Goal: Task Accomplishment & Management: Manage account settings

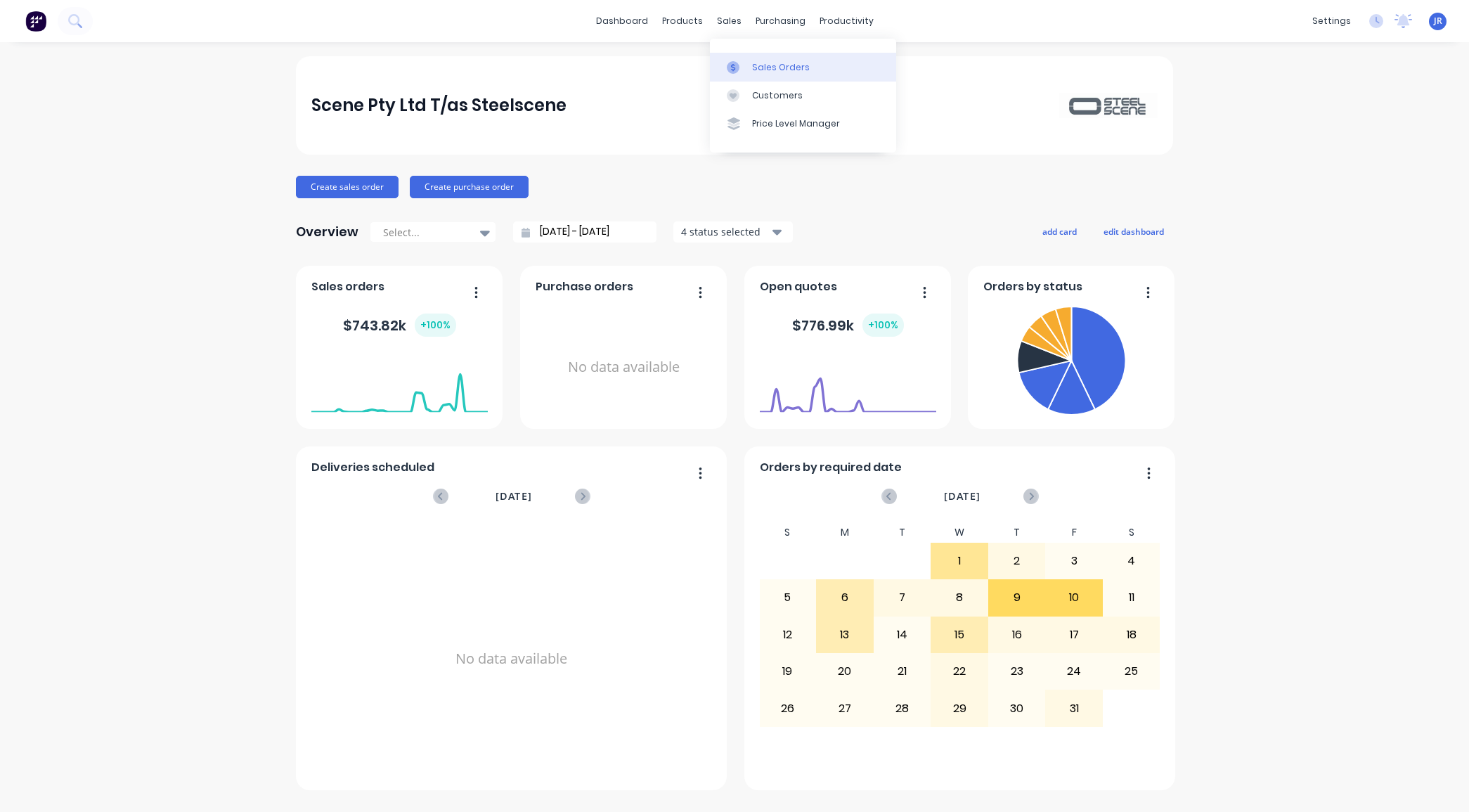
click at [736, 68] on icon at bounding box center [733, 67] width 12 height 12
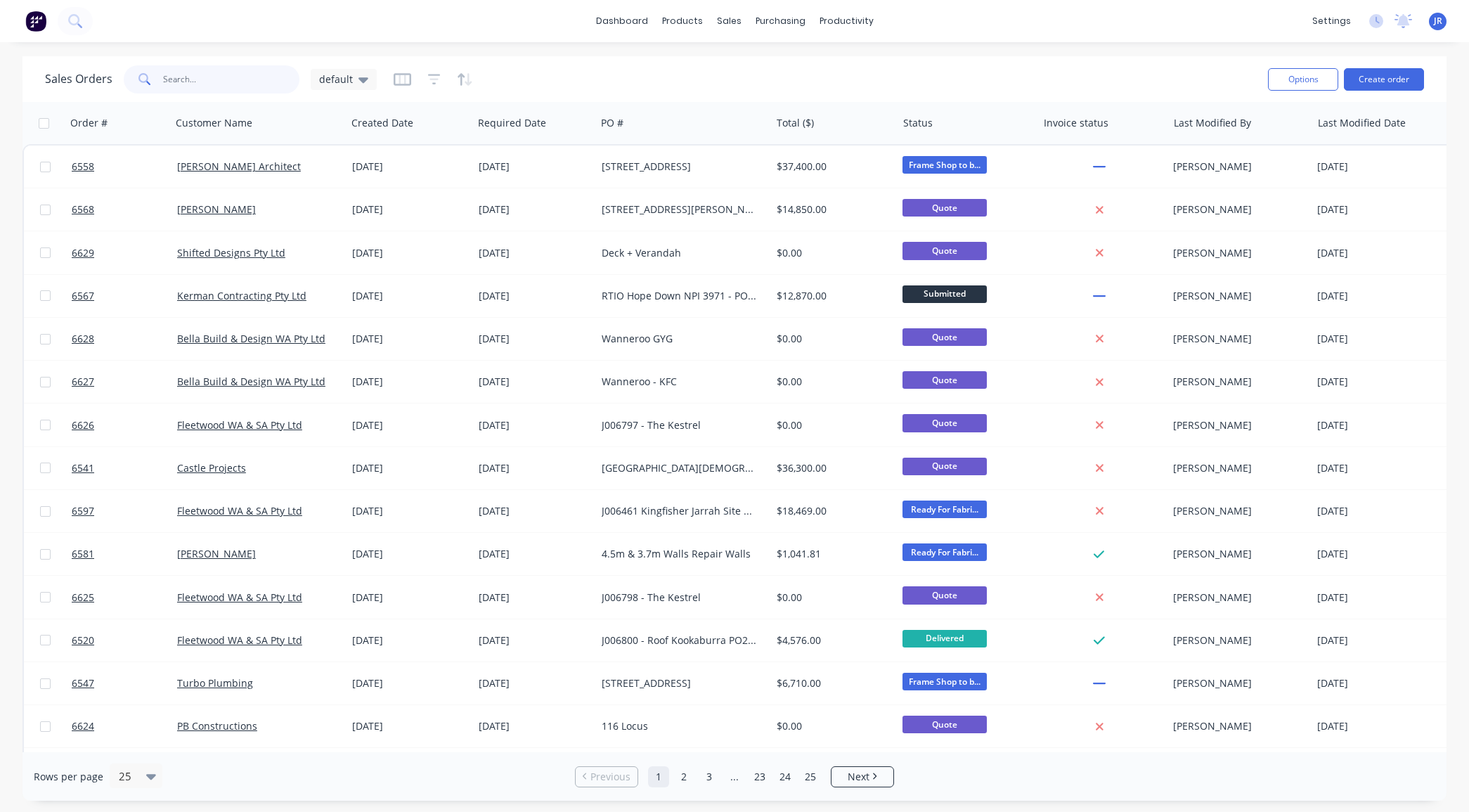
click at [218, 75] on input "text" at bounding box center [232, 79] width 137 height 28
type input "J"
type input "6597"
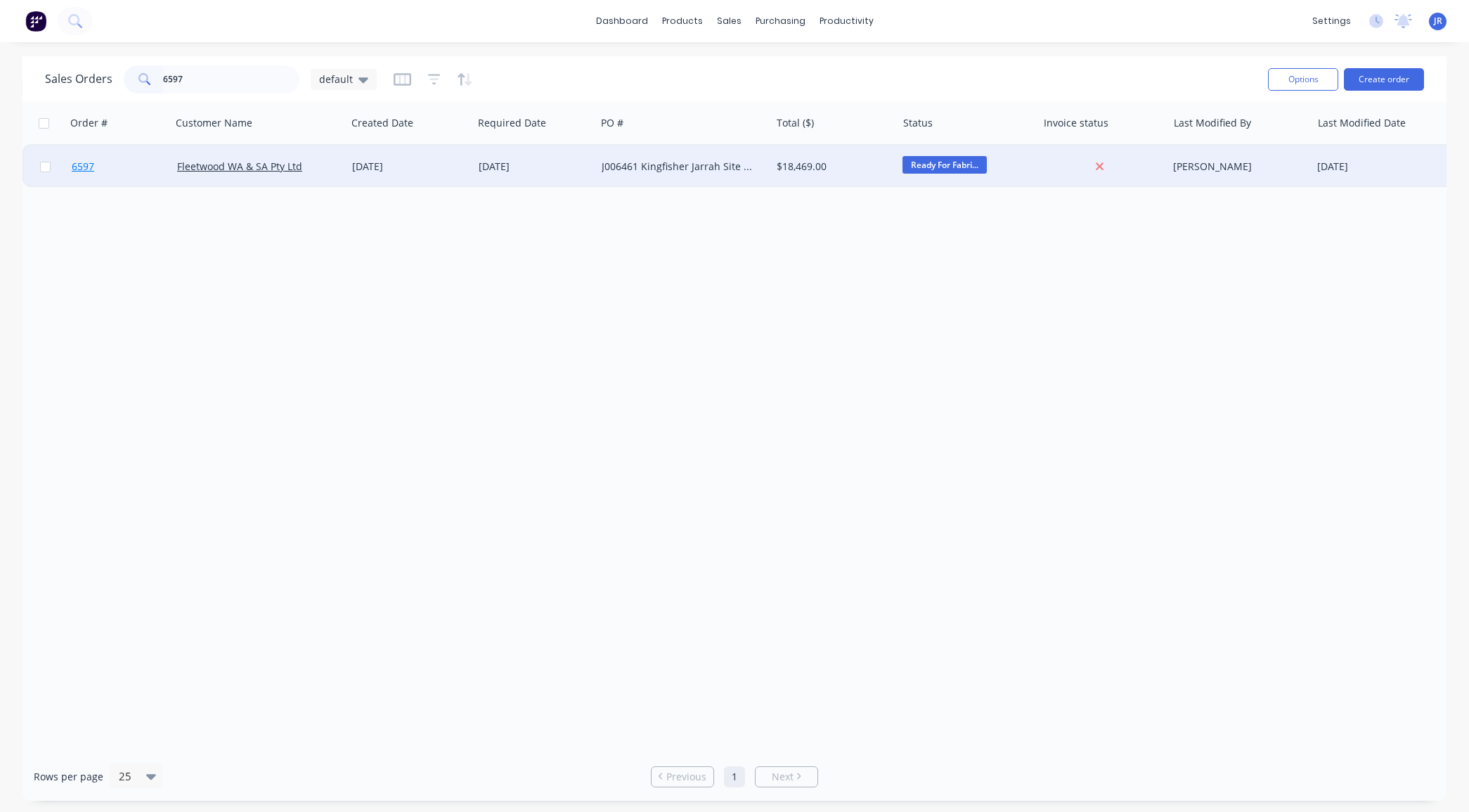
click at [85, 163] on span "6597" at bounding box center [83, 166] width 23 height 14
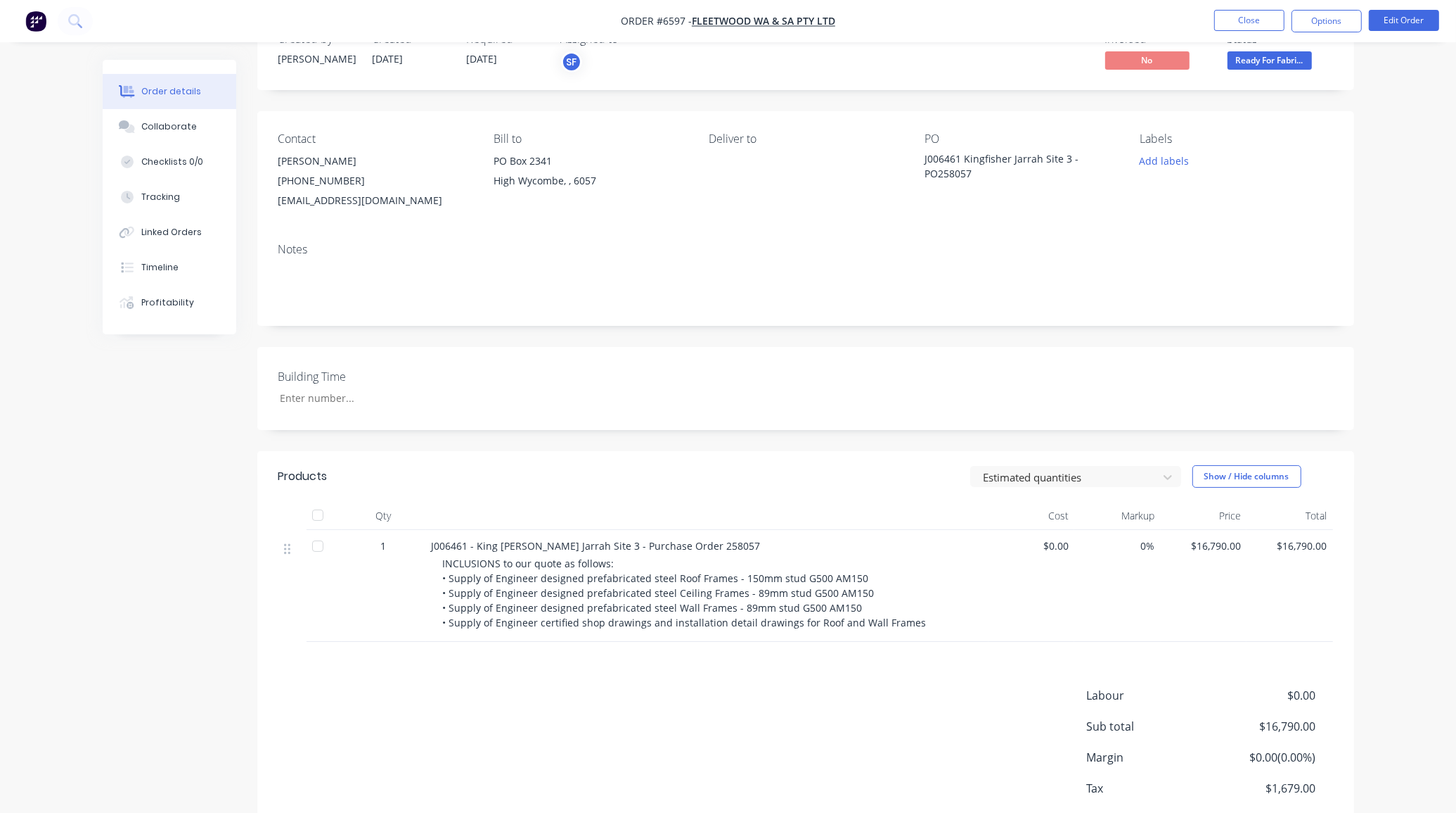
scroll to position [88, 0]
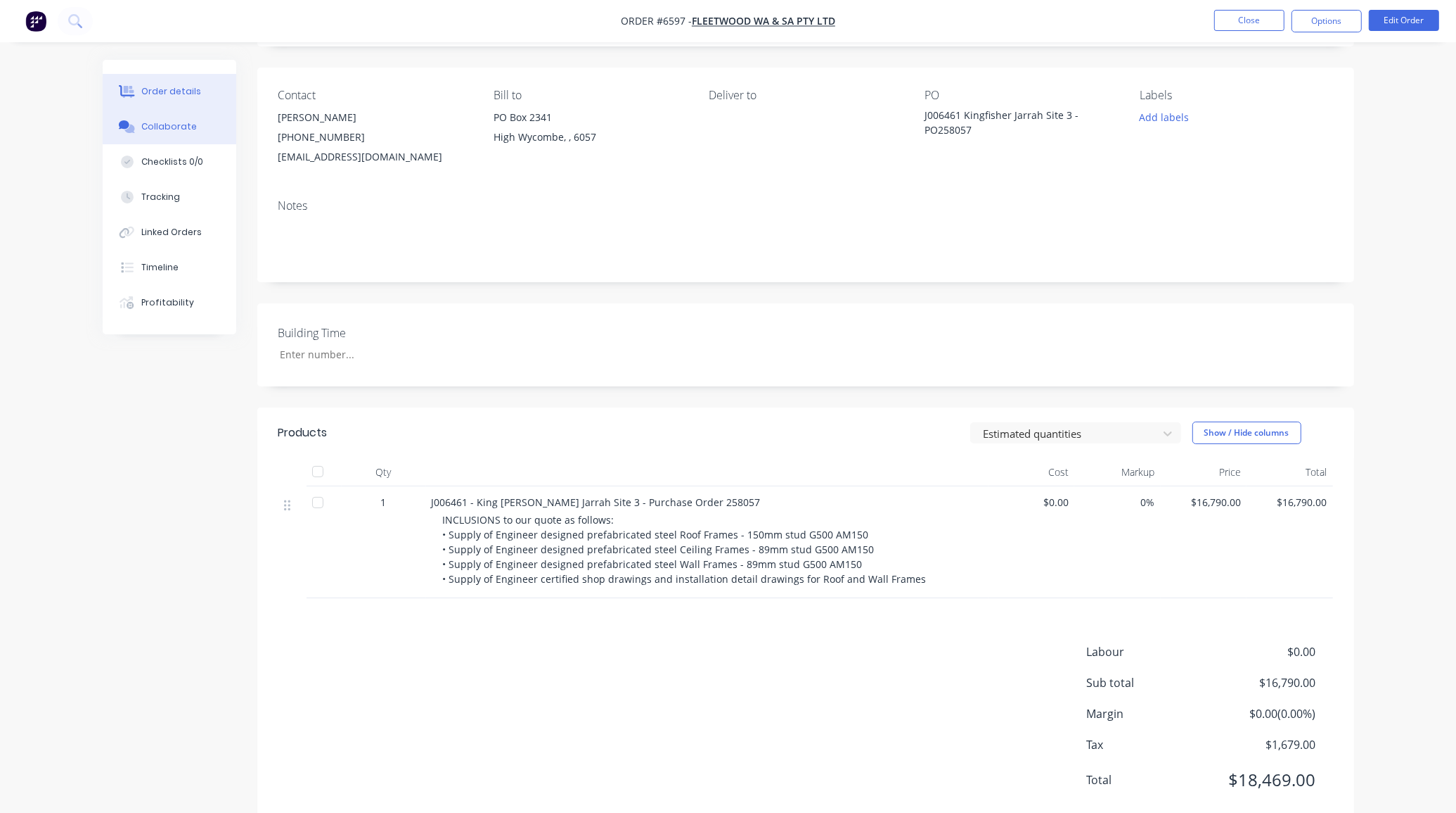
click at [182, 136] on button "Collaborate" at bounding box center [169, 127] width 134 height 35
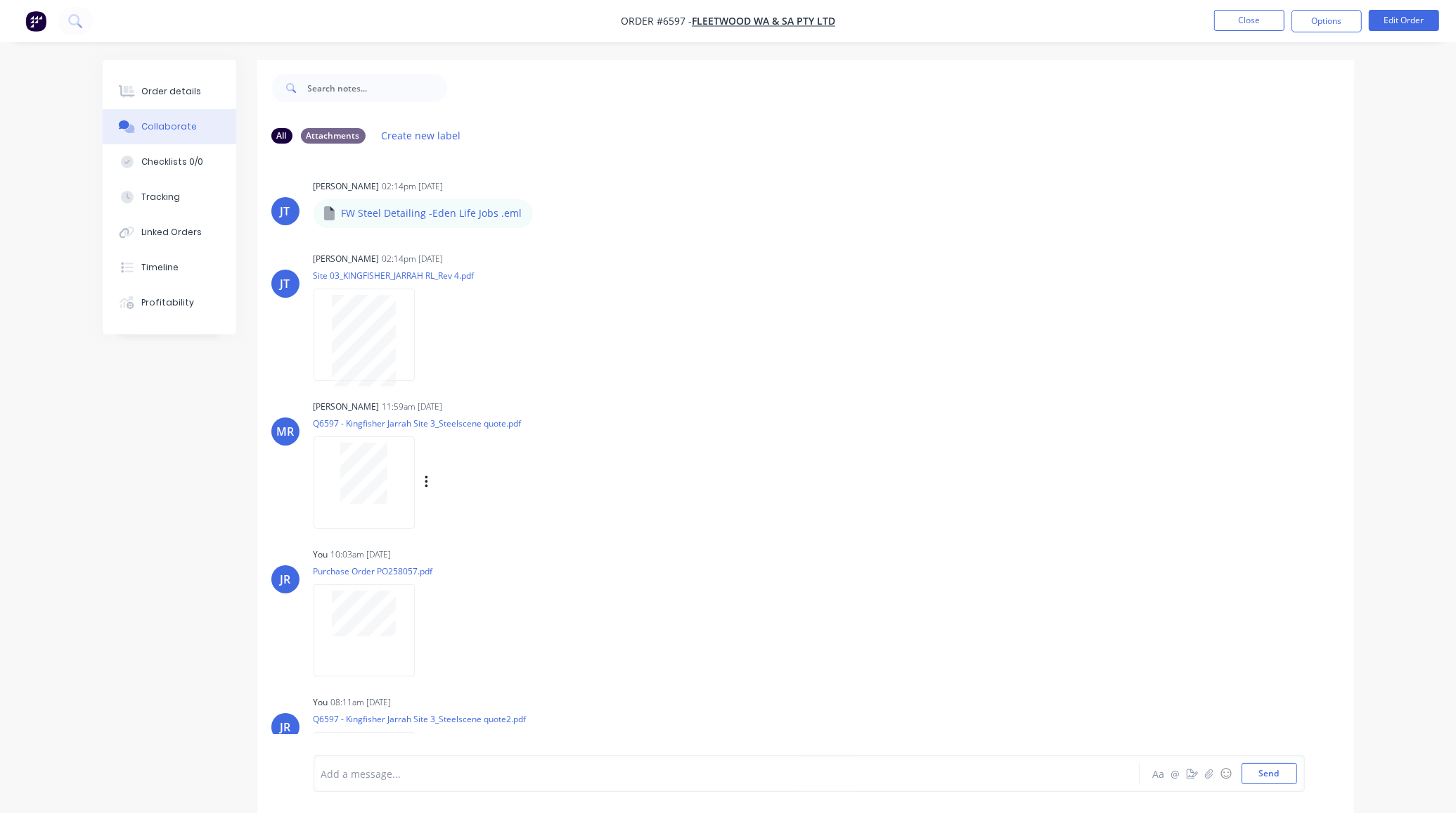
click at [422, 476] on div "Labels Download Delete" at bounding box center [500, 481] width 159 height 20
click at [426, 479] on icon "button" at bounding box center [427, 482] width 4 height 16
click at [0, 0] on button "Delete" at bounding box center [0, 0] width 0 height 0
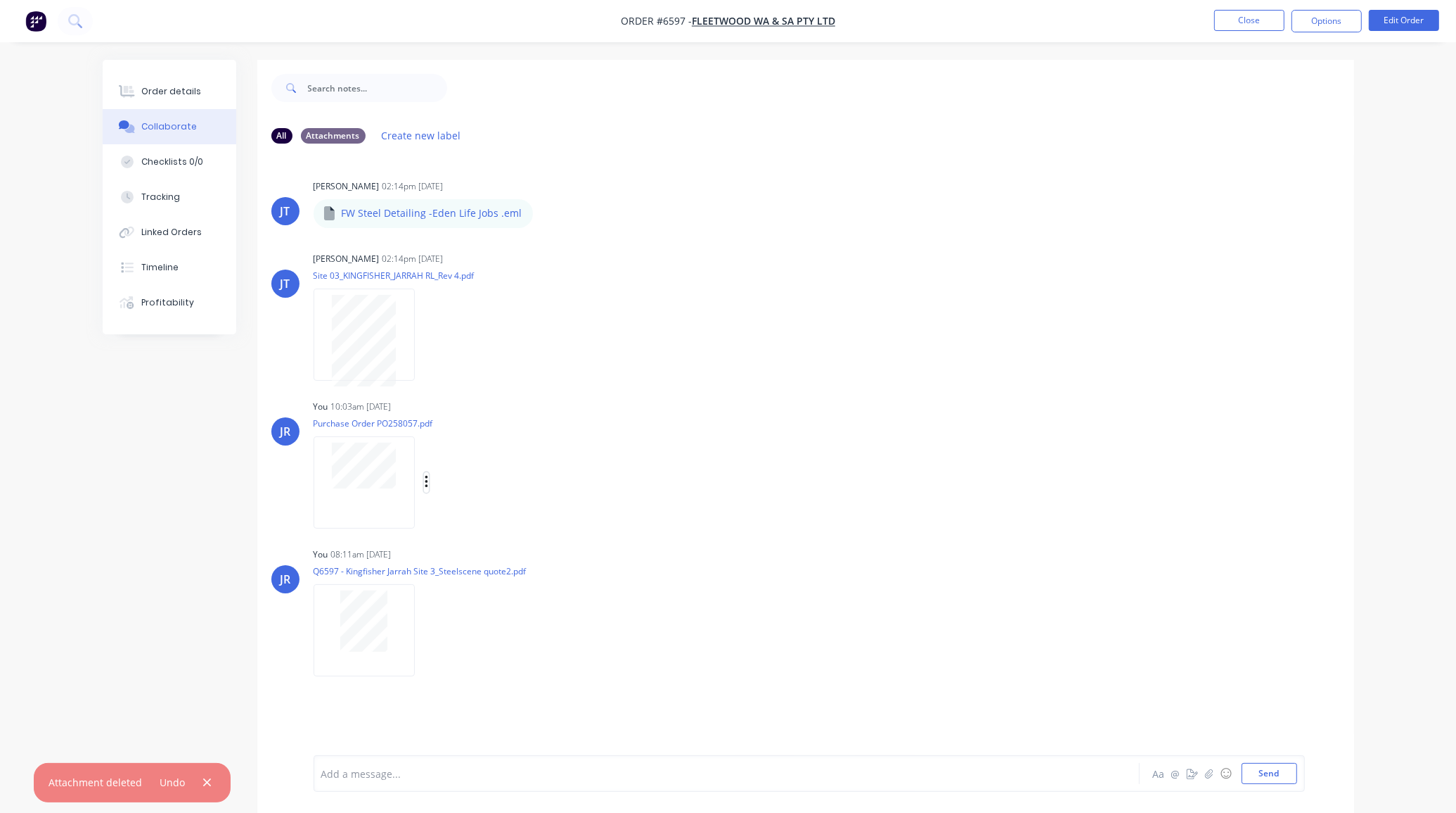
click at [424, 480] on button "button" at bounding box center [427, 481] width 5 height 20
click at [0, 0] on button "Delete" at bounding box center [0, 0] width 0 height 0
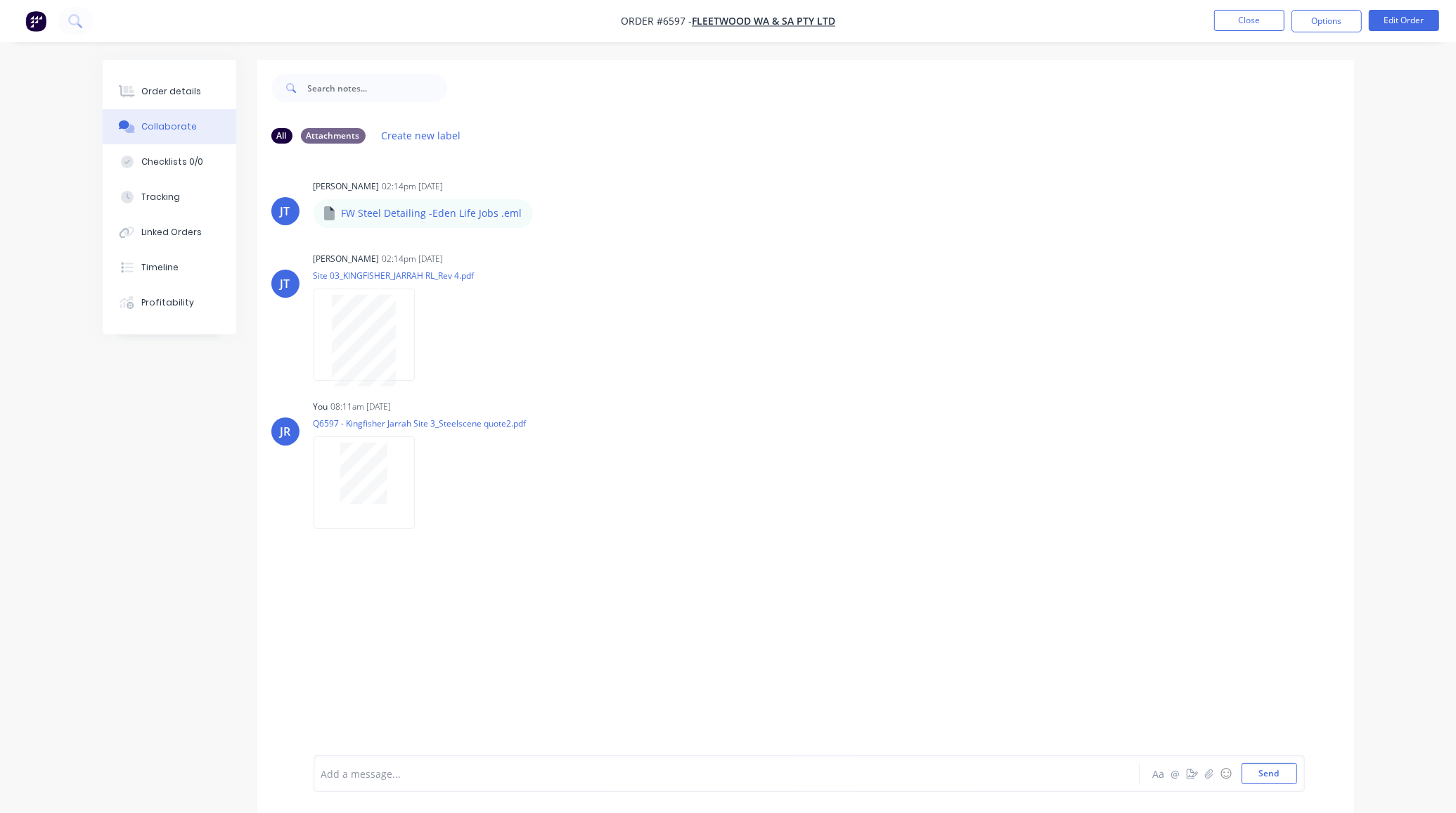
click at [146, 71] on div "Order details Collaborate Checklists 0/0 Tracking Linked Orders Timeline Profit…" at bounding box center [169, 197] width 134 height 274
drag, startPoint x: 159, startPoint y: 90, endPoint x: 155, endPoint y: 101, distance: 11.7
click at [159, 92] on div "Order details" at bounding box center [171, 92] width 60 height 12
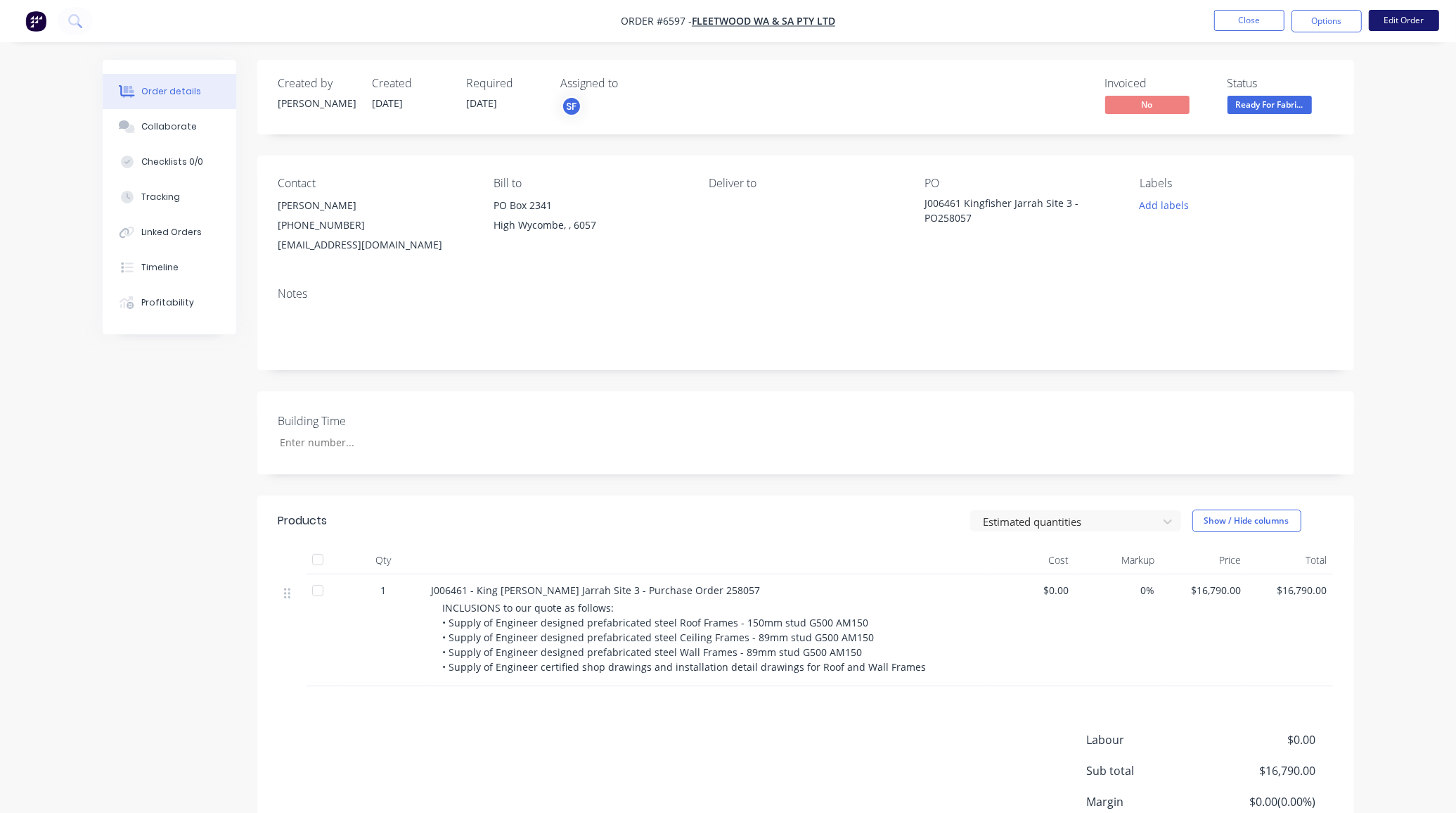
drag, startPoint x: 1404, startPoint y: 33, endPoint x: 1404, endPoint y: 25, distance: 8.0
click at [1404, 32] on nav "Order #6597 - Fleetwood WA & SA Pty Ltd Close Options Edit Order" at bounding box center [728, 21] width 1456 height 42
click at [1404, 25] on button "Edit Order" at bounding box center [1404, 20] width 71 height 21
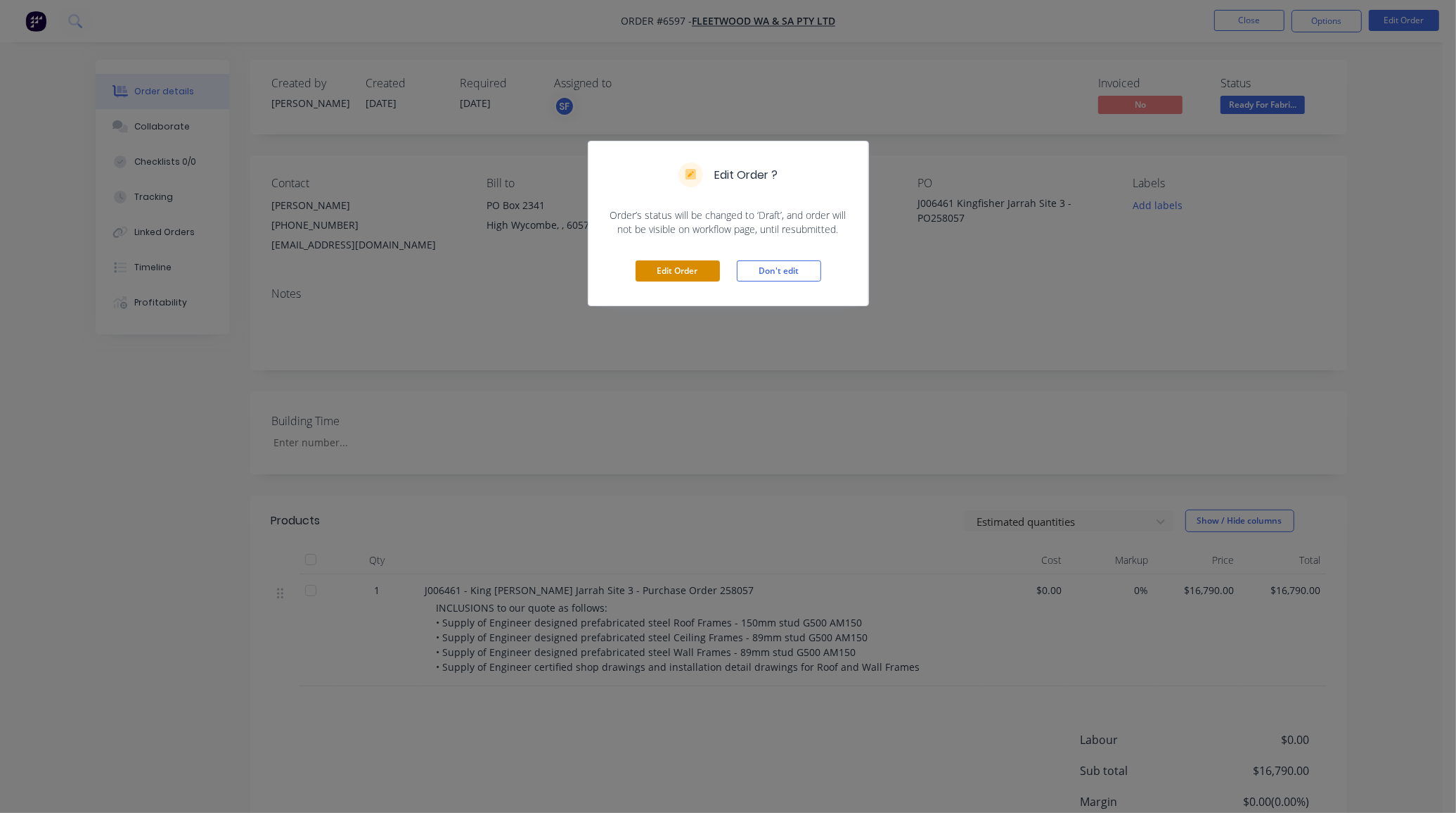
click at [651, 268] on button "Edit Order" at bounding box center [678, 271] width 85 height 21
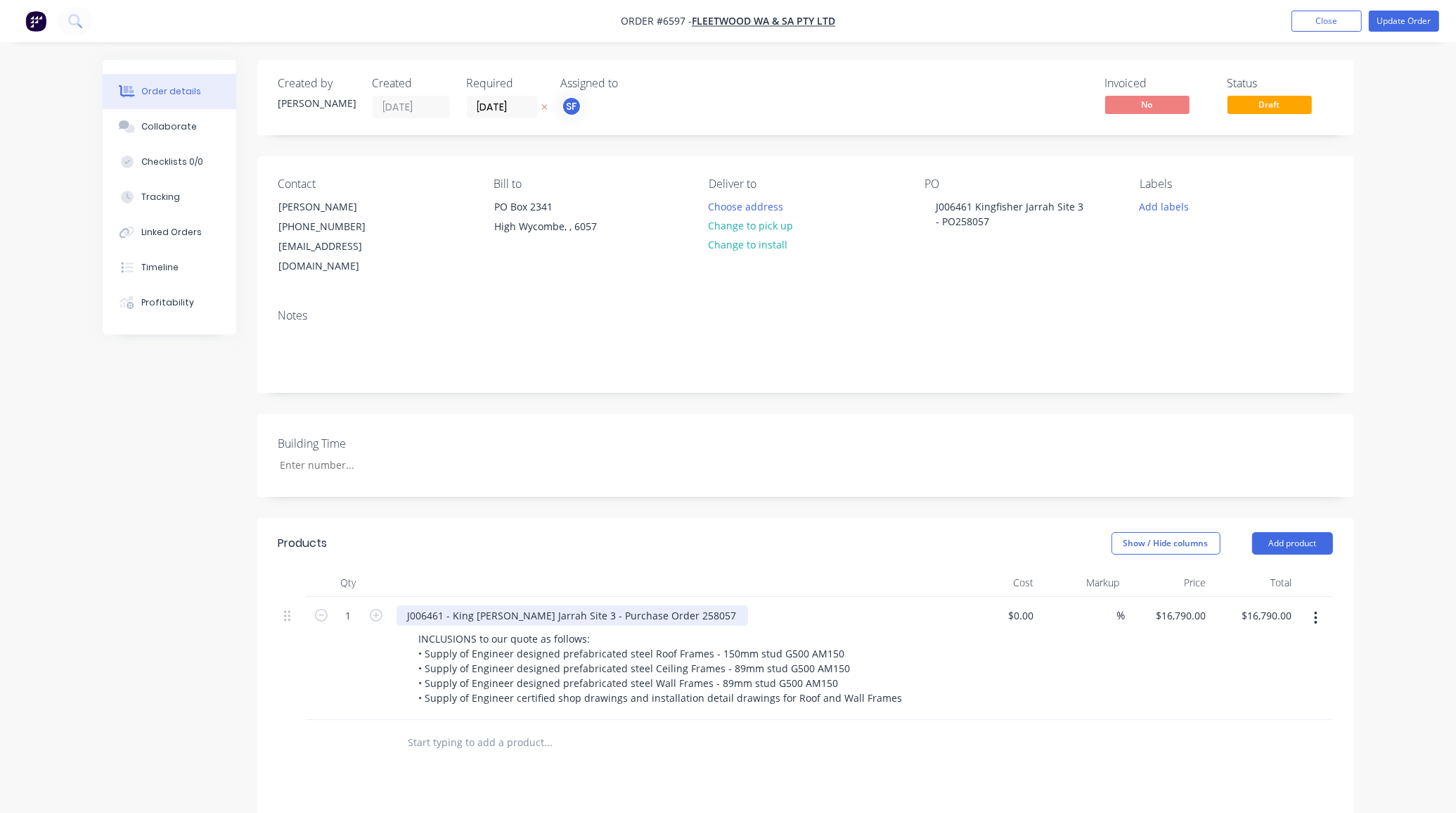
drag, startPoint x: 680, startPoint y: 597, endPoint x: 687, endPoint y: 588, distance: 11.4
click at [680, 605] on div "J006461 - King [PERSON_NAME] Jarrah Site 3 - Purchase Order 258057" at bounding box center [572, 615] width 352 height 20
click at [979, 223] on div "J006461 Kingfisher Jarrah Site 3 - PO258057" at bounding box center [1012, 214] width 175 height 35
click at [1417, 26] on button "Update Order" at bounding box center [1404, 21] width 71 height 21
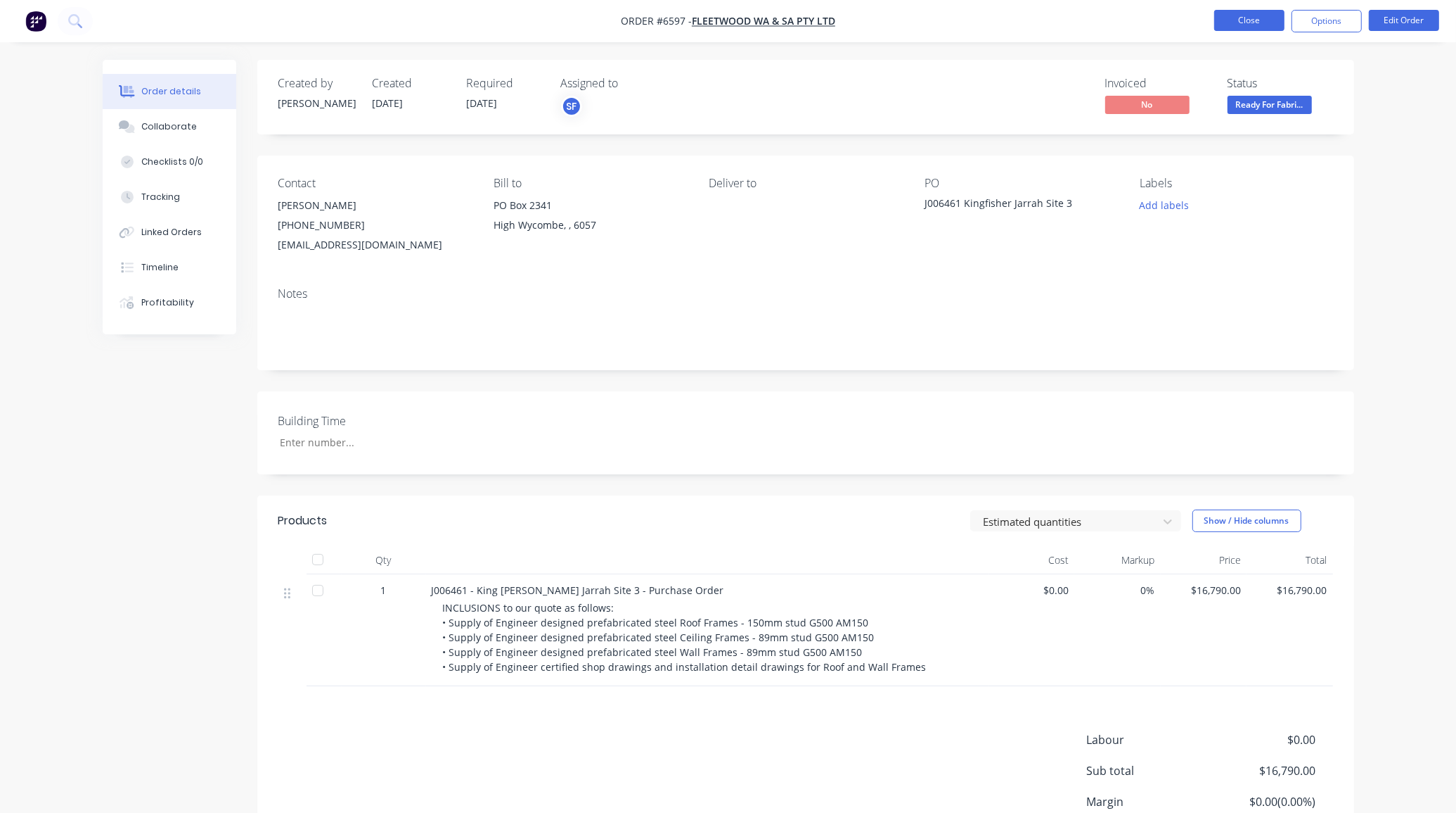
click at [1227, 21] on button "Close" at bounding box center [1250, 20] width 71 height 21
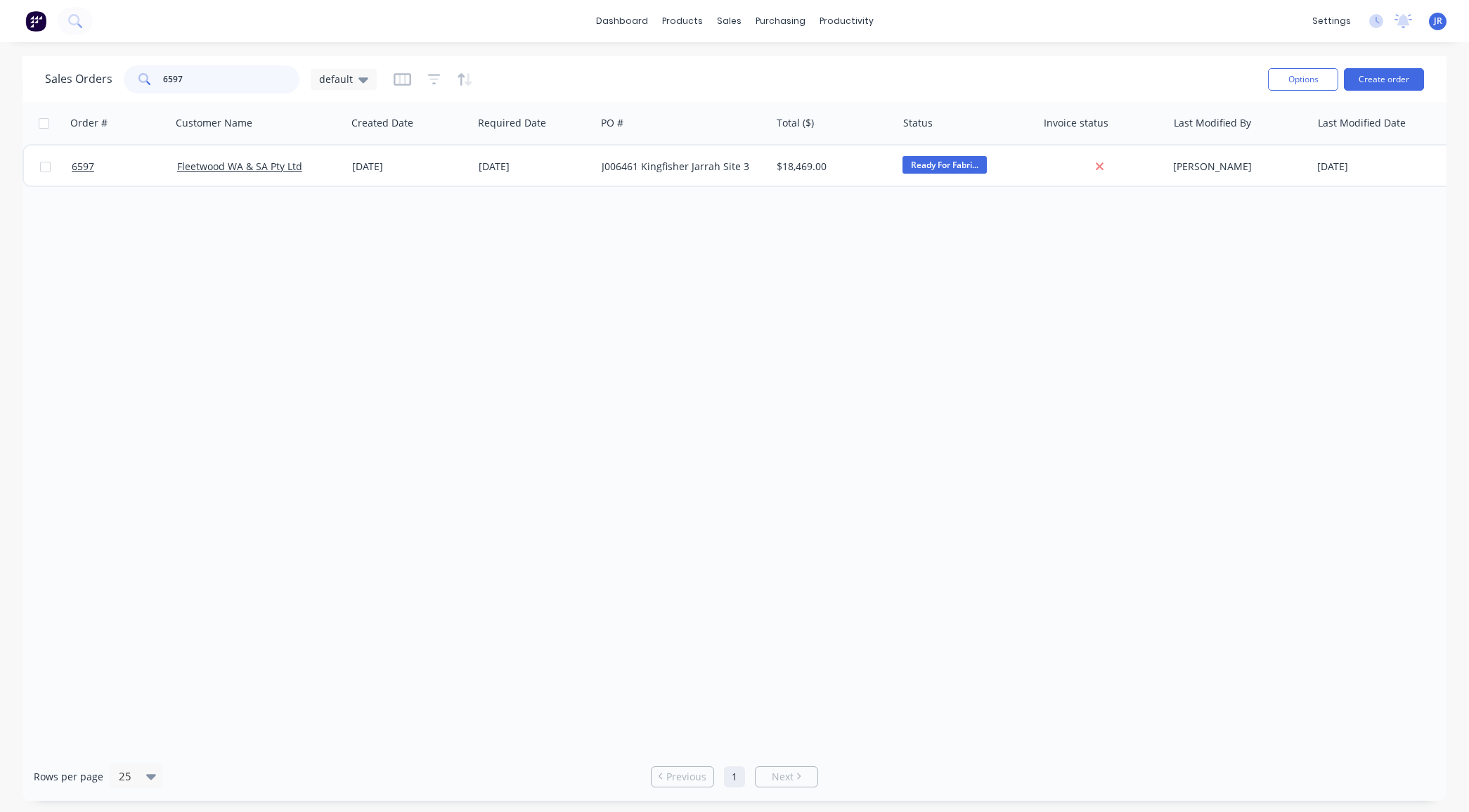
drag, startPoint x: 213, startPoint y: 78, endPoint x: -35, endPoint y: 89, distance: 248.2
click at [0, 89] on html "dashboard products sales purchasing productivity dashboard products Product Cat…" at bounding box center [734, 406] width 1469 height 812
type input "6596"
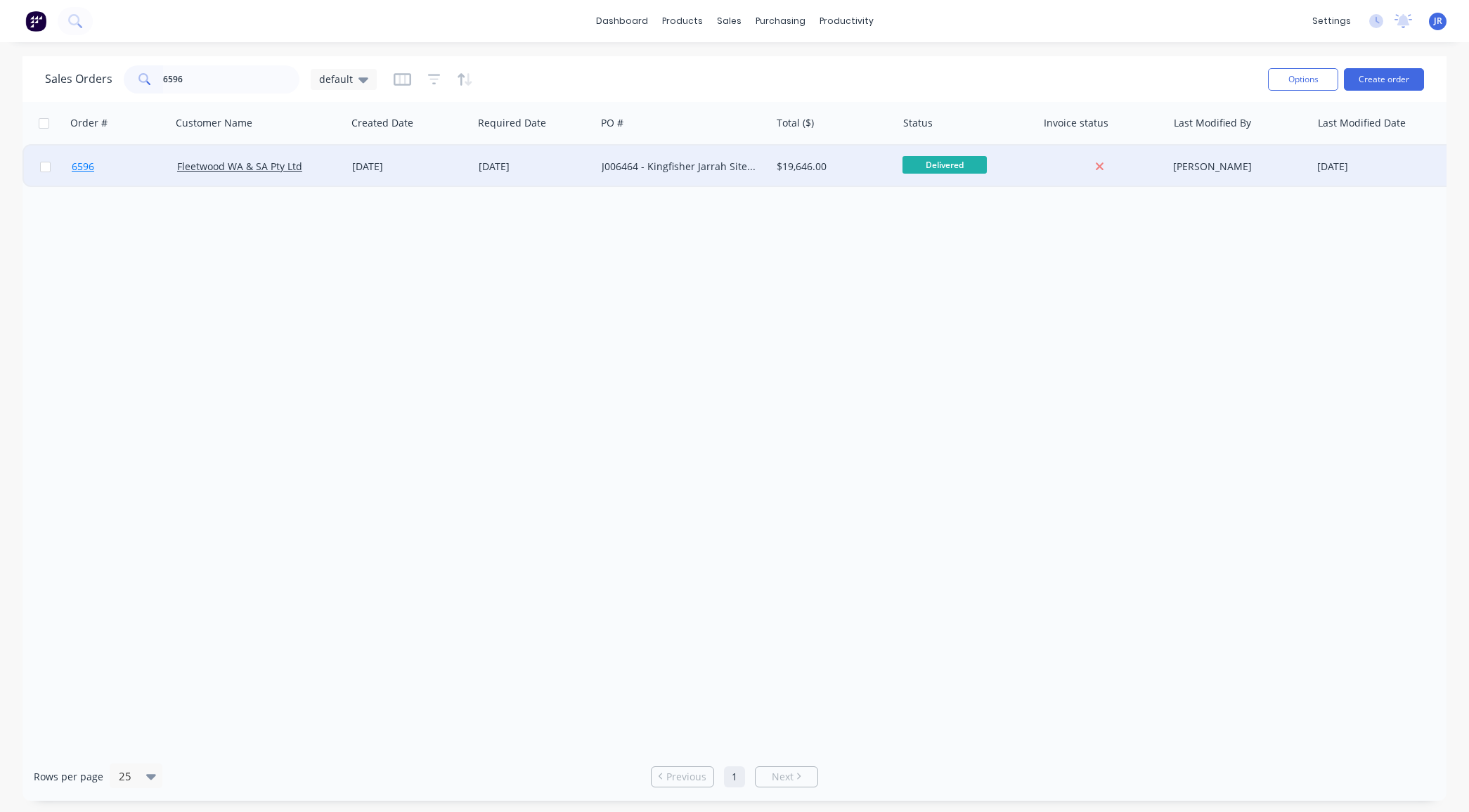
click at [71, 169] on span "6596" at bounding box center [83, 166] width 23 height 14
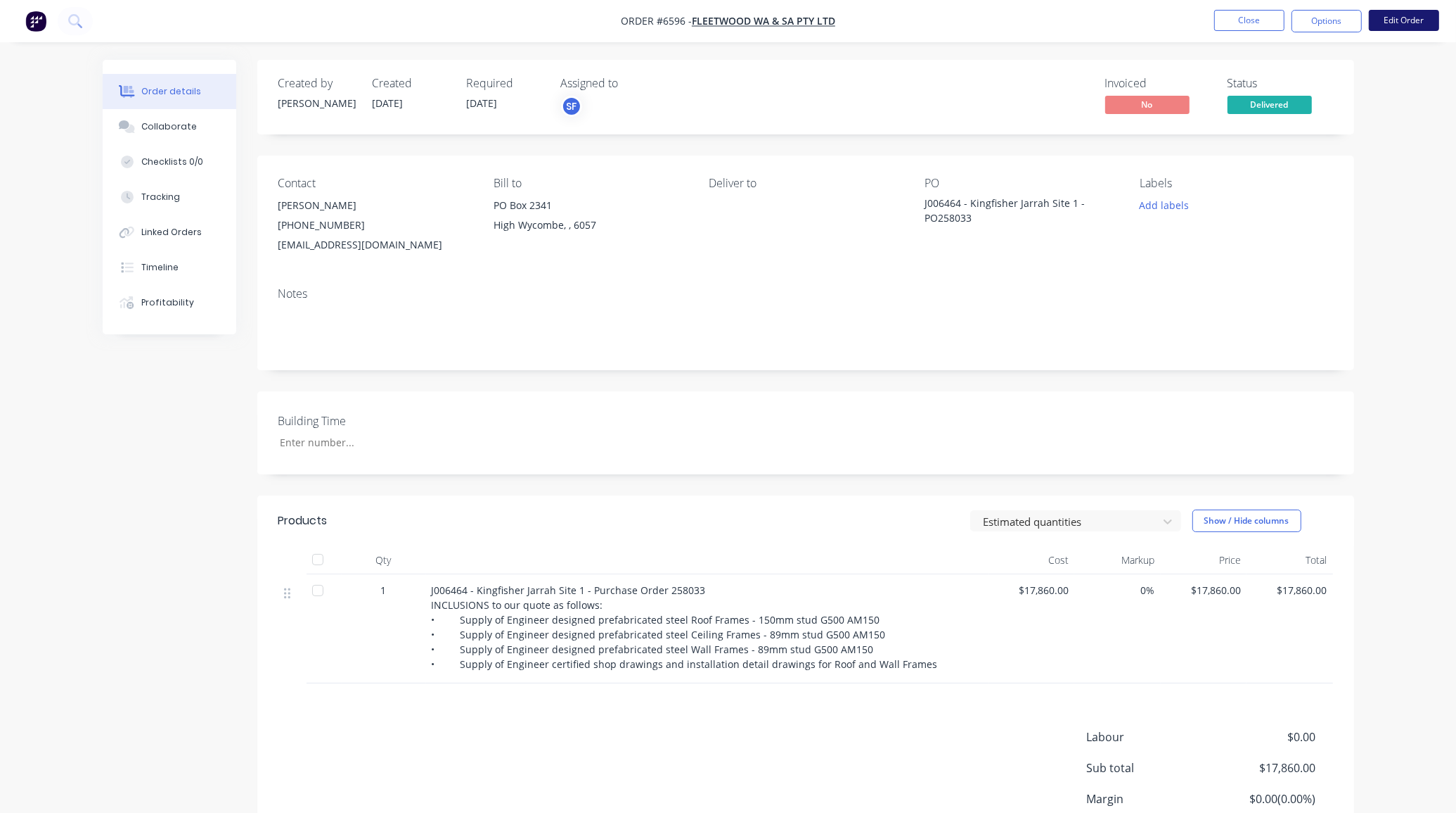
click at [1393, 19] on button "Edit Order" at bounding box center [1404, 20] width 71 height 21
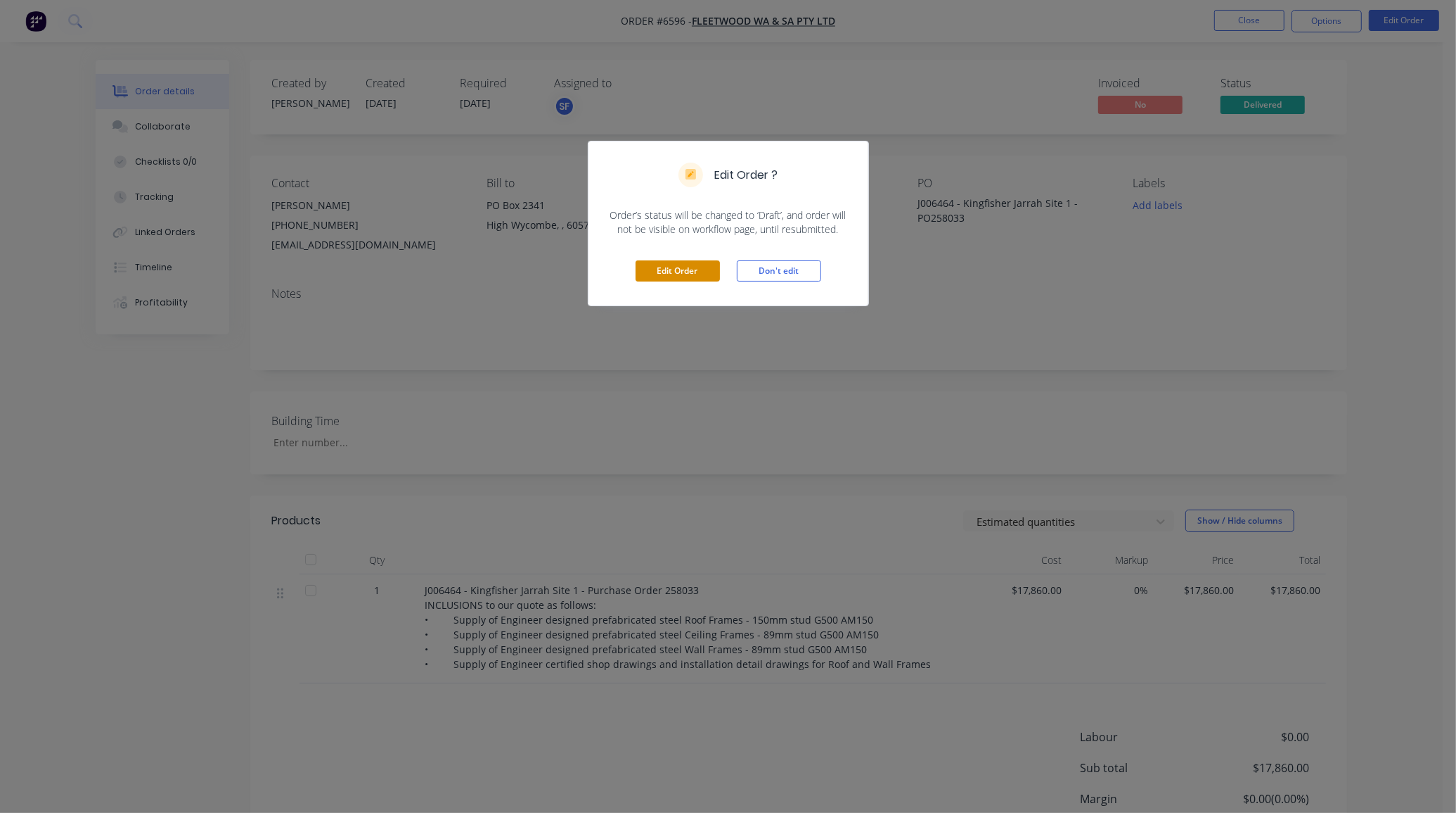
click at [656, 273] on button "Edit Order" at bounding box center [678, 271] width 85 height 21
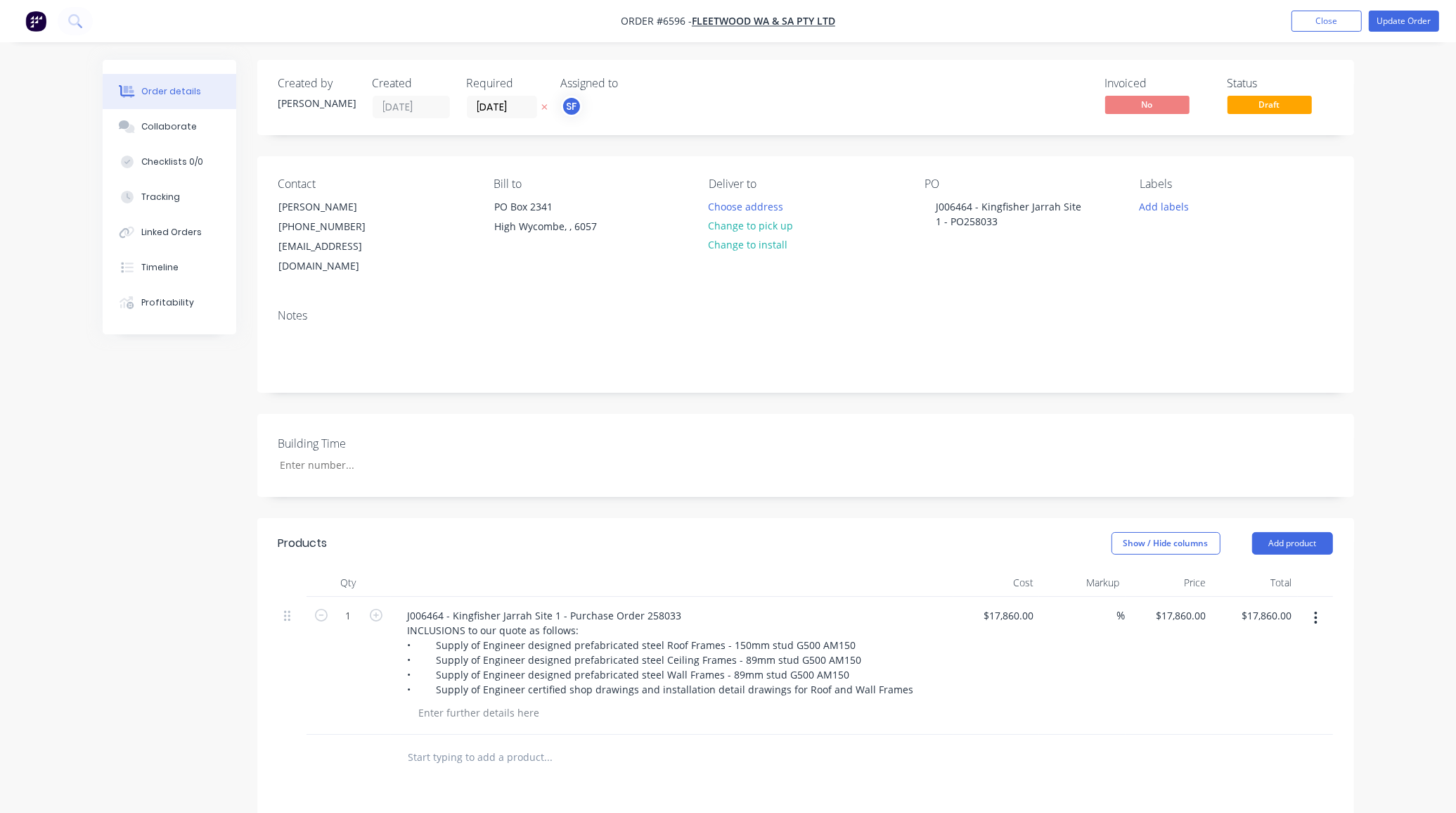
click at [1185, 626] on div "$17,860.00 $17,860.00" at bounding box center [1169, 666] width 86 height 138
click at [1182, 605] on input "17860" at bounding box center [1183, 615] width 57 height 20
type input "16790"
type input "-5.99"
type input "$16,790.00"
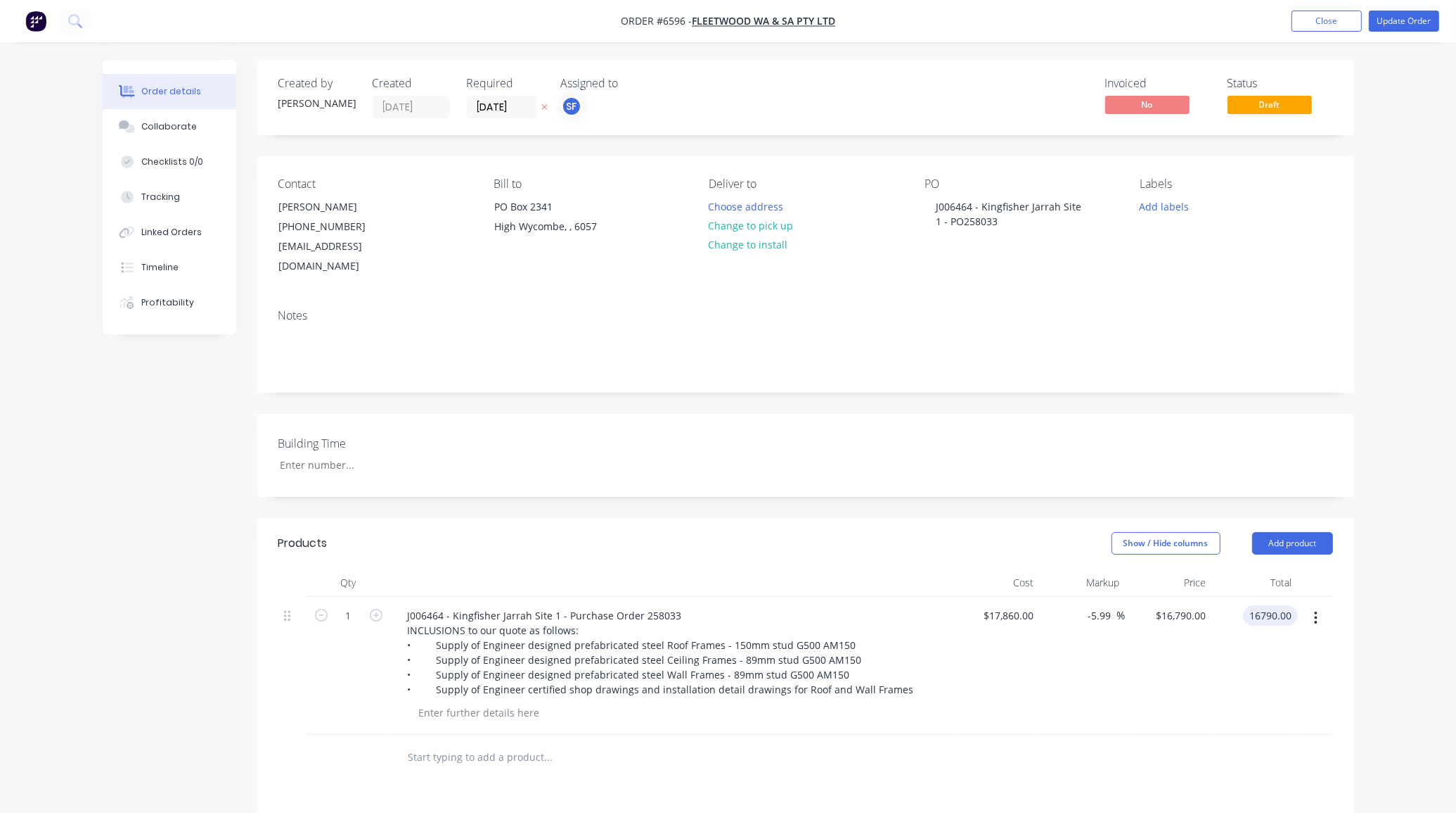
type input "$16,790.00"
click at [1023, 597] on div "$17,860.00 $17,860.00" at bounding box center [997, 666] width 86 height 138
type input "17860"
click at [1021, 605] on input "17860" at bounding box center [1011, 615] width 57 height 20
type input "$0.00"
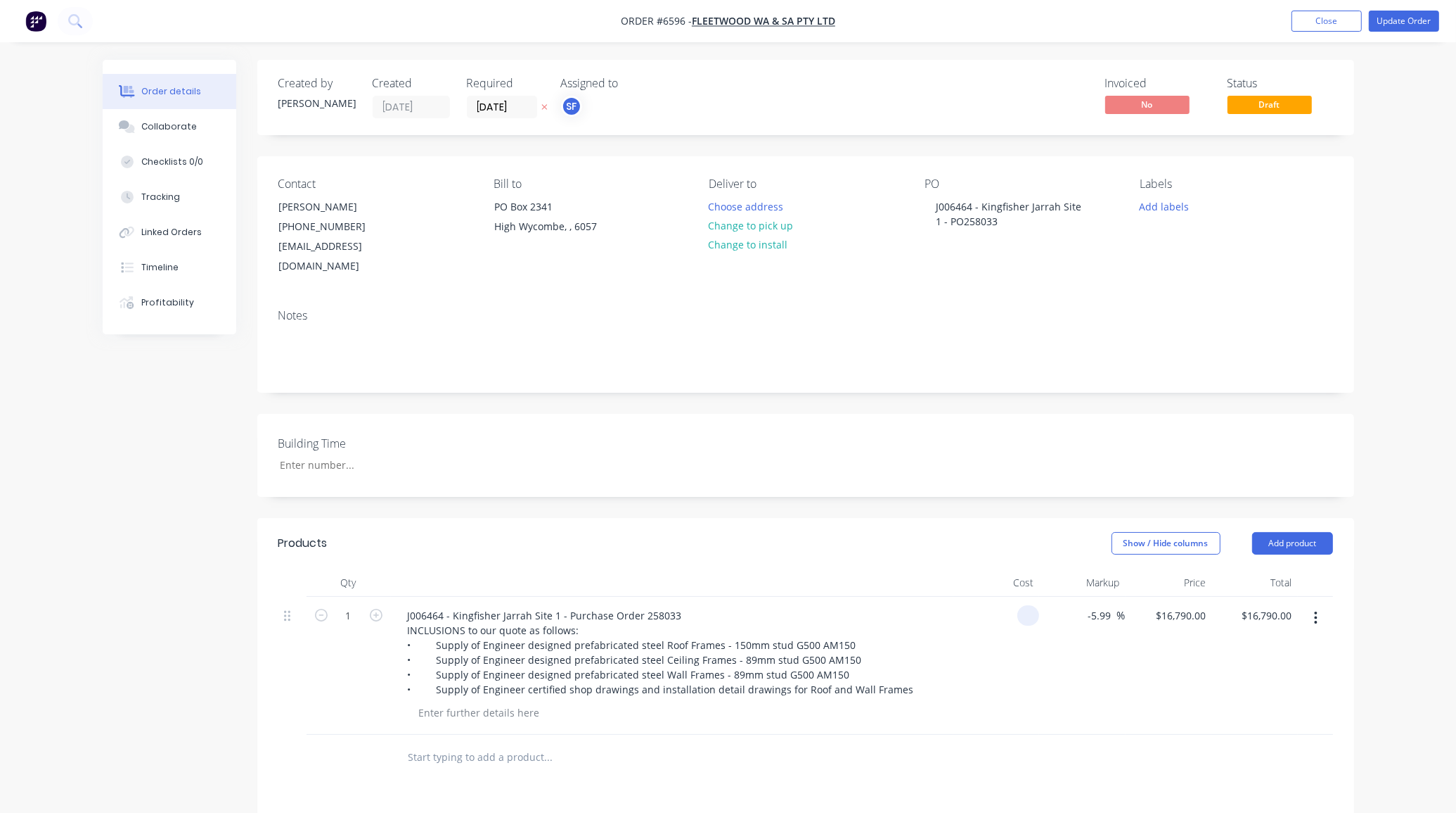
type input "$0.00"
type input "$16,790.00"
click at [990, 225] on div "J006464 - Kingfisher Jarrah Site 1 - PO258033" at bounding box center [1012, 214] width 175 height 35
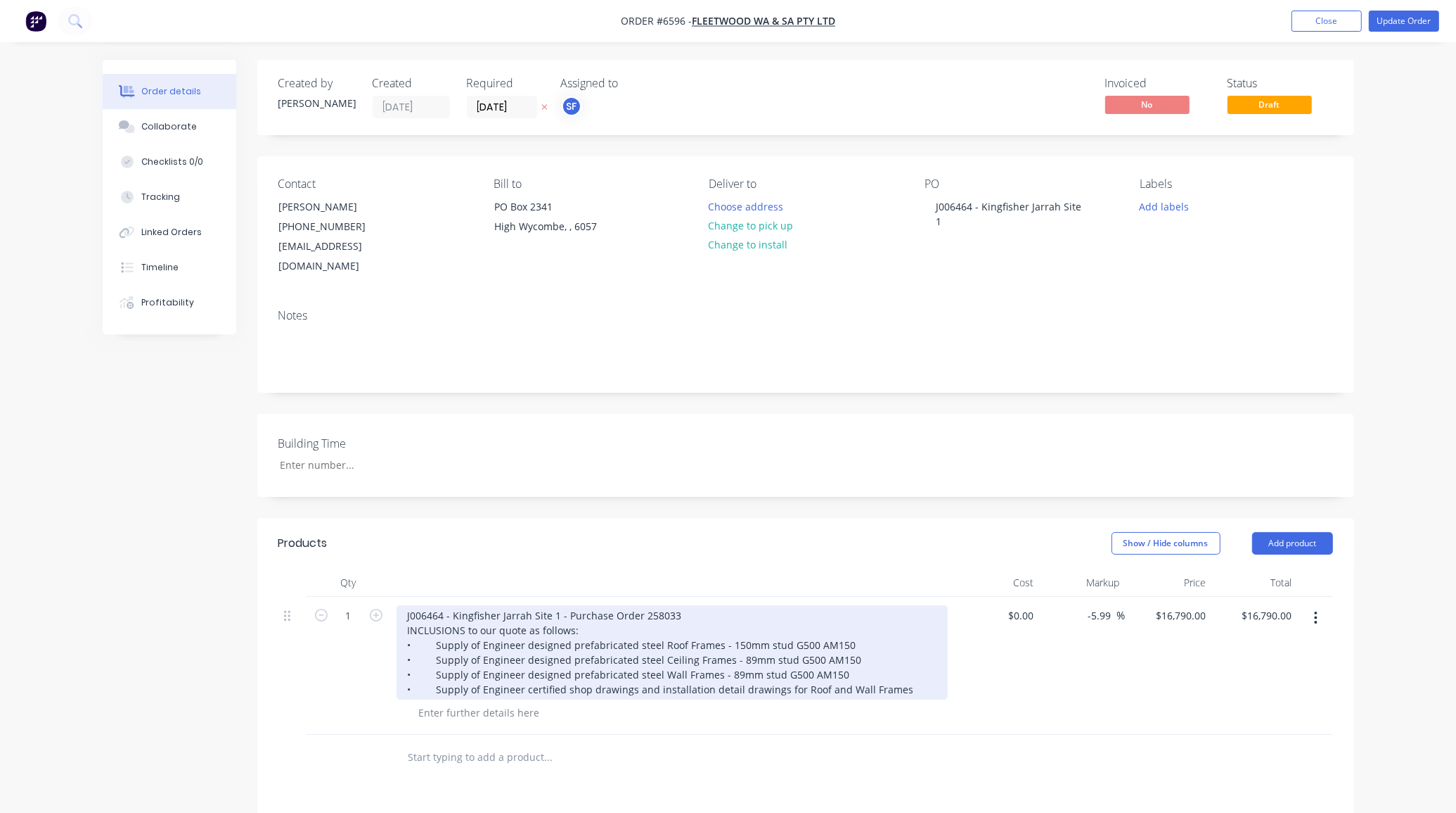
click at [680, 605] on div "J006464 - Kingfisher Jarrah Site 1 - Purchase Order 258033 INCLUSIONS to our qu…" at bounding box center [672, 652] width 552 height 94
click at [676, 605] on div "J006464 - Kingfisher Jarrah Site 1 - Purchase Order 258033 INCLUSIONS to our qu…" at bounding box center [672, 652] width 552 height 94
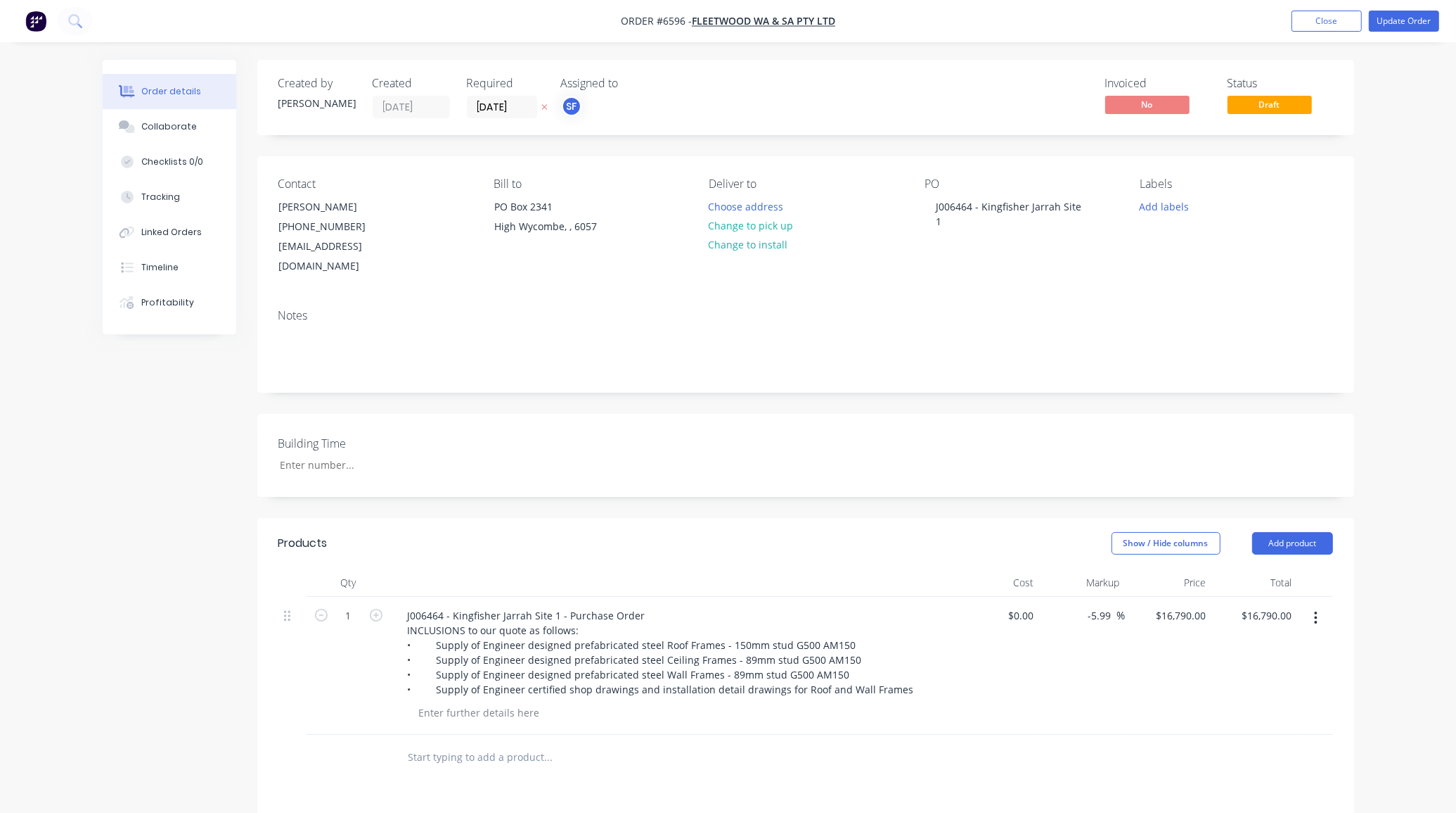
click at [171, 93] on div "Order details" at bounding box center [171, 92] width 60 height 12
click at [176, 115] on button "Collaborate" at bounding box center [169, 127] width 134 height 35
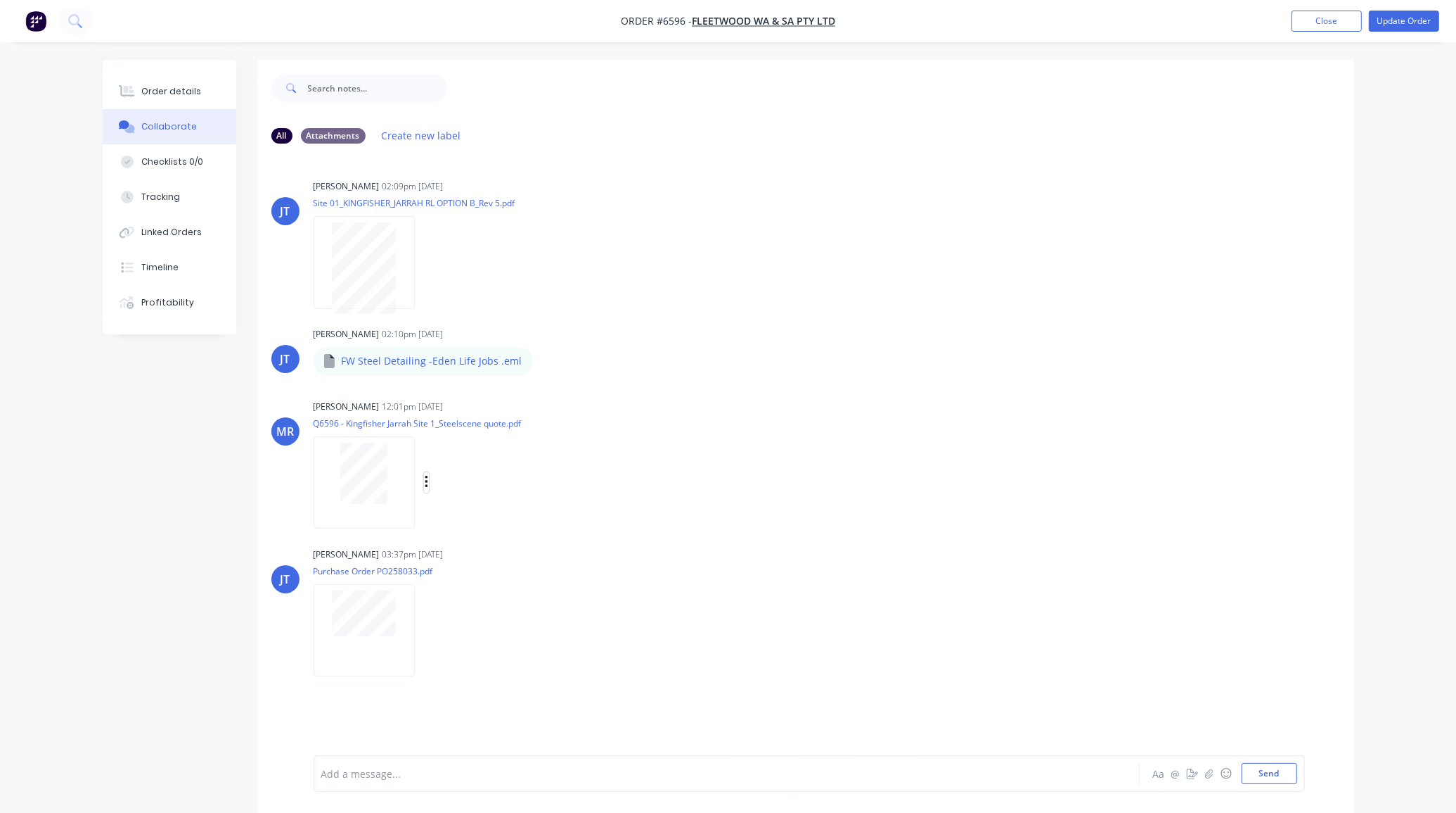
click at [424, 483] on button "button" at bounding box center [427, 481] width 5 height 20
click at [454, 549] on button "Delete" at bounding box center [519, 551] width 159 height 32
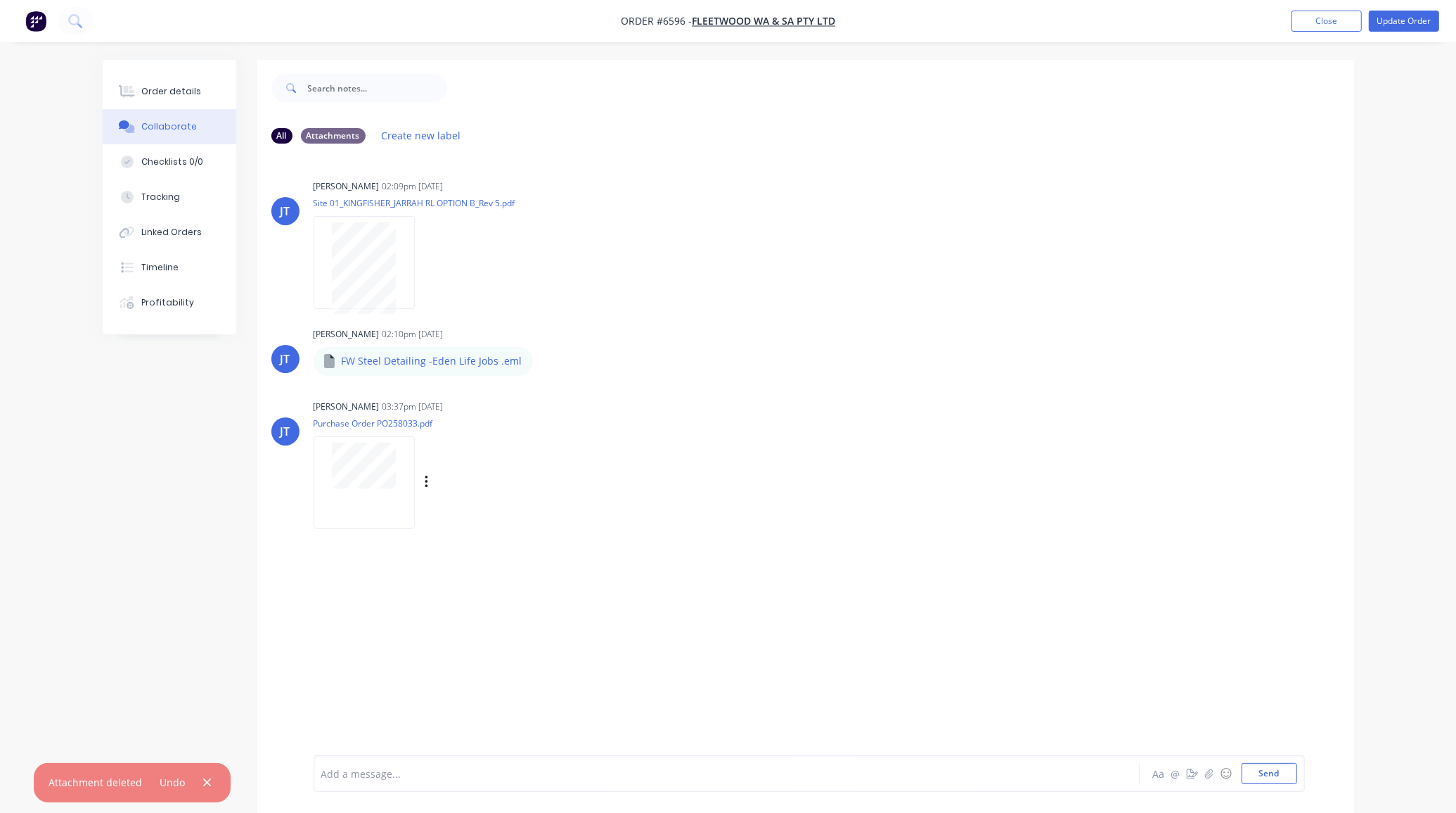
click at [423, 479] on div "Labels Download Delete" at bounding box center [500, 481] width 159 height 20
click at [426, 479] on icon "button" at bounding box center [426, 481] width 3 height 12
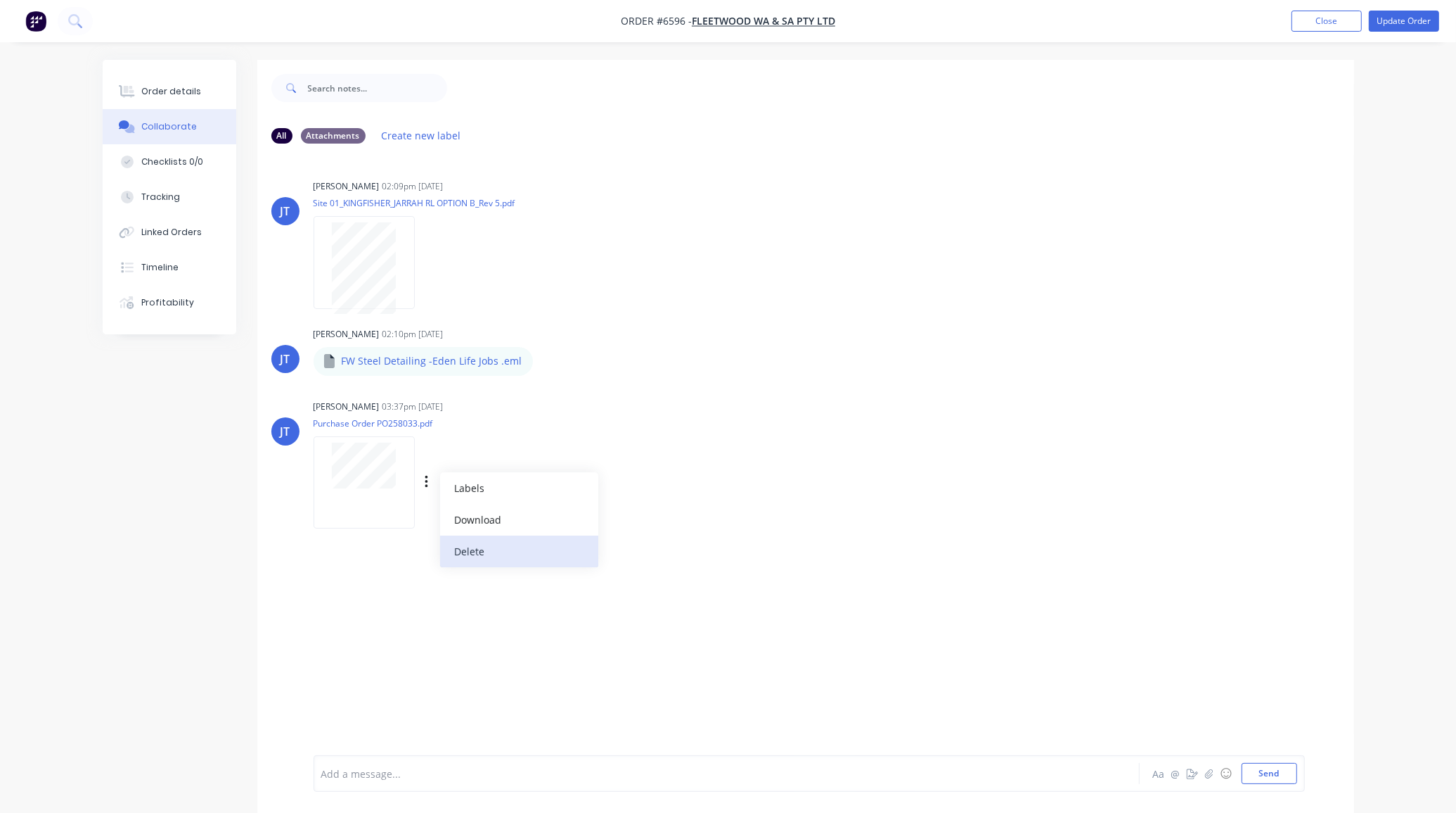
click at [455, 545] on button "Delete" at bounding box center [519, 551] width 159 height 32
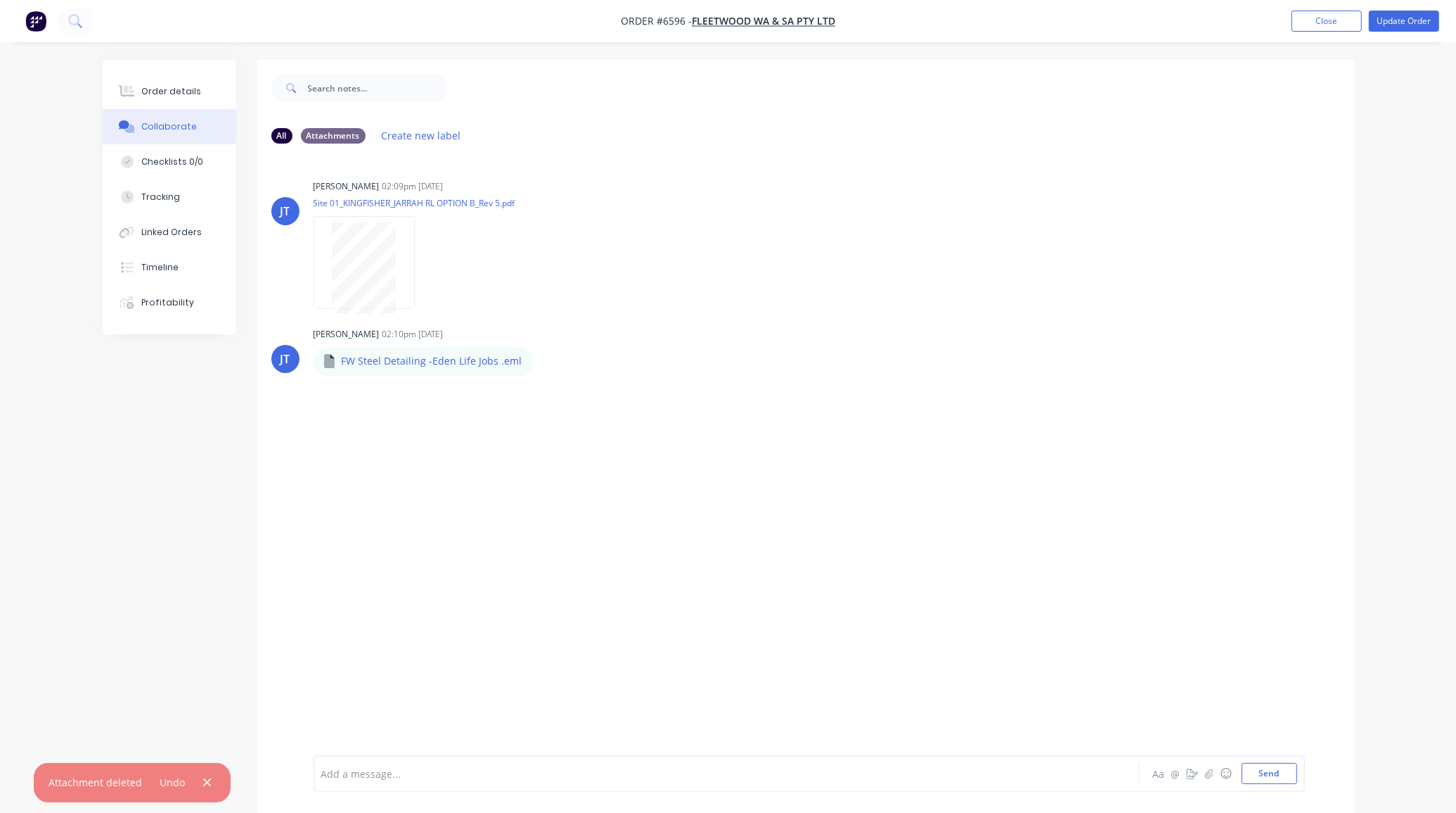
click at [137, 113] on button "Collaborate" at bounding box center [169, 127] width 134 height 35
click at [152, 93] on div "Order details" at bounding box center [171, 92] width 60 height 12
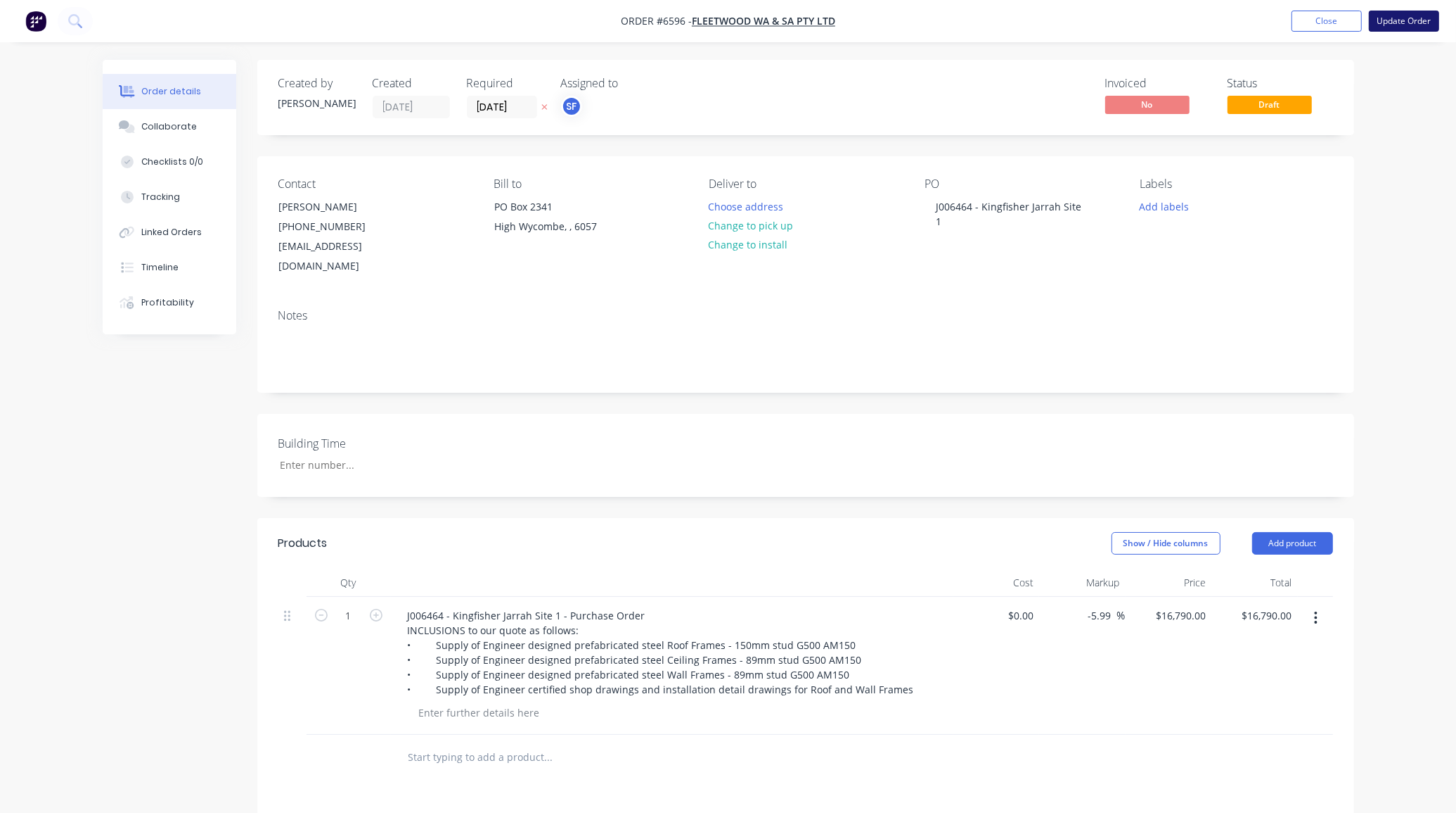
click at [1393, 26] on button "Update Order" at bounding box center [1404, 21] width 71 height 21
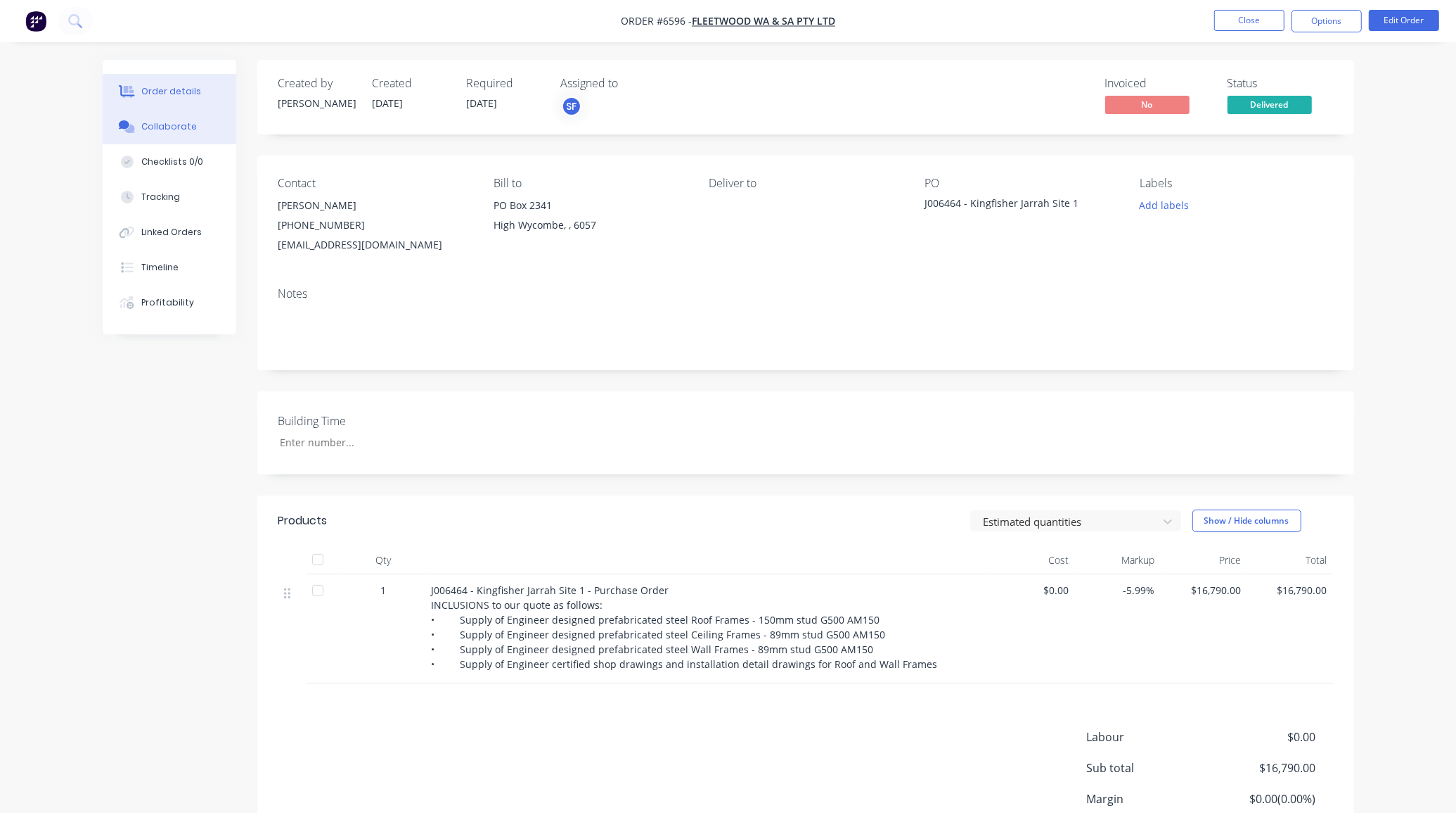
click at [141, 120] on div "Collaborate" at bounding box center [168, 126] width 56 height 12
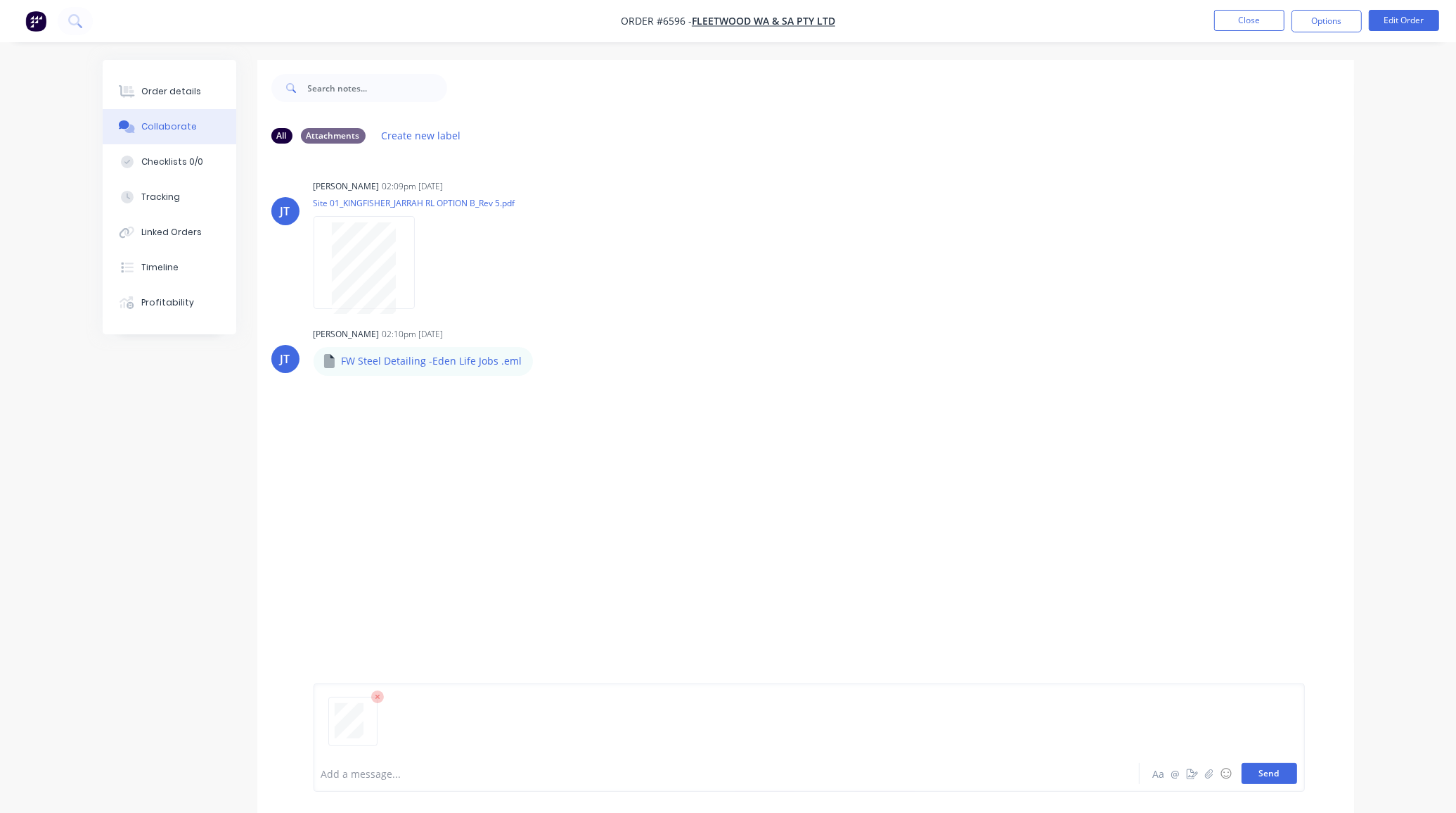
click at [1258, 772] on button "Send" at bounding box center [1269, 773] width 56 height 21
click at [1276, 19] on button "Close" at bounding box center [1250, 20] width 71 height 21
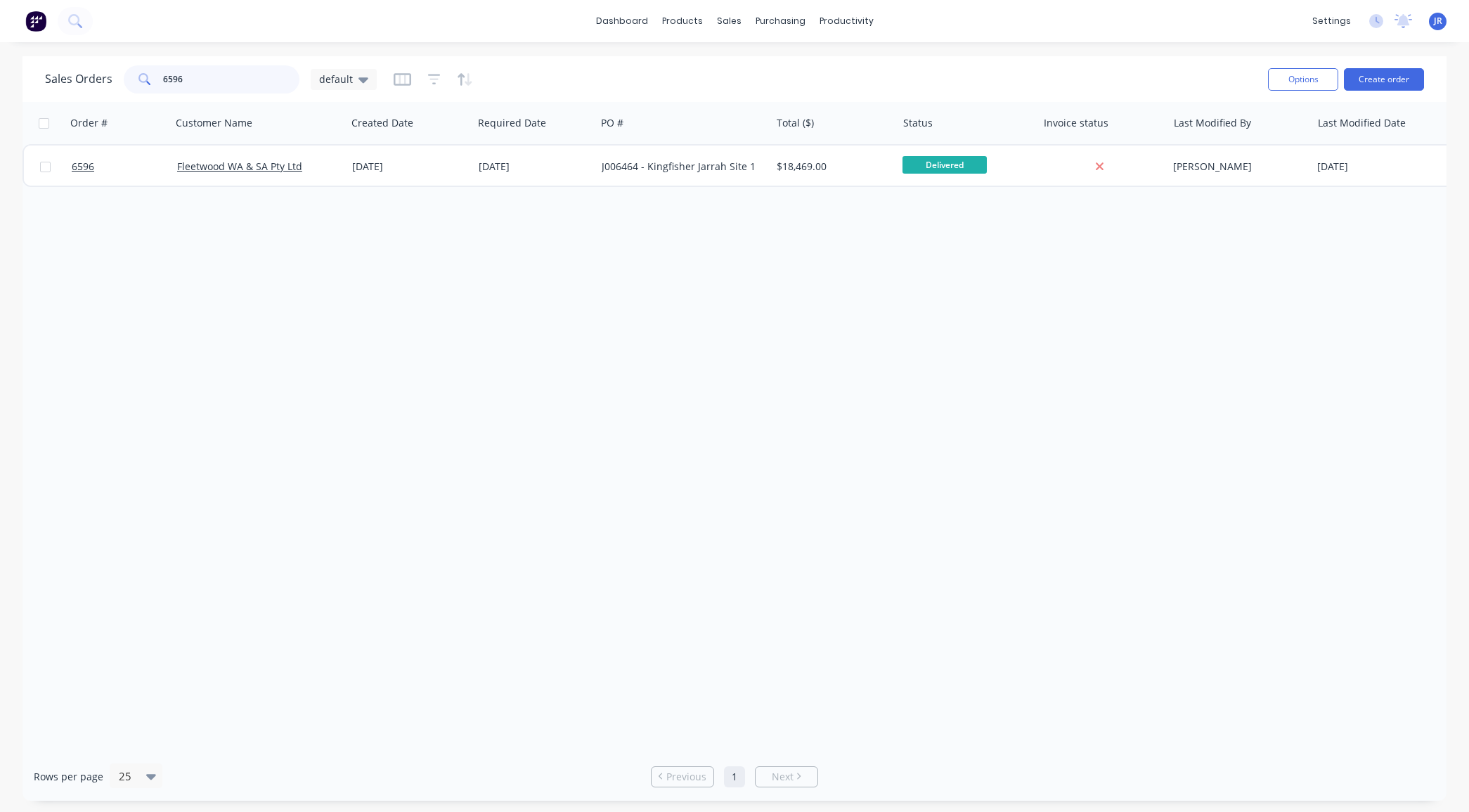
drag, startPoint x: 194, startPoint y: 71, endPoint x: 92, endPoint y: 75, distance: 102.1
click at [92, 75] on div "Sales Orders 6596 default" at bounding box center [210, 79] width 332 height 28
type input "6600"
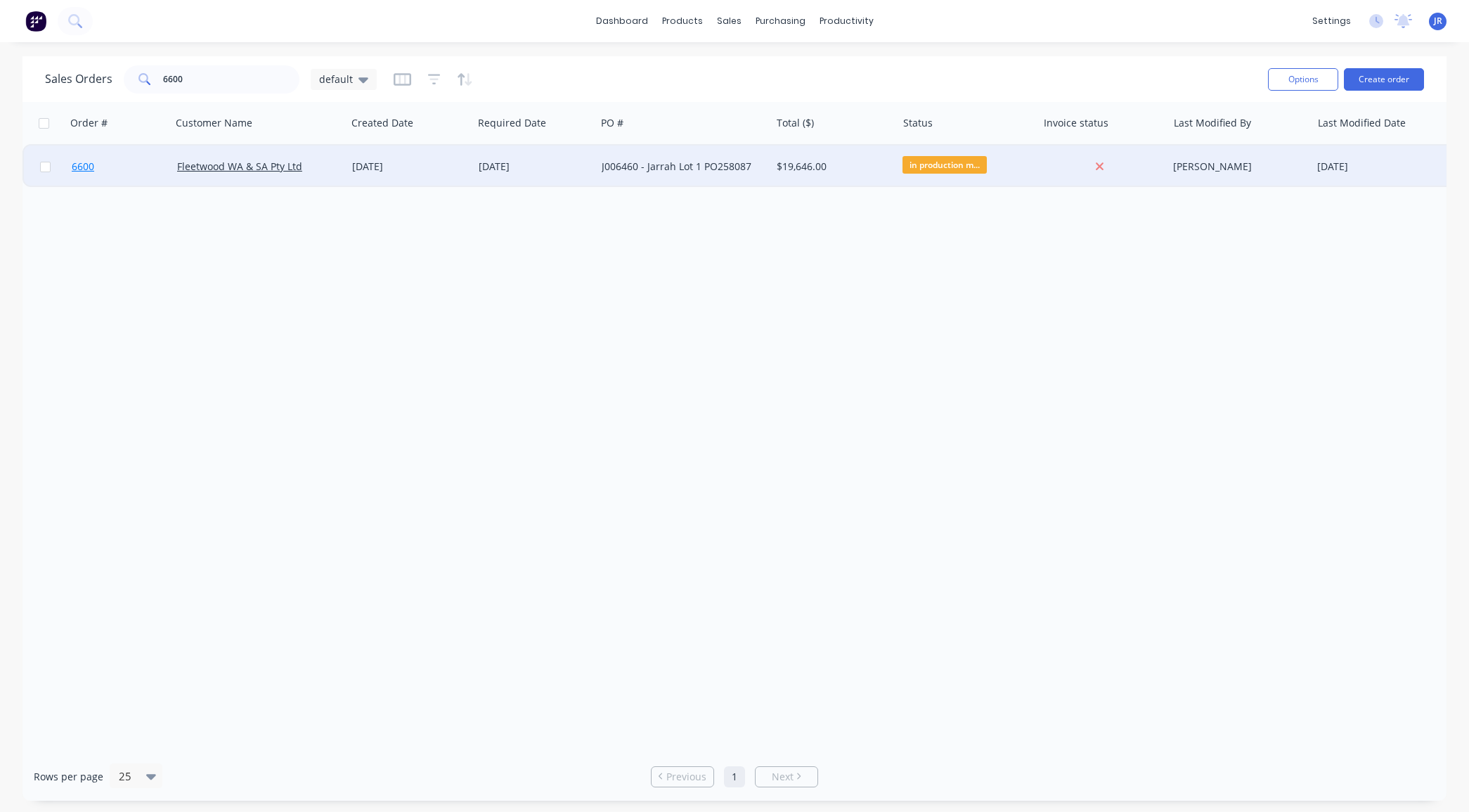
click at [92, 166] on span "6600" at bounding box center [83, 166] width 23 height 14
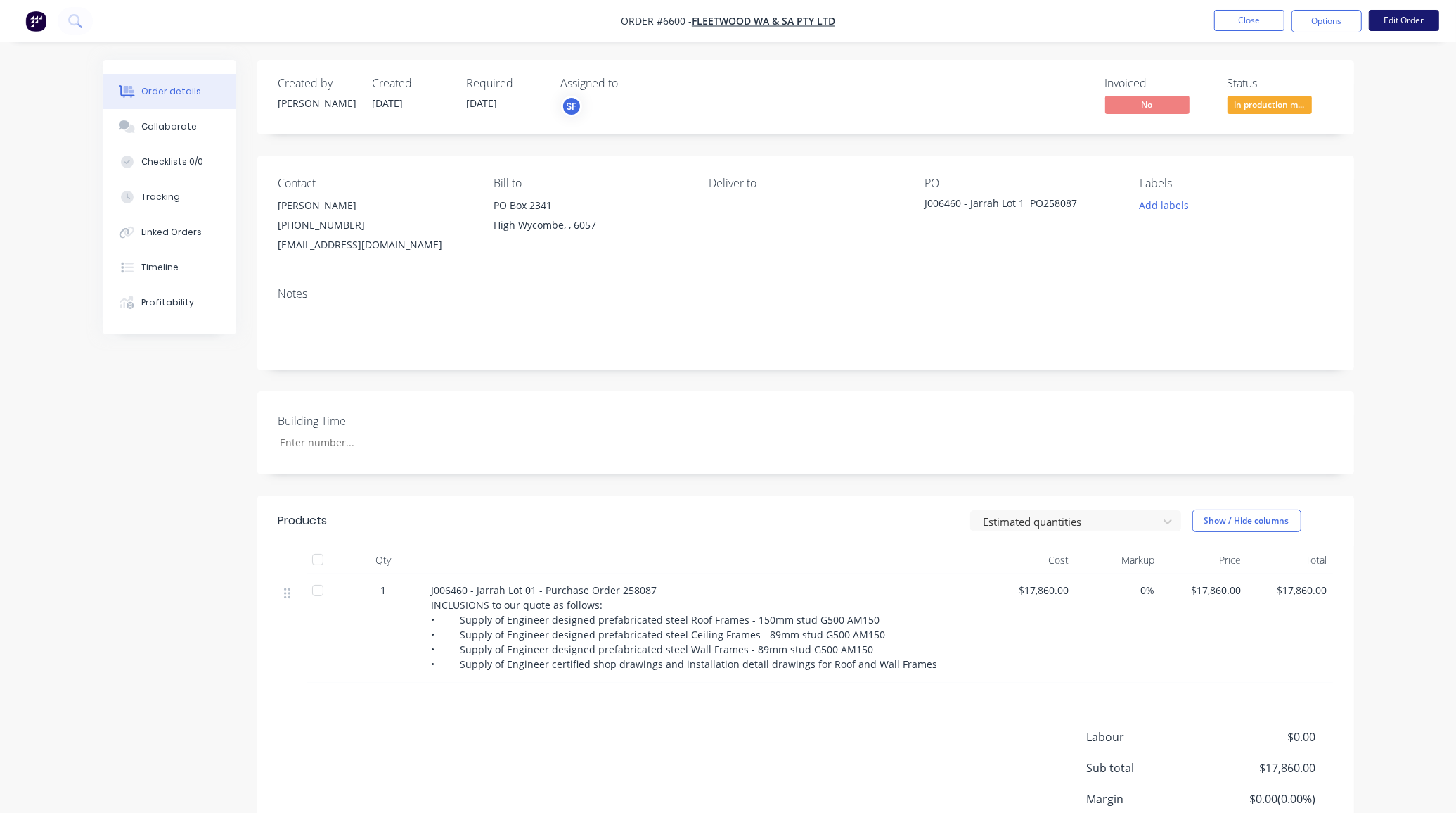
click at [1390, 21] on button "Edit Order" at bounding box center [1404, 20] width 71 height 21
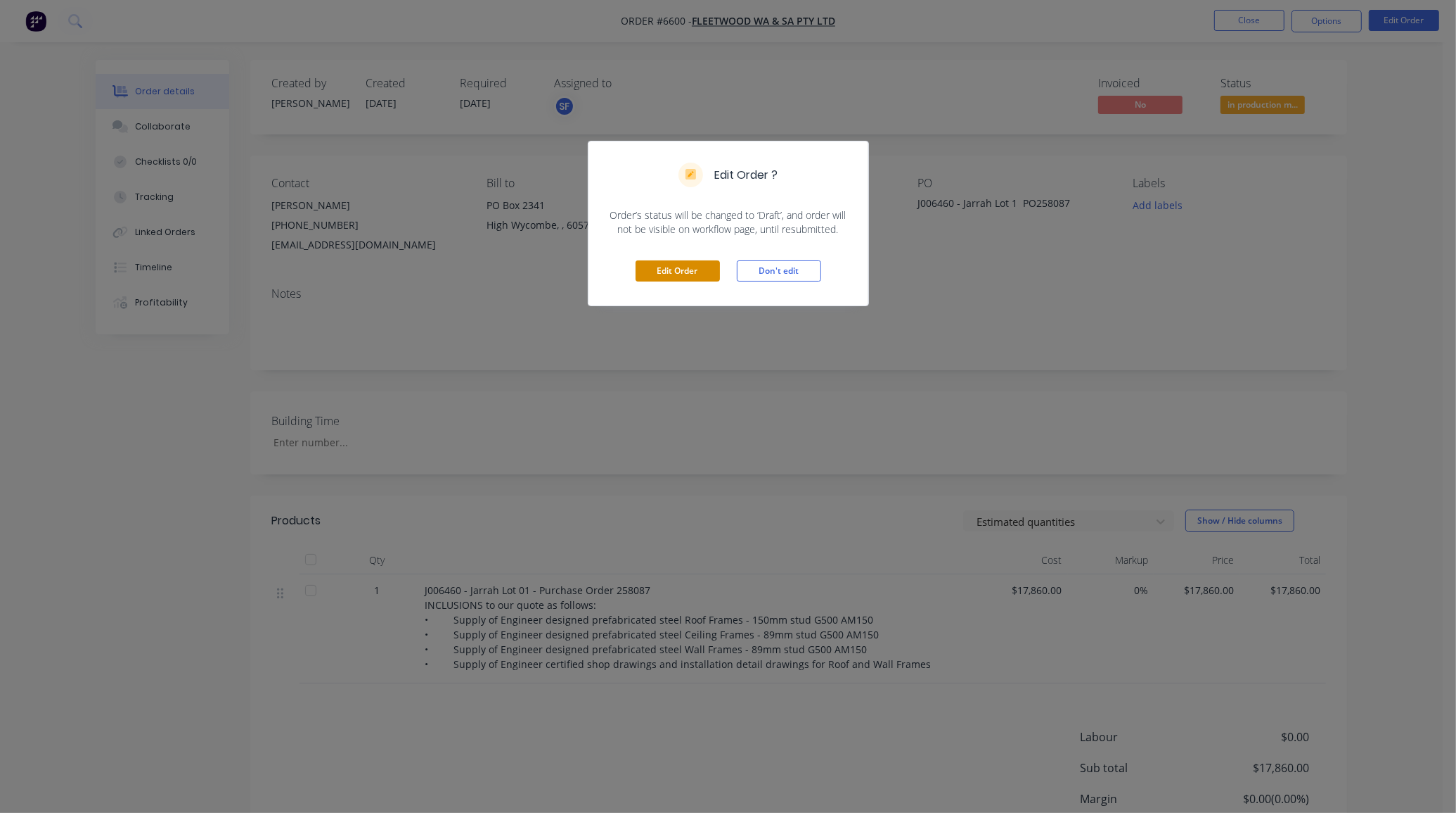
click at [645, 272] on button "Edit Order" at bounding box center [678, 271] width 85 height 21
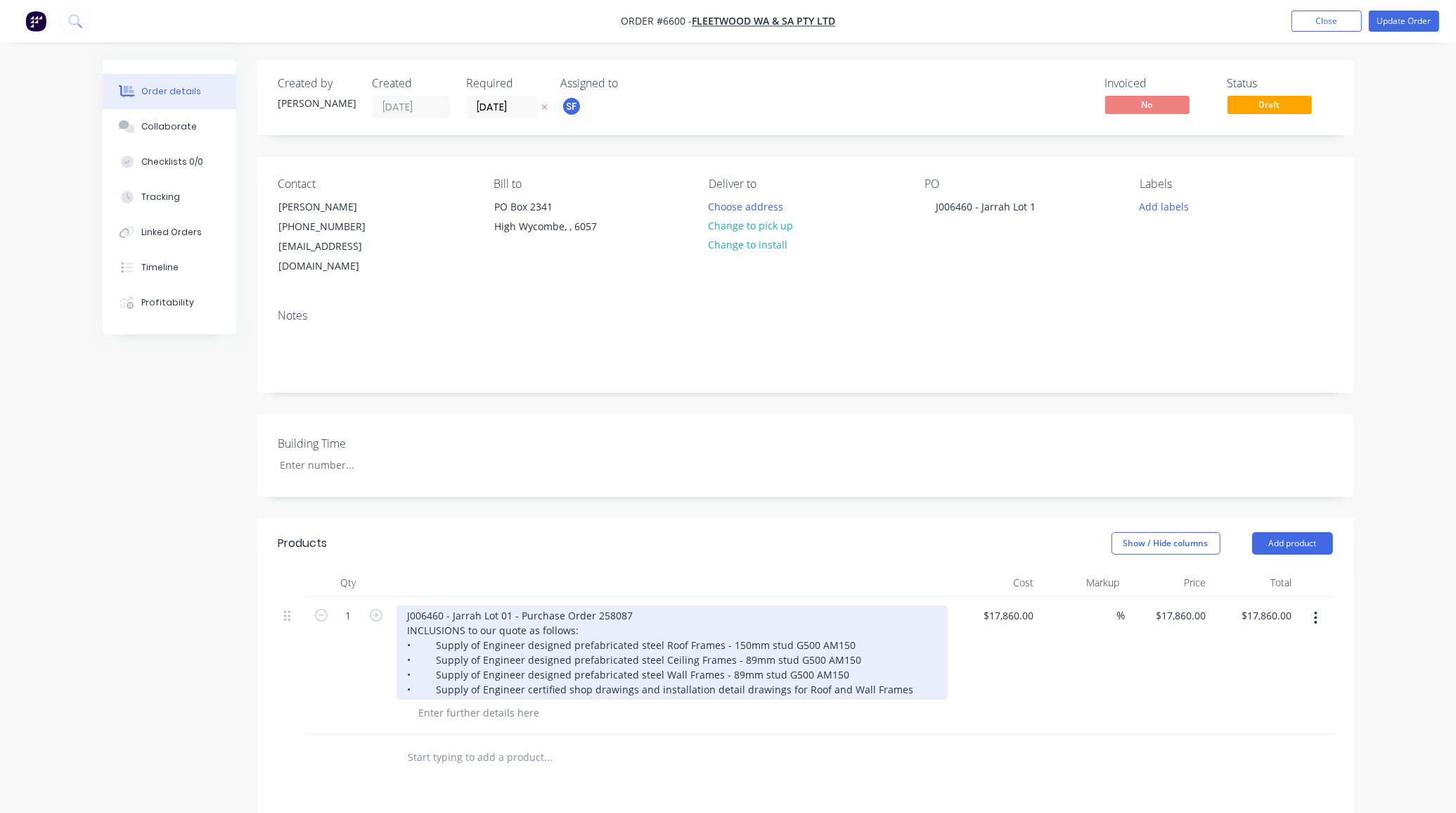
click at [634, 605] on div "J006460 - Jarrah Lot 01 - Purchase Order 258087 INCLUSIONS to our quote as foll…" at bounding box center [672, 652] width 552 height 94
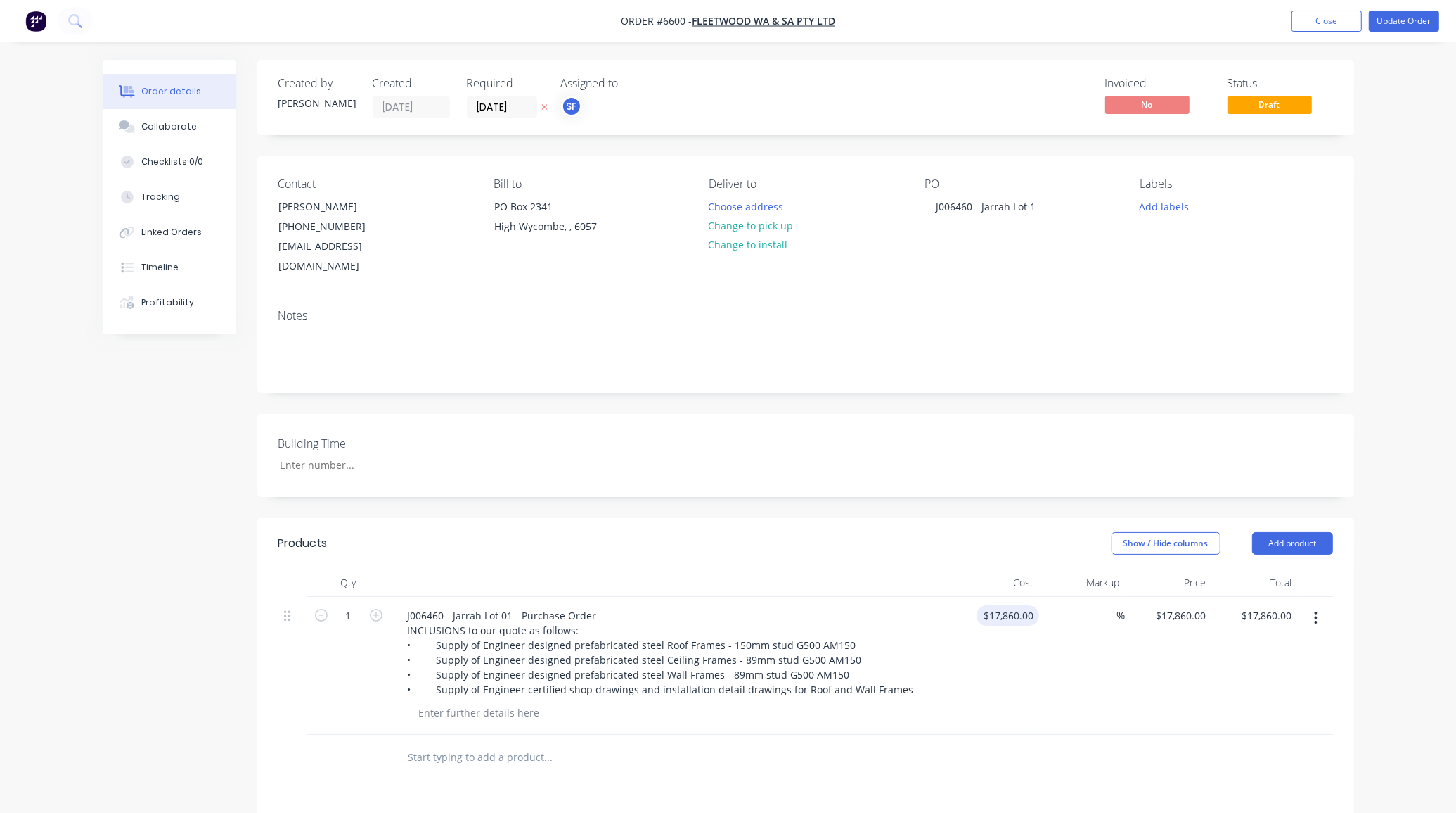
type input "17860"
click at [1003, 605] on div "17860 17860" at bounding box center [1019, 615] width 41 height 20
type input "$0.00"
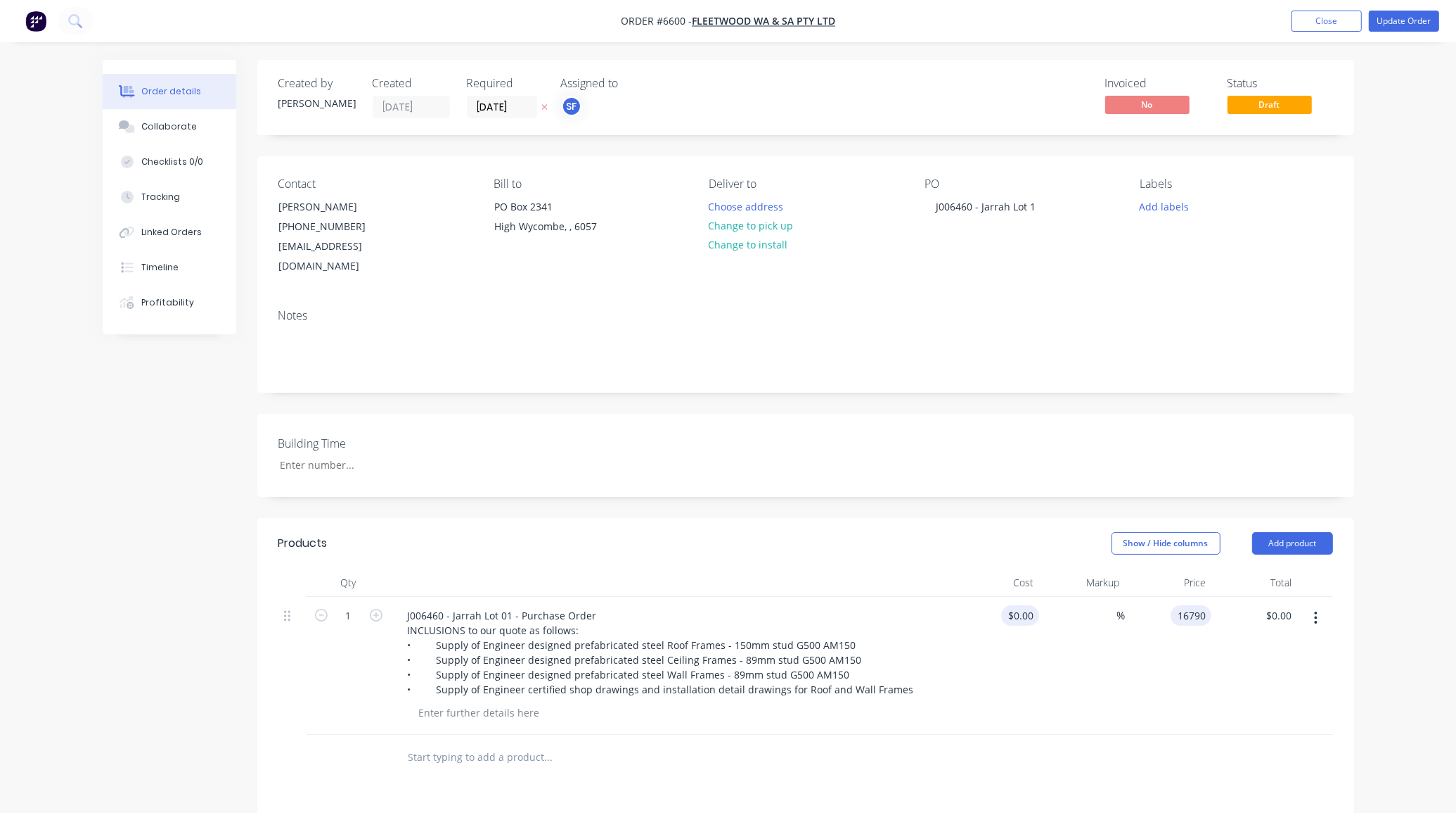
type input "$16,790.00"
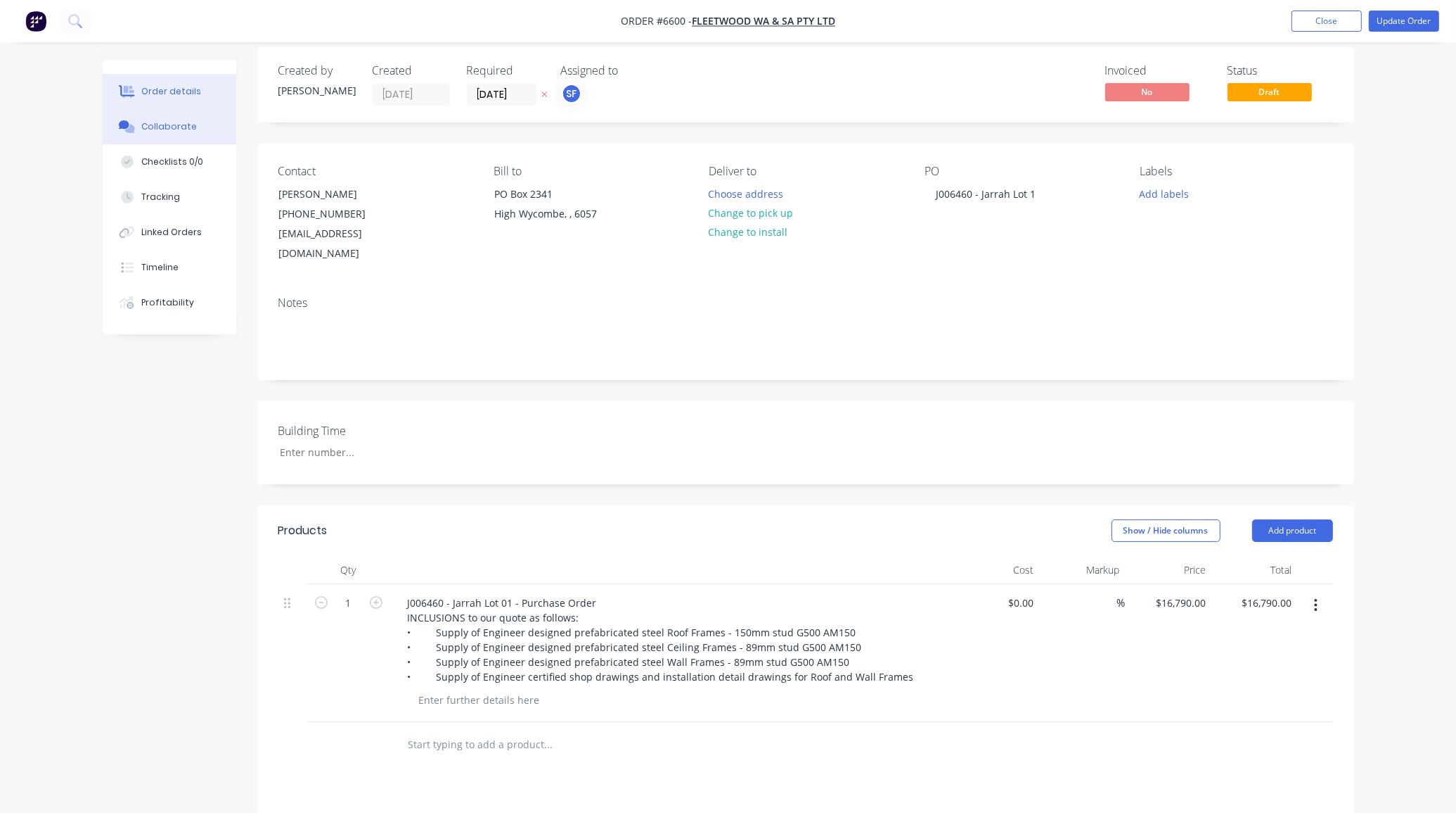
click at [170, 131] on div "Collaborate" at bounding box center [168, 126] width 56 height 12
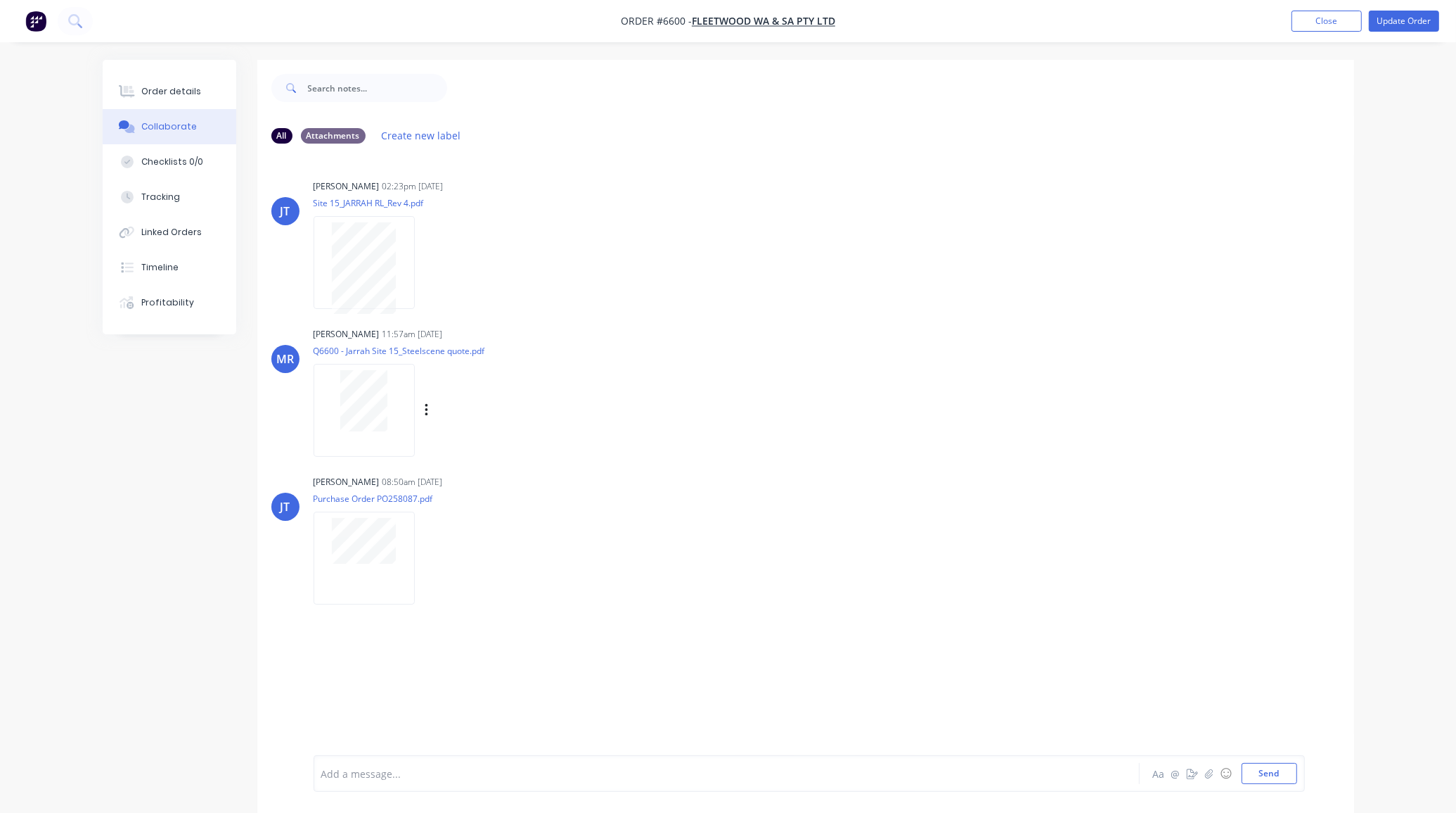
drag, startPoint x: 422, startPoint y: 409, endPoint x: 427, endPoint y: 415, distance: 7.8
click at [422, 410] on div "Labels Download Delete" at bounding box center [500, 410] width 159 height 20
click at [427, 415] on icon "button" at bounding box center [426, 410] width 3 height 12
click at [450, 477] on button "Delete" at bounding box center [519, 480] width 159 height 32
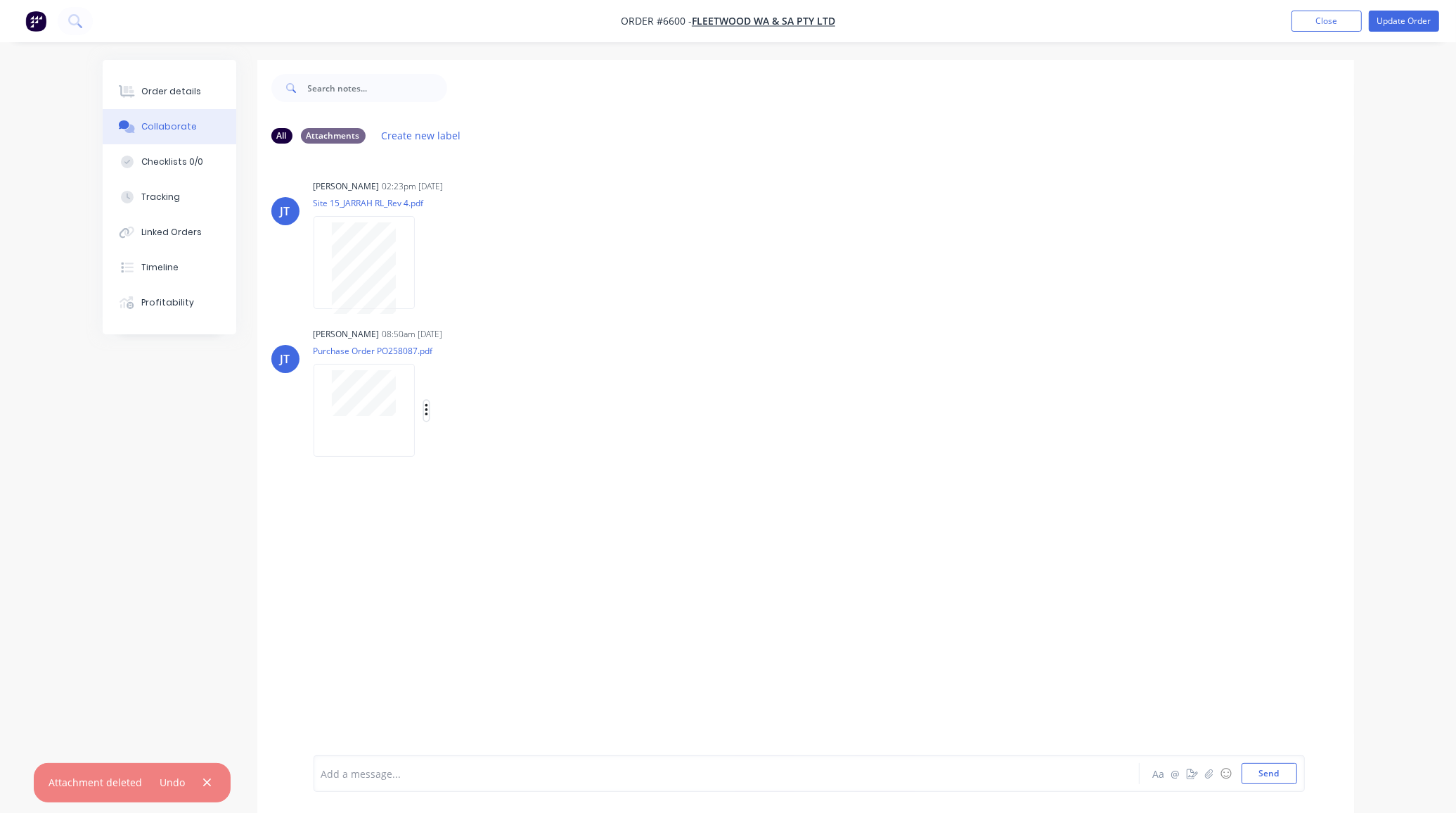
click at [427, 413] on icon "button" at bounding box center [427, 410] width 4 height 16
click at [464, 475] on button "Delete" at bounding box center [519, 480] width 159 height 32
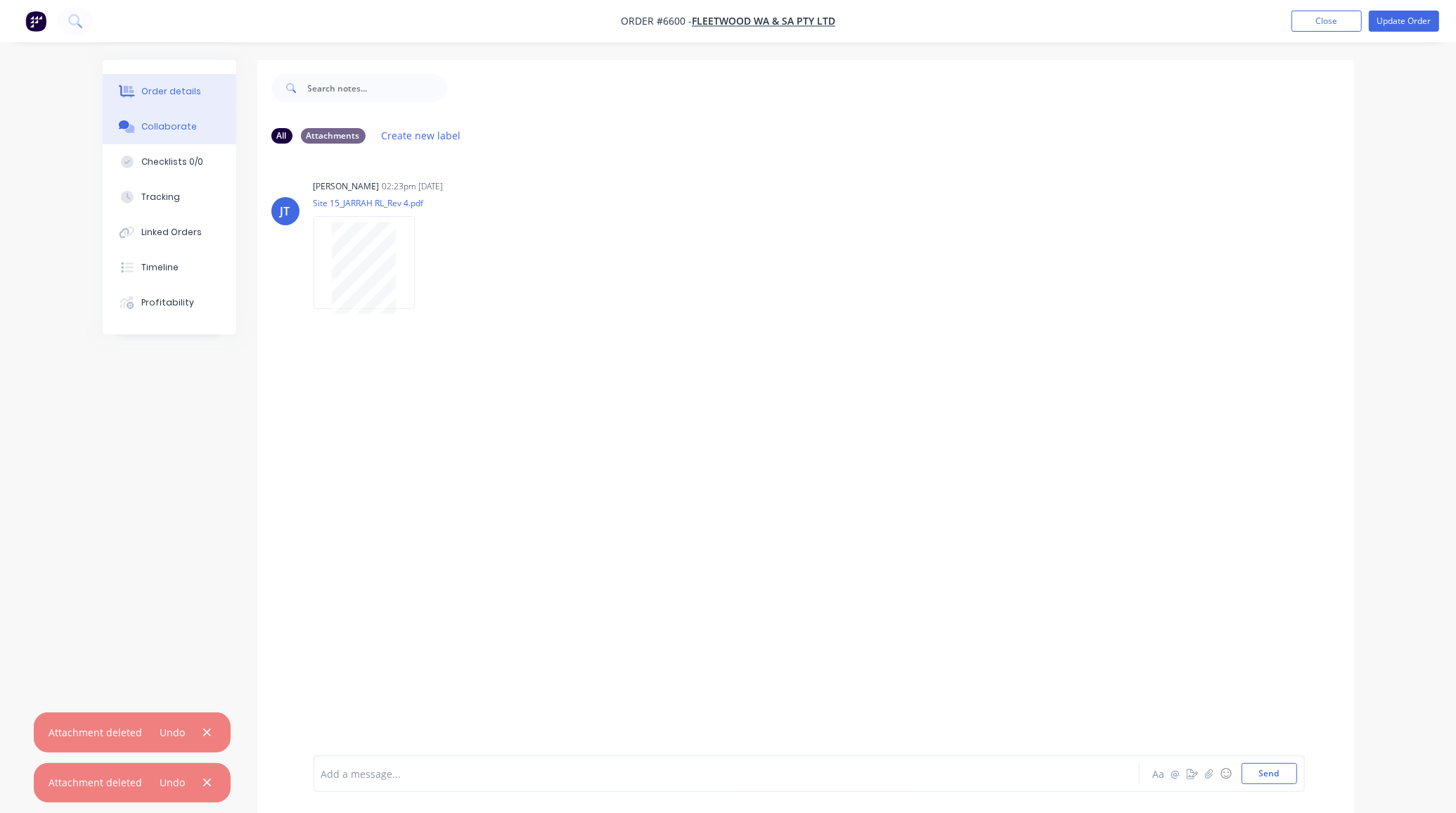
click at [179, 92] on div "Order details" at bounding box center [171, 92] width 60 height 12
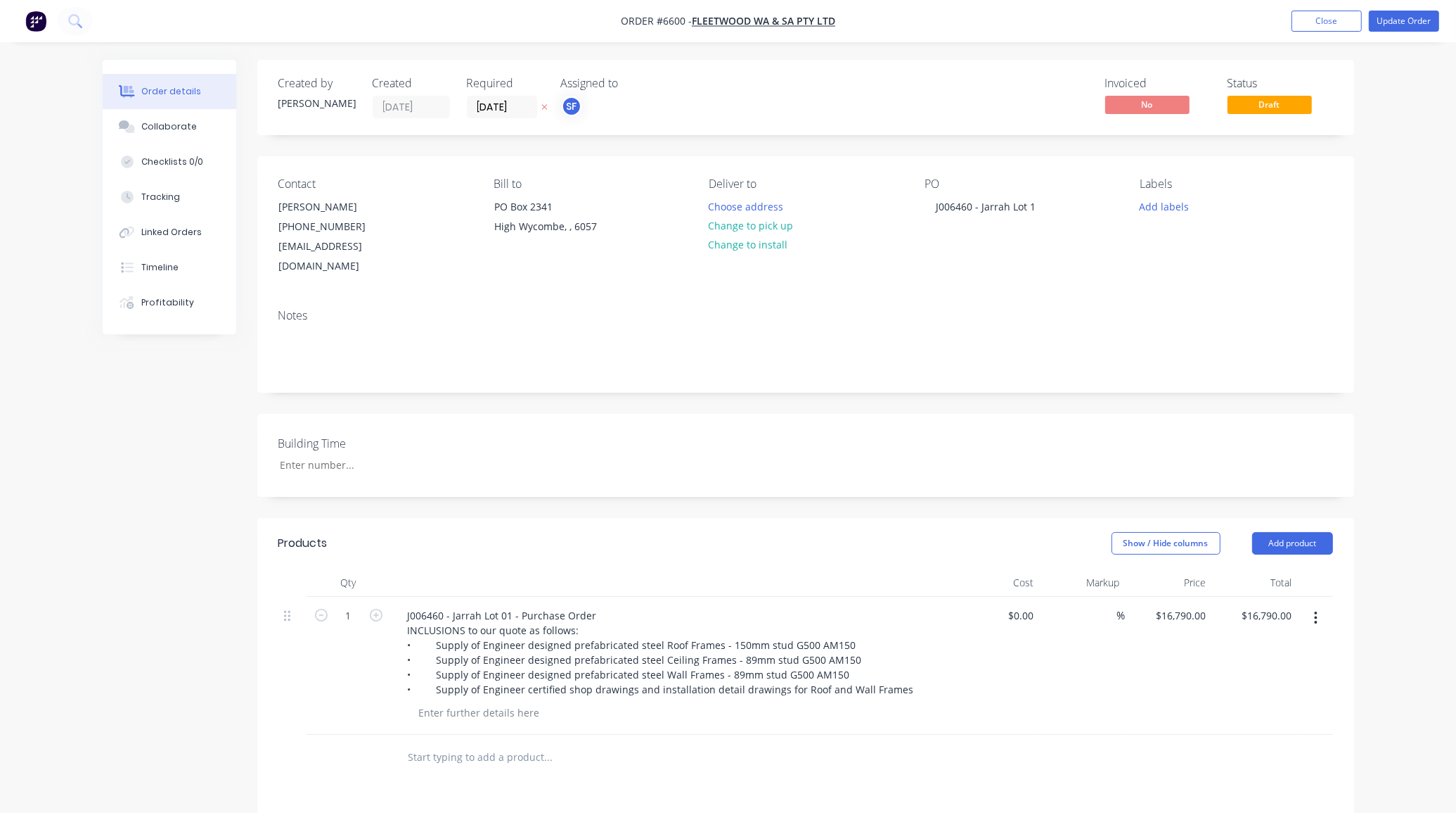
drag, startPoint x: 183, startPoint y: 120, endPoint x: 36, endPoint y: 157, distance: 151.6
click at [183, 120] on div "Collaborate" at bounding box center [168, 126] width 56 height 12
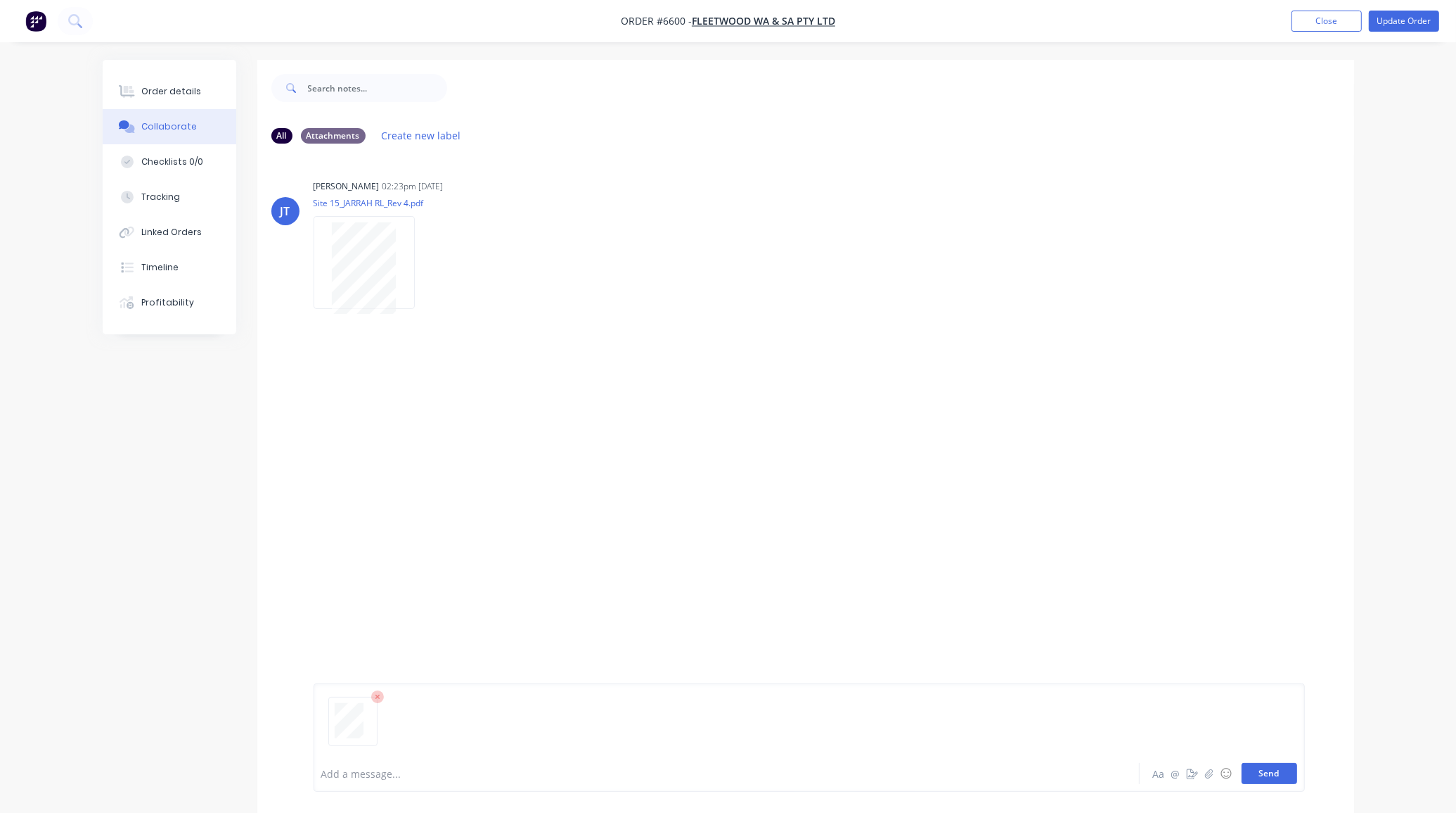
click at [1267, 771] on button "Send" at bounding box center [1269, 773] width 56 height 21
click at [1400, 22] on button "Update Order" at bounding box center [1404, 21] width 71 height 21
click at [1248, 23] on button "Close" at bounding box center [1250, 20] width 71 height 21
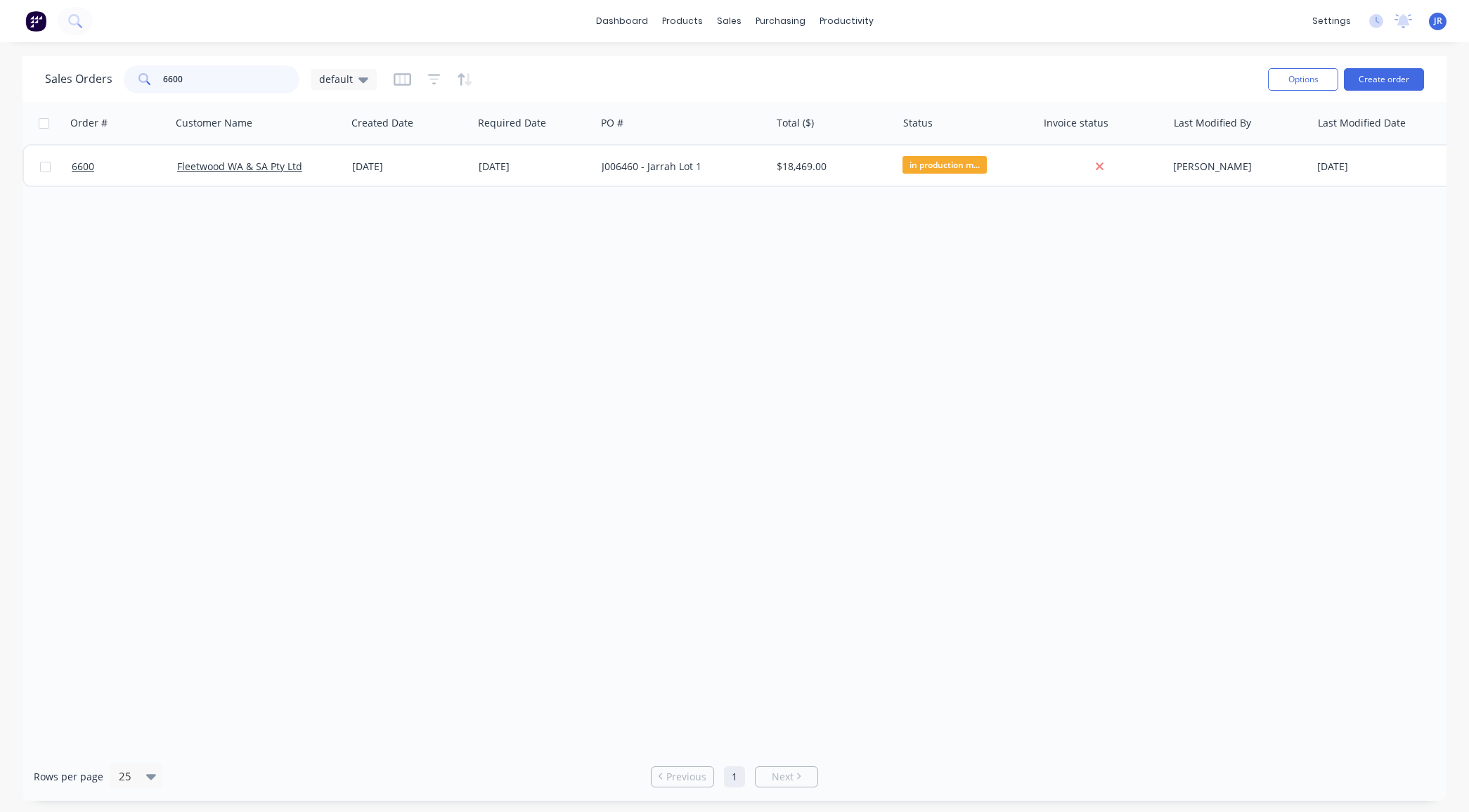
drag, startPoint x: 196, startPoint y: 82, endPoint x: 67, endPoint y: 81, distance: 129.0
click at [68, 81] on div "Sales Orders 6600 default" at bounding box center [210, 79] width 332 height 28
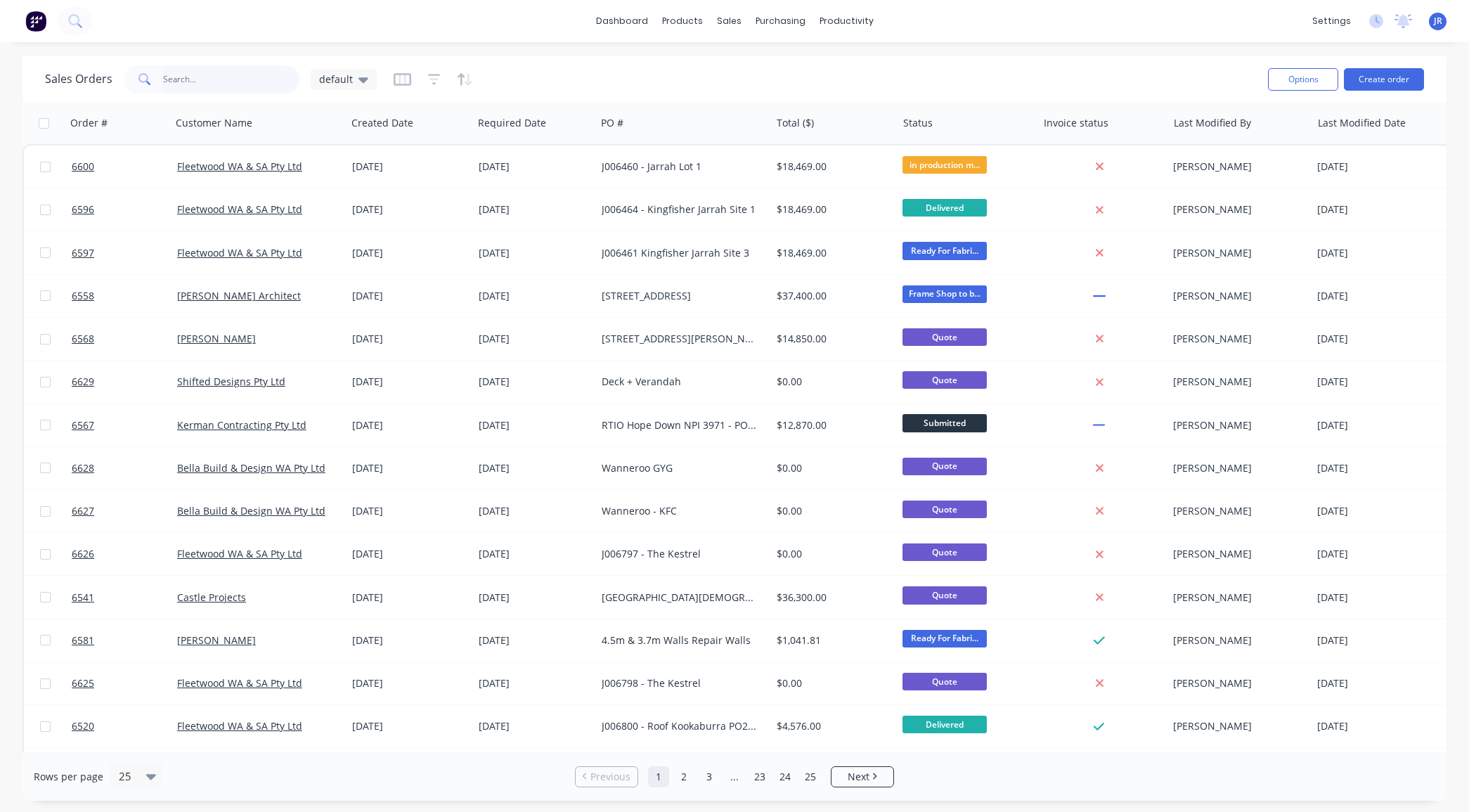
click at [173, 71] on input "text" at bounding box center [232, 79] width 137 height 28
type input "6603"
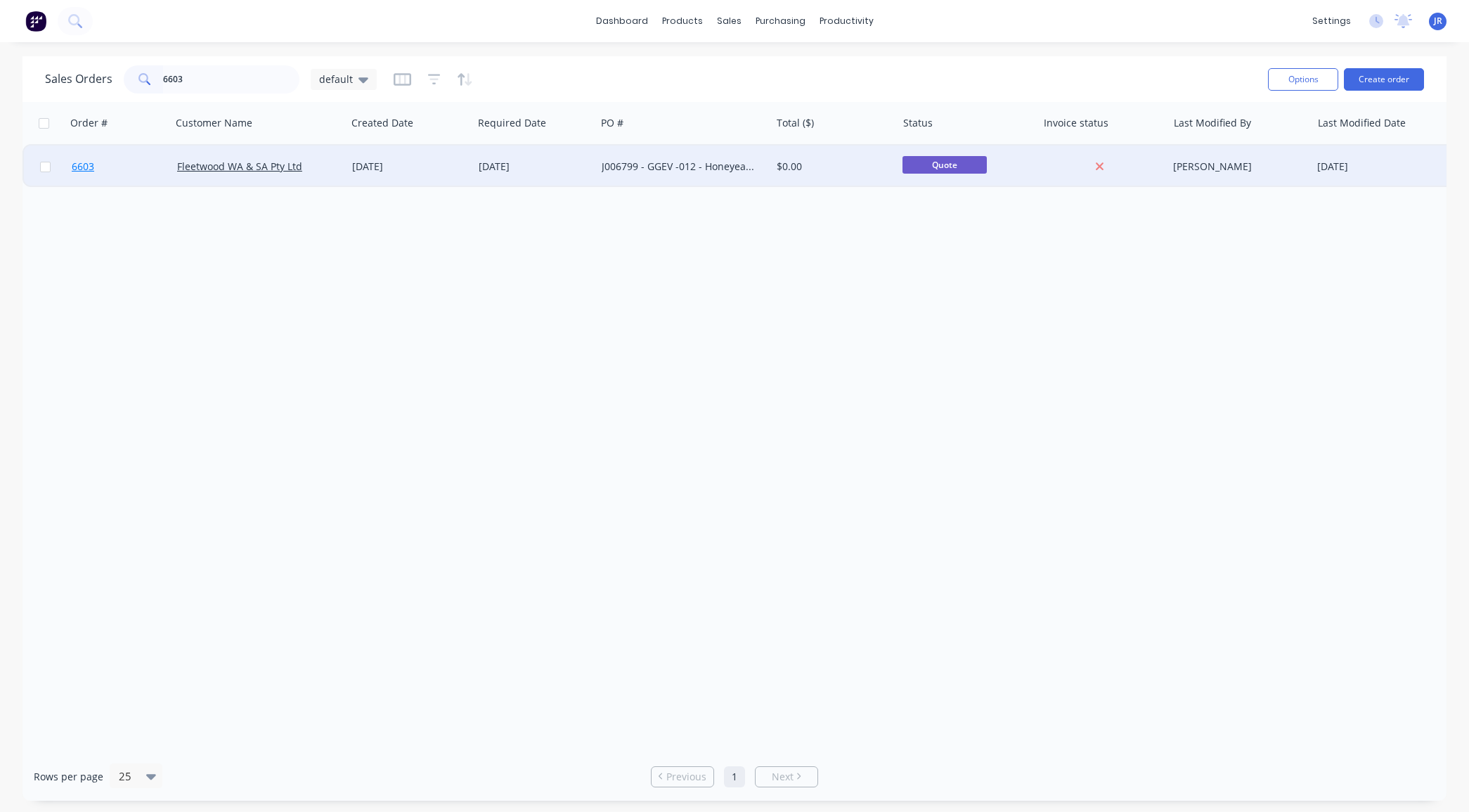
click at [92, 166] on span "6603" at bounding box center [83, 166] width 23 height 14
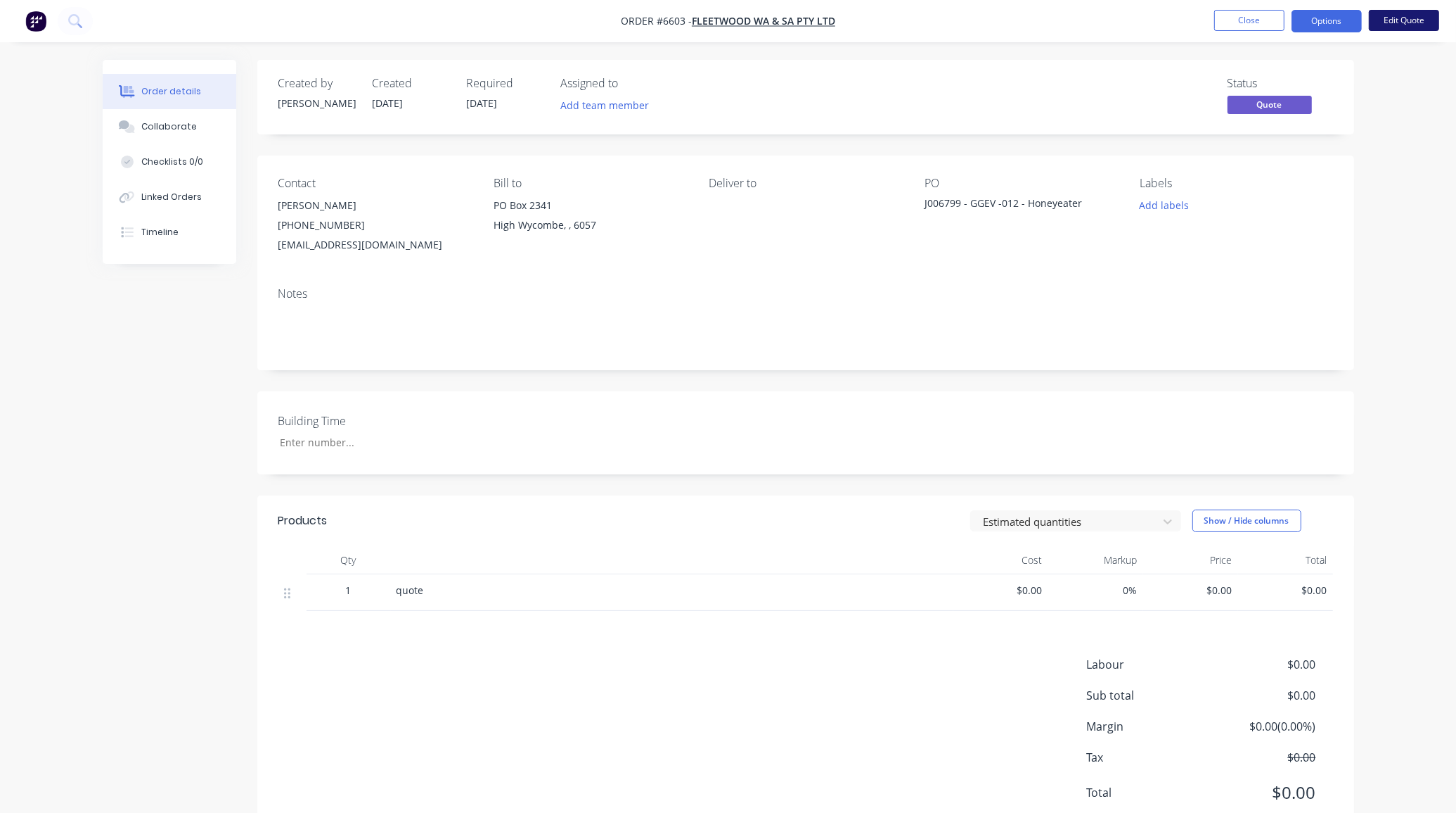
click at [1390, 16] on button "Edit Quote" at bounding box center [1404, 20] width 71 height 21
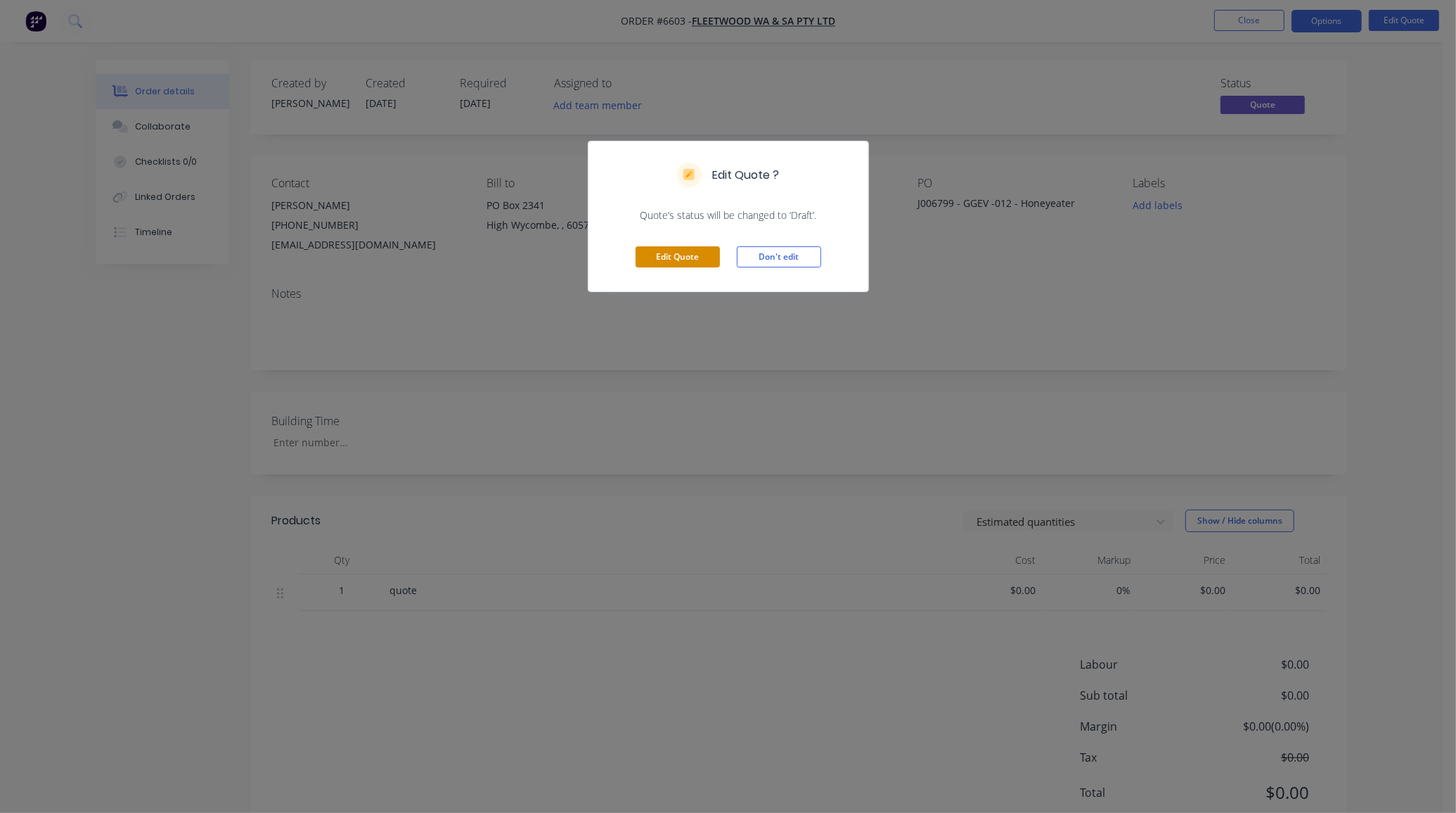
click at [659, 261] on button "Edit Quote" at bounding box center [678, 257] width 85 height 21
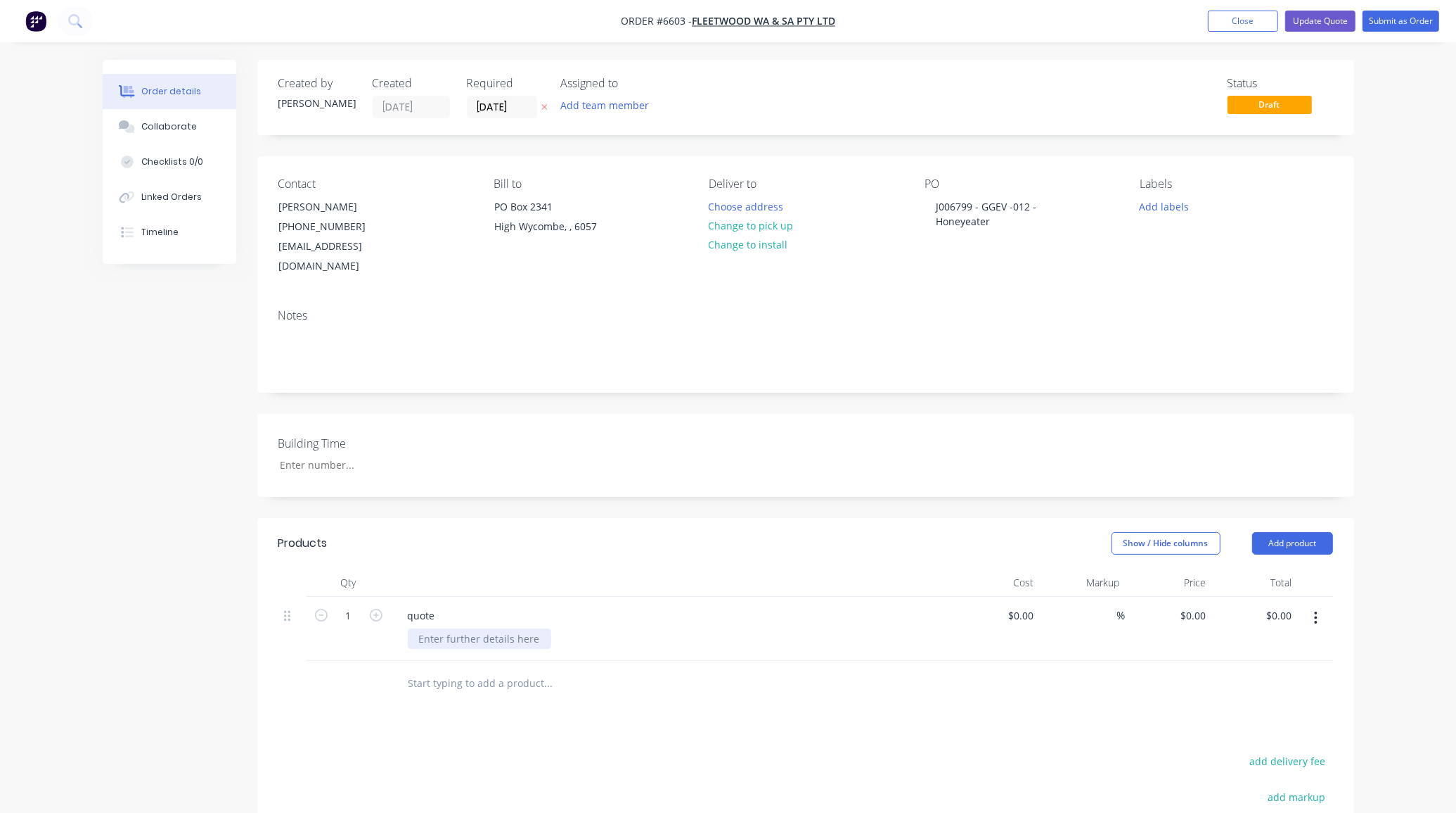
click at [437, 628] on div at bounding box center [479, 638] width 144 height 20
paste div
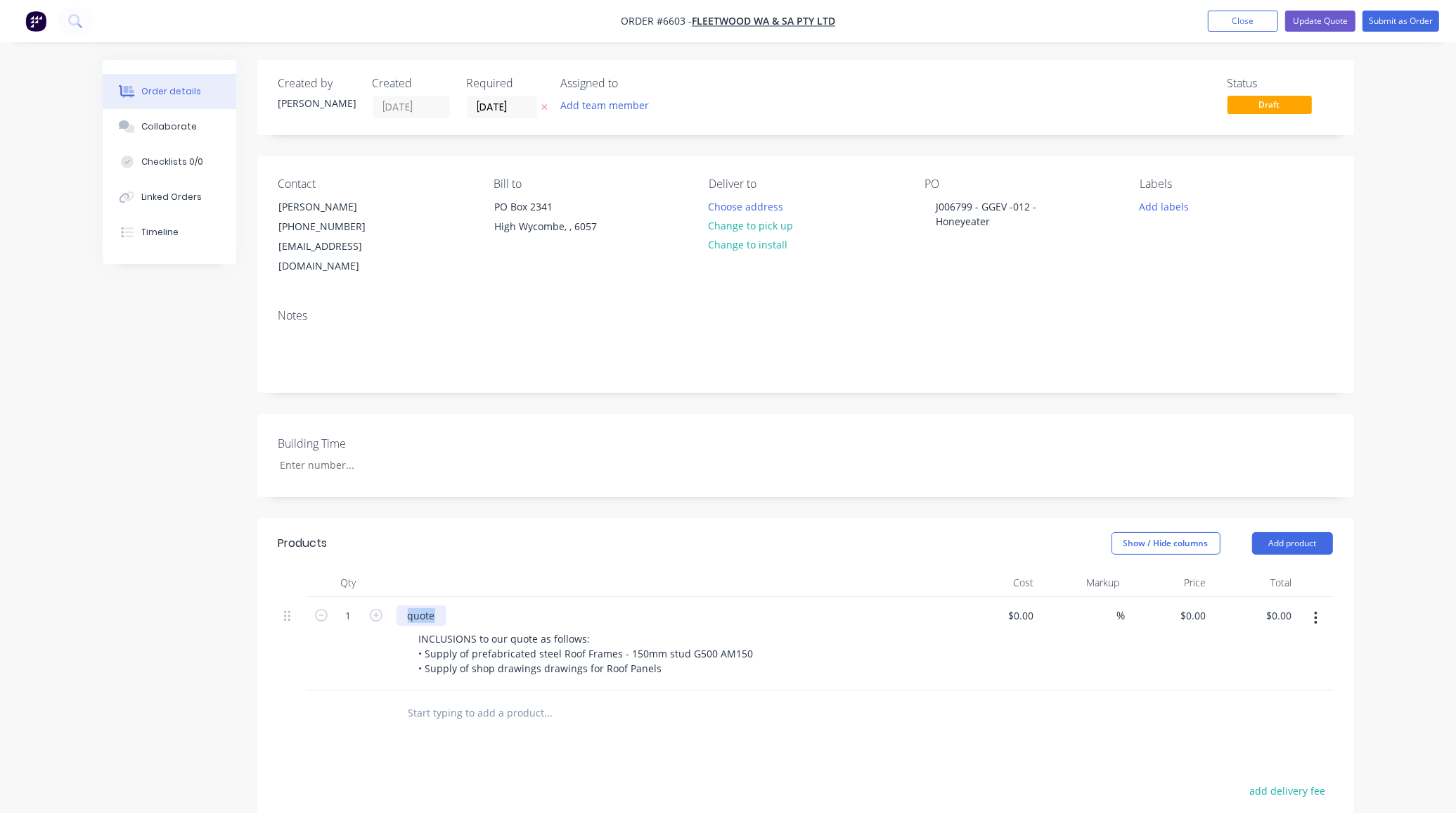
drag, startPoint x: 435, startPoint y: 595, endPoint x: 256, endPoint y: 579, distance: 179.7
click at [247, 588] on div "Created by [PERSON_NAME] Created [DATE] Required [DATE] Assigned to Add team me…" at bounding box center [728, 578] width 1252 height 1035
click at [137, 120] on div at bounding box center [127, 126] width 21 height 12
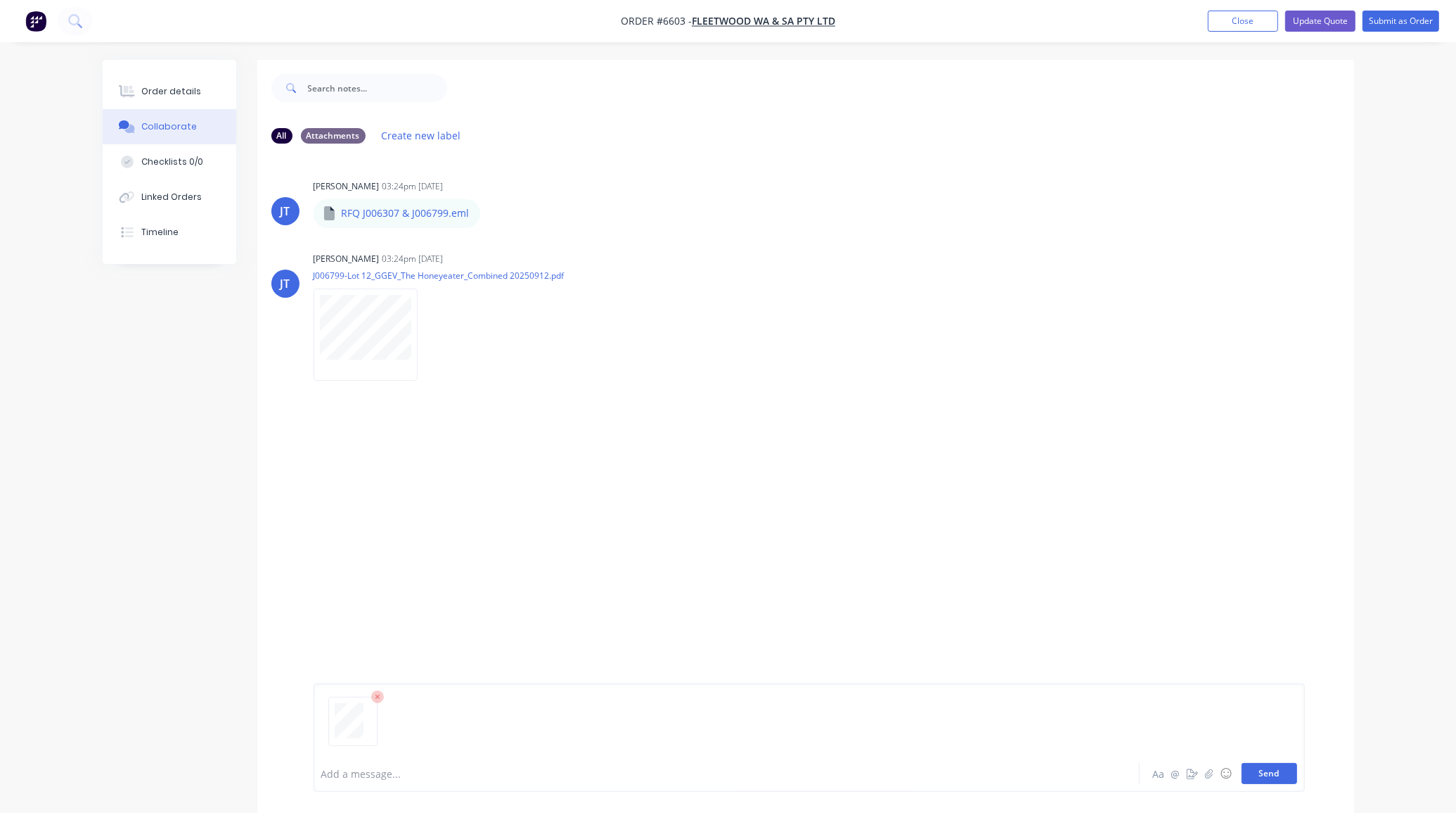
click at [1271, 765] on button "Send" at bounding box center [1269, 773] width 56 height 21
click at [1267, 774] on button "Send" at bounding box center [1269, 773] width 56 height 21
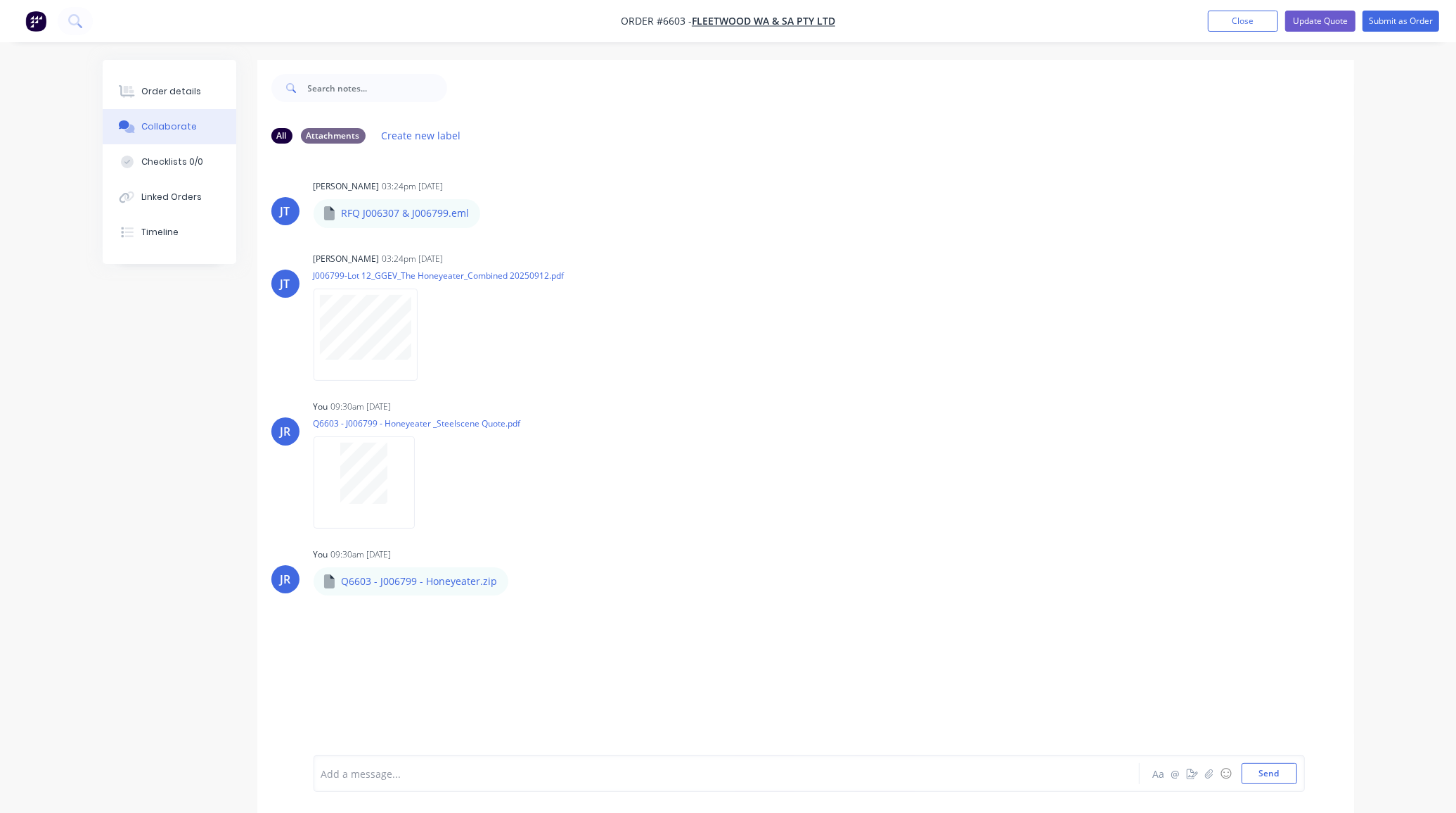
click at [165, 71] on div "Order details Collaborate Checklists 0/0 Linked Orders Timeline" at bounding box center [169, 161] width 134 height 204
click at [130, 83] on button "Order details" at bounding box center [169, 92] width 134 height 35
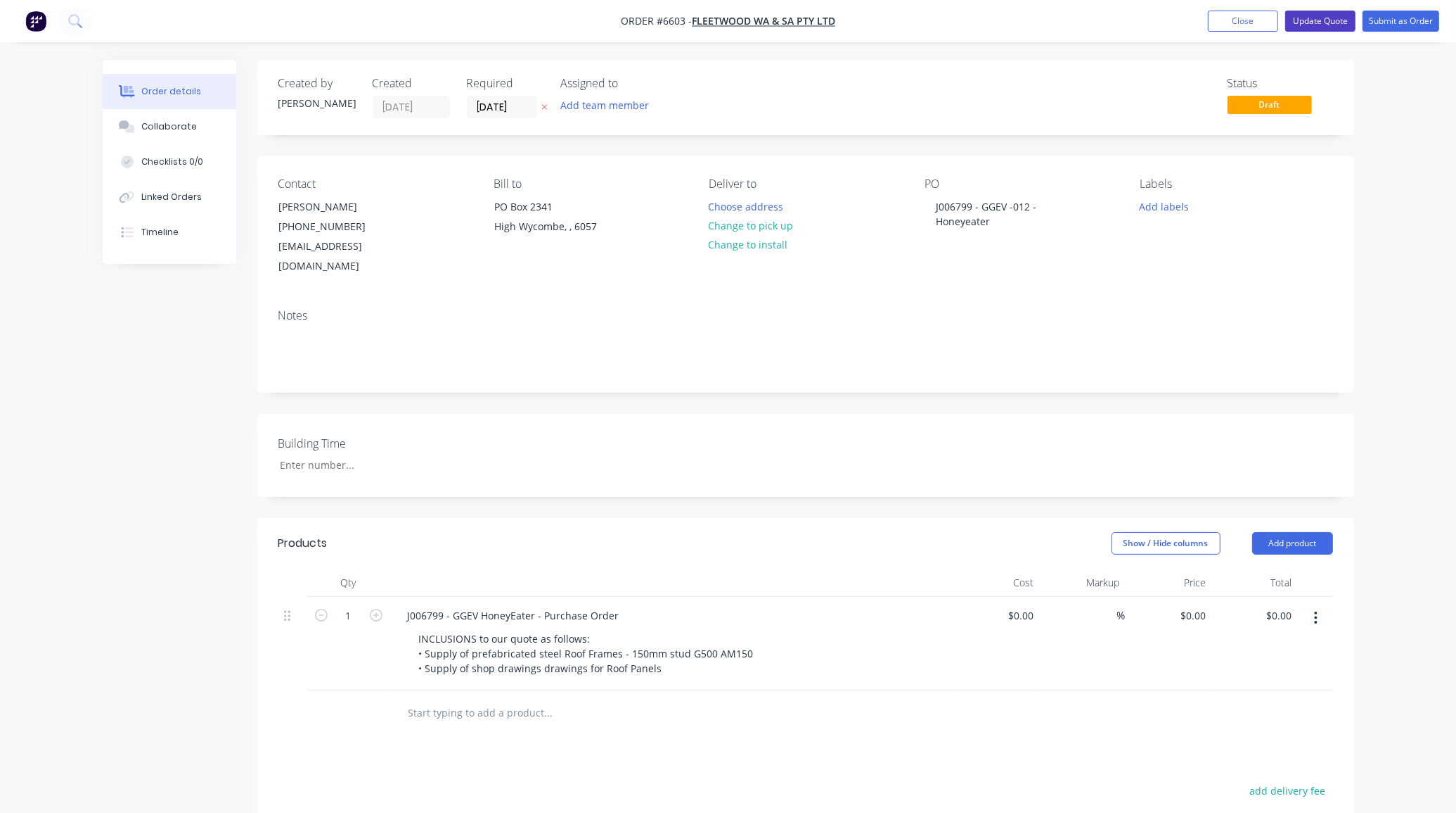
click at [1333, 28] on button "Update Quote" at bounding box center [1320, 21] width 71 height 21
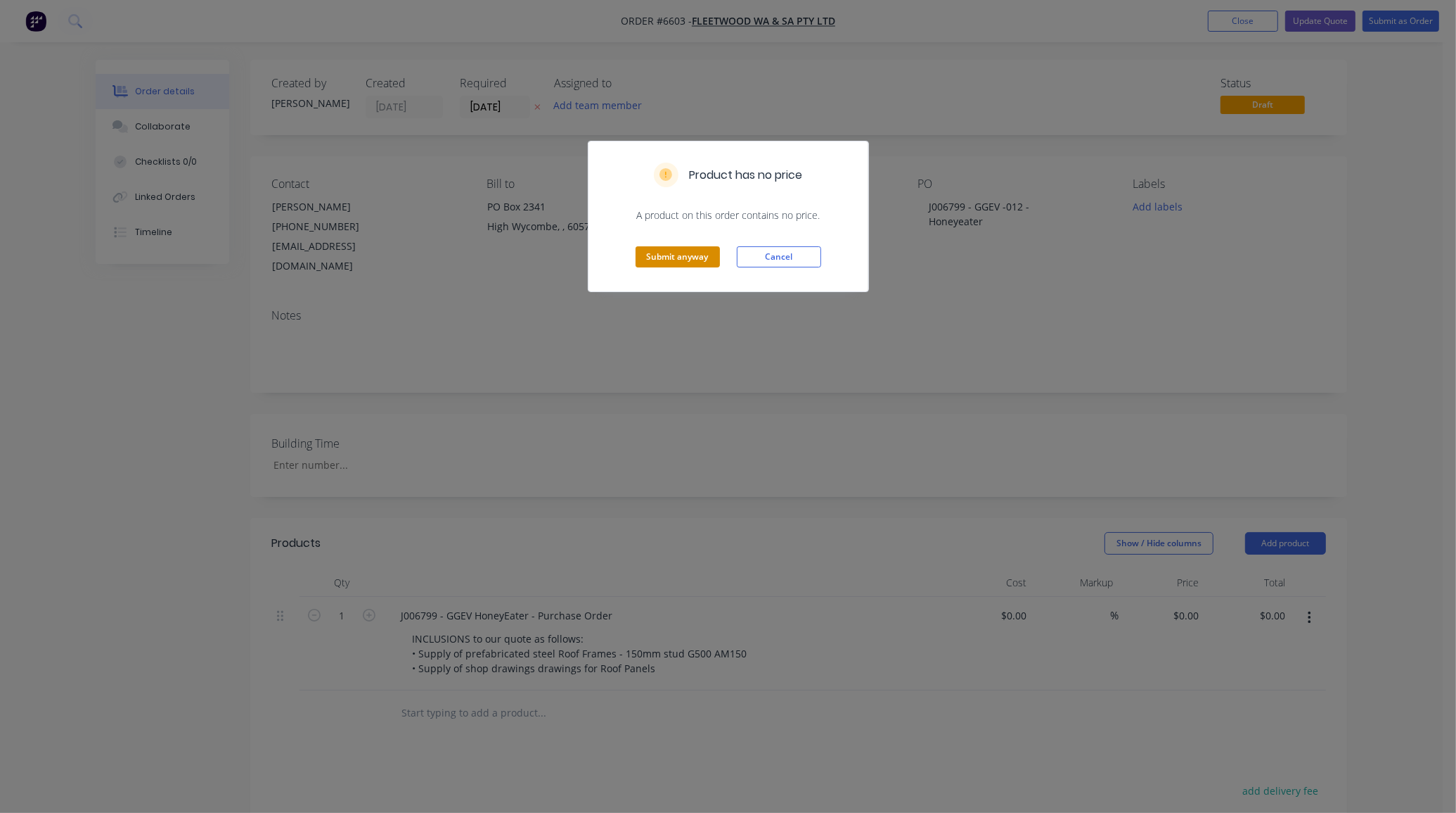
click at [657, 260] on button "Submit anyway" at bounding box center [678, 257] width 85 height 21
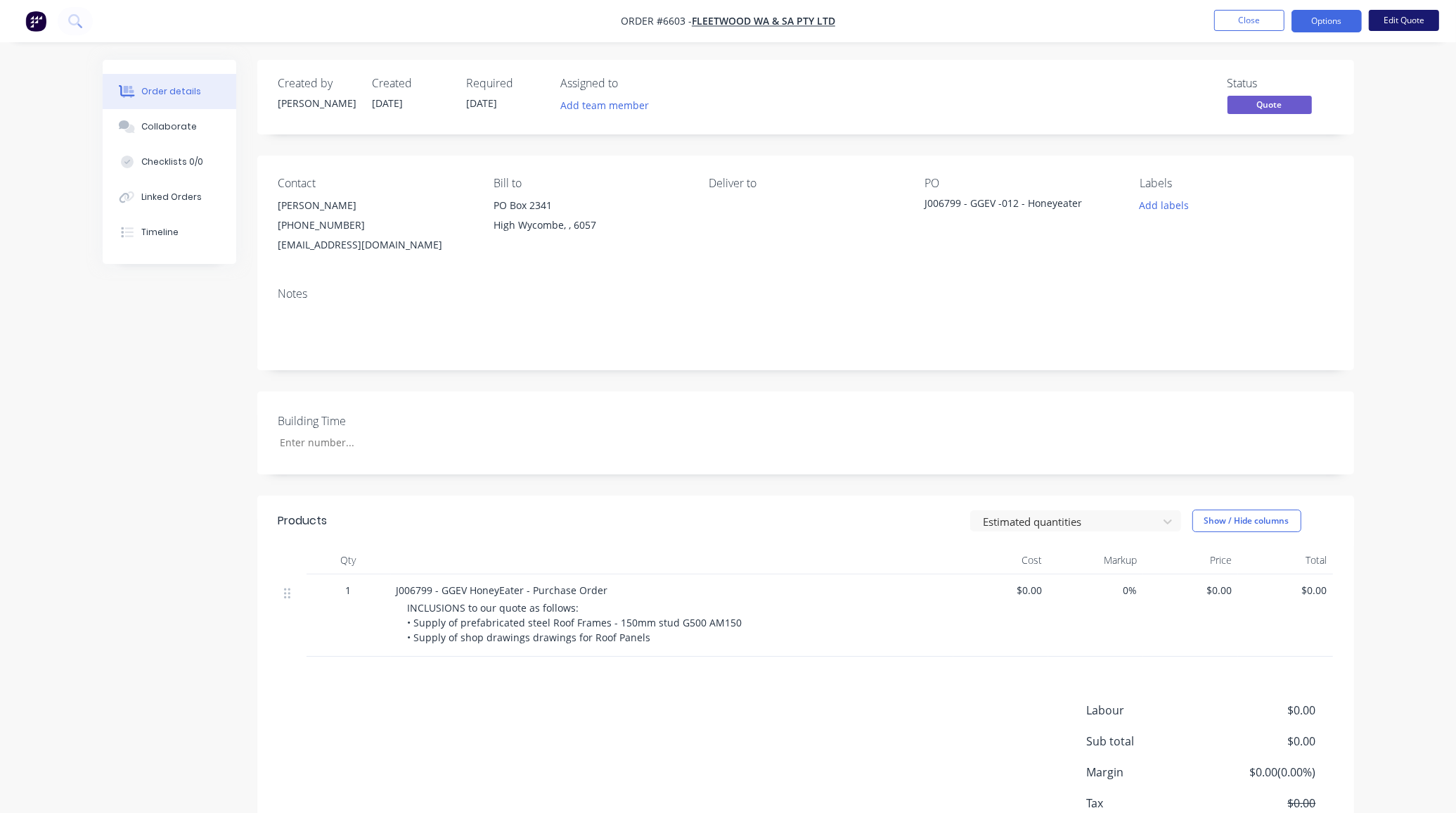
click at [1424, 16] on button "Edit Quote" at bounding box center [1404, 20] width 71 height 21
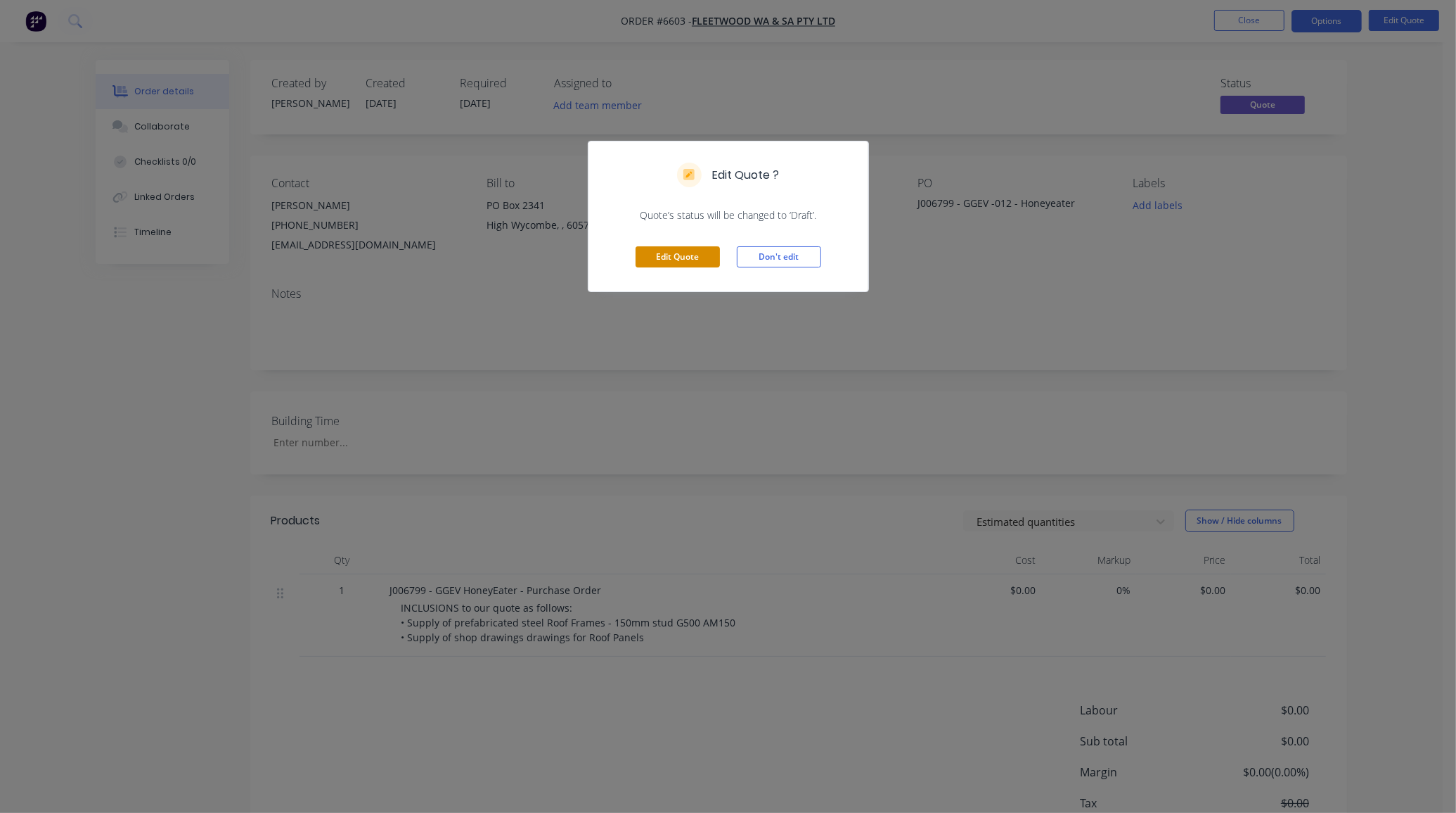
click at [672, 259] on button "Edit Quote" at bounding box center [678, 257] width 85 height 21
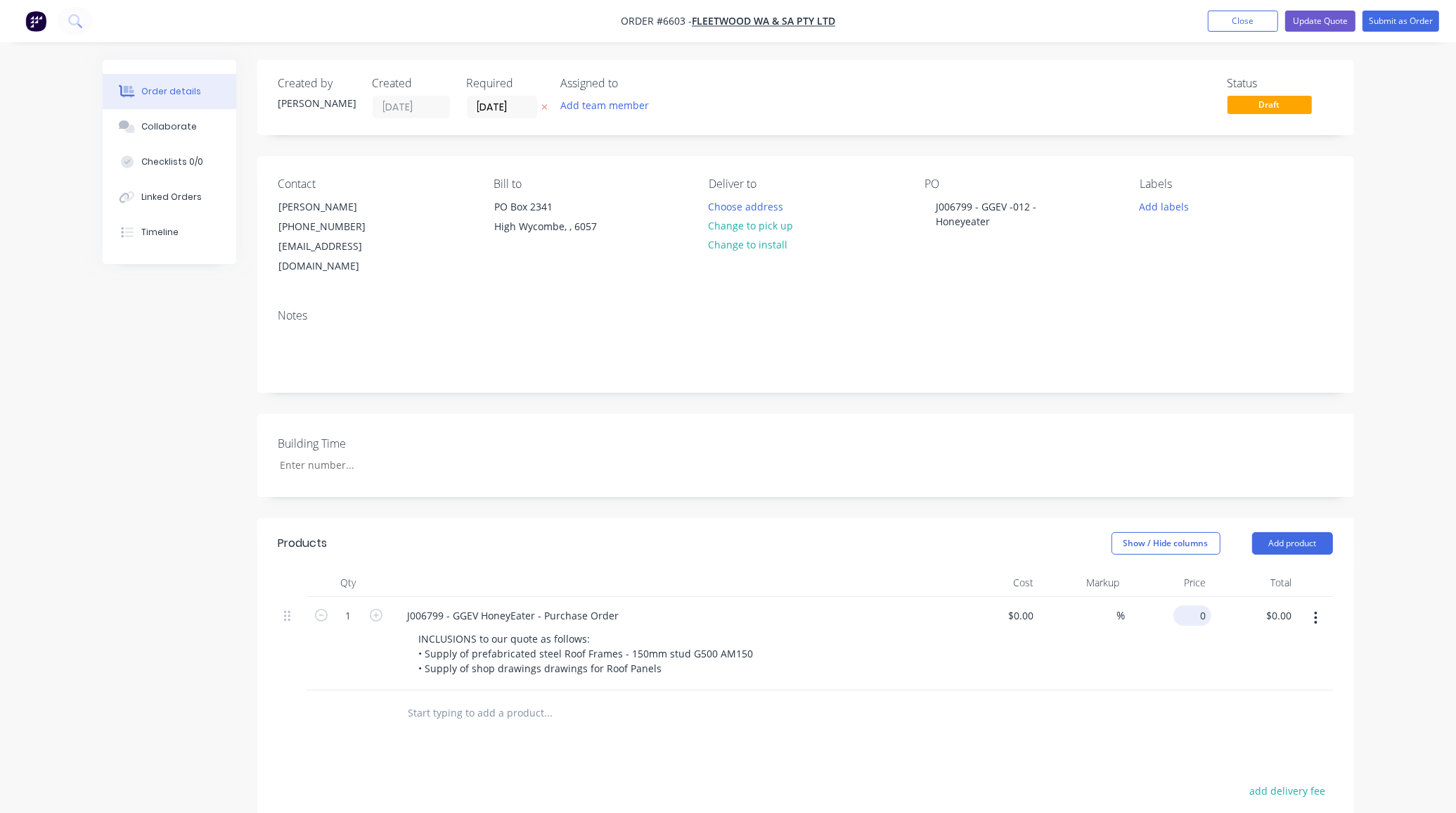
click at [1185, 597] on div "0 $0.00" at bounding box center [1169, 644] width 86 height 93
type input "$3,530.00"
click at [1306, 23] on button "Update Quote" at bounding box center [1320, 21] width 71 height 21
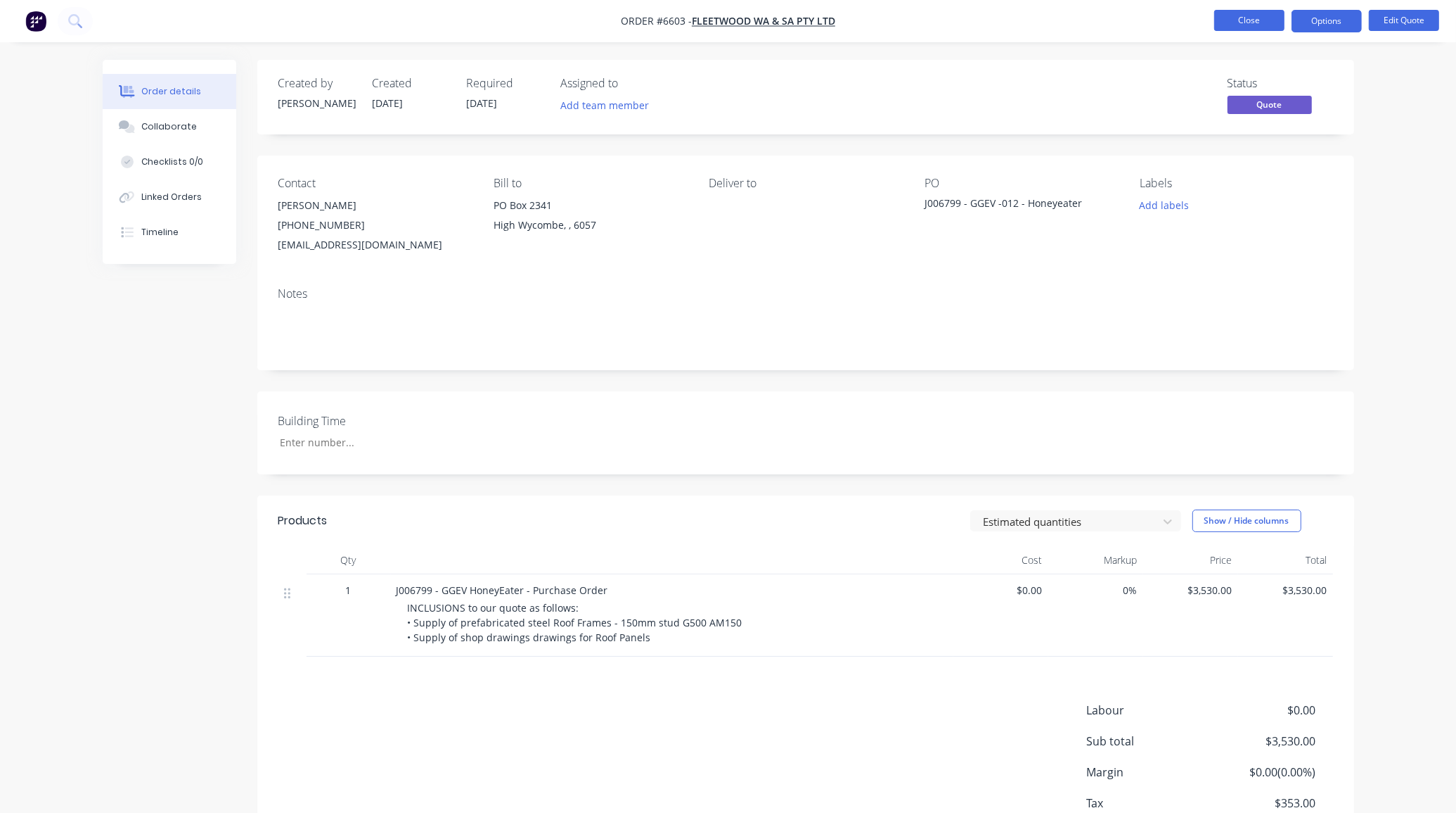
click at [1226, 25] on button "Close" at bounding box center [1250, 20] width 71 height 21
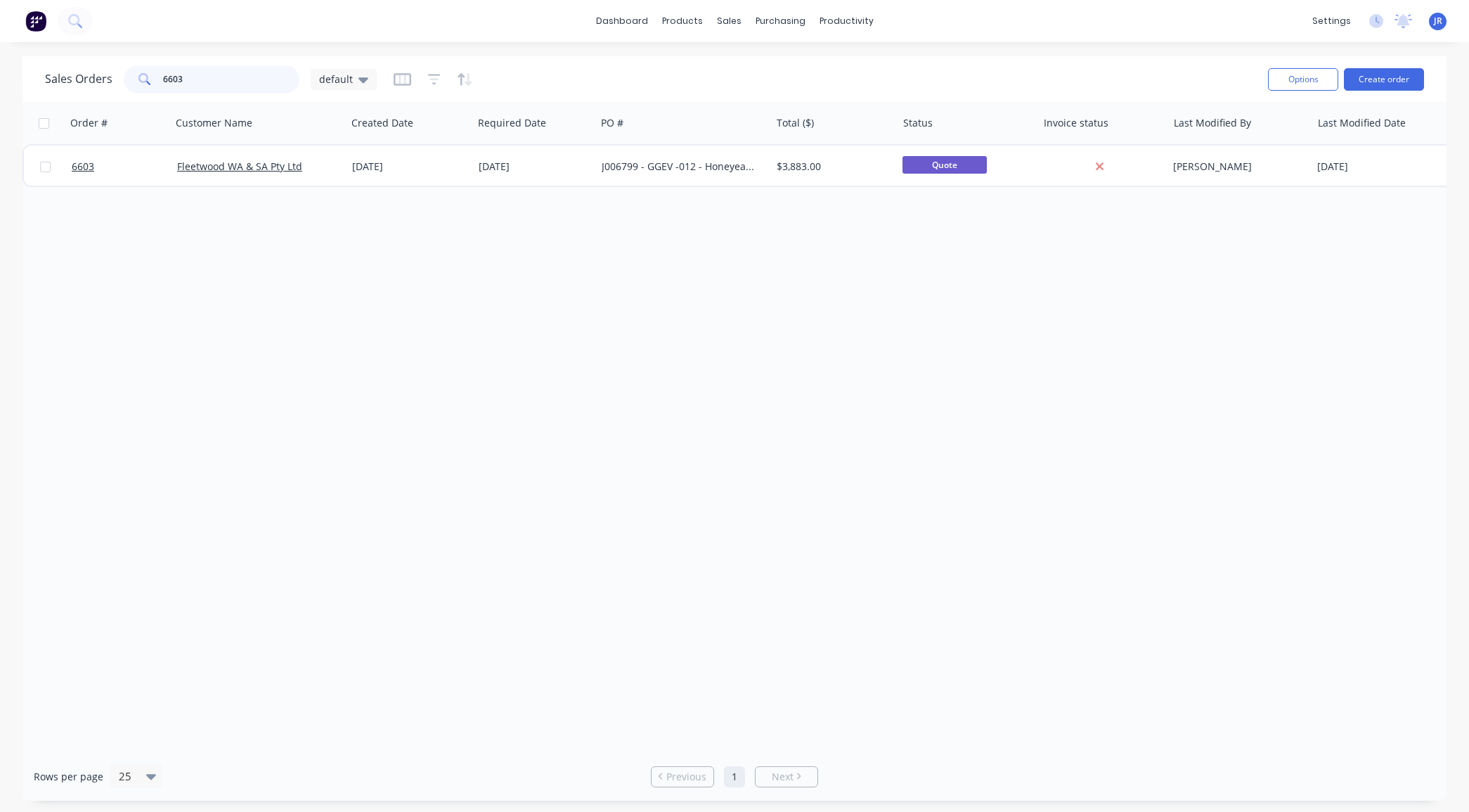
click at [217, 81] on input "6603" at bounding box center [232, 79] width 137 height 28
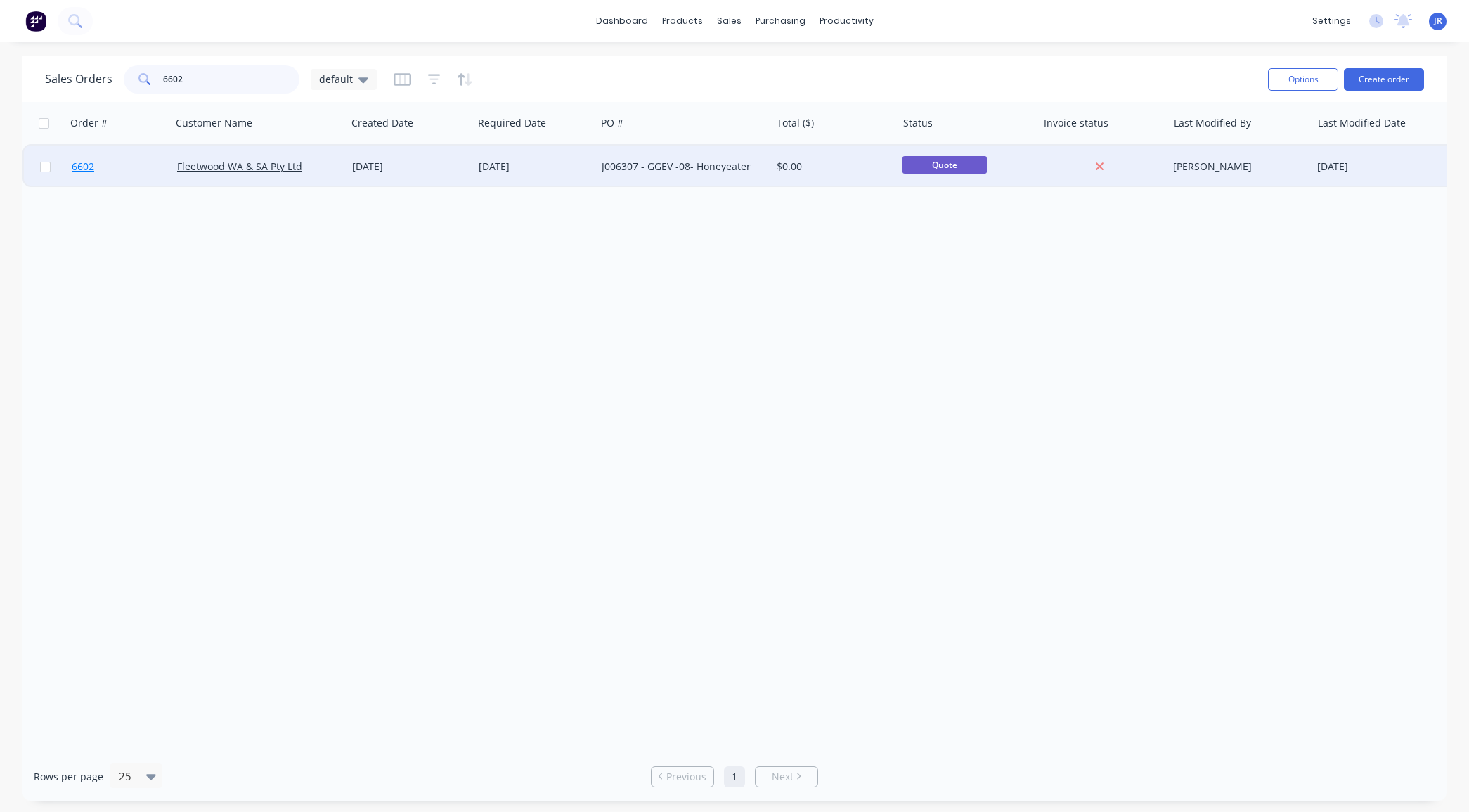
type input "6602"
click at [75, 167] on span "6602" at bounding box center [83, 166] width 23 height 14
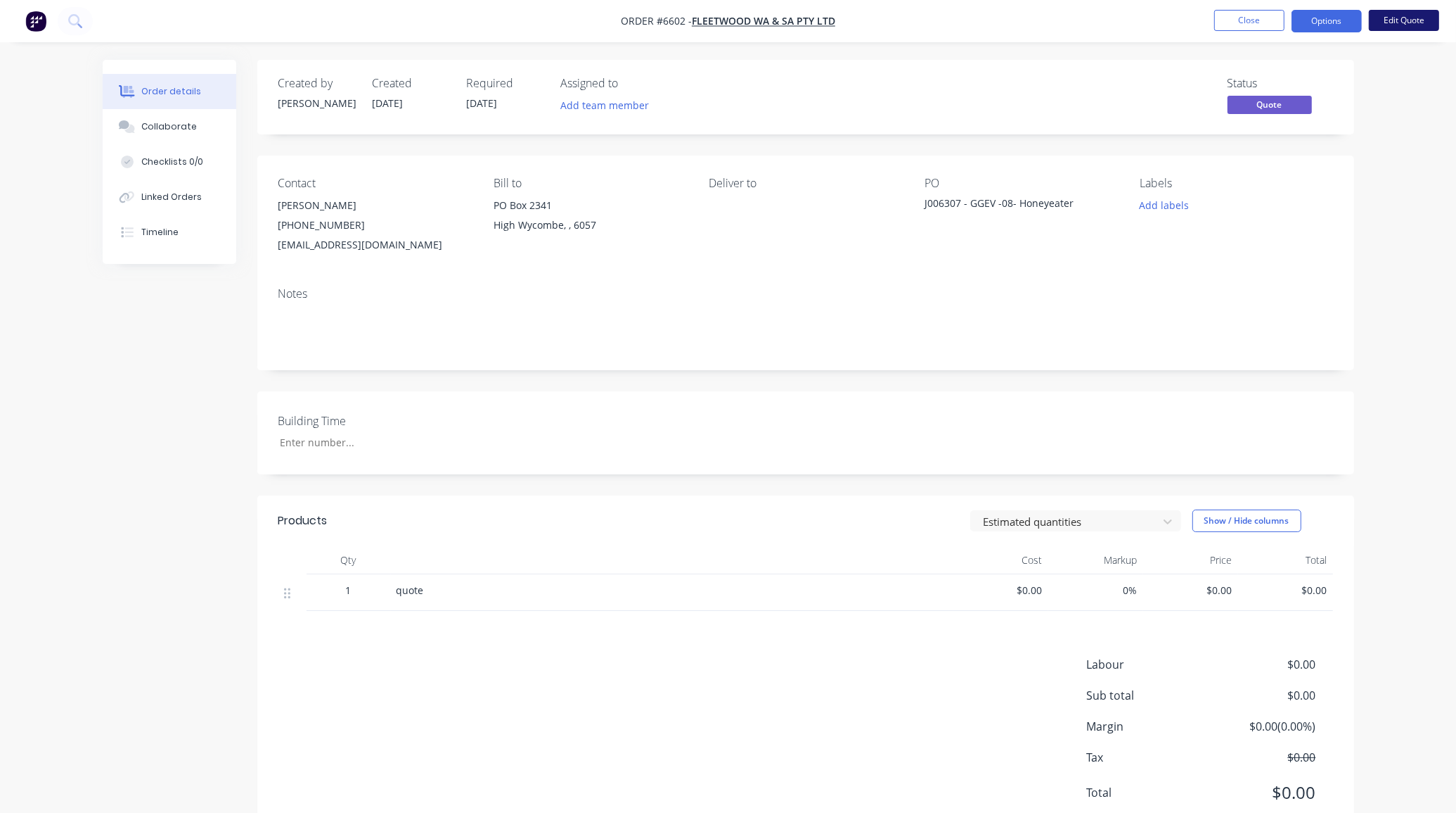
click at [1400, 29] on button "Edit Quote" at bounding box center [1404, 20] width 71 height 21
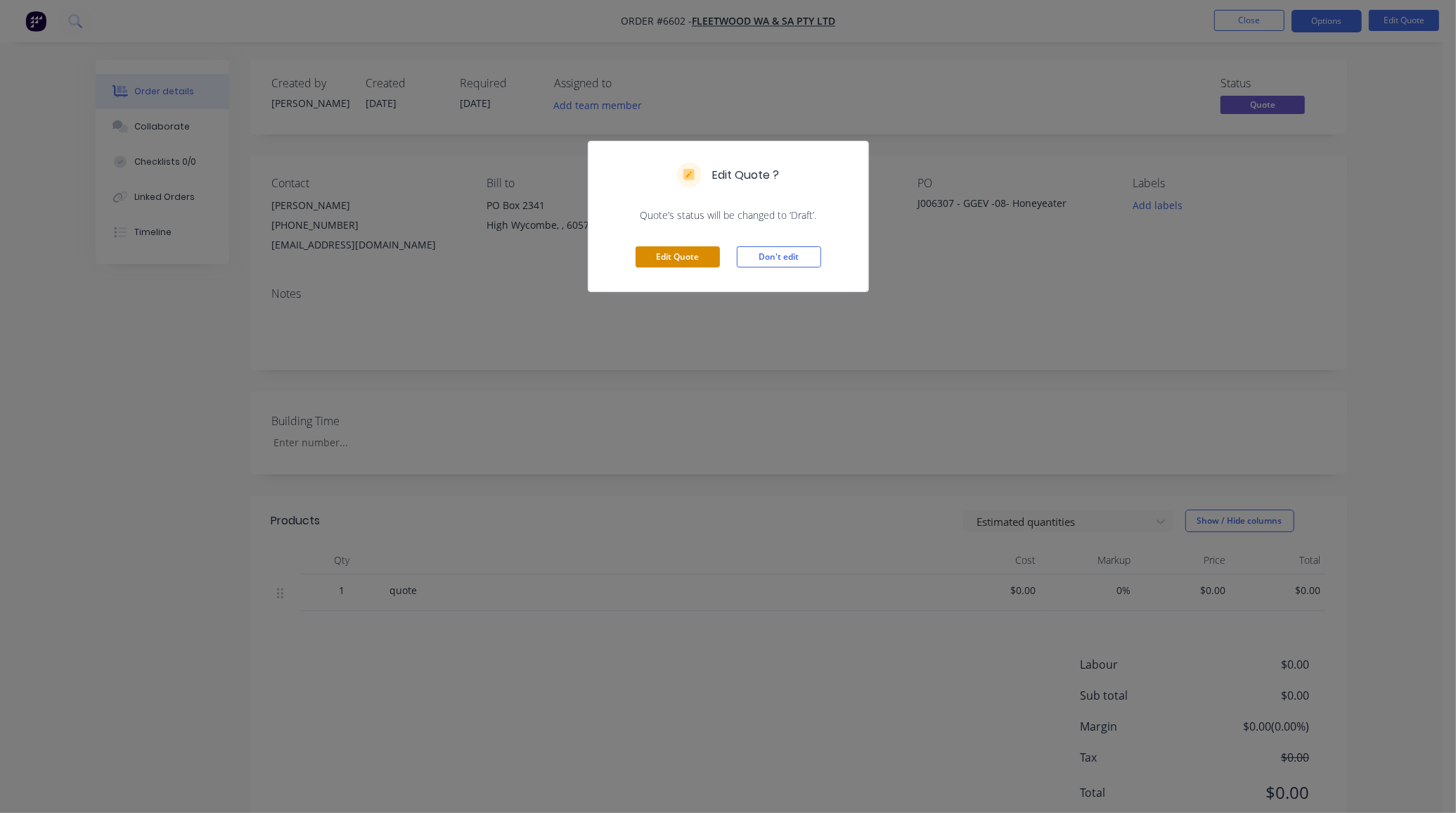
click at [684, 251] on button "Edit Quote" at bounding box center [678, 257] width 85 height 21
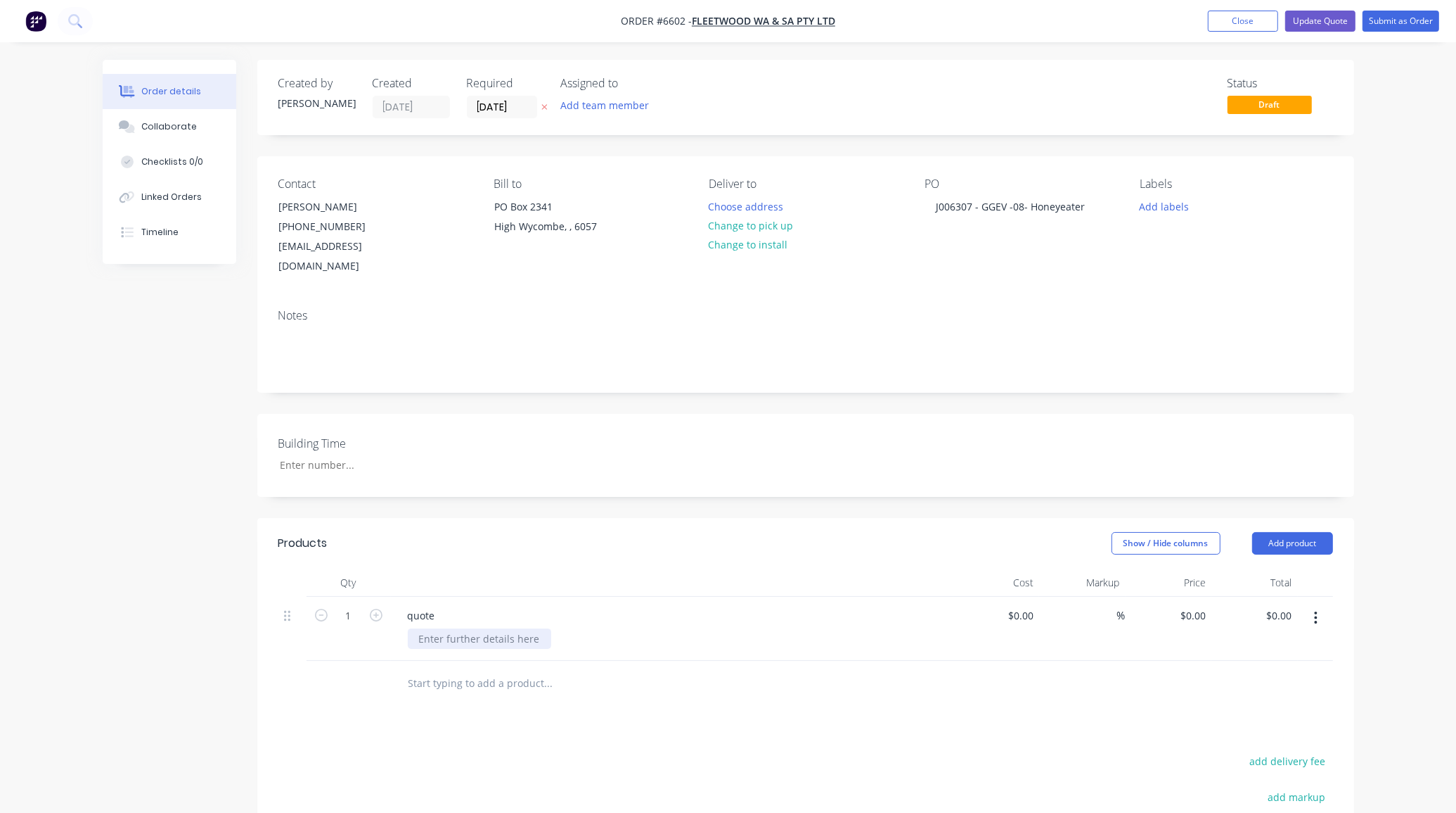
click at [450, 628] on div at bounding box center [479, 638] width 144 height 20
paste div
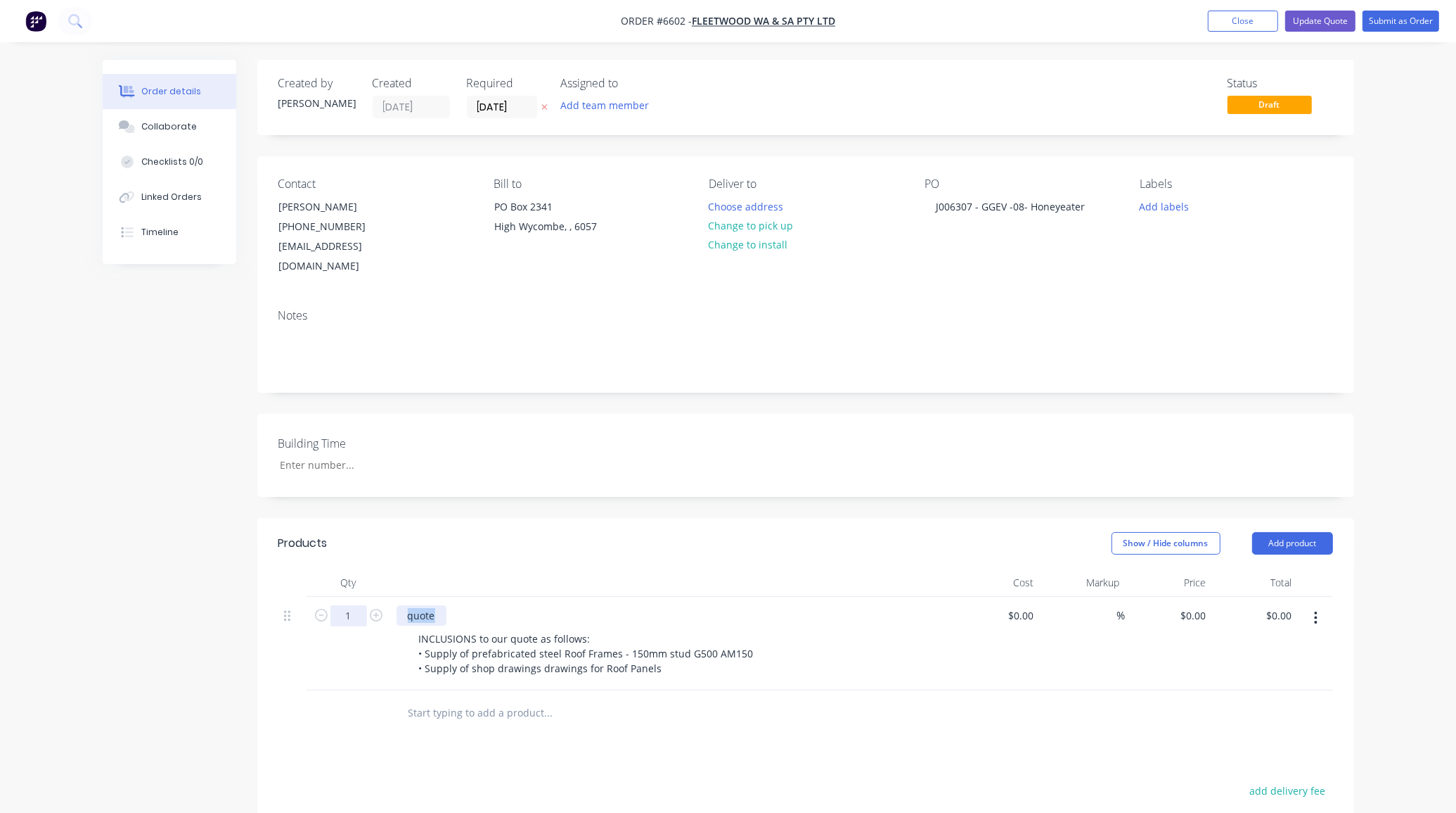
drag, startPoint x: 440, startPoint y: 598, endPoint x: 353, endPoint y: 594, distance: 87.1
click at [353, 597] on div "1 quote INCLUSIONS to our quote as follows: • Supply of prefabricated steel Roo…" at bounding box center [806, 644] width 1055 height 93
click at [1191, 604] on div "0 $0.00" at bounding box center [1169, 644] width 86 height 93
type input "$3,530.00"
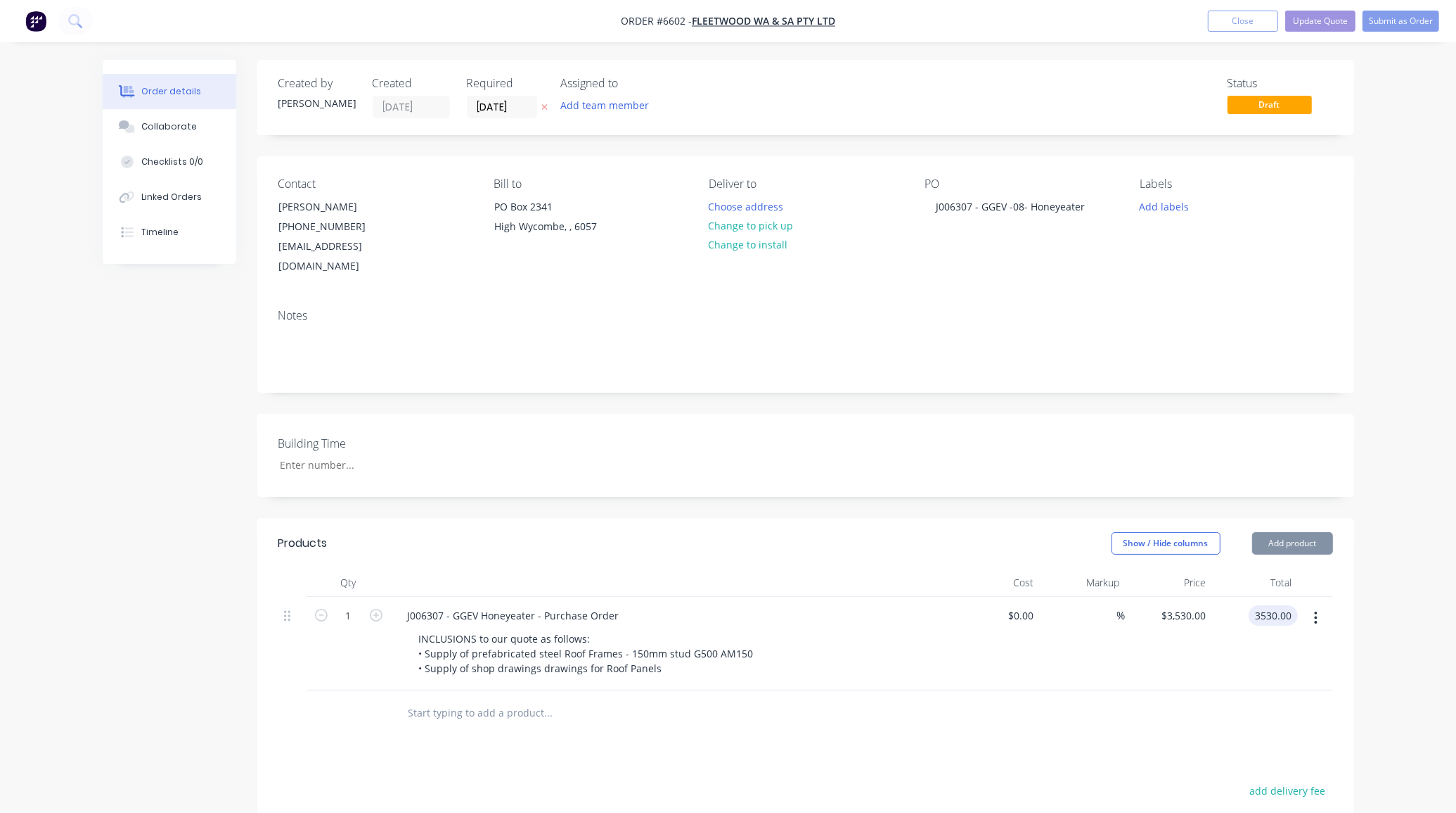
type input "$3,530.00"
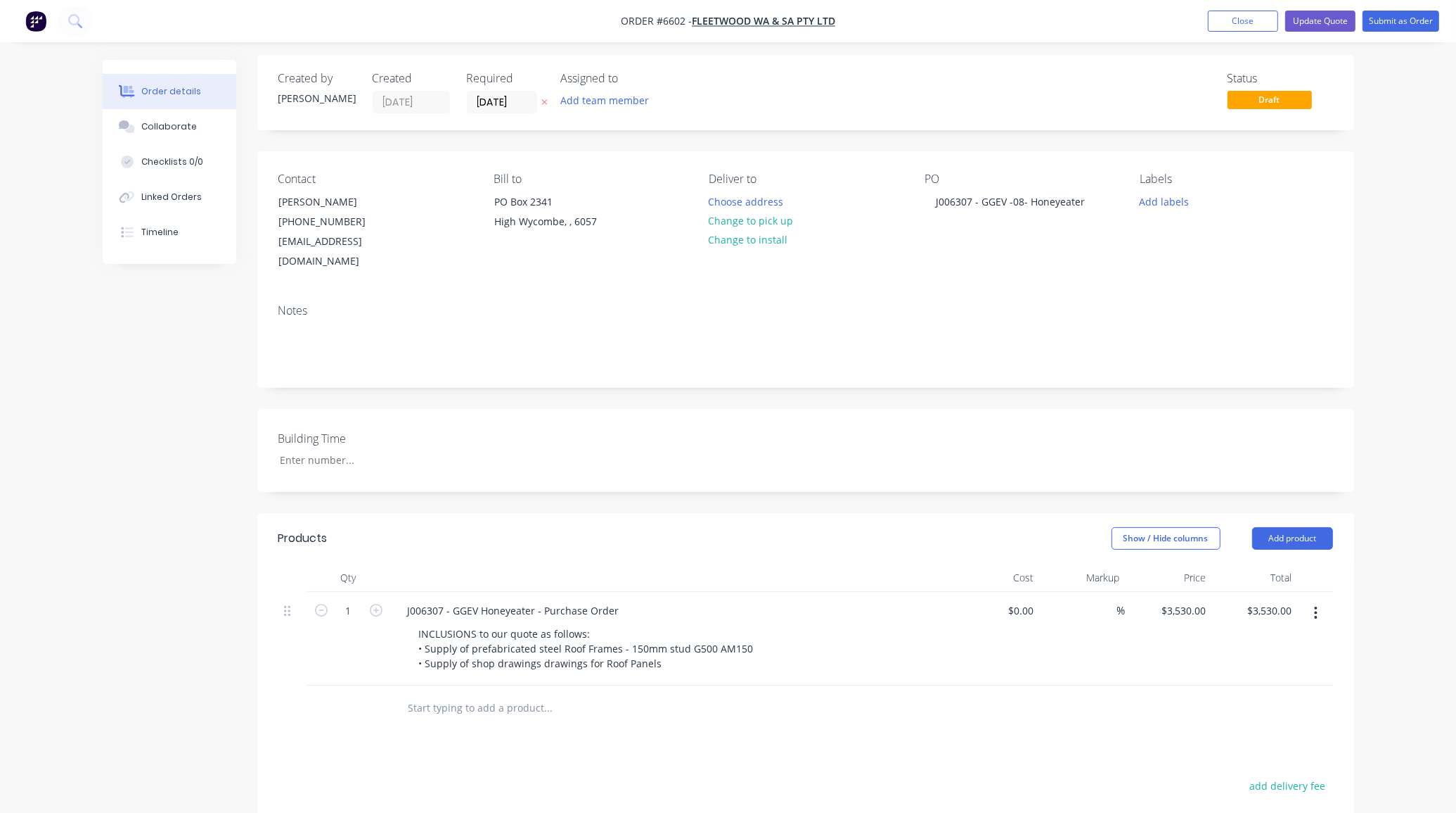
scroll to position [263, 0]
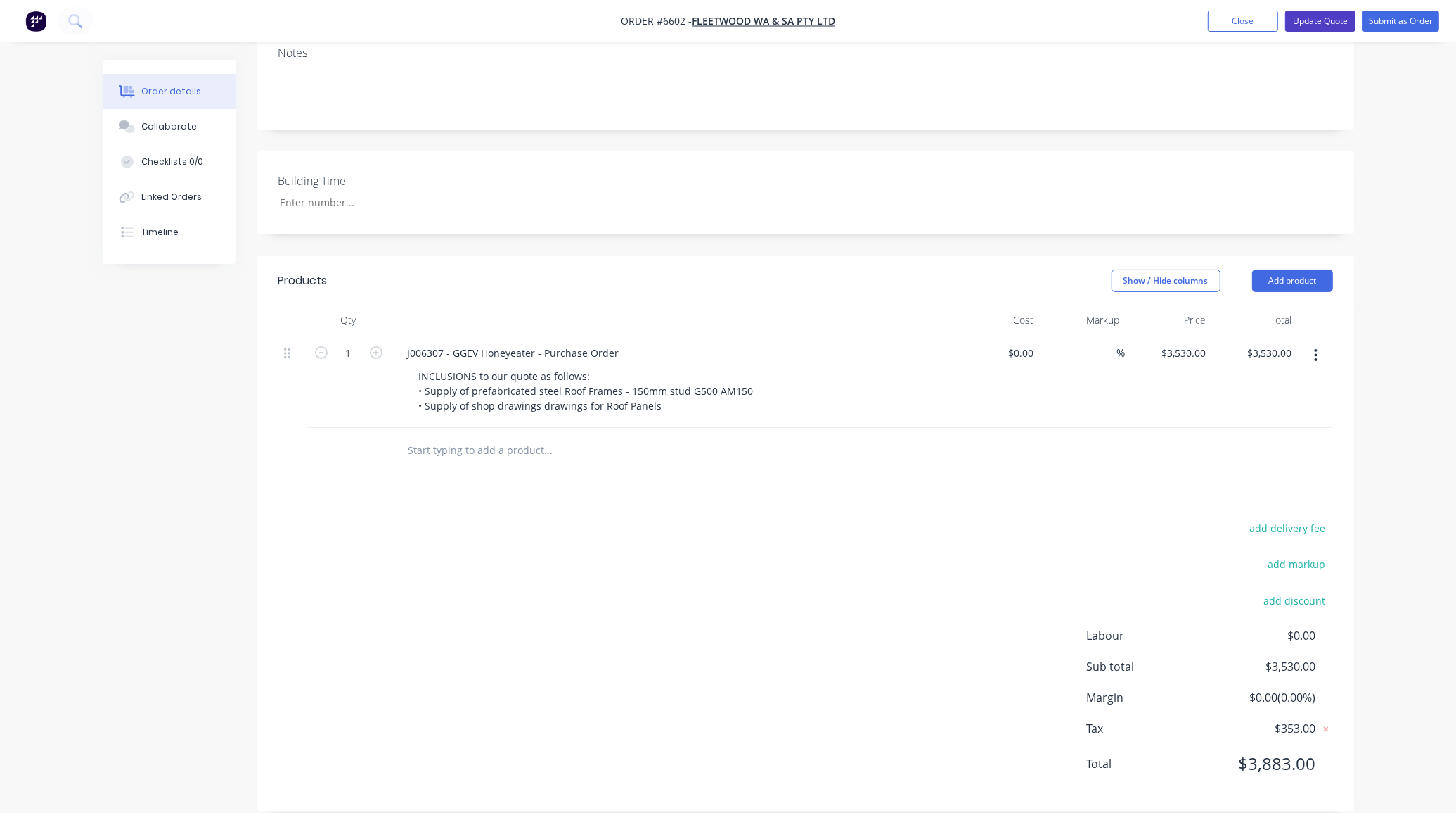
click at [1303, 16] on button "Update Quote" at bounding box center [1320, 21] width 71 height 21
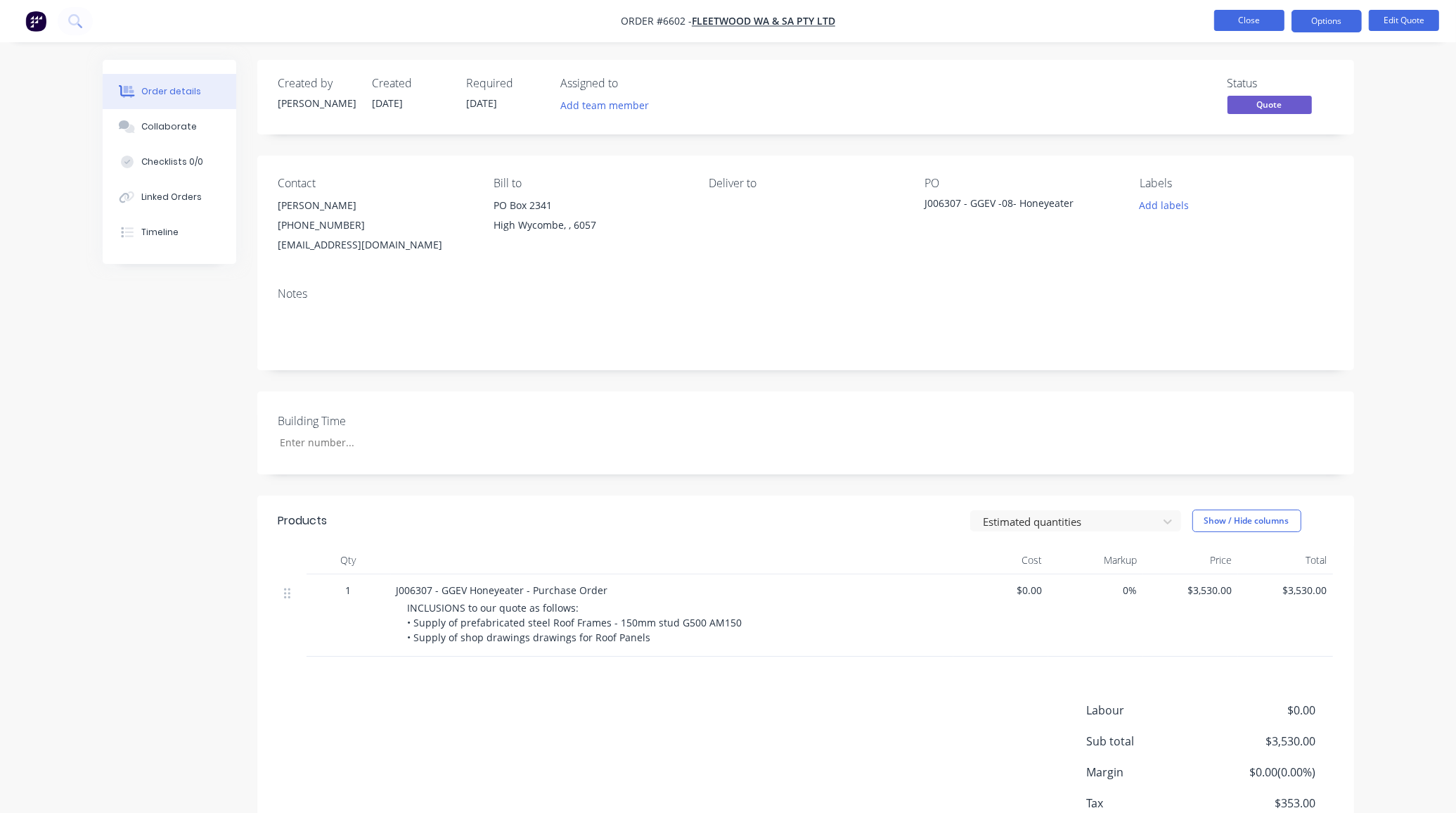
click at [1264, 26] on button "Close" at bounding box center [1250, 20] width 71 height 21
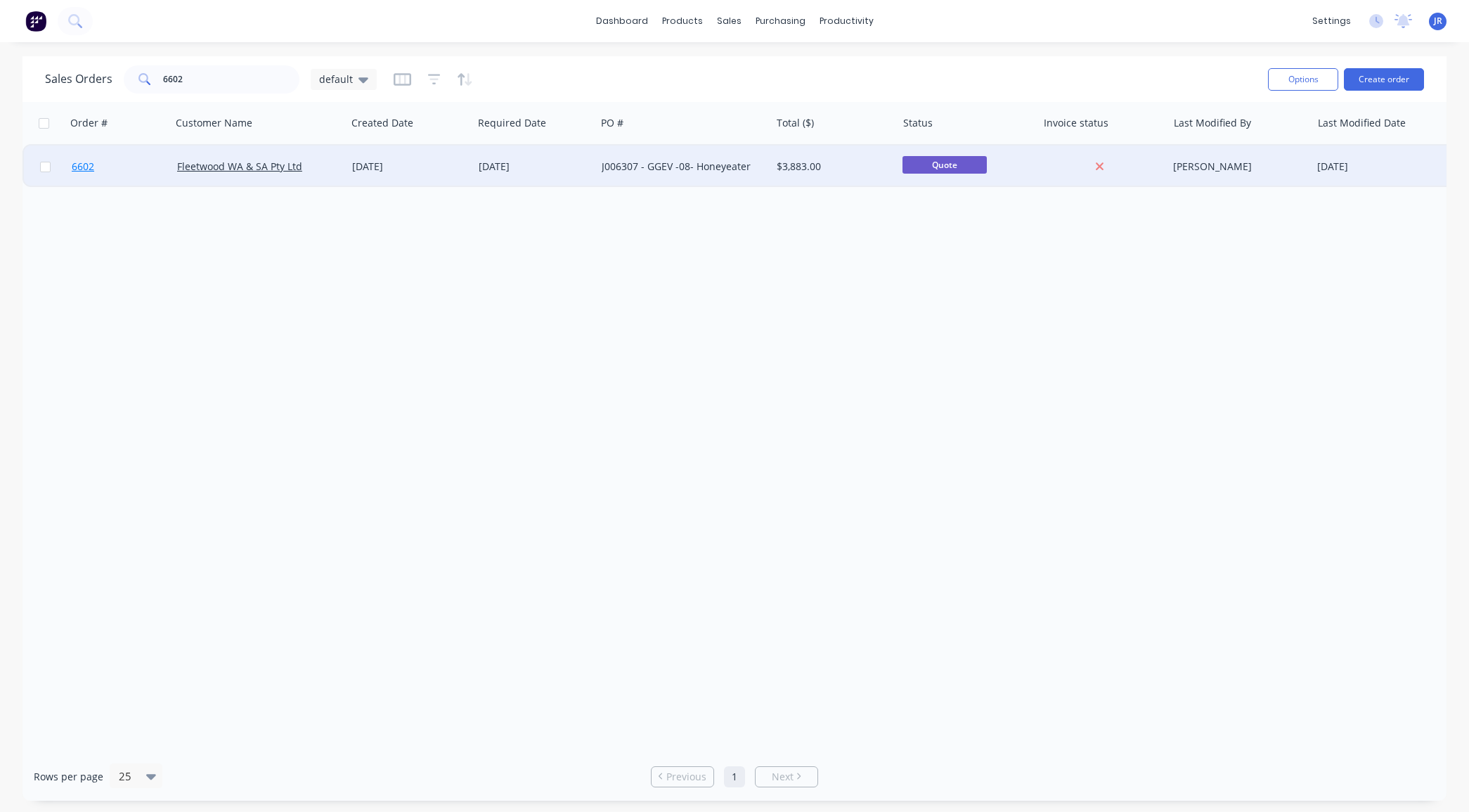
click at [78, 167] on span "6602" at bounding box center [83, 166] width 23 height 14
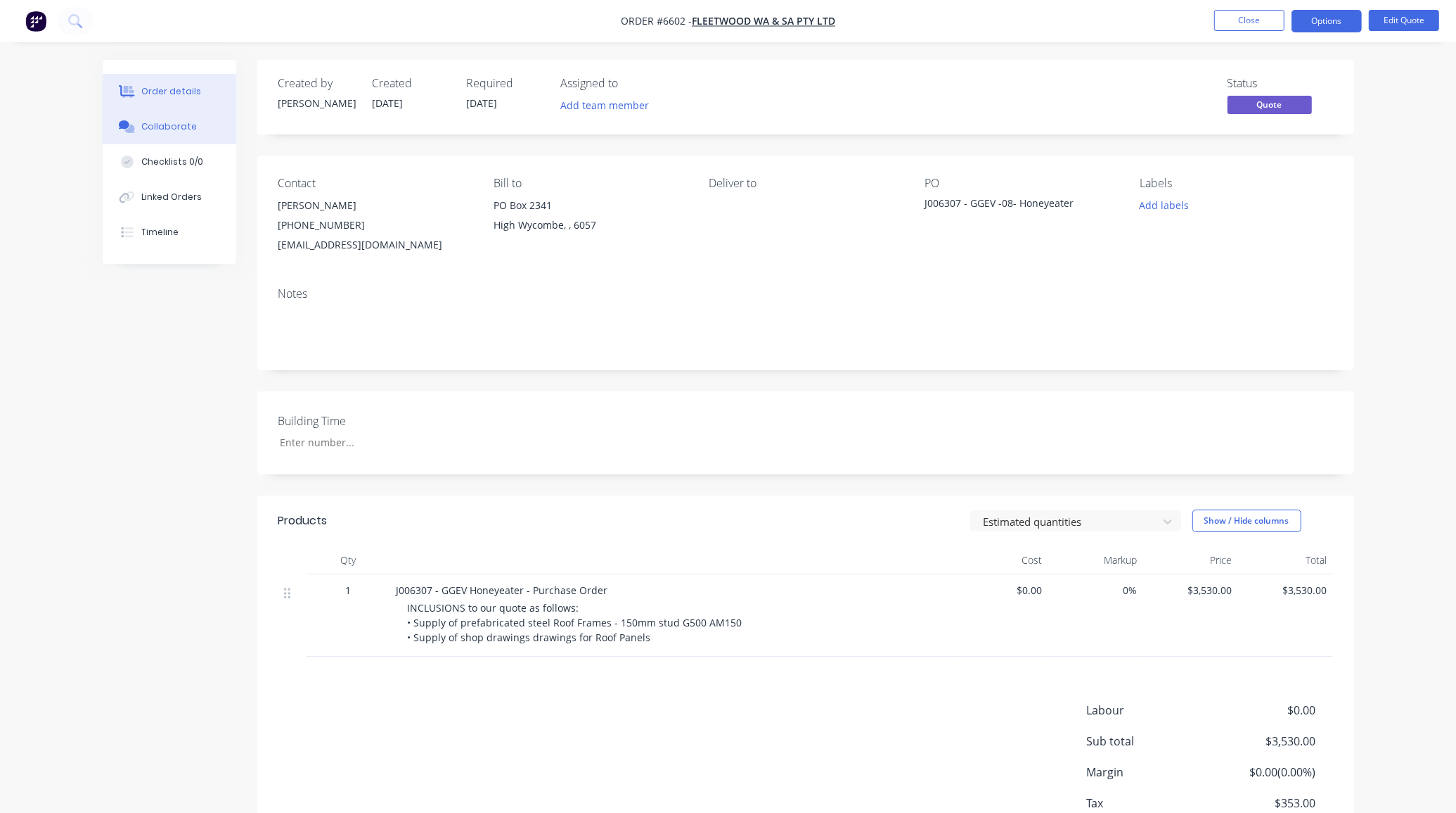
click at [189, 134] on button "Collaborate" at bounding box center [169, 127] width 134 height 35
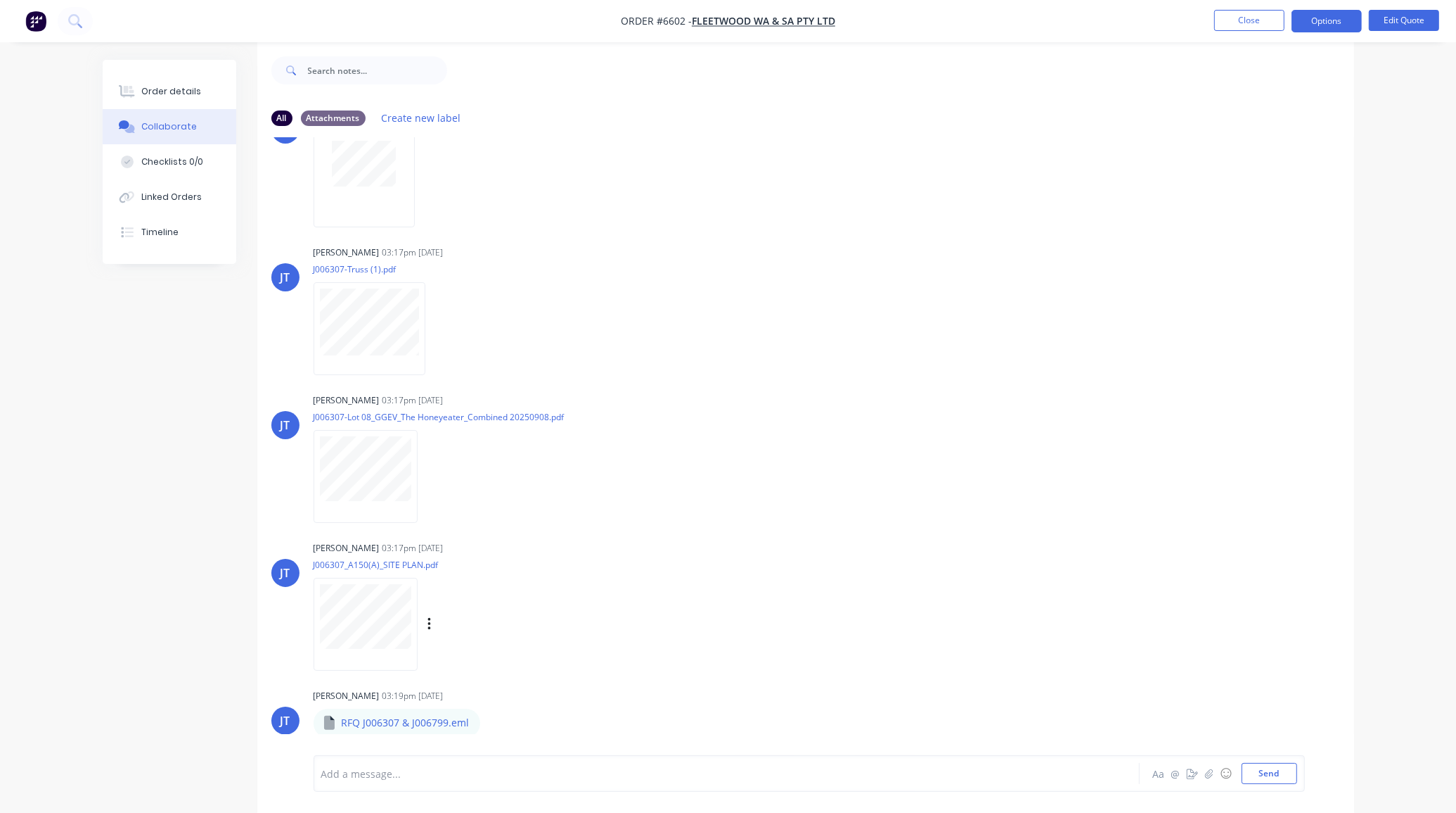
scroll to position [22, 0]
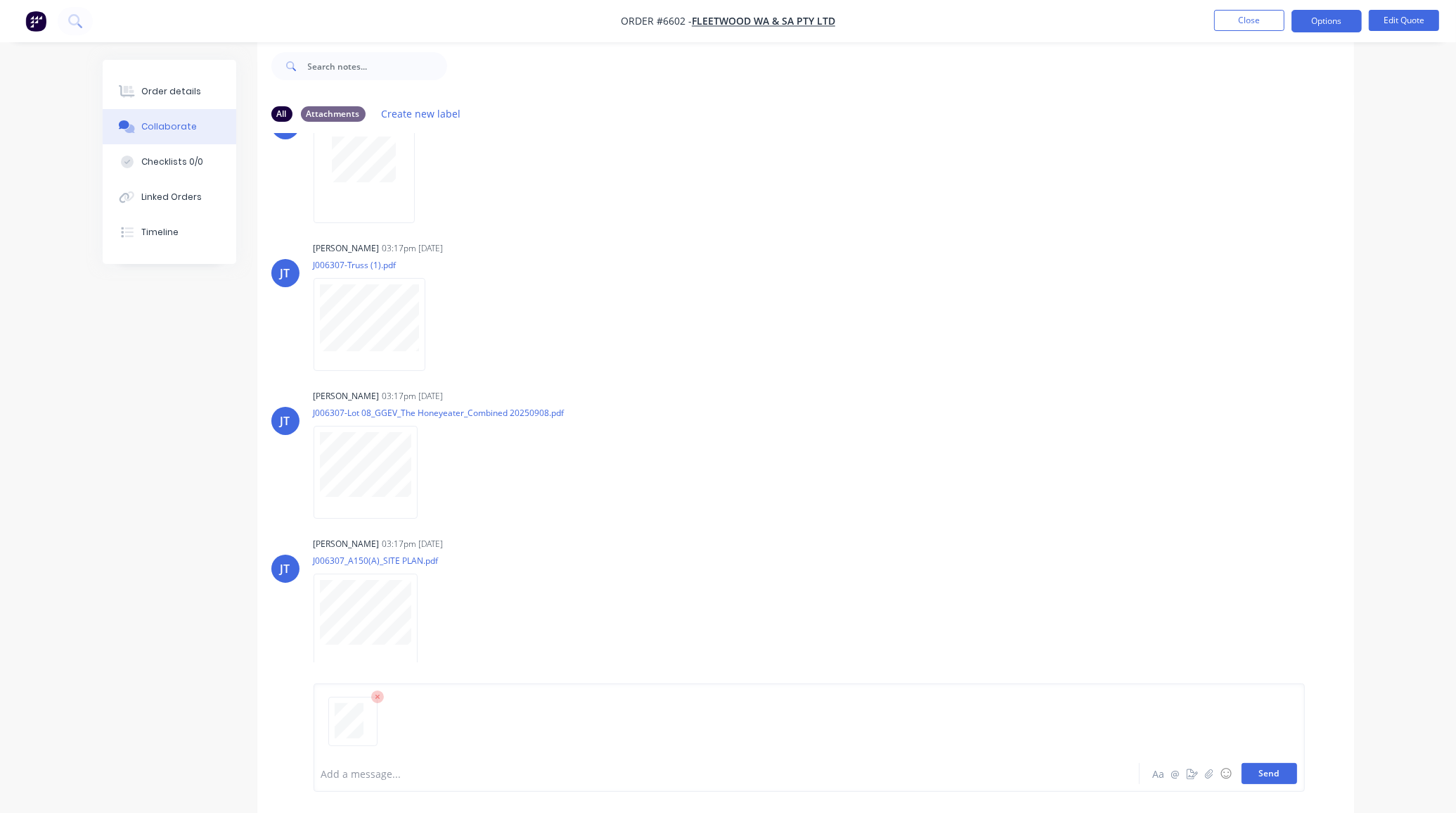
click at [1288, 772] on button "Send" at bounding box center [1269, 773] width 56 height 21
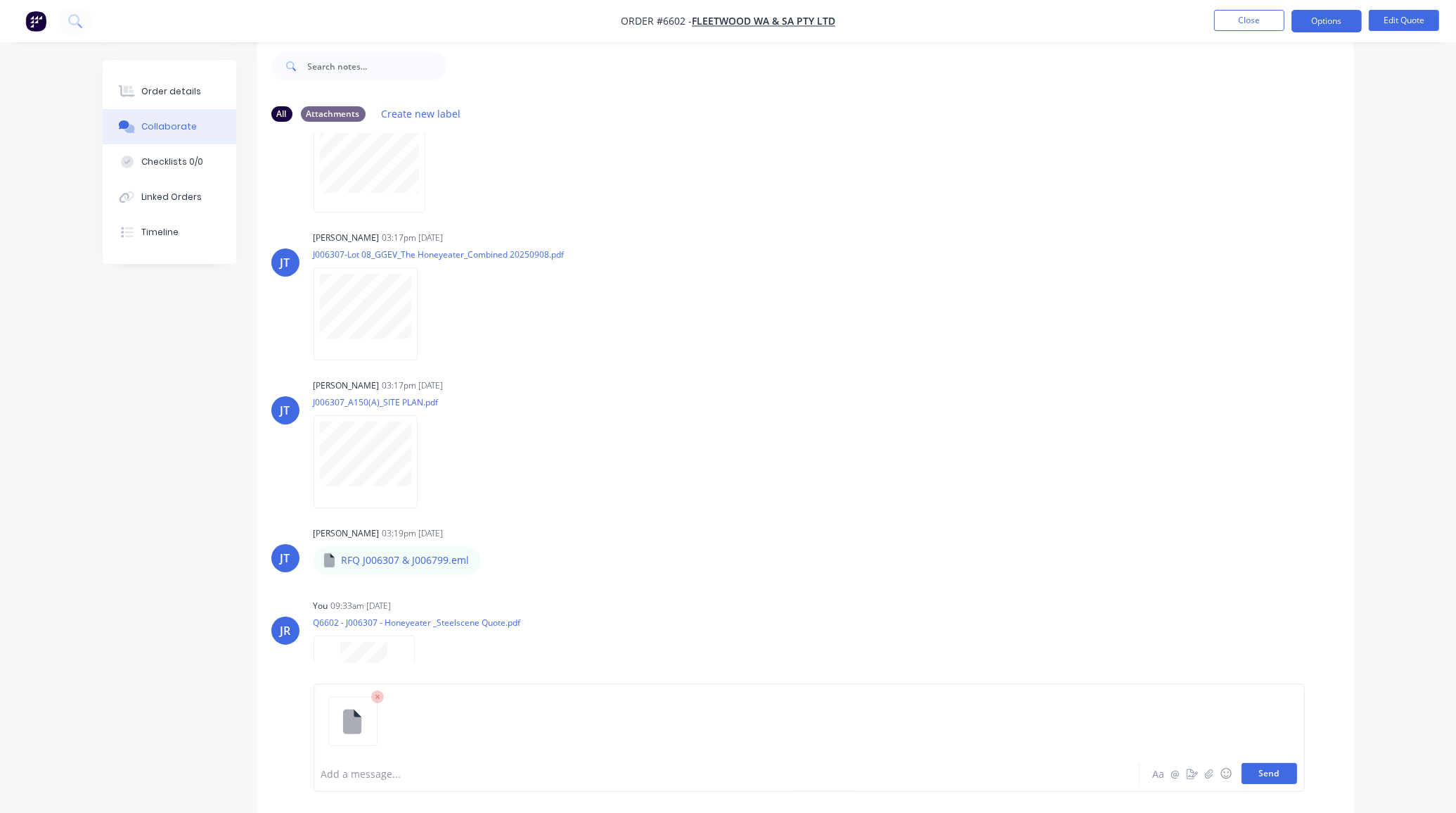
click at [1270, 771] on button "Send" at bounding box center [1269, 773] width 56 height 21
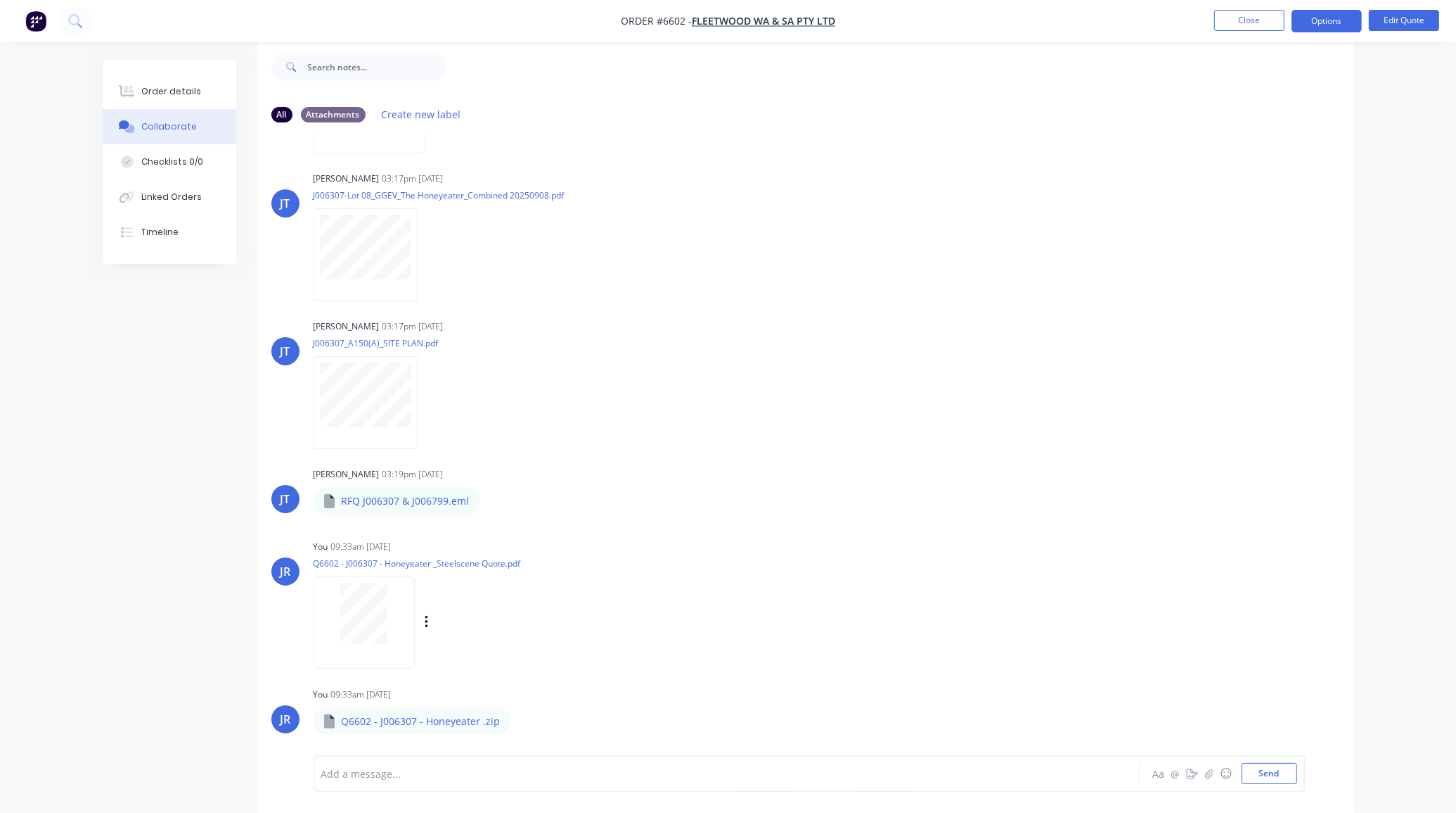
scroll to position [283, 0]
click at [136, 96] on div at bounding box center [127, 92] width 21 height 12
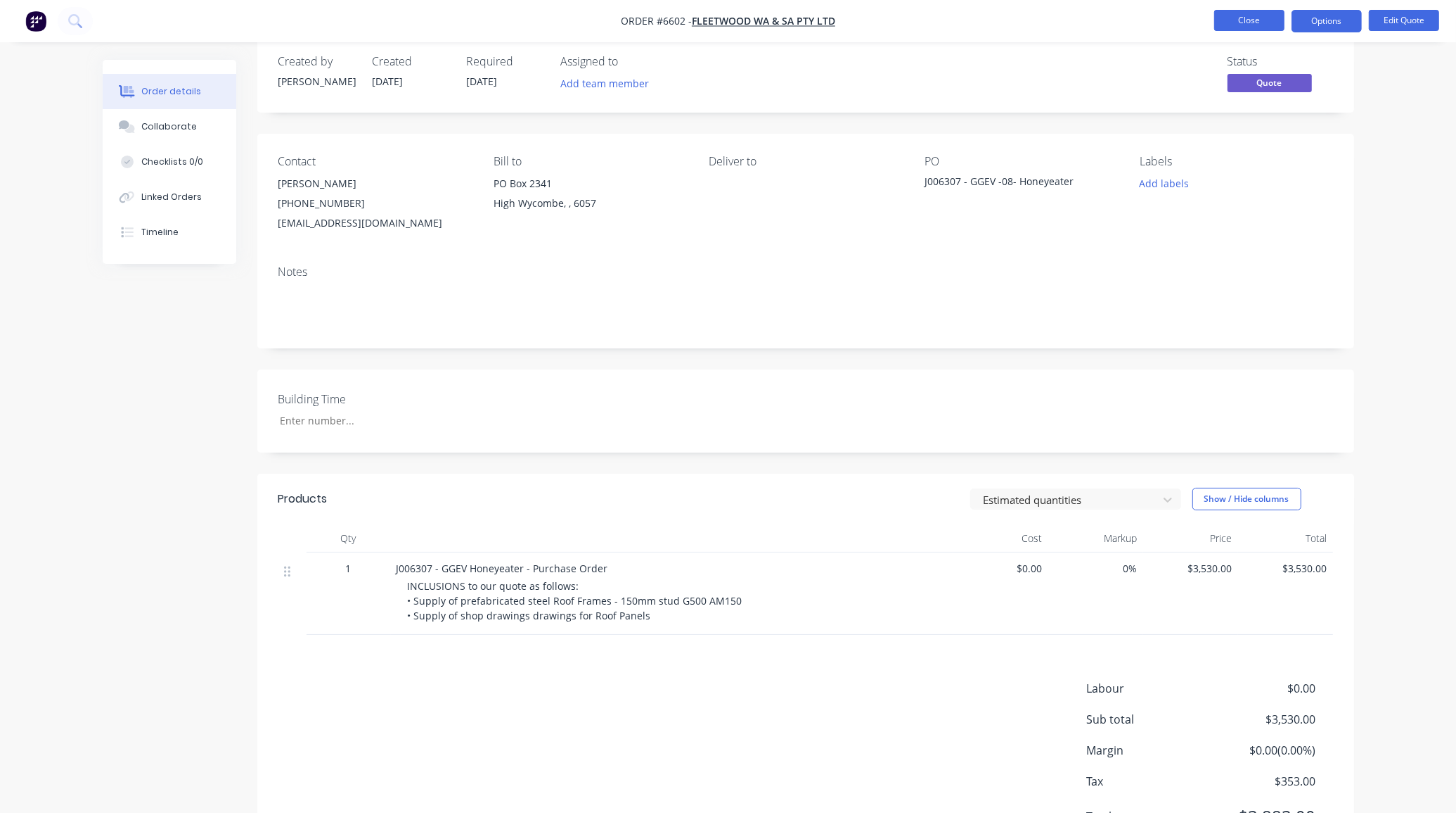
click at [1259, 11] on button "Close" at bounding box center [1250, 20] width 71 height 21
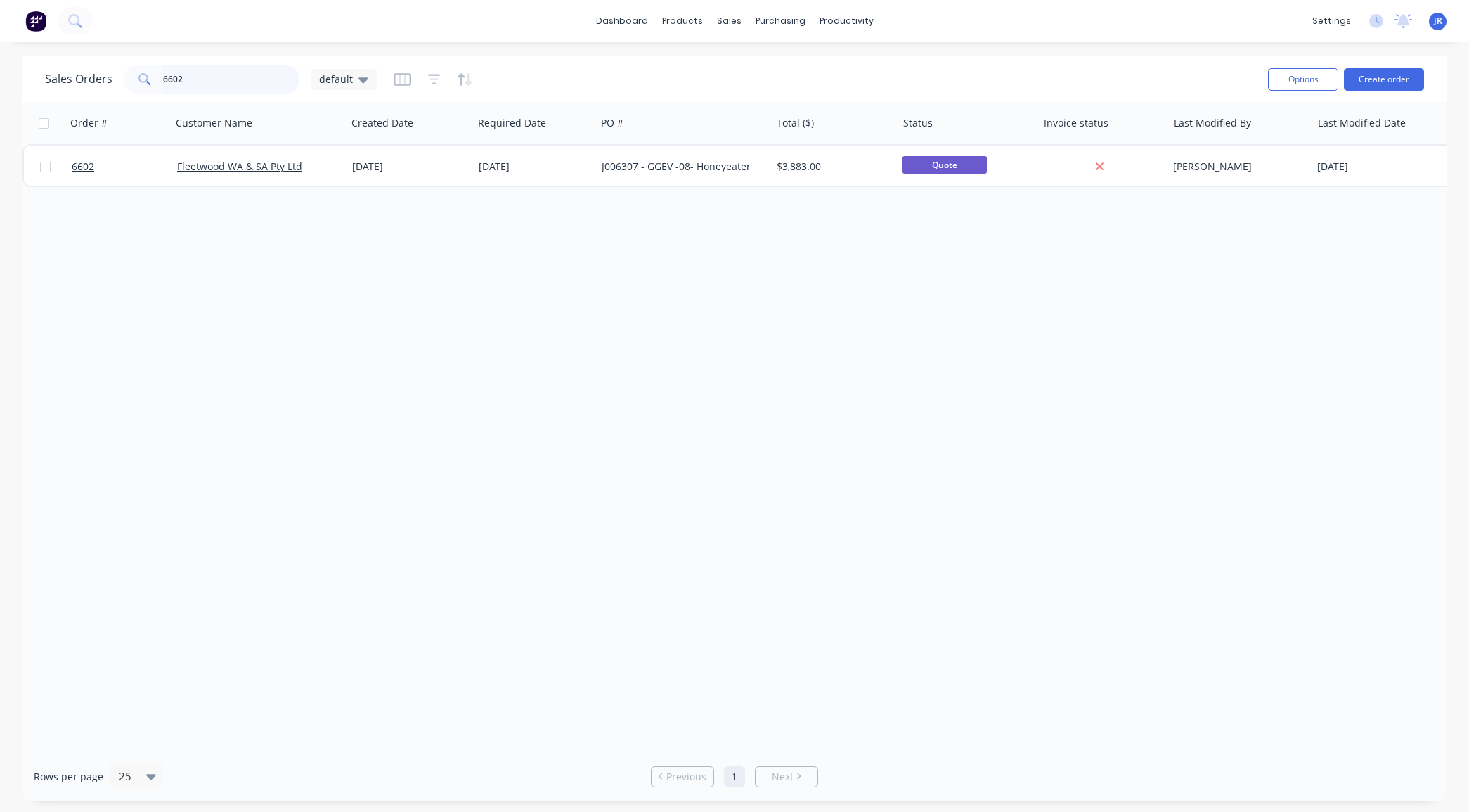
click at [211, 89] on input "6602" at bounding box center [232, 79] width 137 height 28
type input "6626"
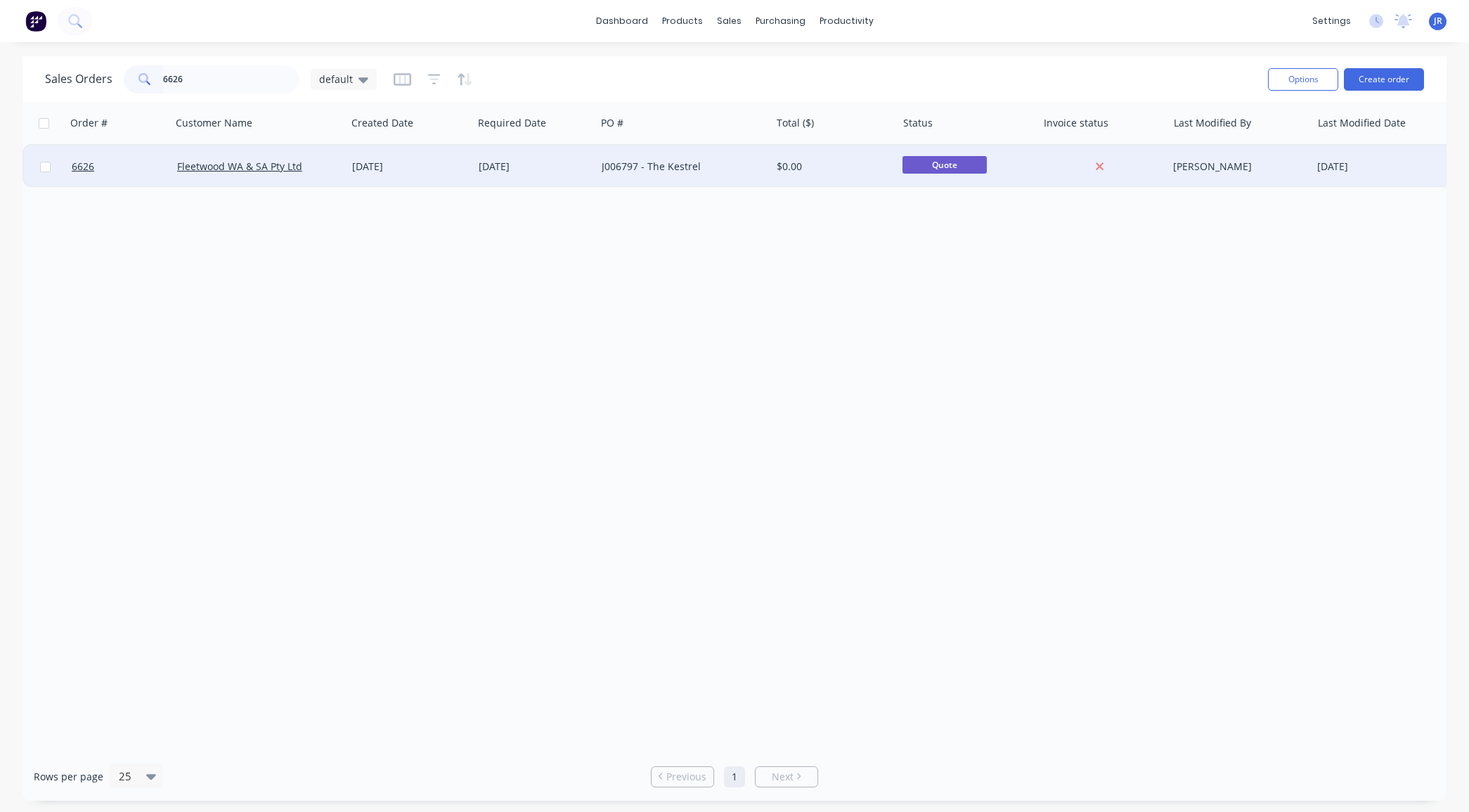
click at [69, 164] on div at bounding box center [119, 166] width 106 height 42
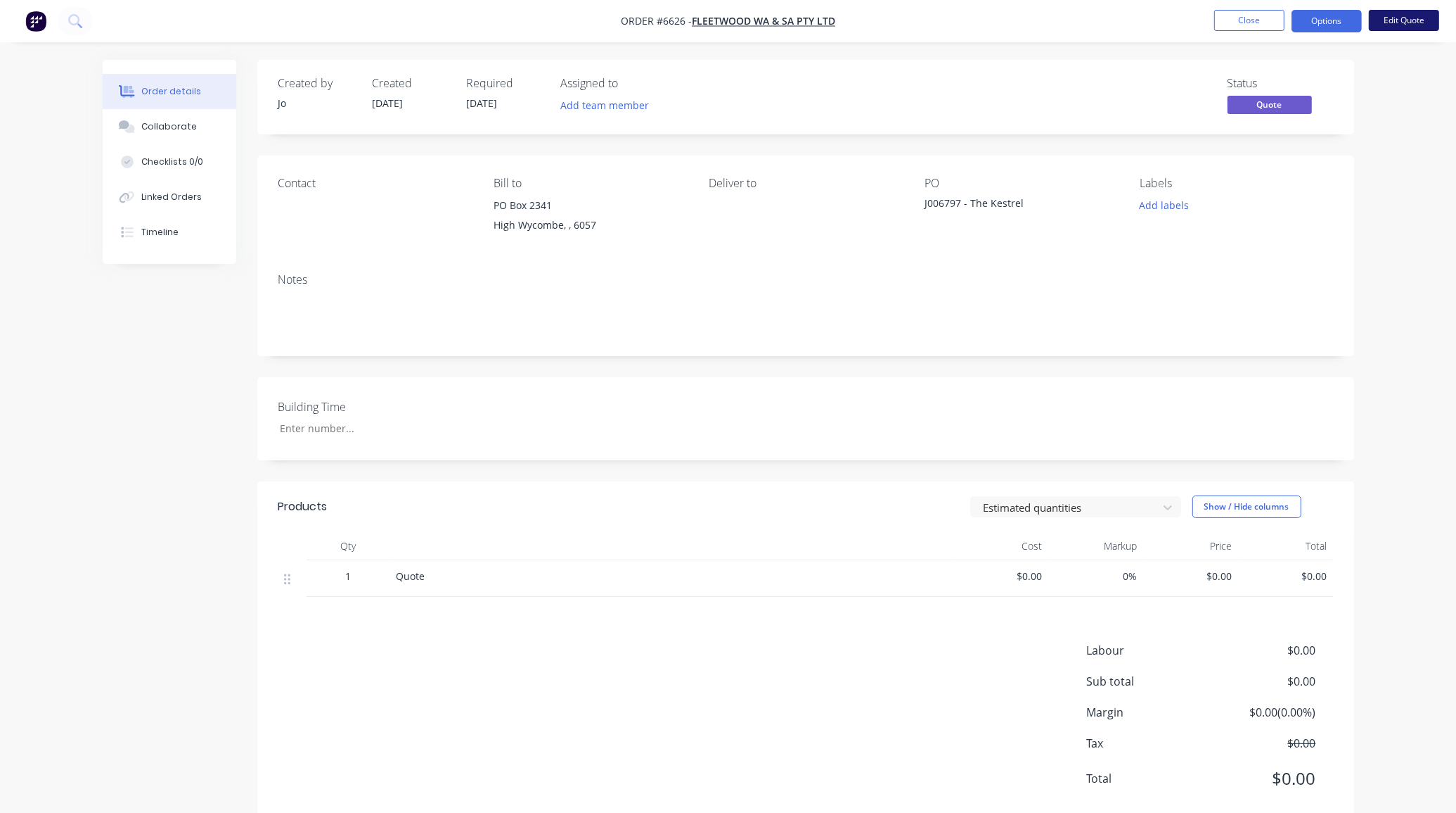
click at [1424, 14] on button "Edit Quote" at bounding box center [1404, 20] width 71 height 21
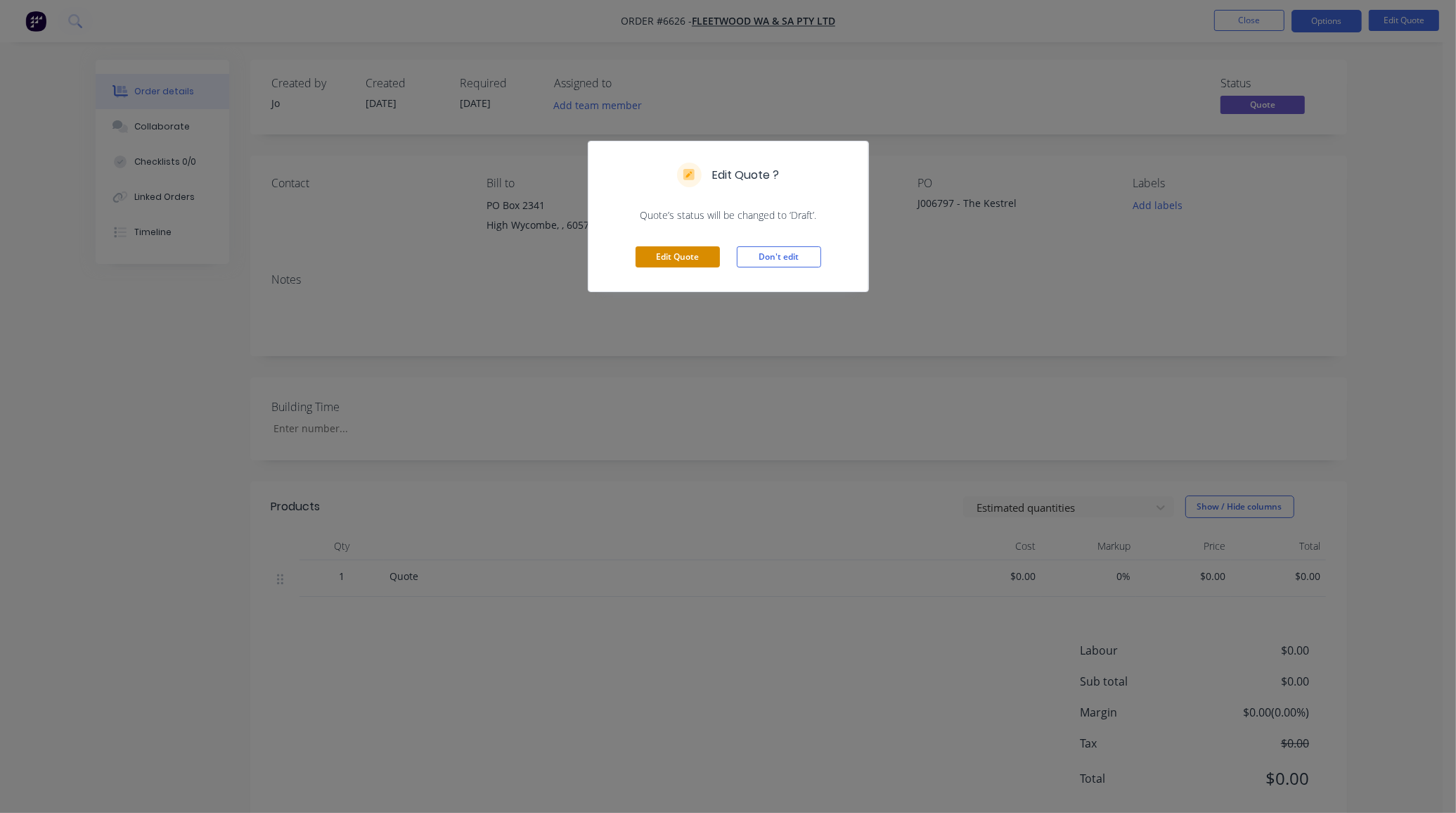
click at [662, 248] on button "Edit Quote" at bounding box center [678, 257] width 85 height 21
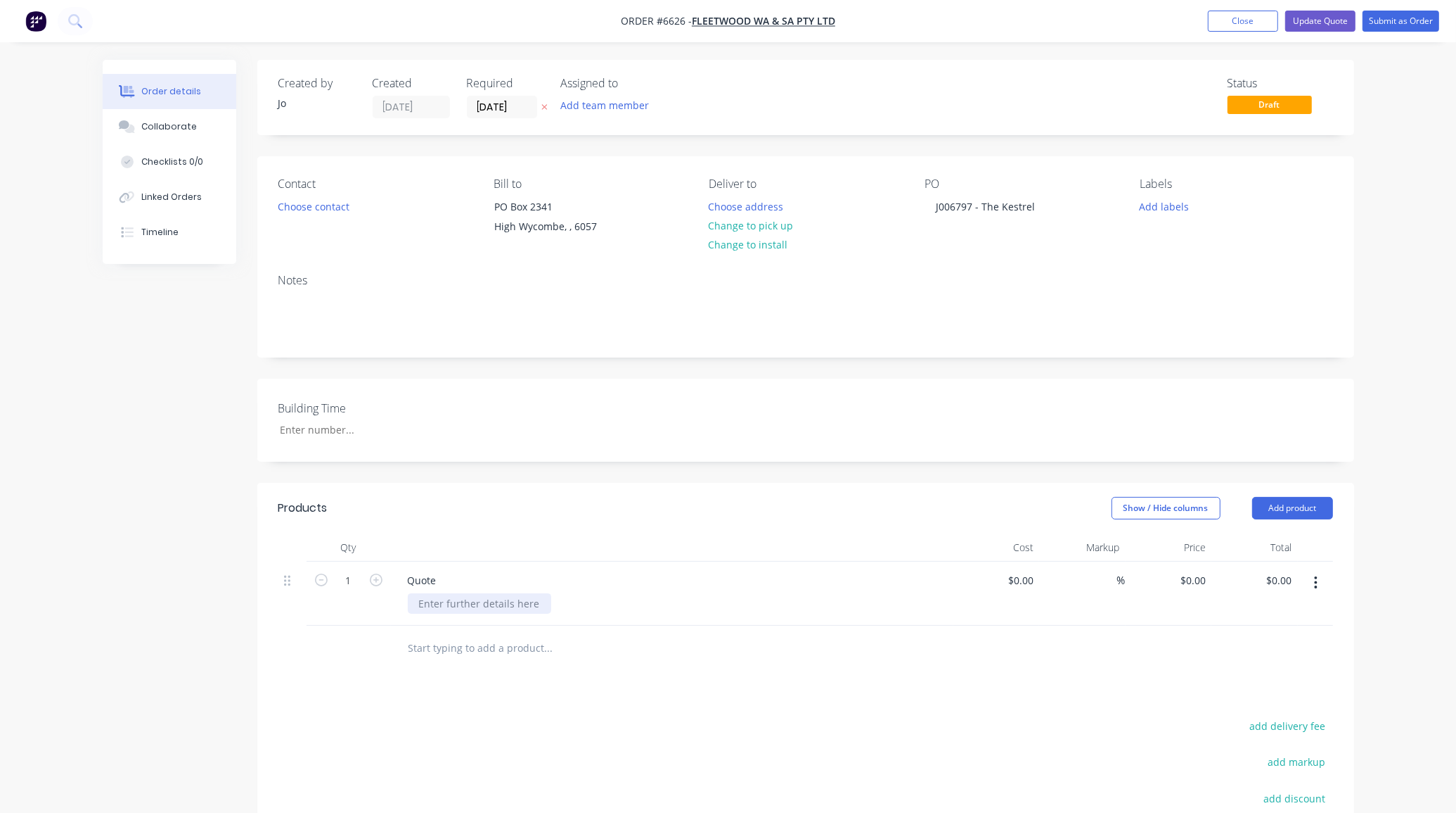
click at [441, 606] on div at bounding box center [479, 603] width 144 height 20
paste div
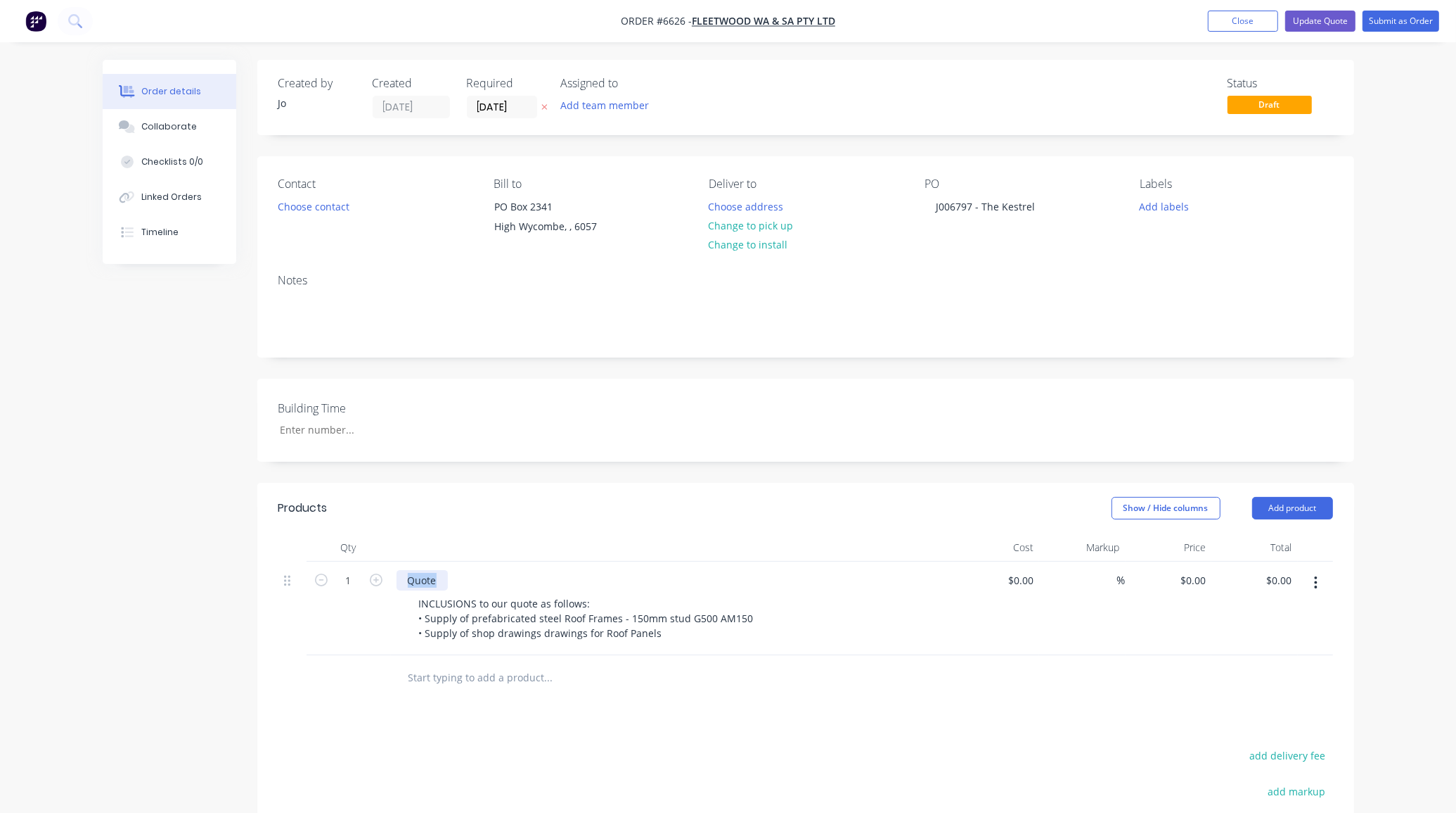
drag, startPoint x: 435, startPoint y: 584, endPoint x: 259, endPoint y: 572, distance: 176.4
click at [272, 573] on div "Qty Cost Markup Price Total 1 Quote INCLUSIONS to our quote as follows: • Suppl…" at bounding box center [806, 617] width 1097 height 168
click at [1207, 578] on input "0" at bounding box center [1195, 579] width 33 height 20
type input "$980.00"
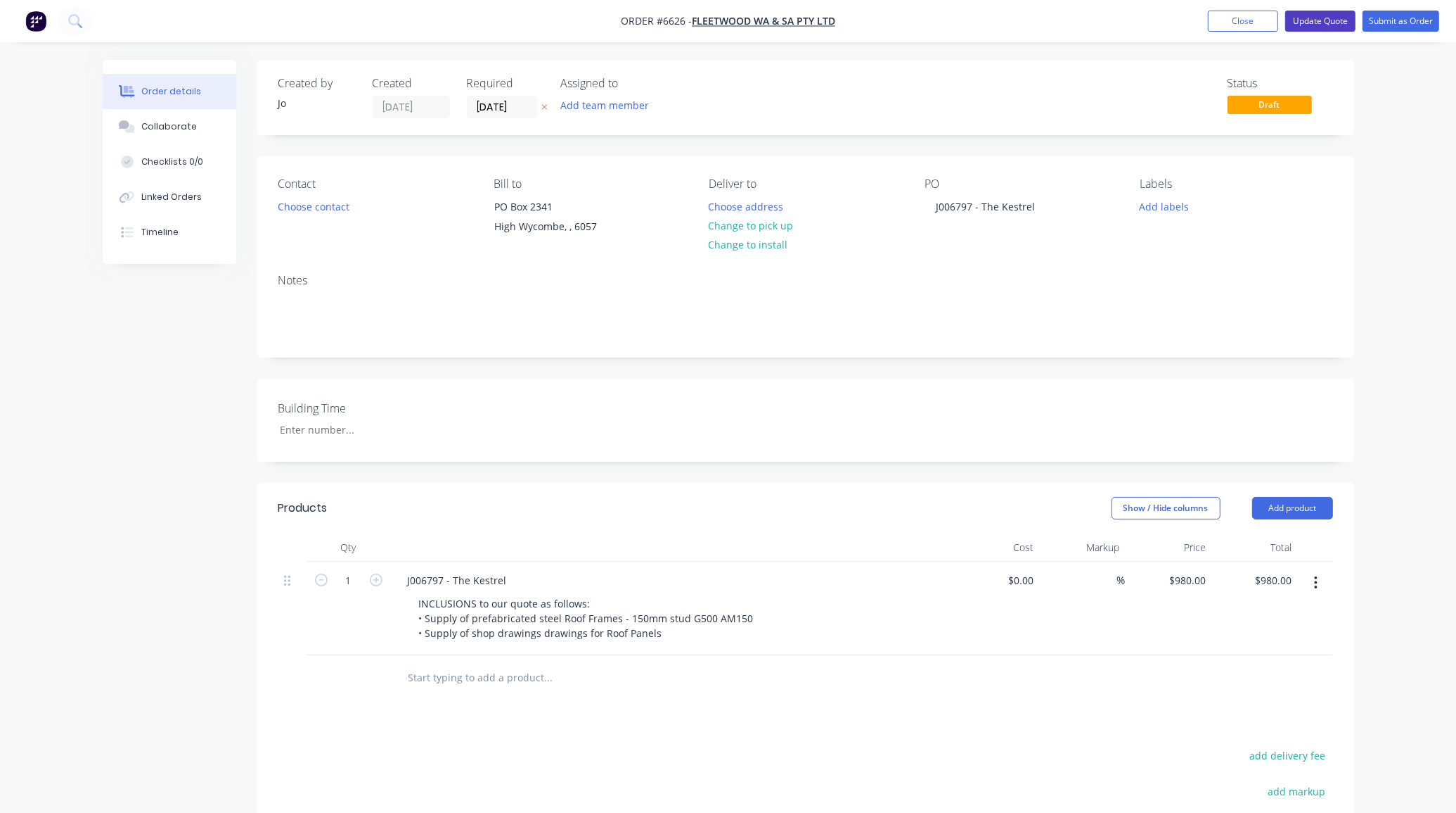
click at [1315, 22] on button "Update Quote" at bounding box center [1320, 21] width 71 height 21
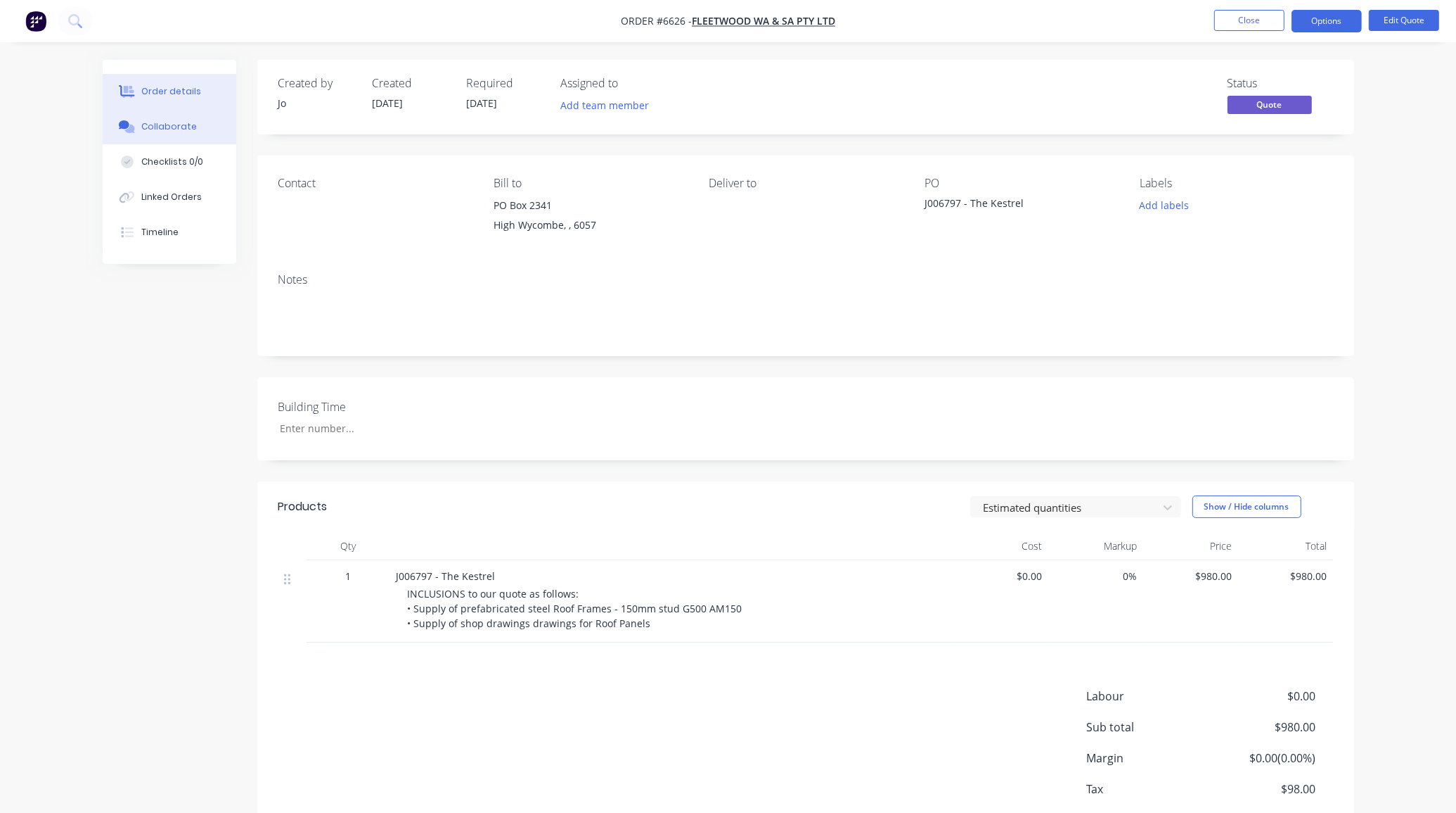
click at [136, 128] on div at bounding box center [127, 126] width 21 height 12
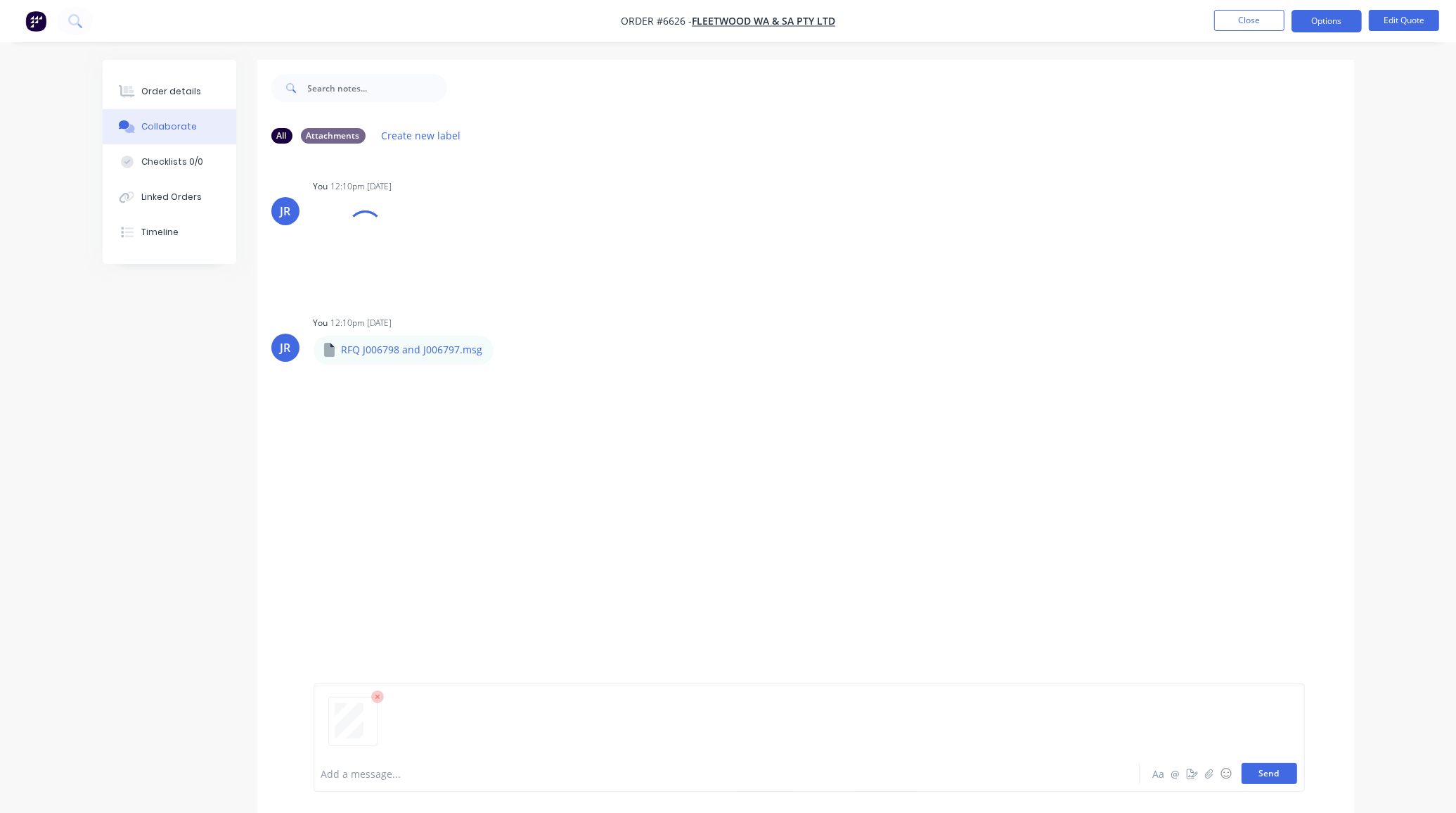
click at [1267, 769] on button "Send" at bounding box center [1269, 773] width 56 height 21
click at [1247, 771] on button "Send" at bounding box center [1269, 773] width 56 height 21
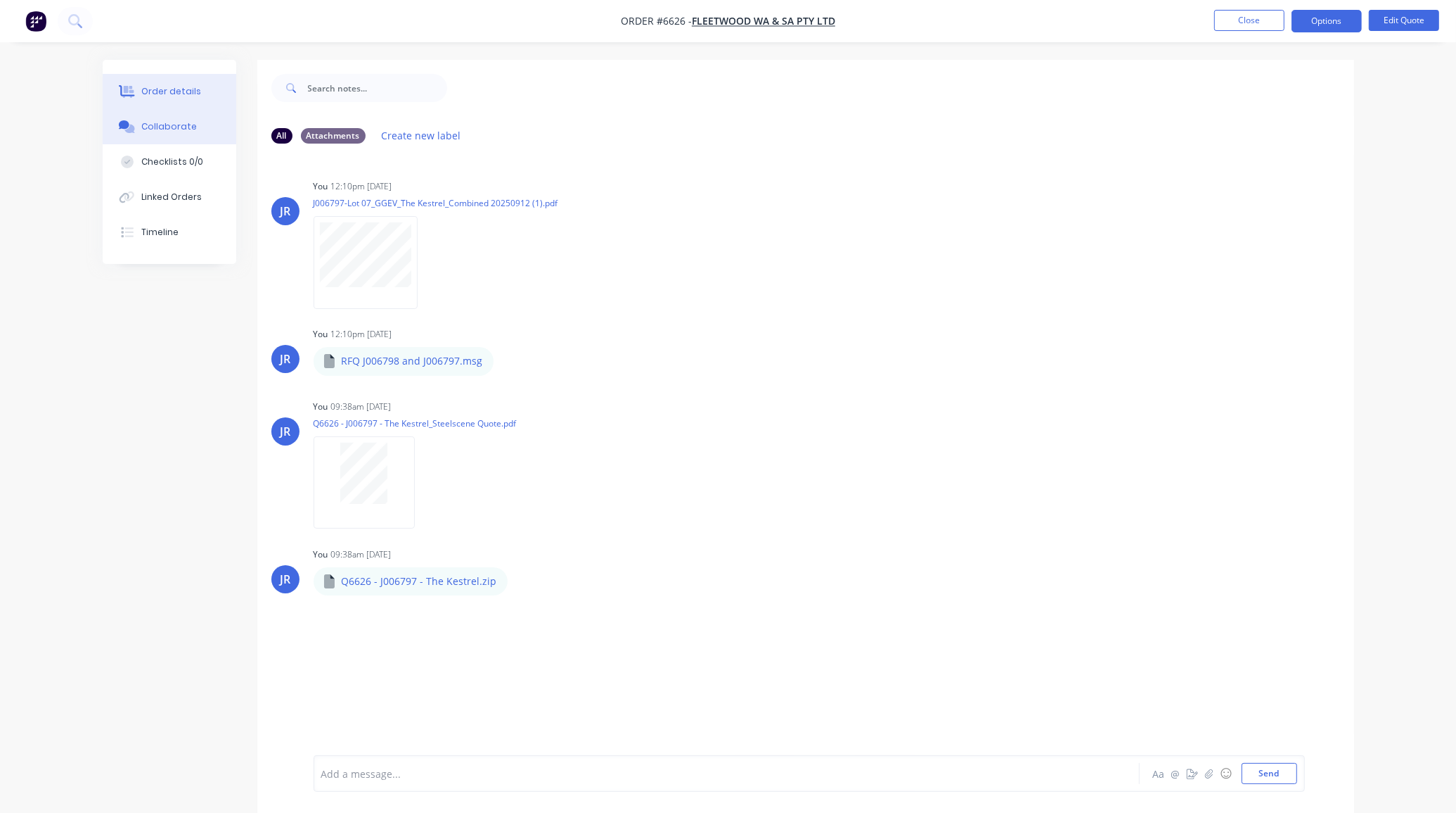
click at [137, 89] on div at bounding box center [127, 92] width 21 height 12
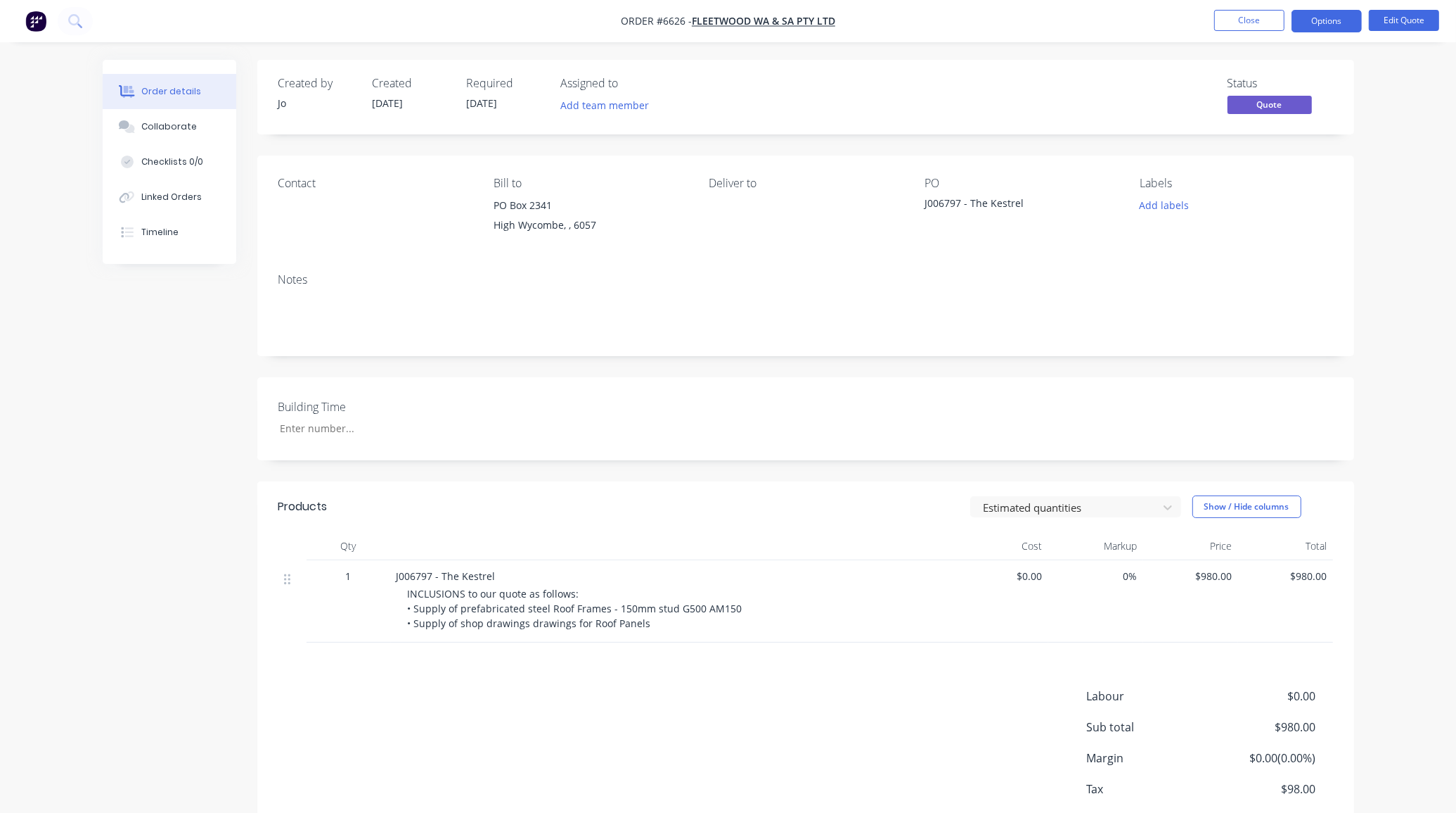
click at [1223, 32] on li "Close" at bounding box center [1250, 21] width 71 height 23
click at [1222, 26] on button "Close" at bounding box center [1250, 20] width 71 height 21
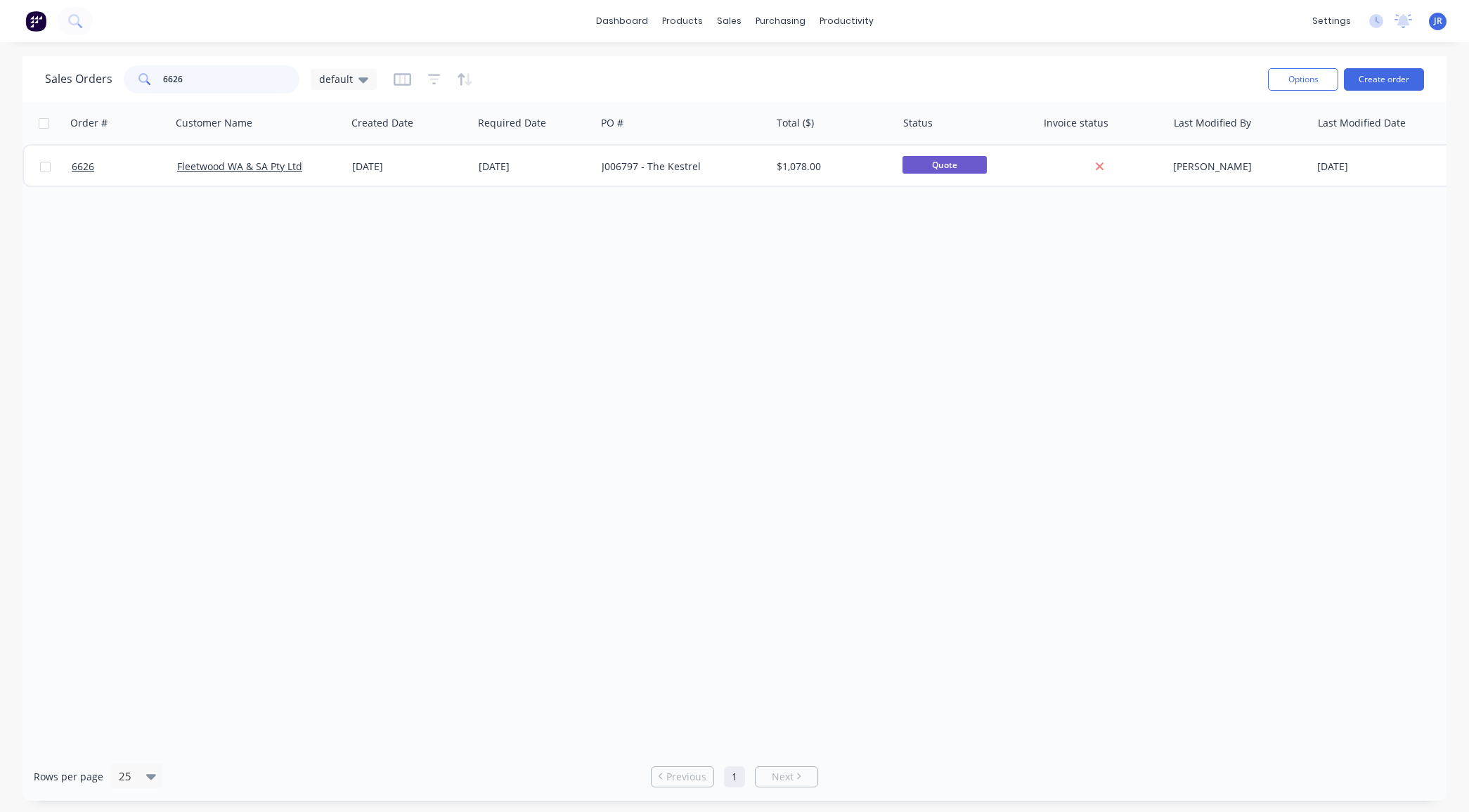
click at [189, 78] on input "6626" at bounding box center [232, 79] width 137 height 28
type input "6625"
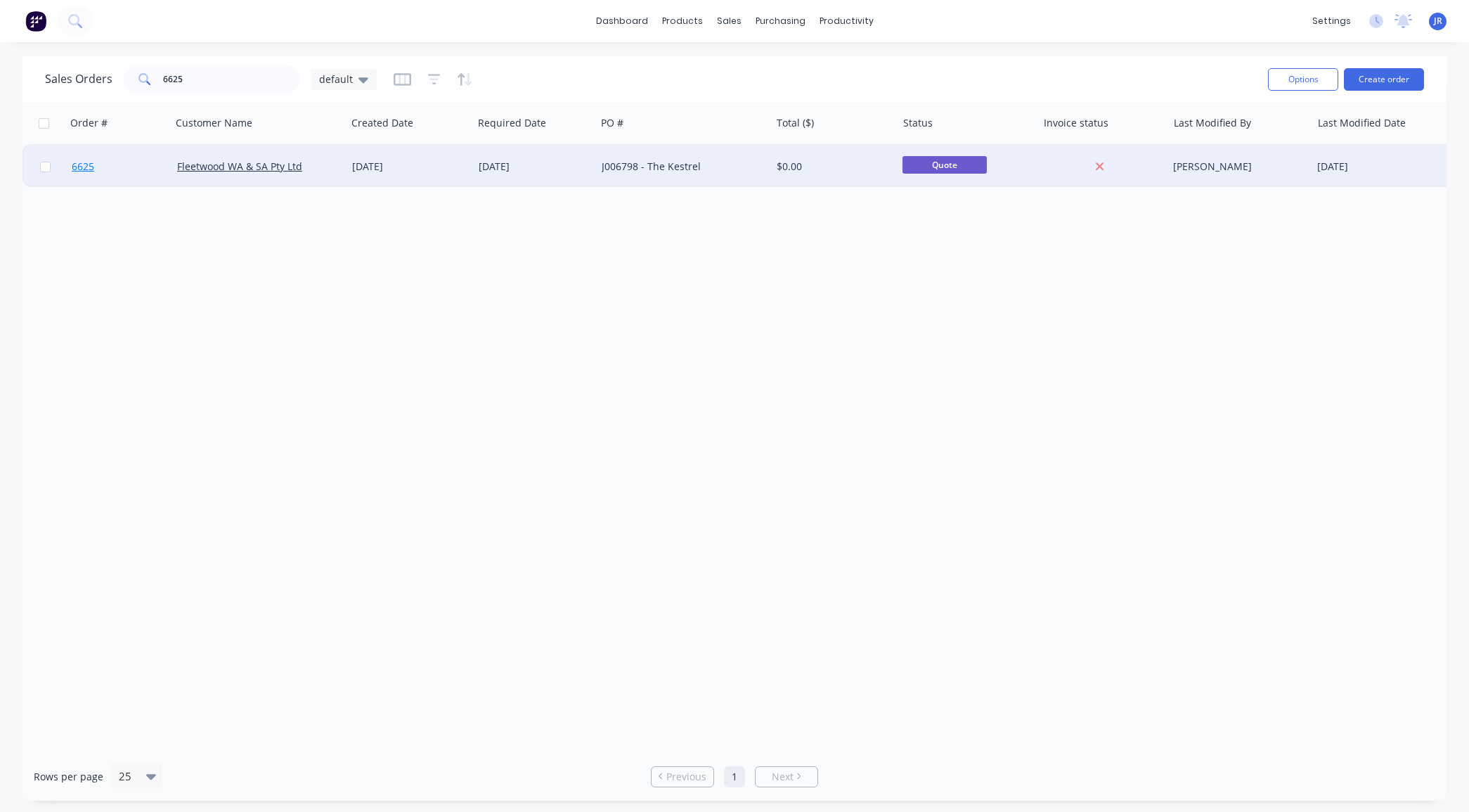
click at [78, 169] on span "6625" at bounding box center [83, 166] width 23 height 14
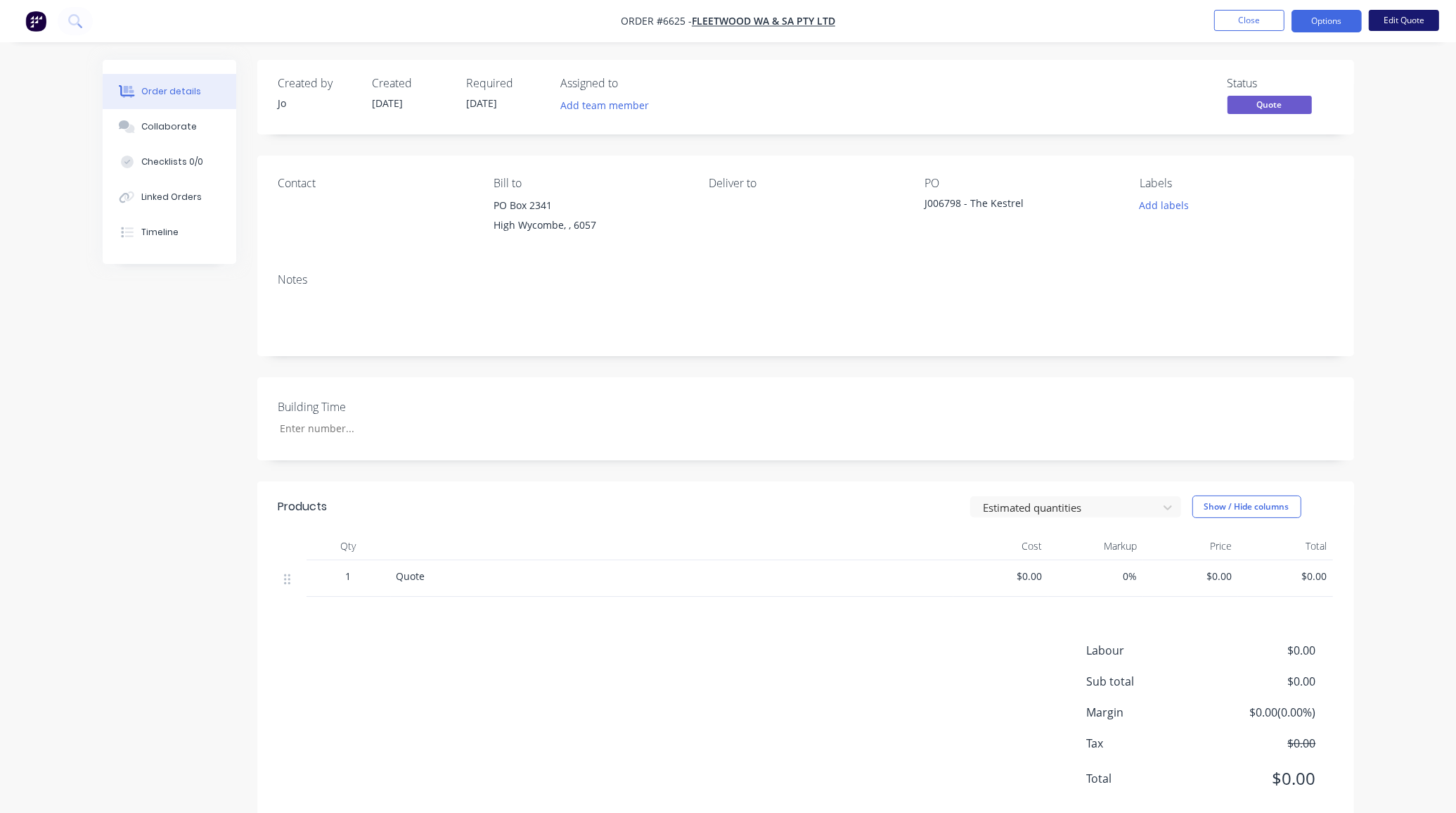
click at [1408, 18] on button "Edit Quote" at bounding box center [1404, 20] width 71 height 21
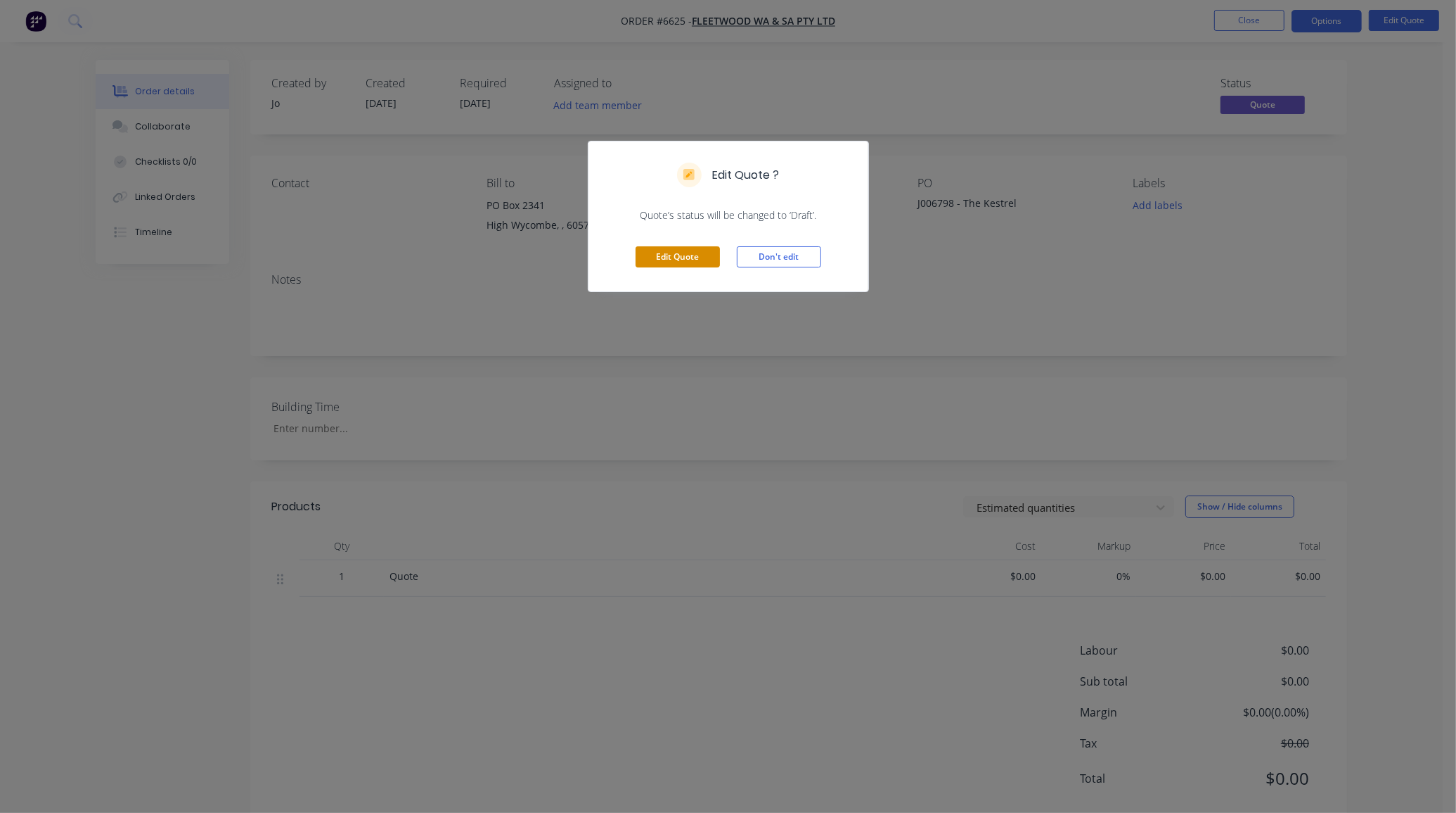
click at [650, 259] on button "Edit Quote" at bounding box center [678, 257] width 85 height 21
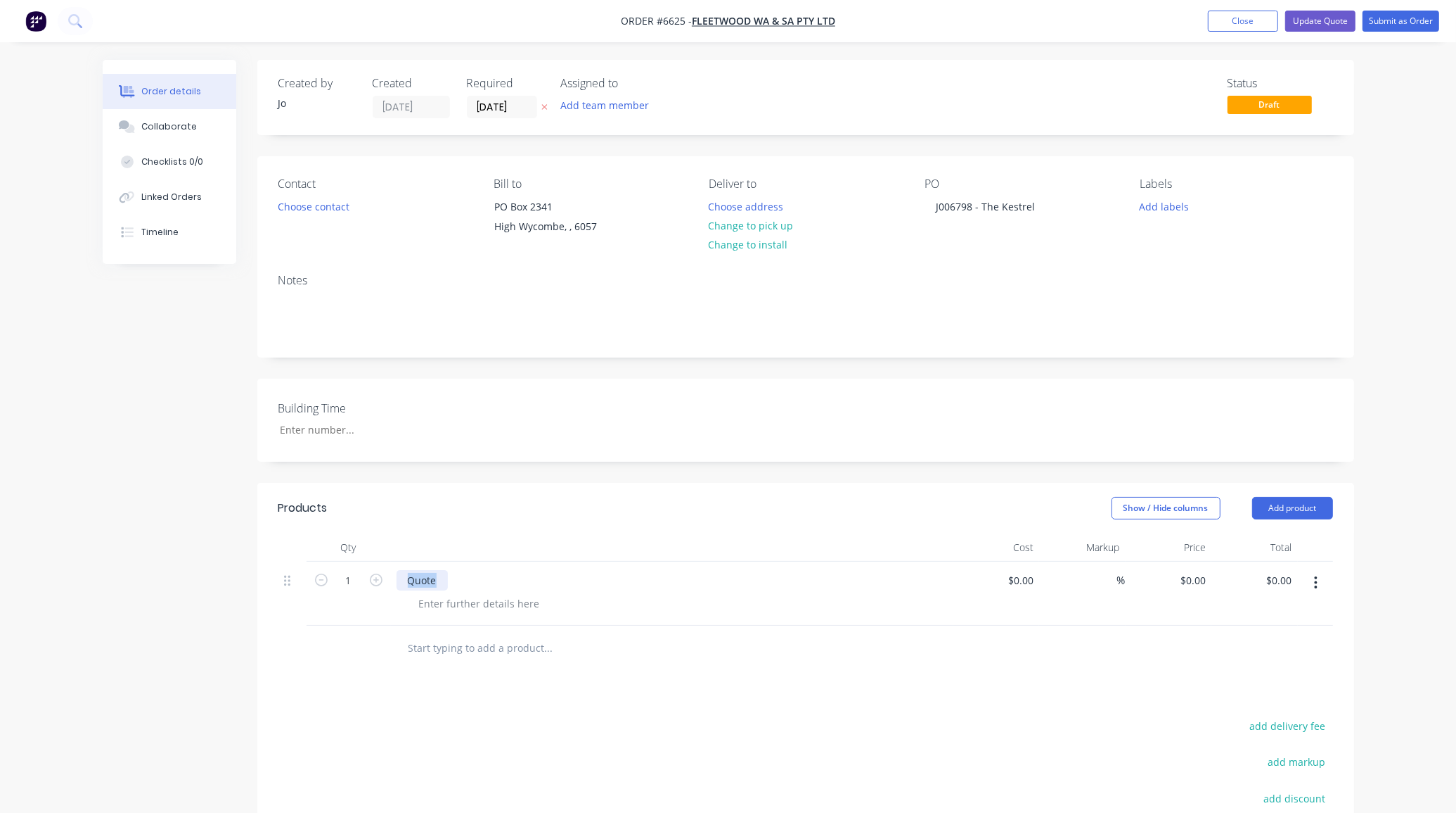
drag, startPoint x: 435, startPoint y: 583, endPoint x: 353, endPoint y: 563, distance: 84.4
click at [360, 569] on div "1 Quote $0.00 $0.00 % $0.00 $0.00 $0.00 $0.00" at bounding box center [806, 593] width 1055 height 64
click at [490, 590] on div "J006798 - The Kestrel" at bounding box center [457, 579] width 122 height 20
click at [492, 597] on div at bounding box center [479, 603] width 144 height 20
click at [456, 607] on div at bounding box center [479, 603] width 144 height 20
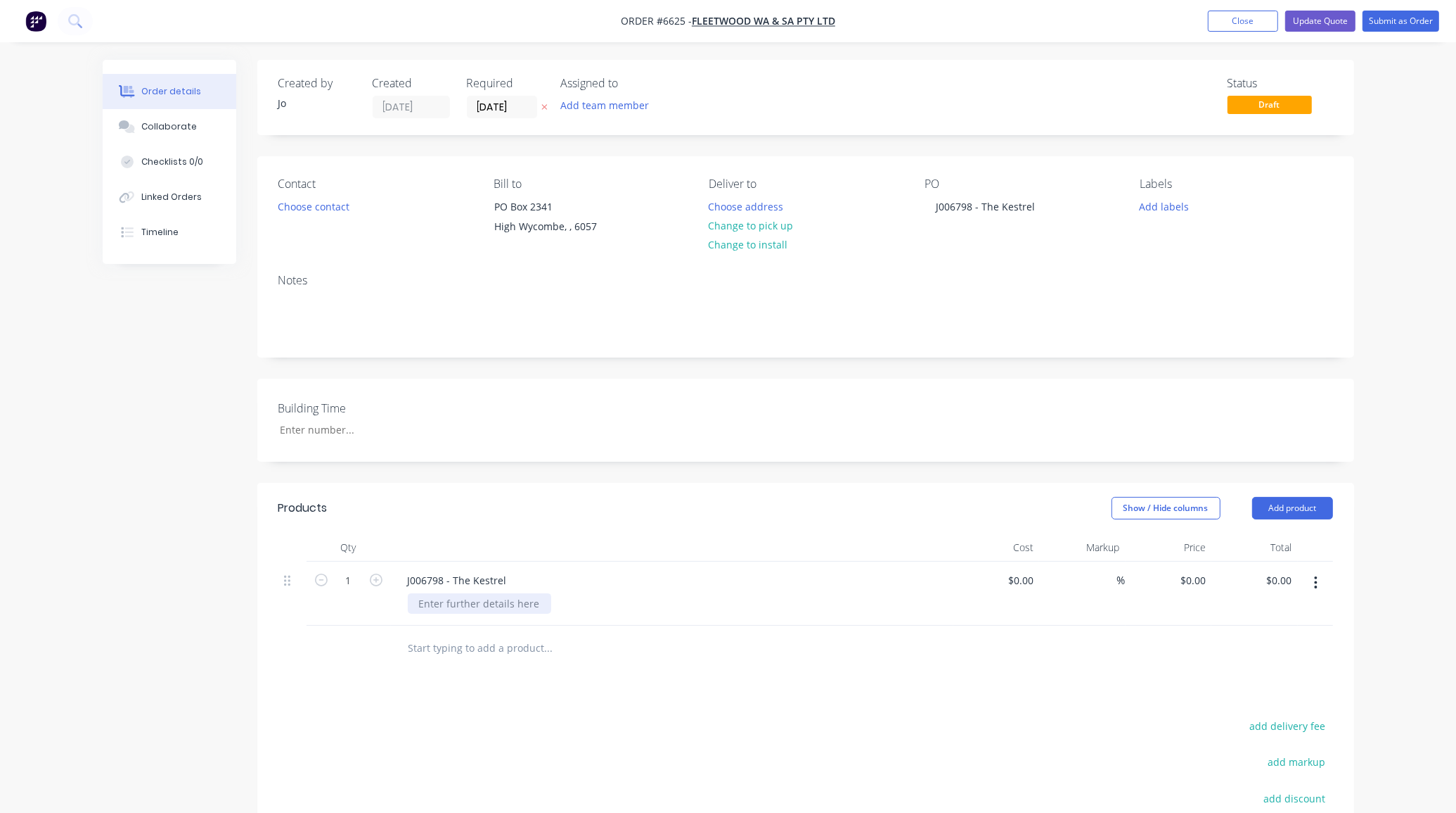
paste div
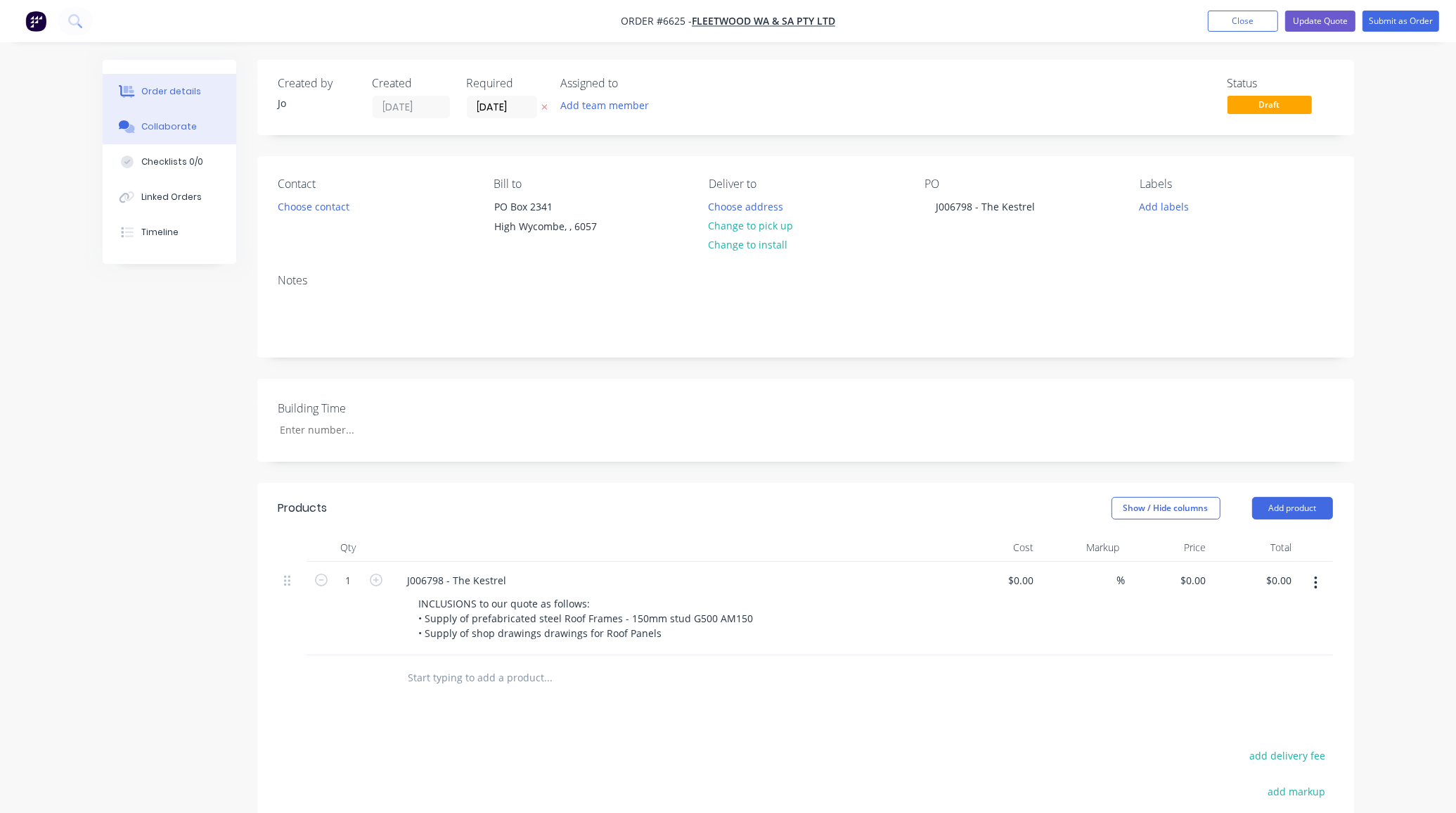
click at [175, 141] on button "Collaborate" at bounding box center [169, 127] width 134 height 35
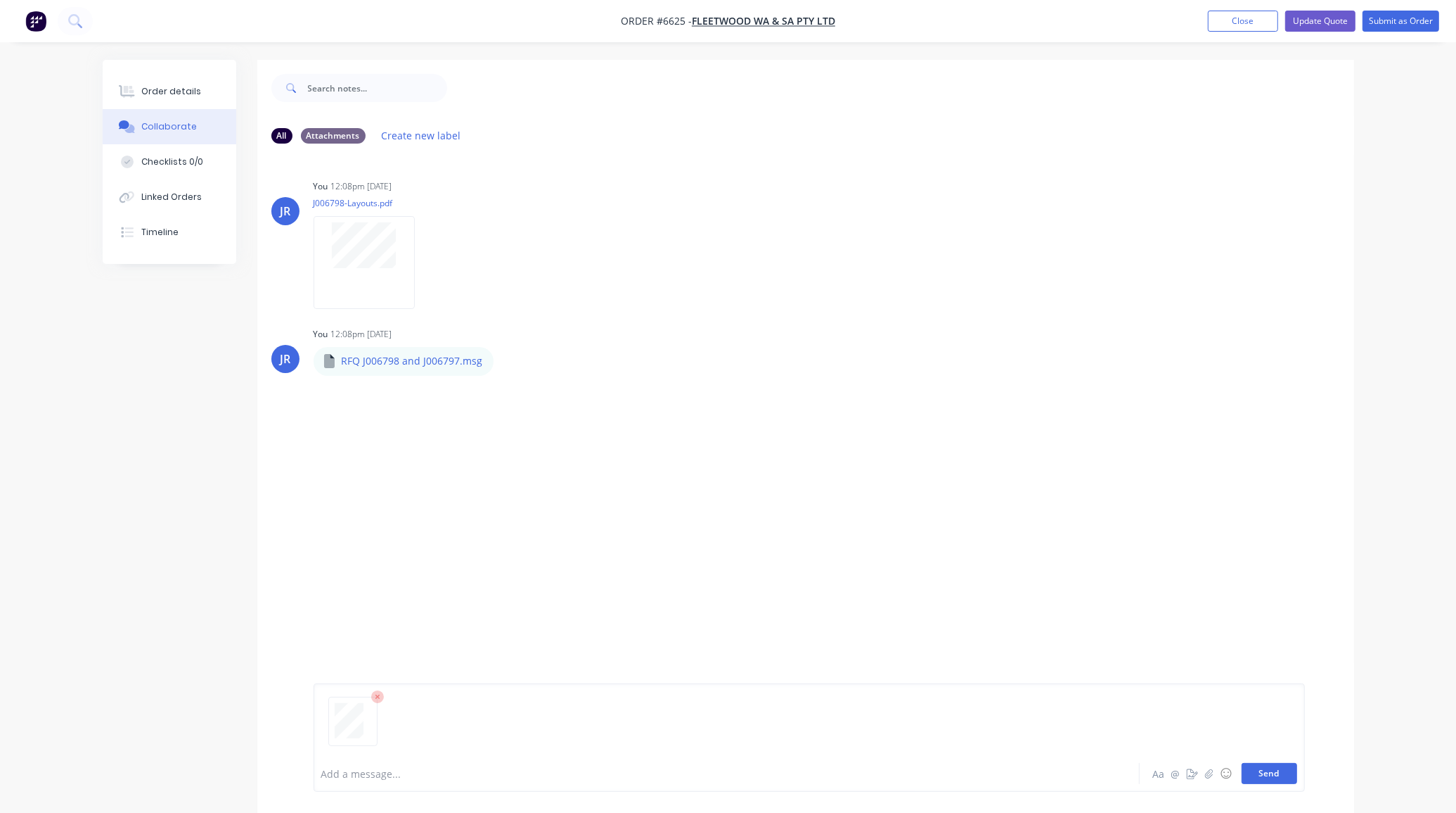
click at [1257, 779] on button "Send" at bounding box center [1269, 773] width 56 height 21
click at [1269, 772] on button "Send" at bounding box center [1269, 773] width 56 height 21
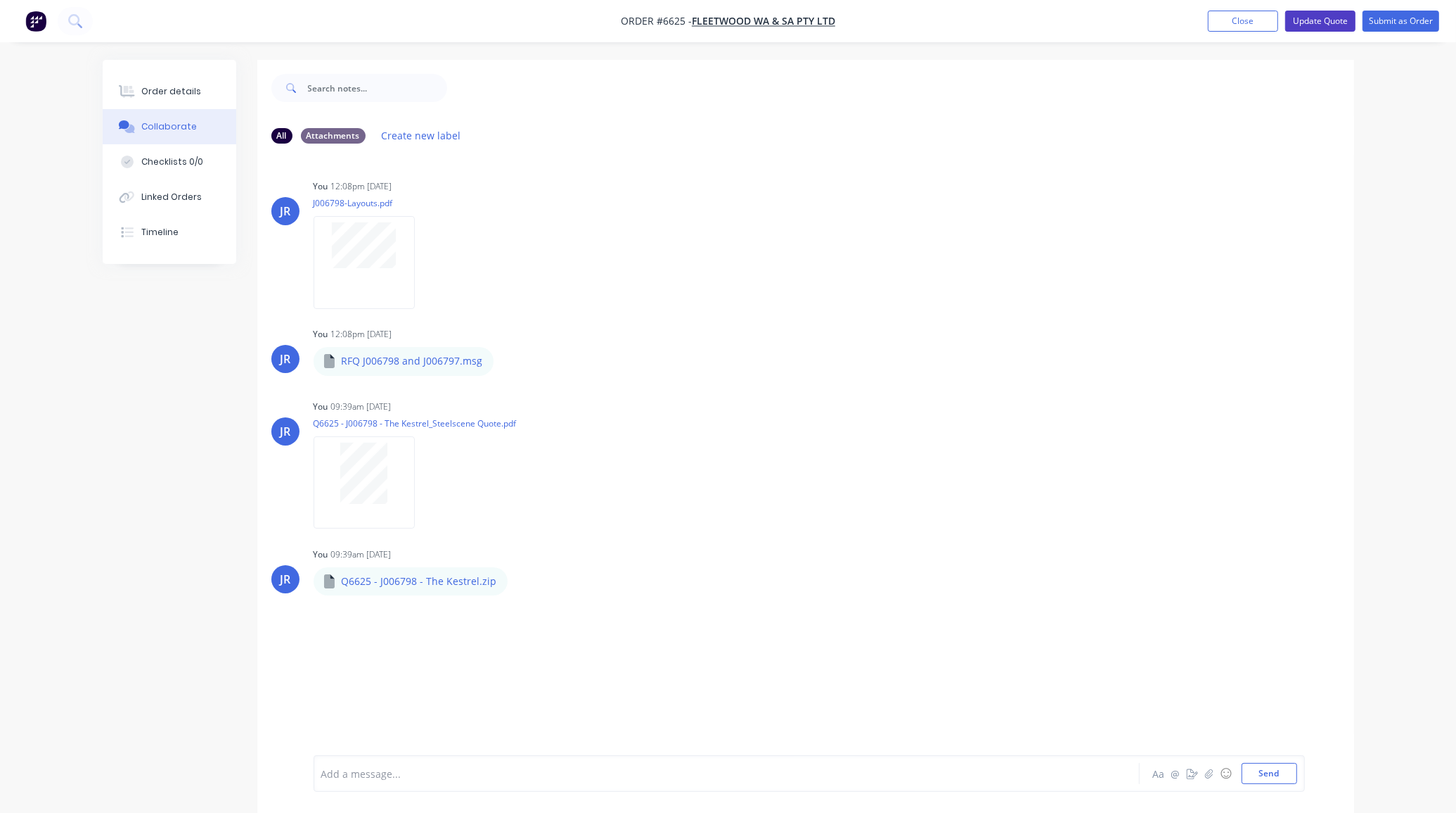
click at [1341, 23] on button "Update Quote" at bounding box center [1320, 21] width 71 height 21
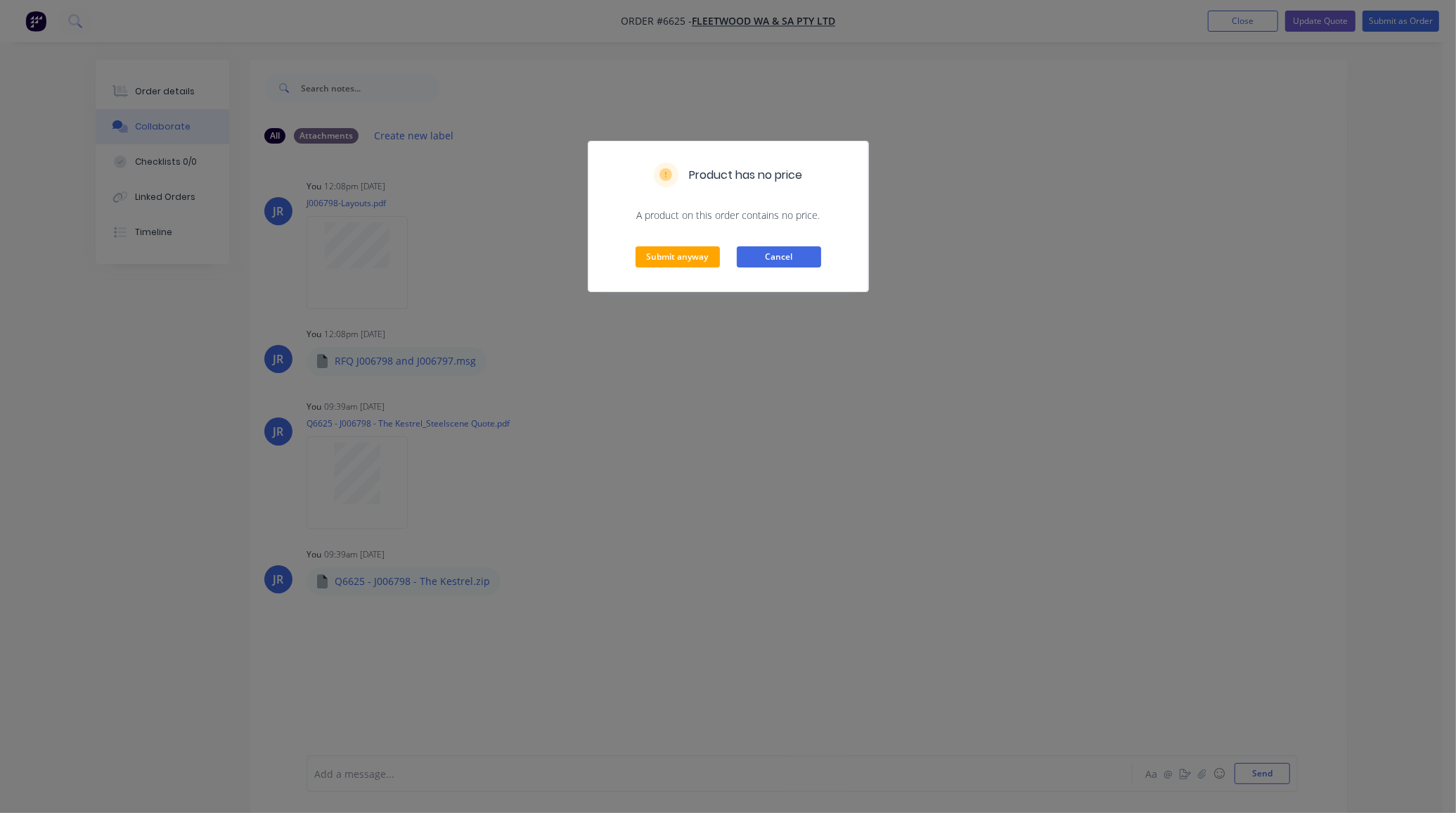
click at [754, 254] on button "Cancel" at bounding box center [779, 257] width 85 height 21
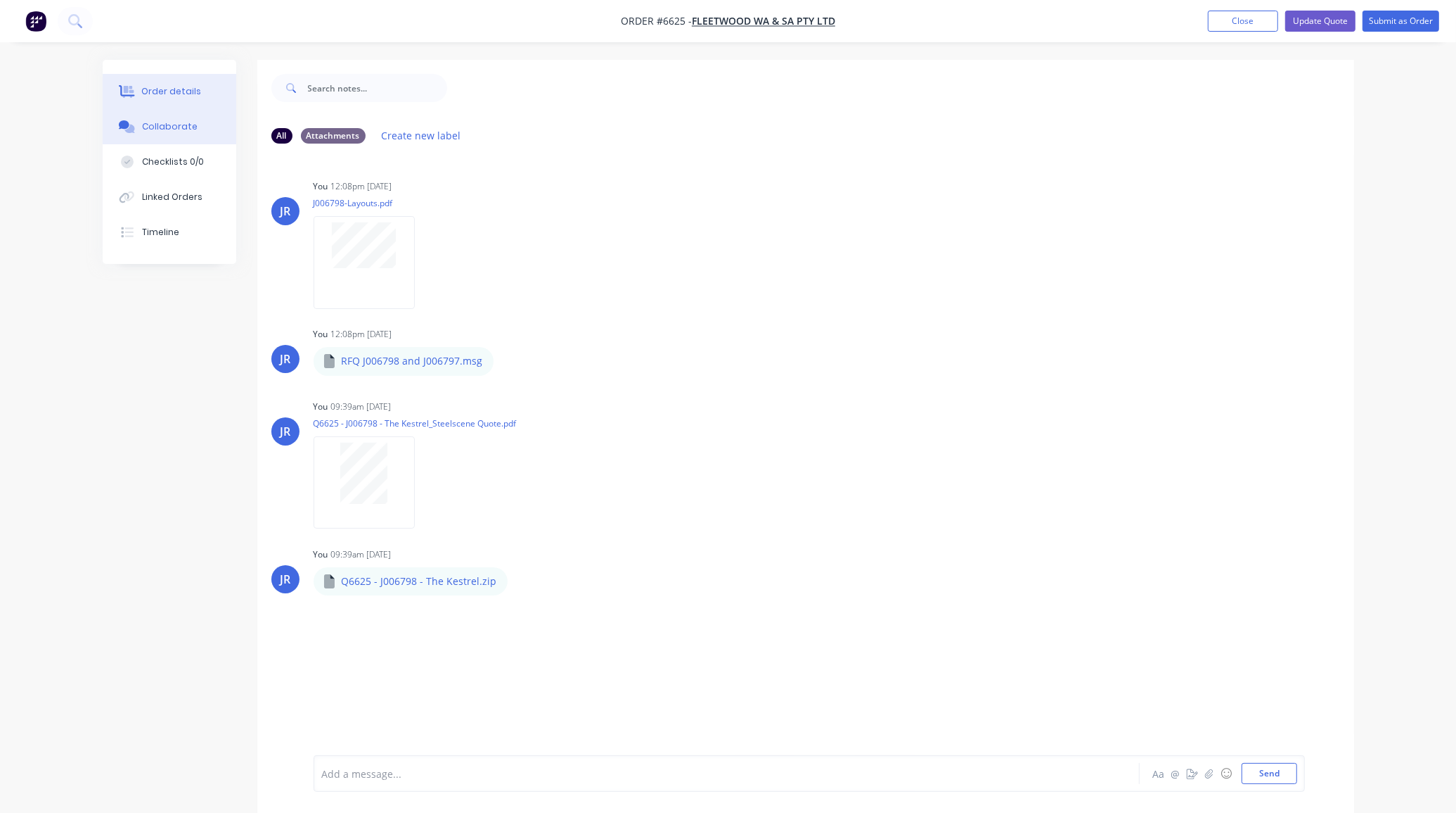
click at [145, 96] on div "Order details" at bounding box center [171, 92] width 60 height 12
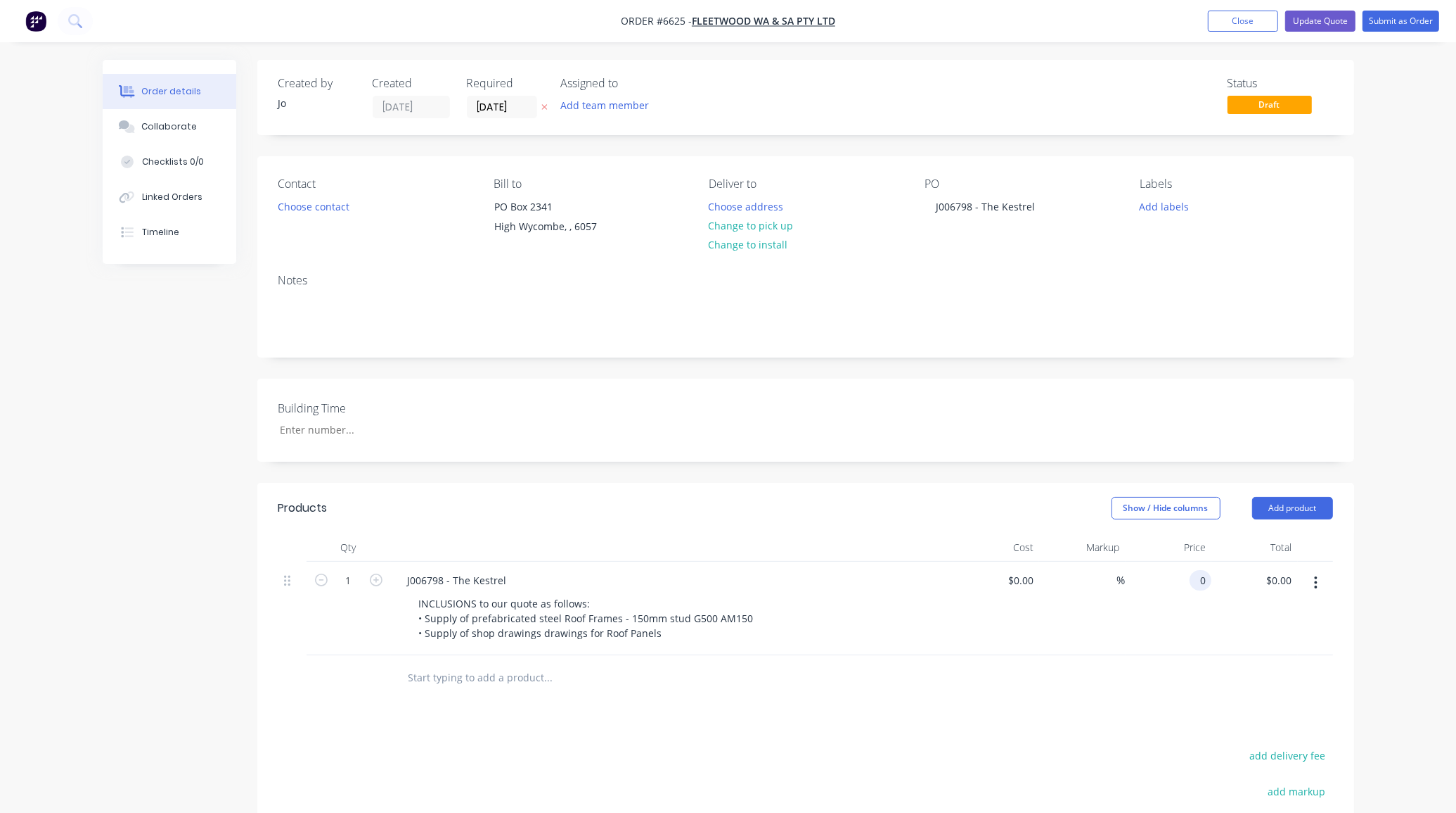
click at [1207, 585] on input "0" at bounding box center [1203, 579] width 16 height 20
type input "$980.00"
click at [1303, 23] on button "Update Quote" at bounding box center [1320, 21] width 71 height 21
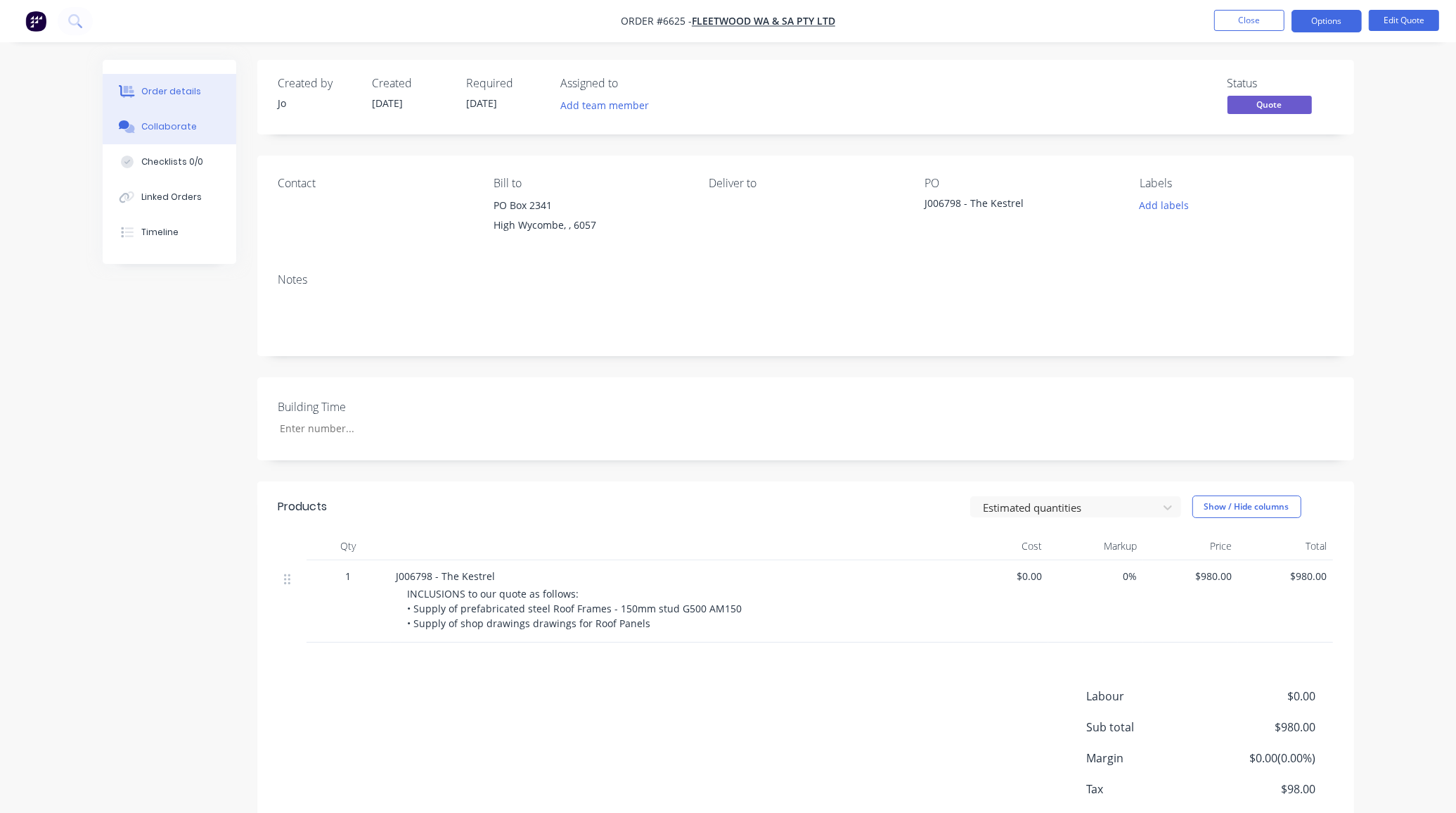
click at [167, 136] on button "Collaborate" at bounding box center [169, 127] width 134 height 35
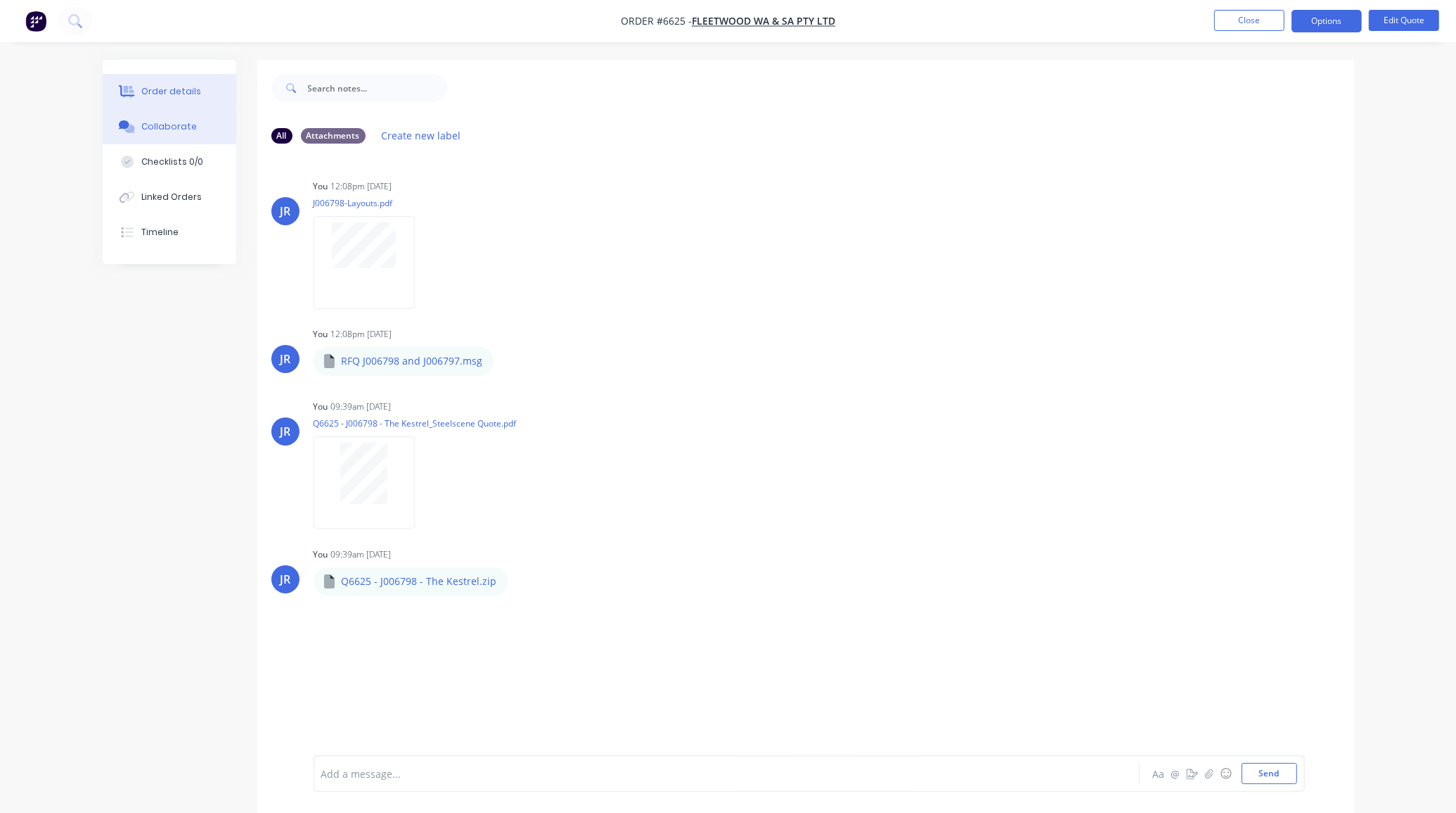
click at [142, 74] on button "Order details" at bounding box center [169, 92] width 134 height 35
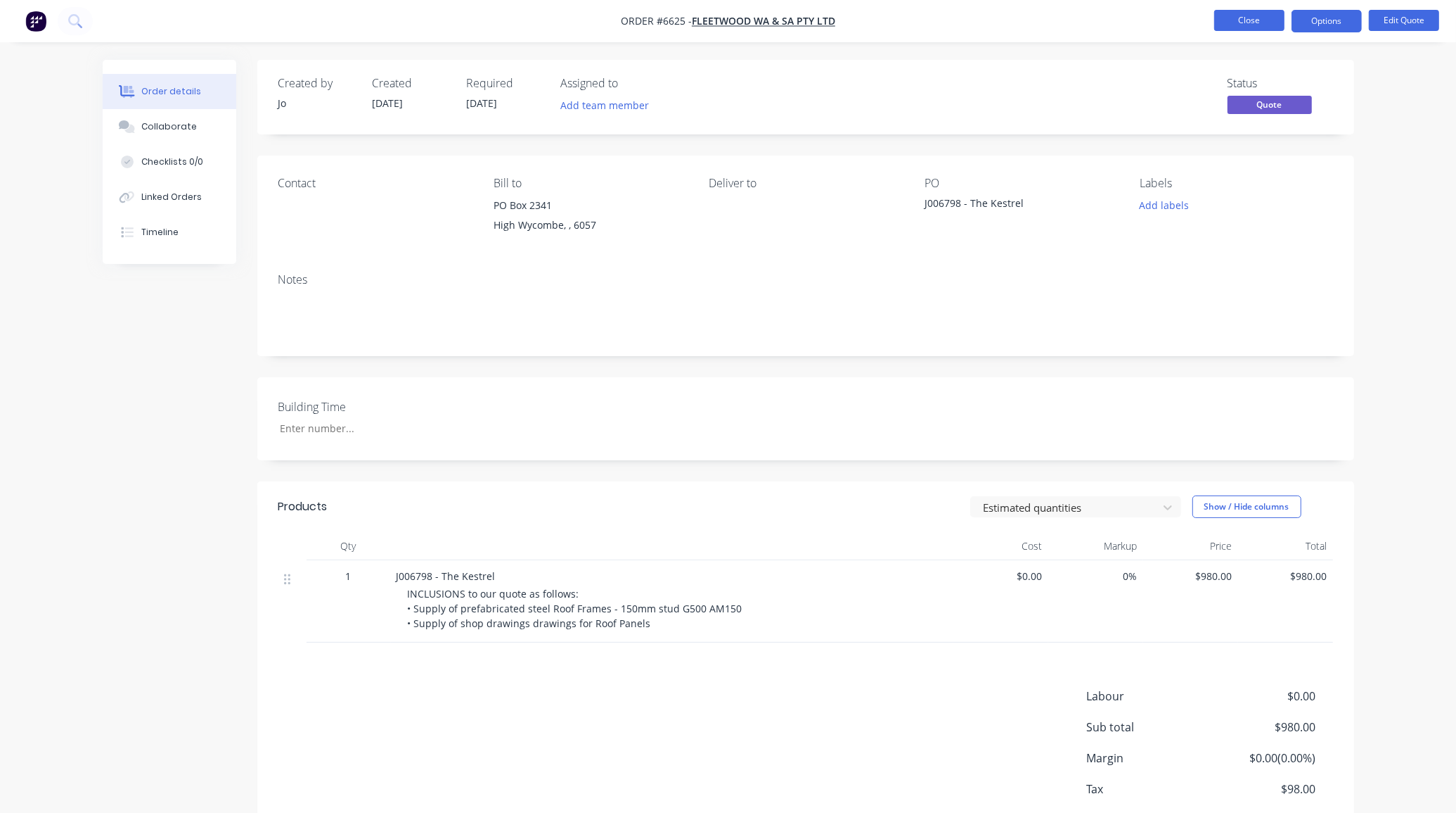
click at [1265, 22] on button "Close" at bounding box center [1250, 20] width 71 height 21
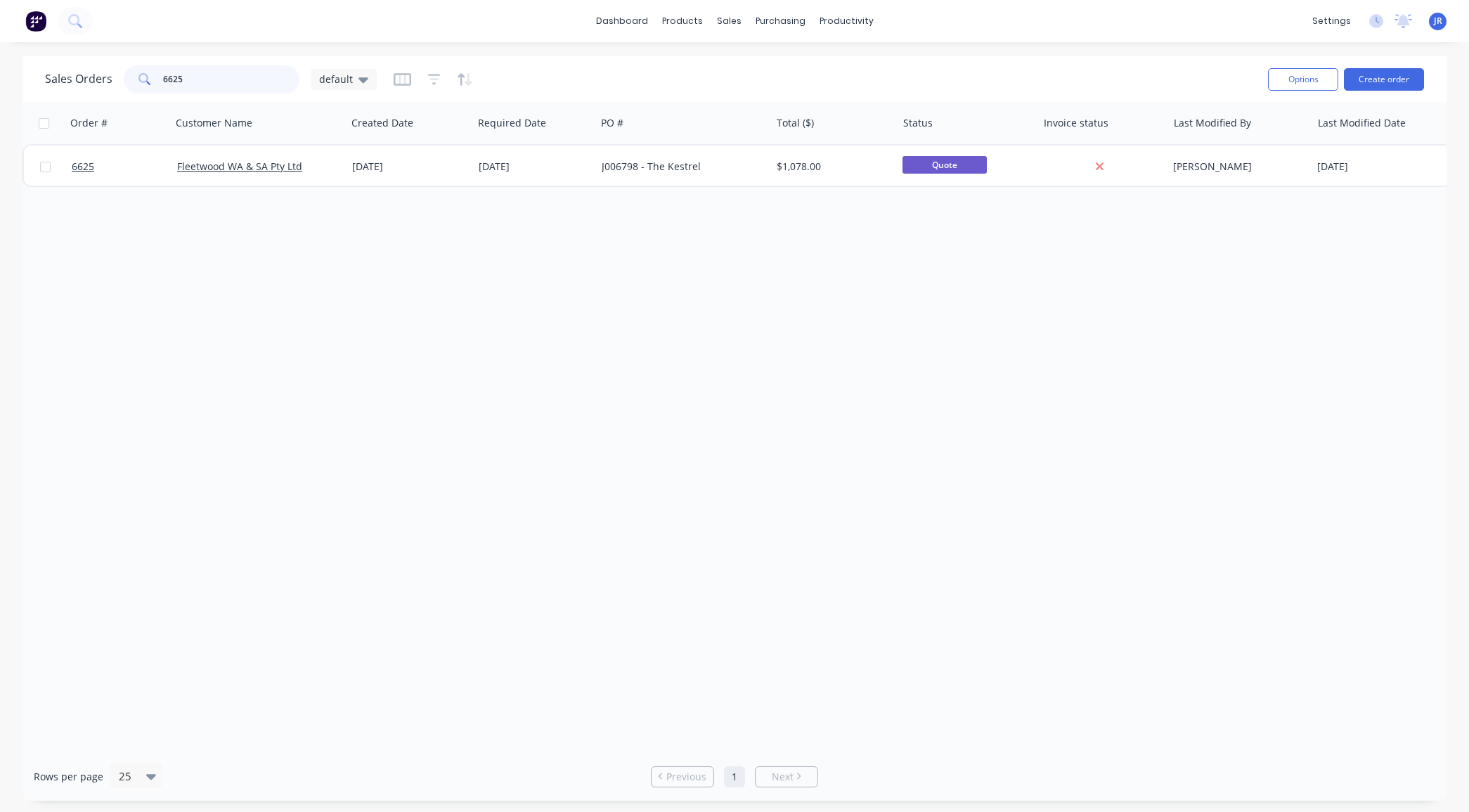
drag, startPoint x: 203, startPoint y: 79, endPoint x: -30, endPoint y: 63, distance: 233.5
click at [0, 63] on html "dashboard products sales purchasing productivity dashboard products Product Cat…" at bounding box center [734, 406] width 1469 height 812
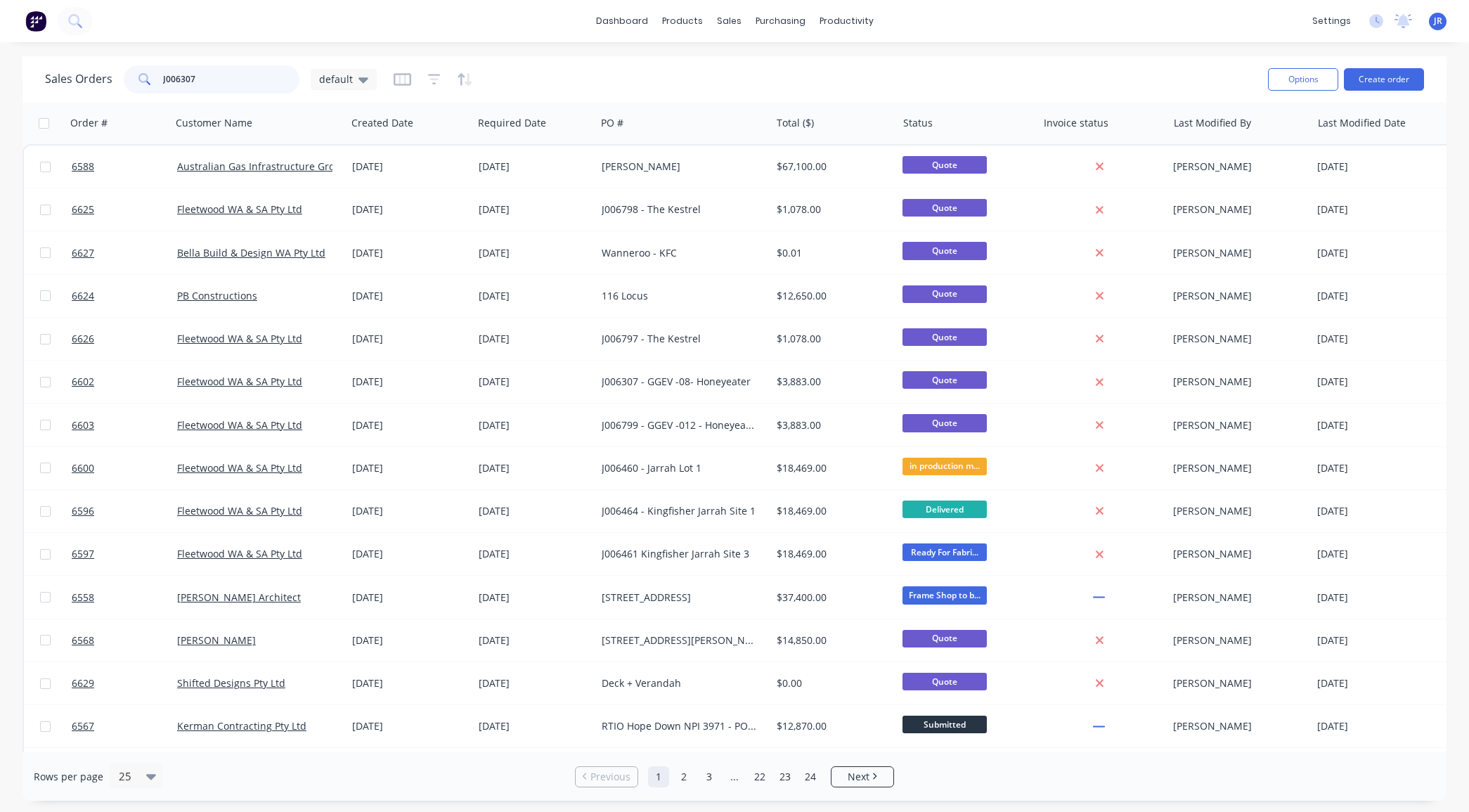
type input "J006307"
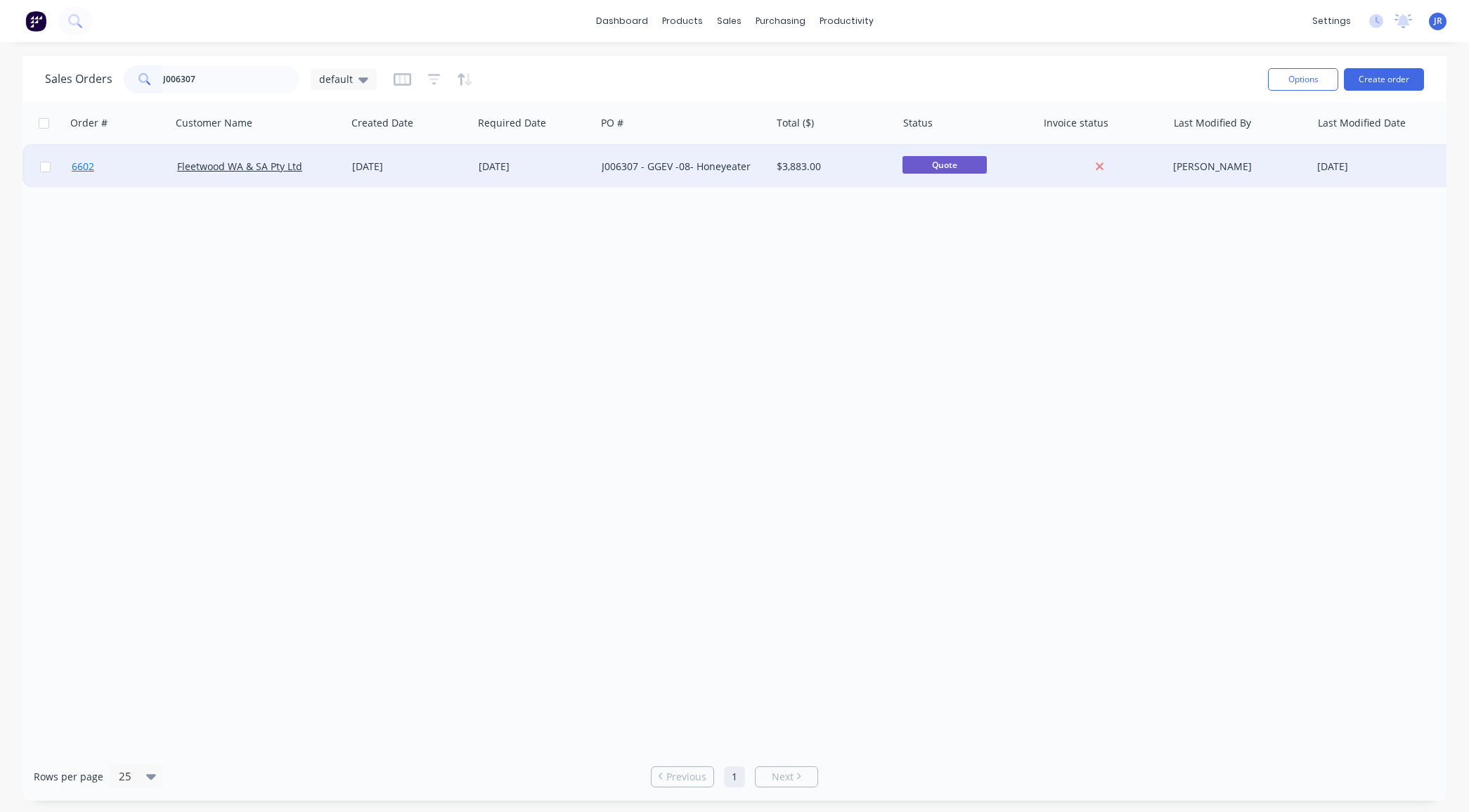
click at [78, 163] on span "6602" at bounding box center [83, 166] width 23 height 14
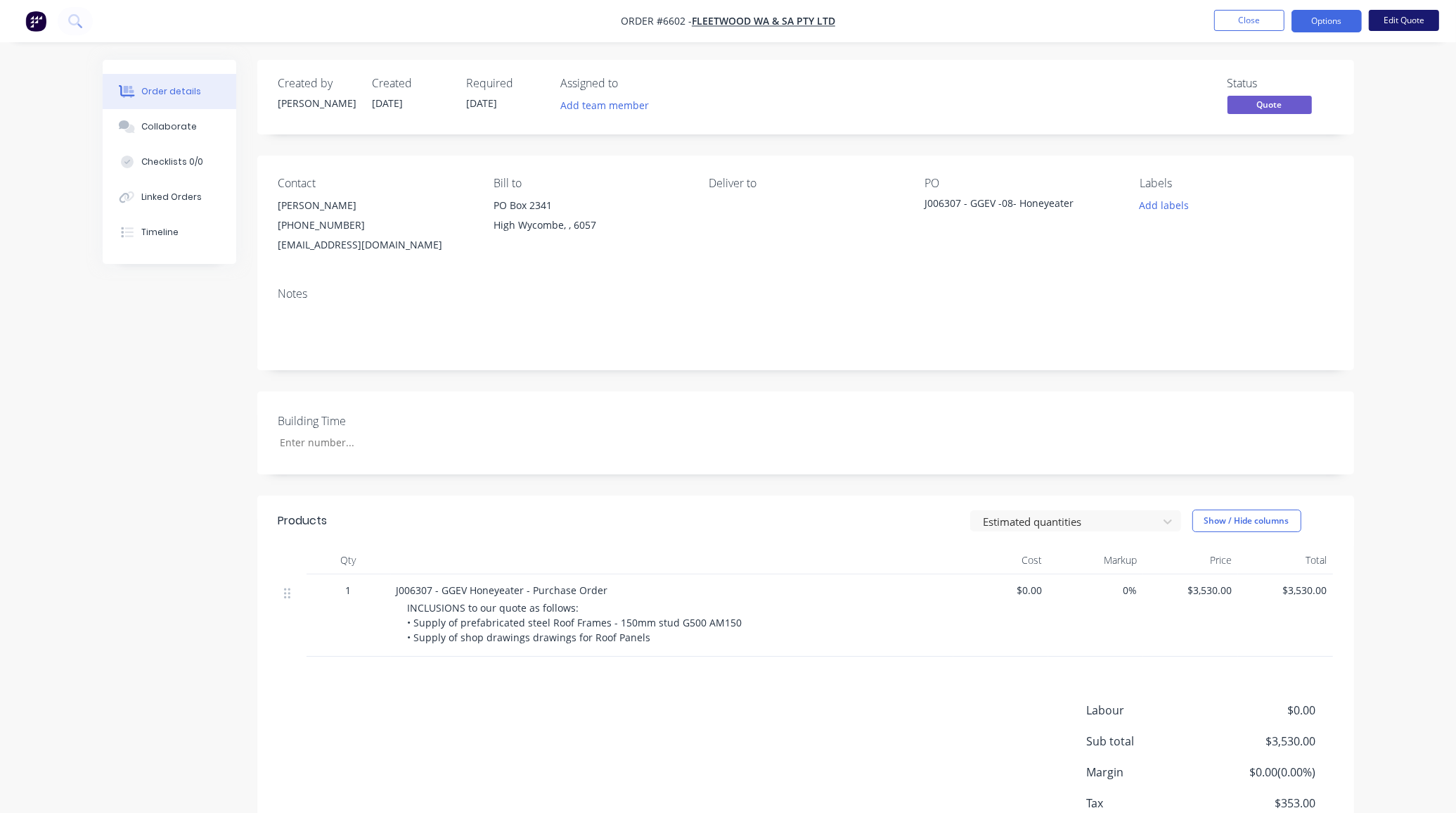
click at [1408, 19] on button "Edit Quote" at bounding box center [1404, 20] width 71 height 21
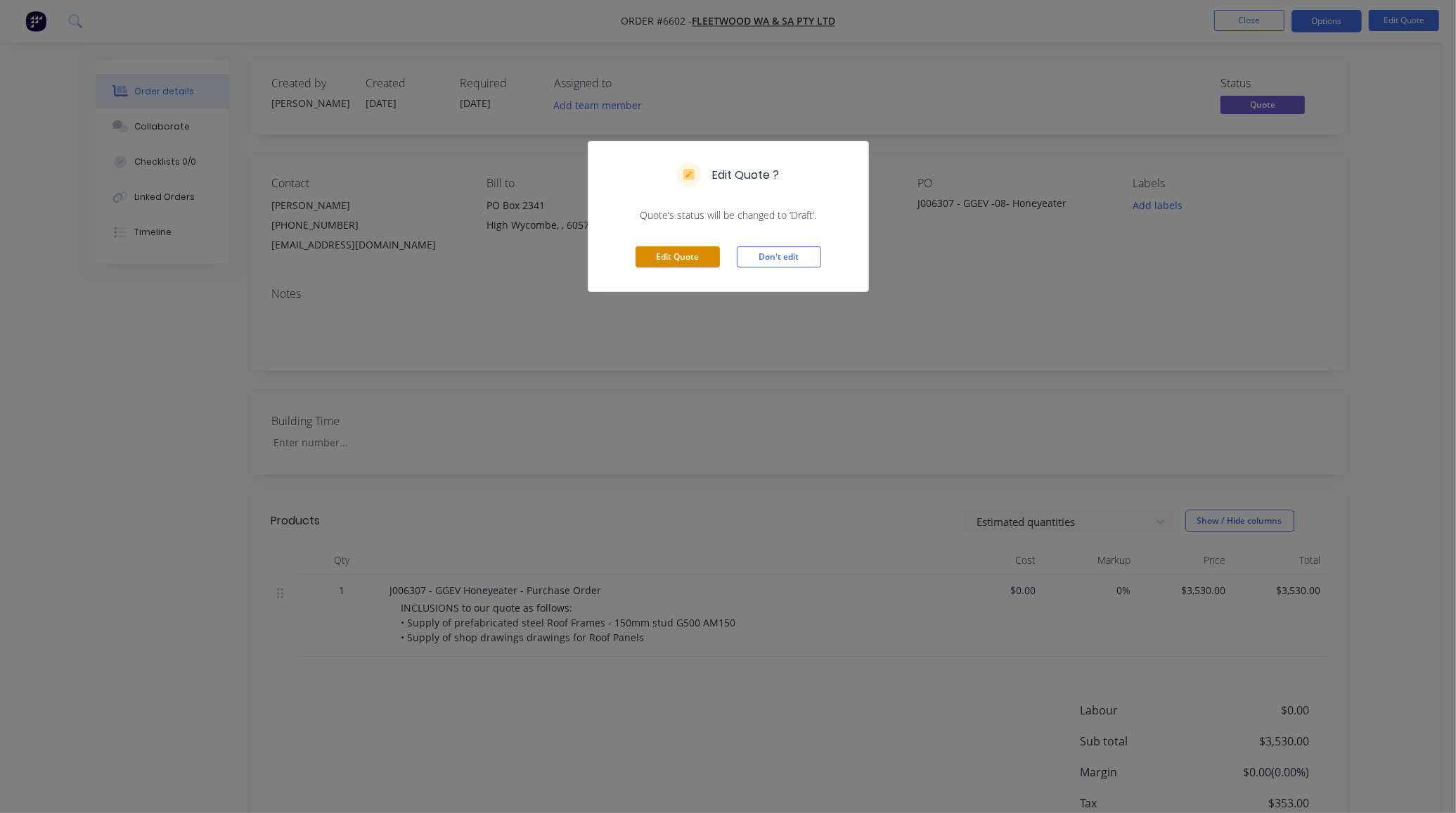
click at [663, 247] on button "Edit Quote" at bounding box center [678, 257] width 85 height 21
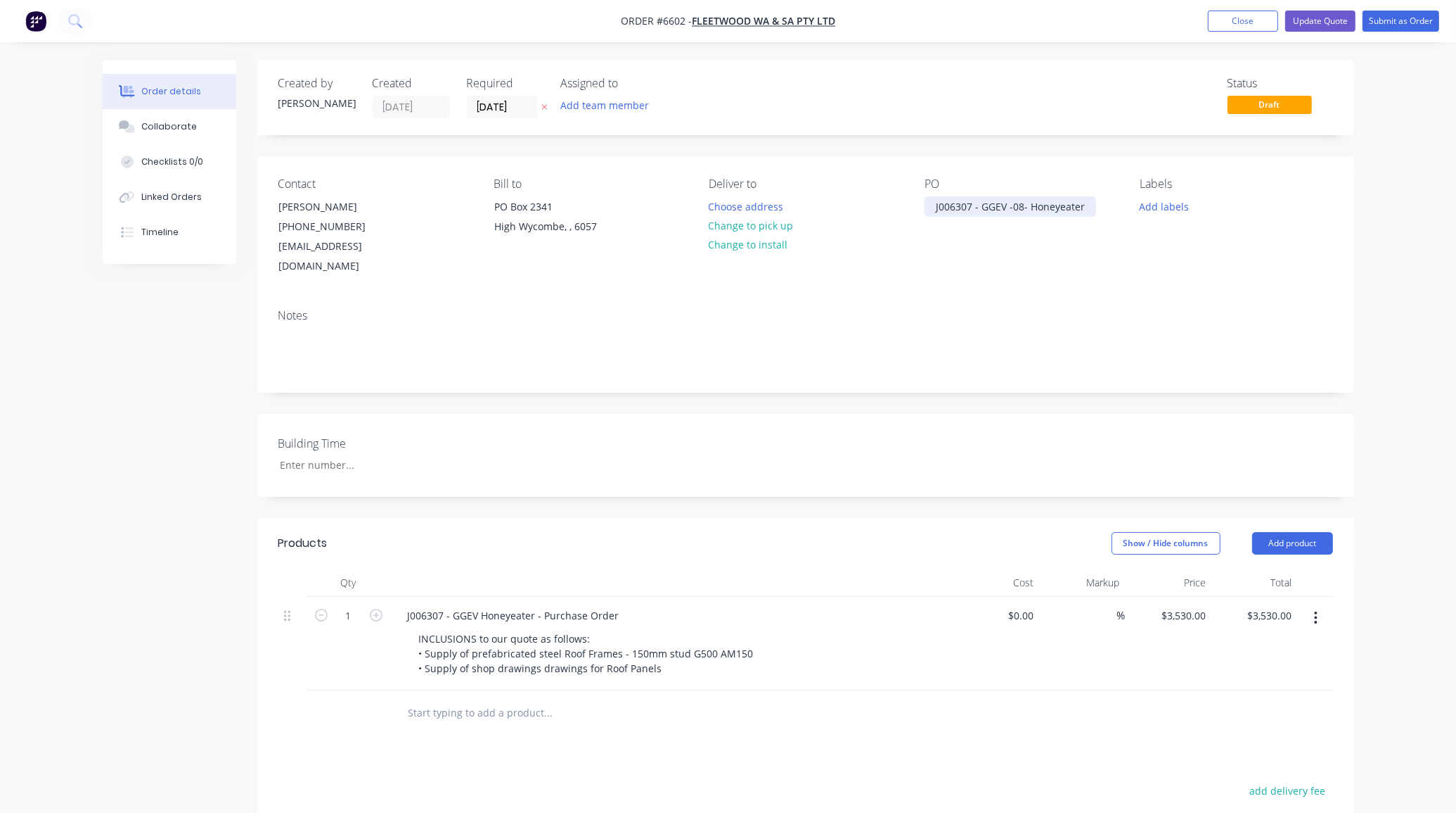
click at [1085, 208] on div "J006307 - GGEV -08- Honeyeater" at bounding box center [1010, 206] width 172 height 20
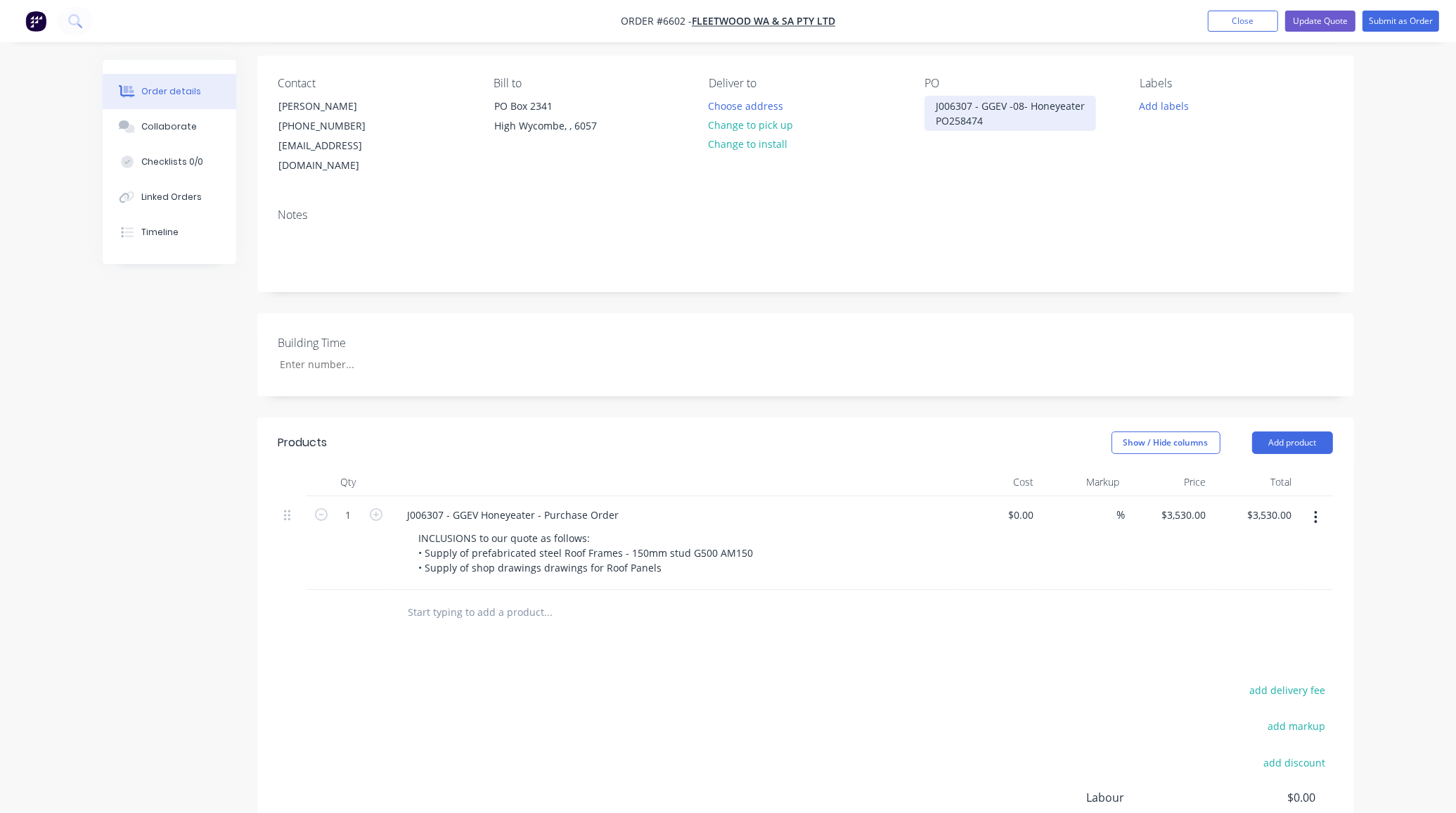
scroll to position [263, 0]
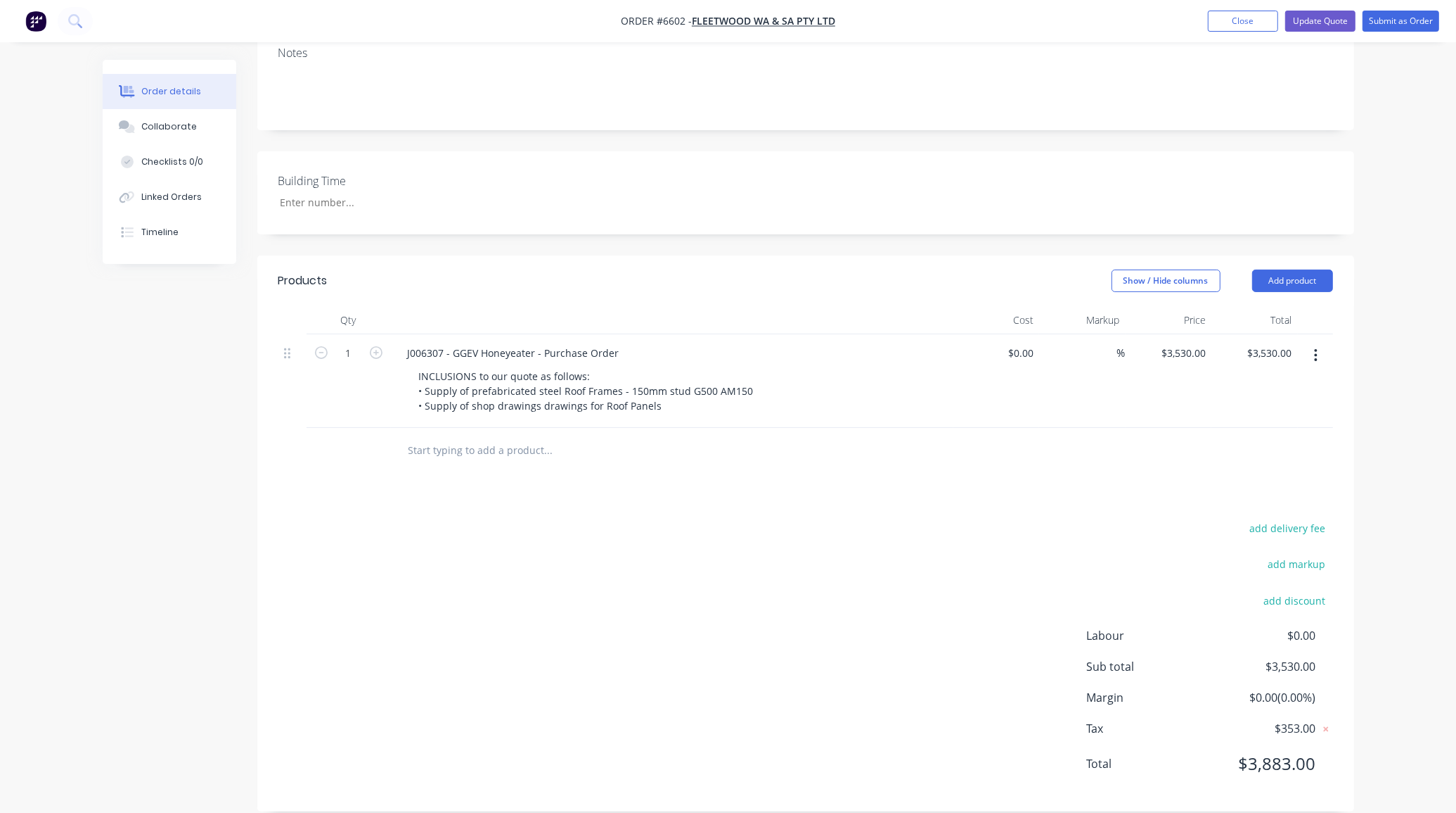
click at [635, 343] on div "J006307 - GGEV Honeyeater - Purchase Order" at bounding box center [672, 353] width 552 height 20
click at [622, 343] on div "J006307 - GGEV Honeyeater - Purchase Order" at bounding box center [514, 353] width 234 height 20
click at [166, 134] on button "Collaborate" at bounding box center [169, 127] width 134 height 35
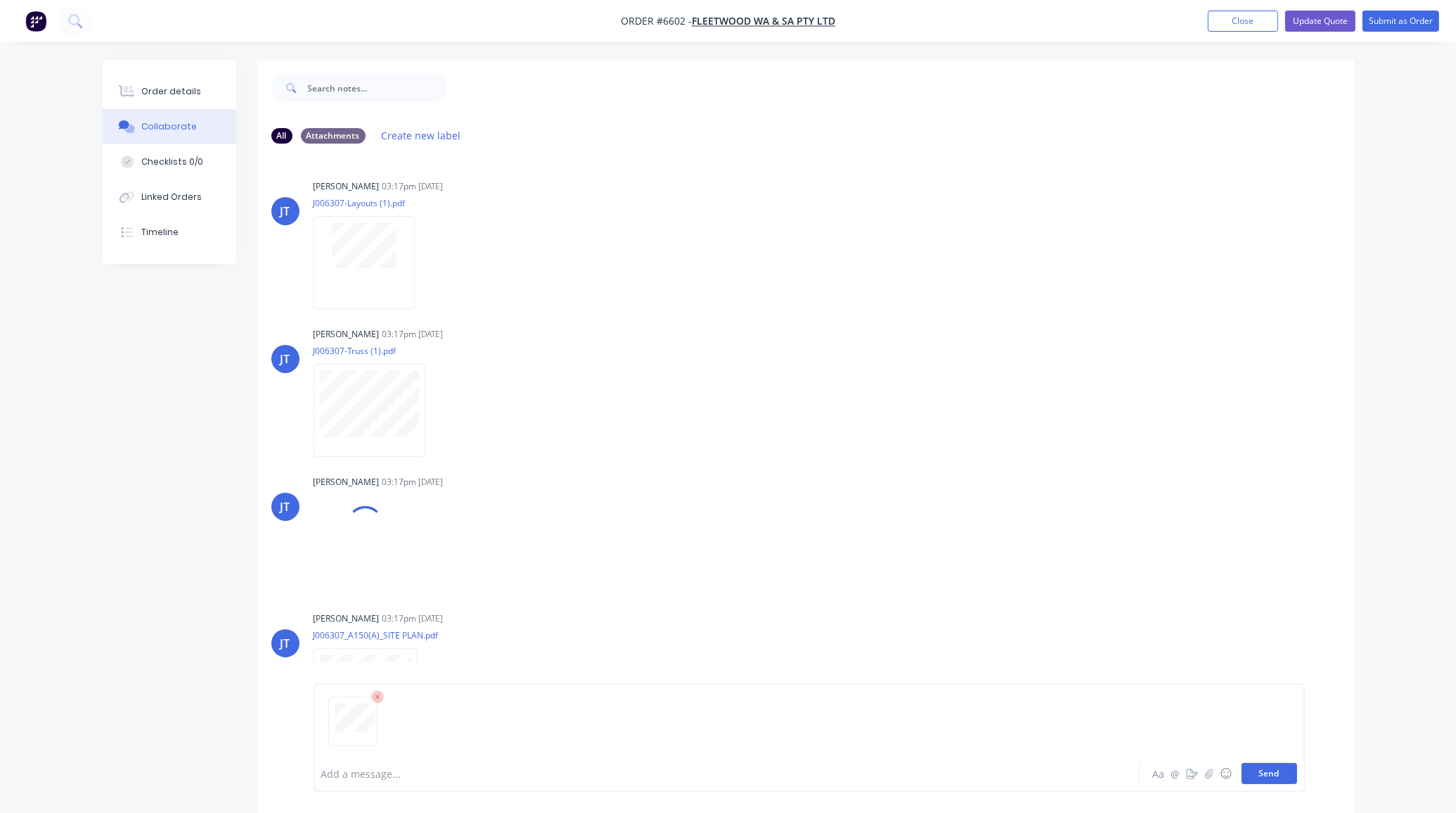
click at [1252, 772] on button "Send" at bounding box center [1269, 773] width 56 height 21
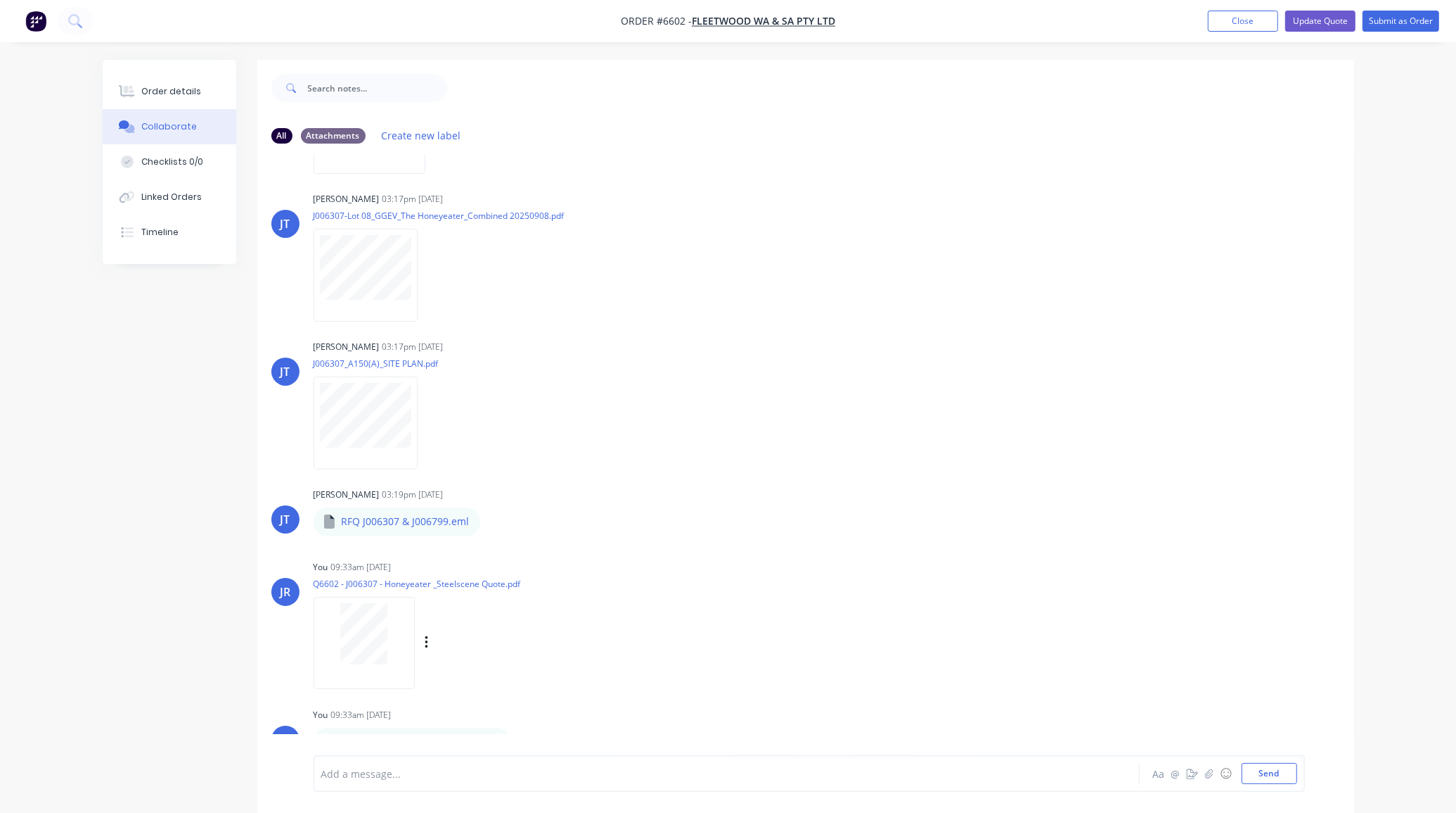
scroll to position [22, 0]
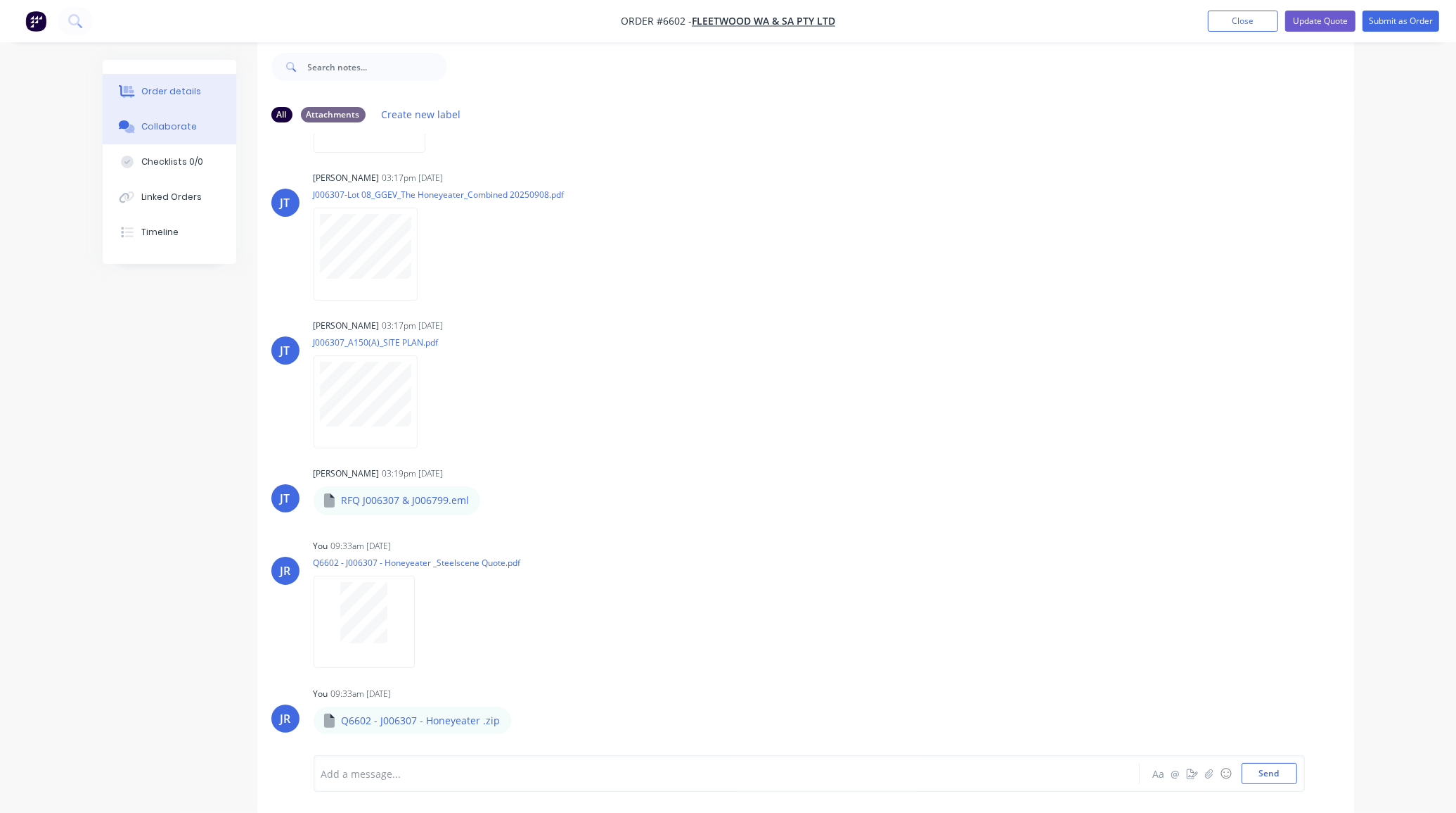
click at [152, 86] on div "Order details" at bounding box center [171, 92] width 60 height 12
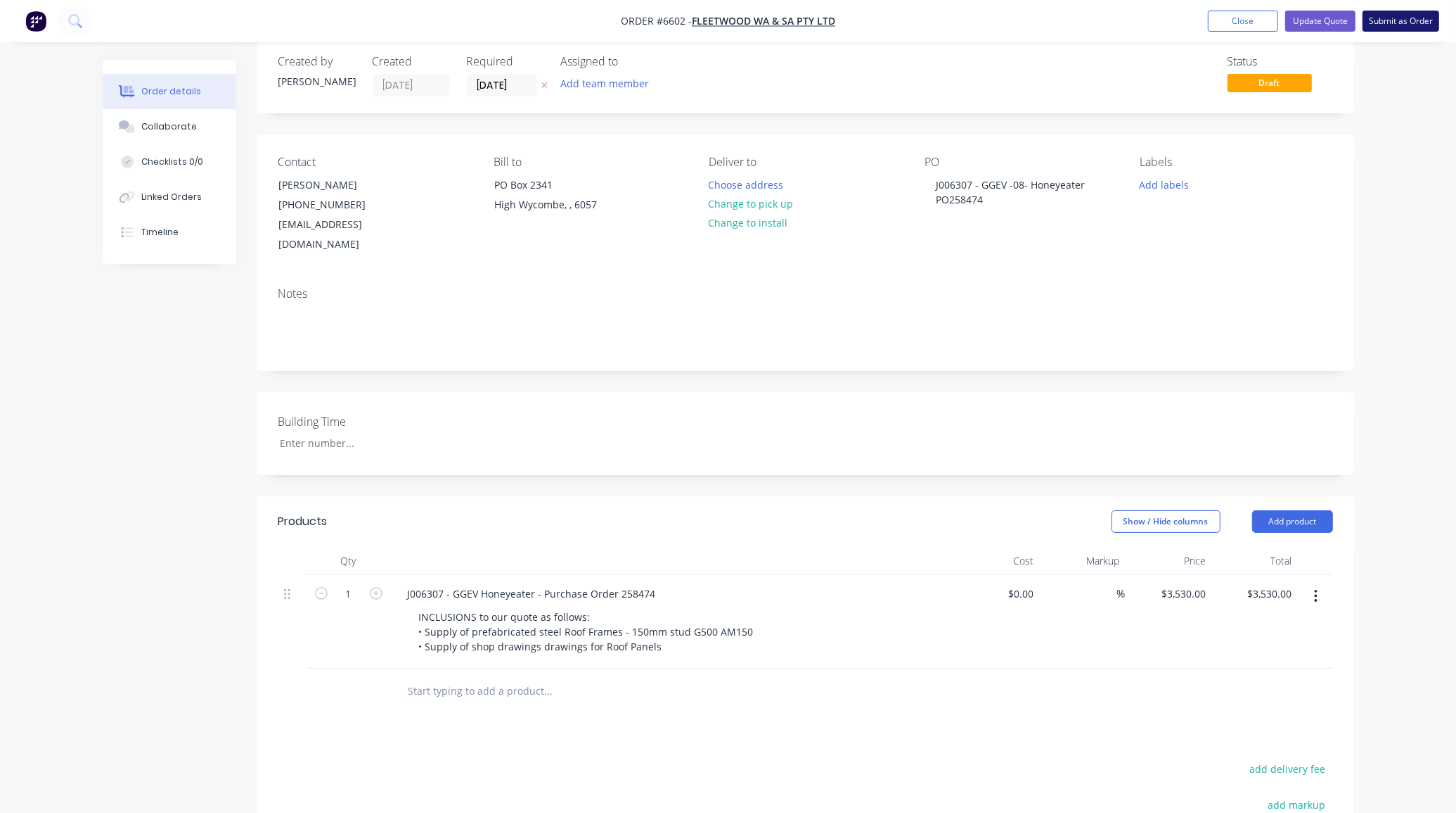
click at [1384, 12] on button "Submit as Order" at bounding box center [1400, 21] width 77 height 21
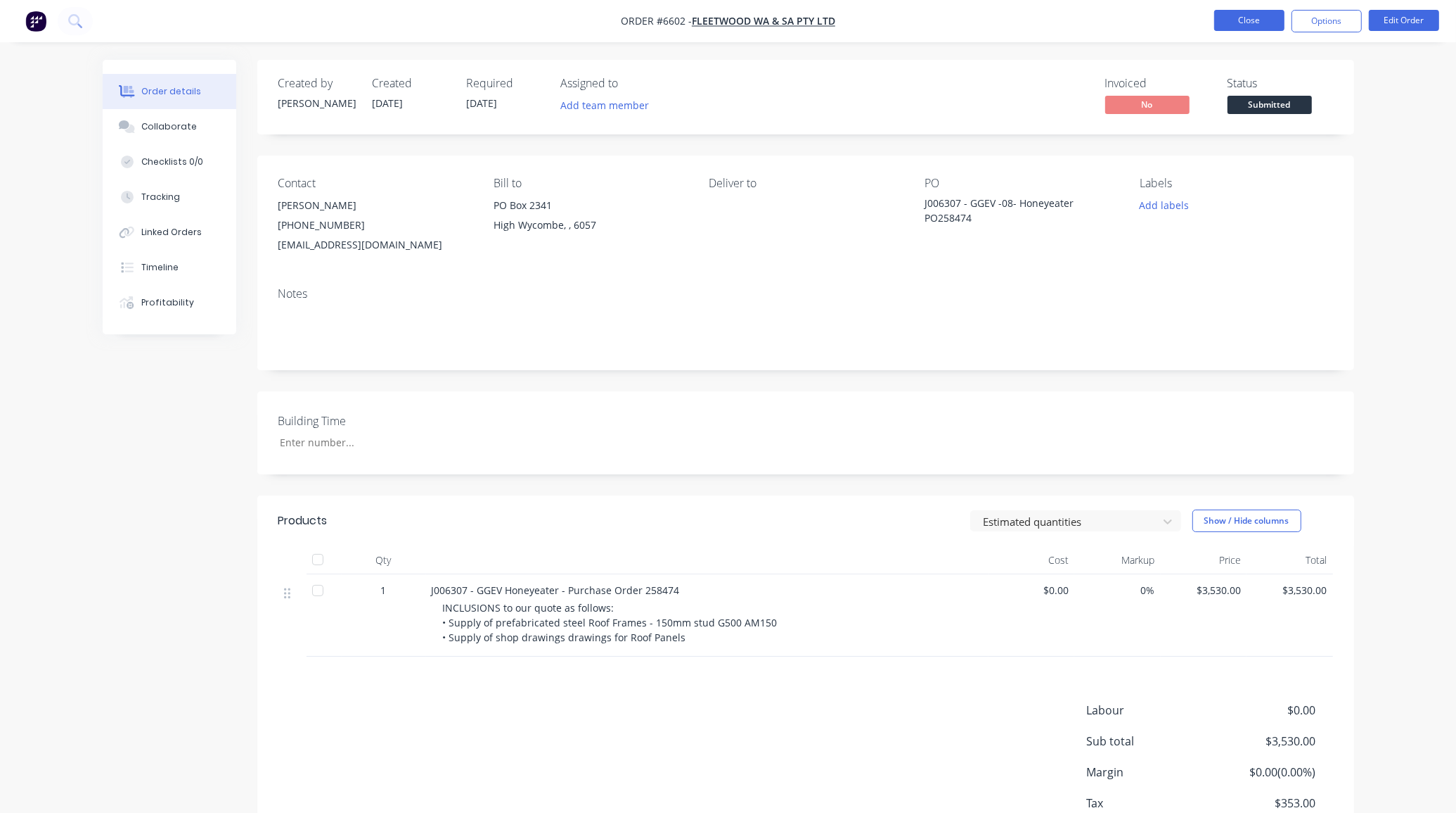
click at [1261, 11] on button "Close" at bounding box center [1250, 20] width 71 height 21
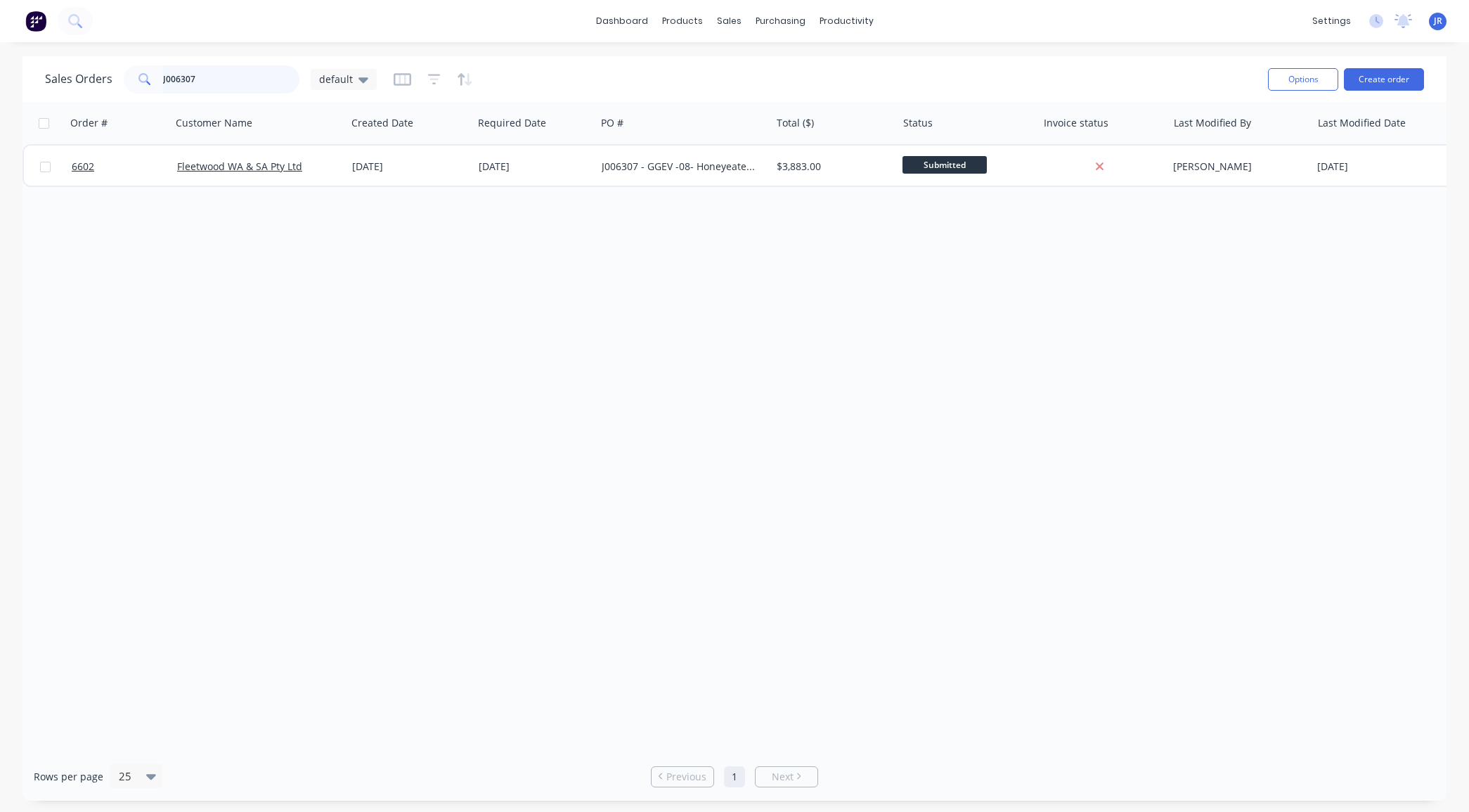
click at [214, 71] on input "J006307" at bounding box center [232, 79] width 137 height 28
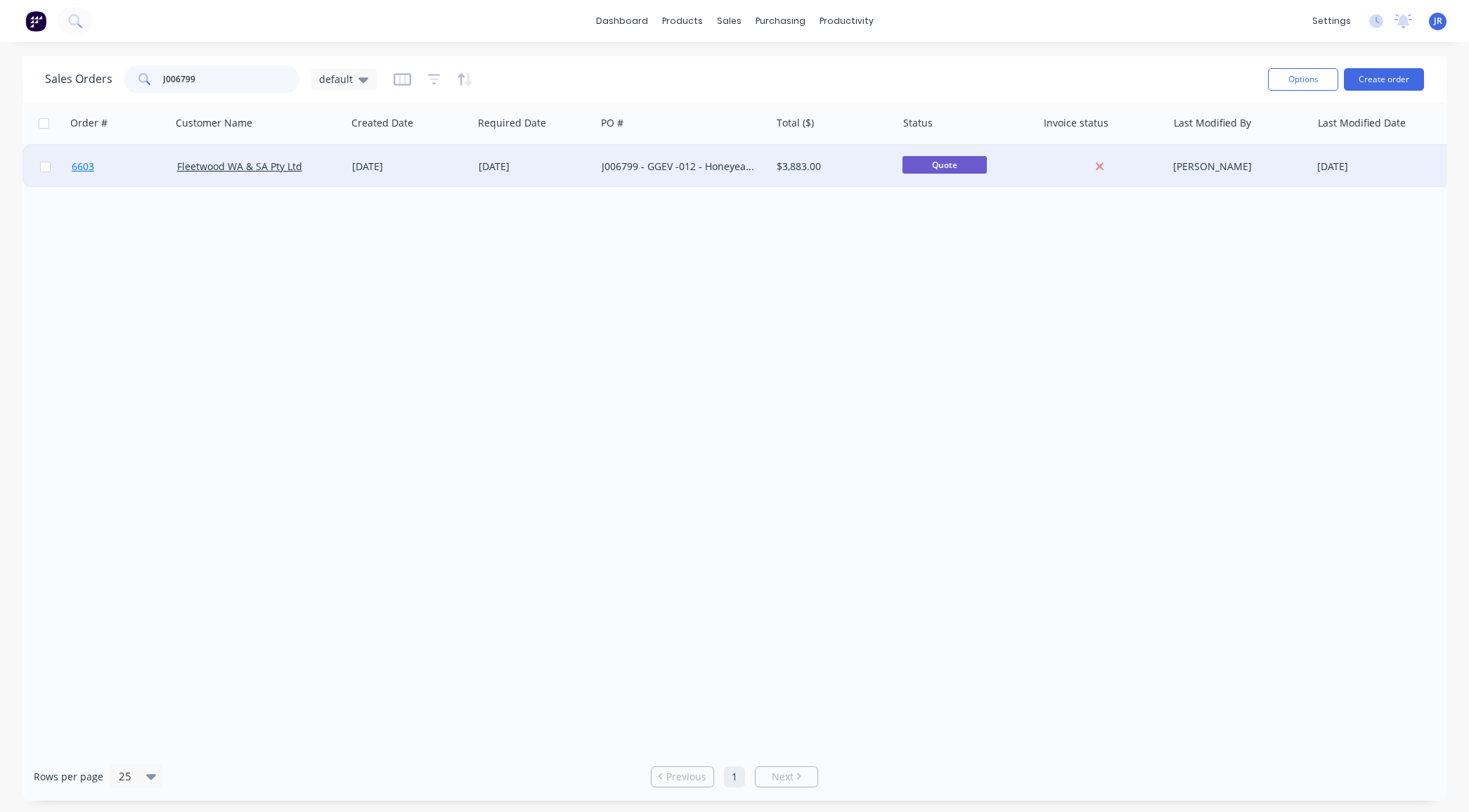
type input "J006799"
click at [78, 172] on span "6603" at bounding box center [83, 166] width 23 height 14
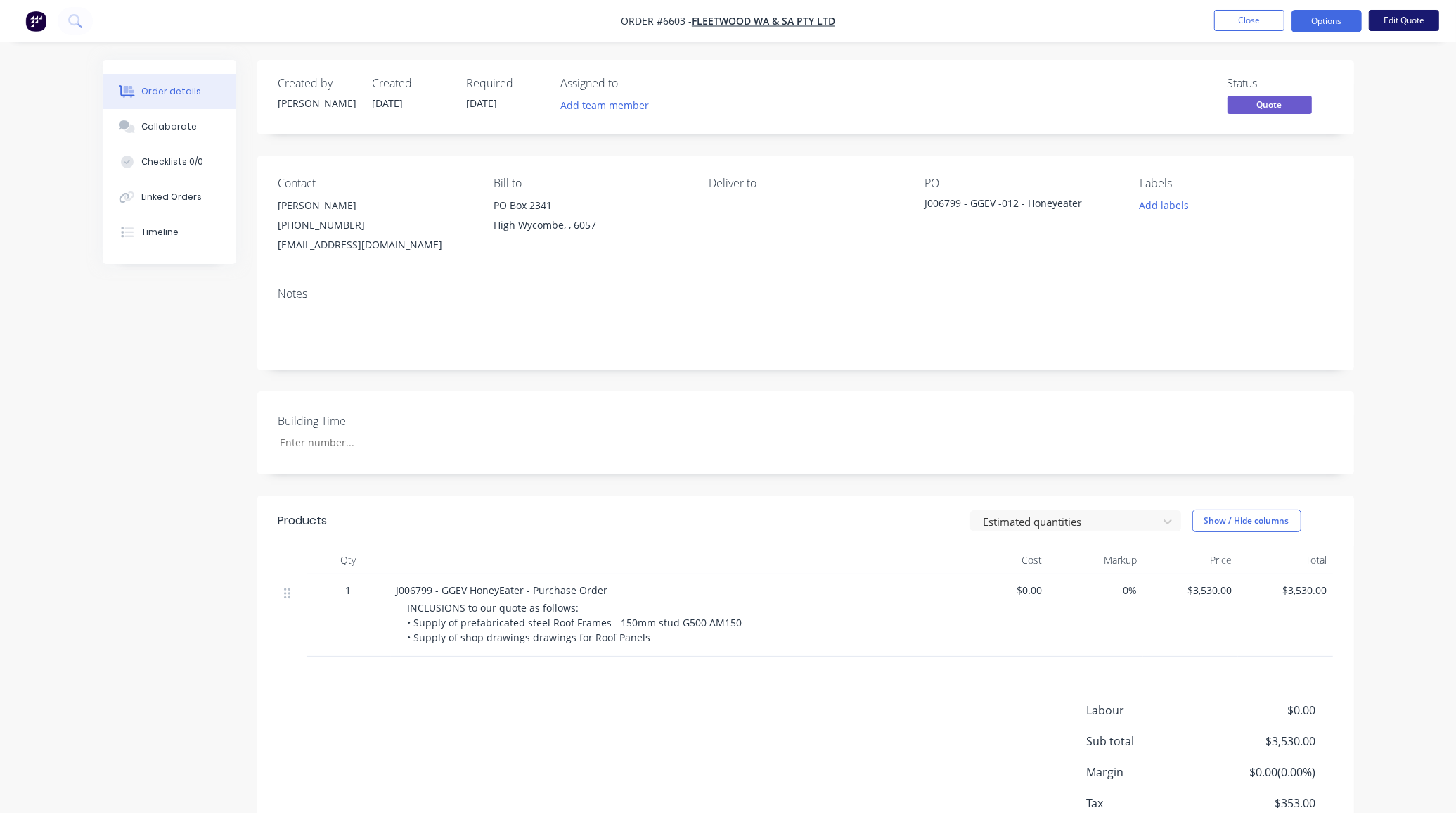
click at [1411, 25] on button "Edit Quote" at bounding box center [1404, 20] width 71 height 21
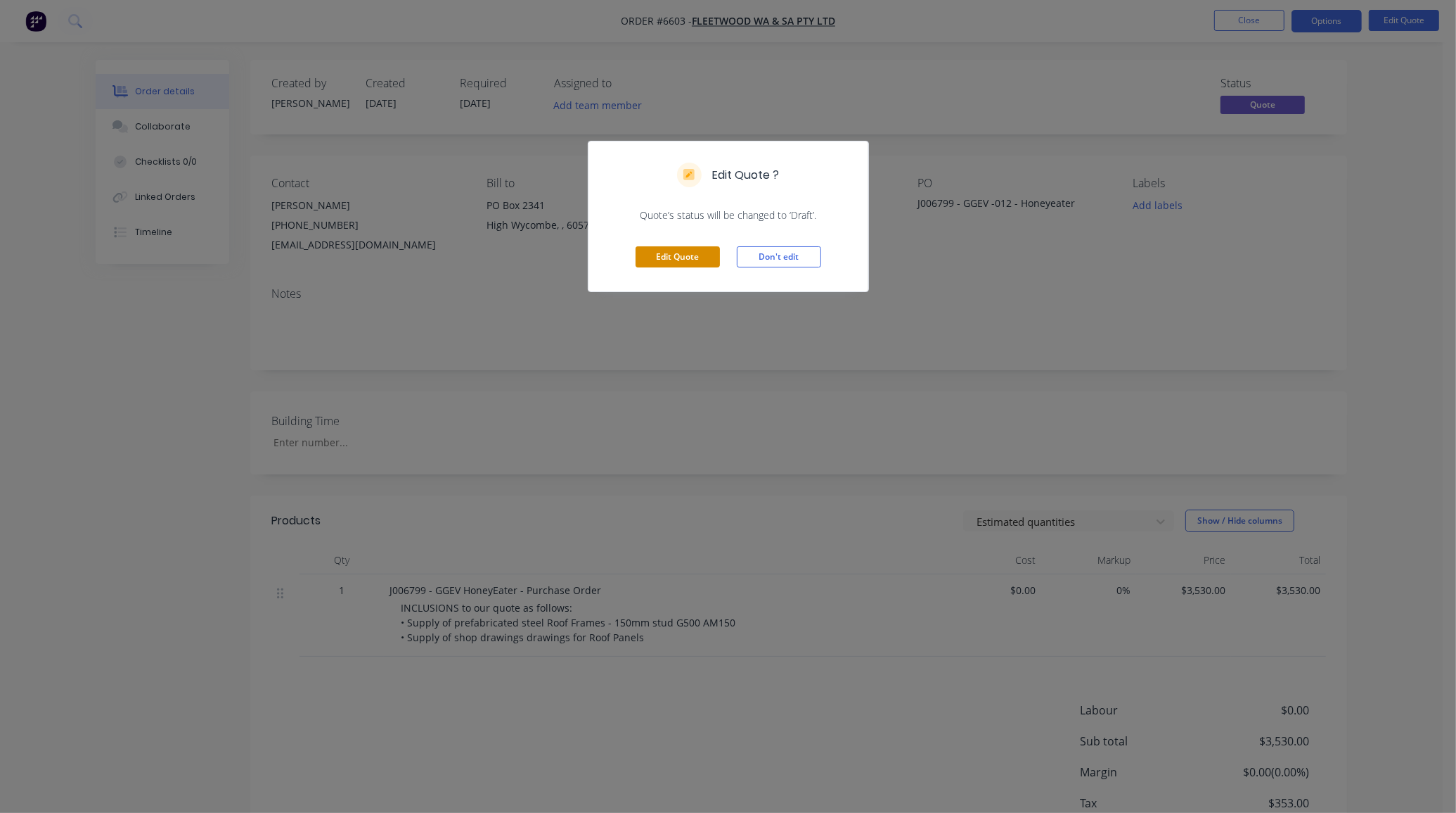
click at [694, 257] on button "Edit Quote" at bounding box center [678, 257] width 85 height 21
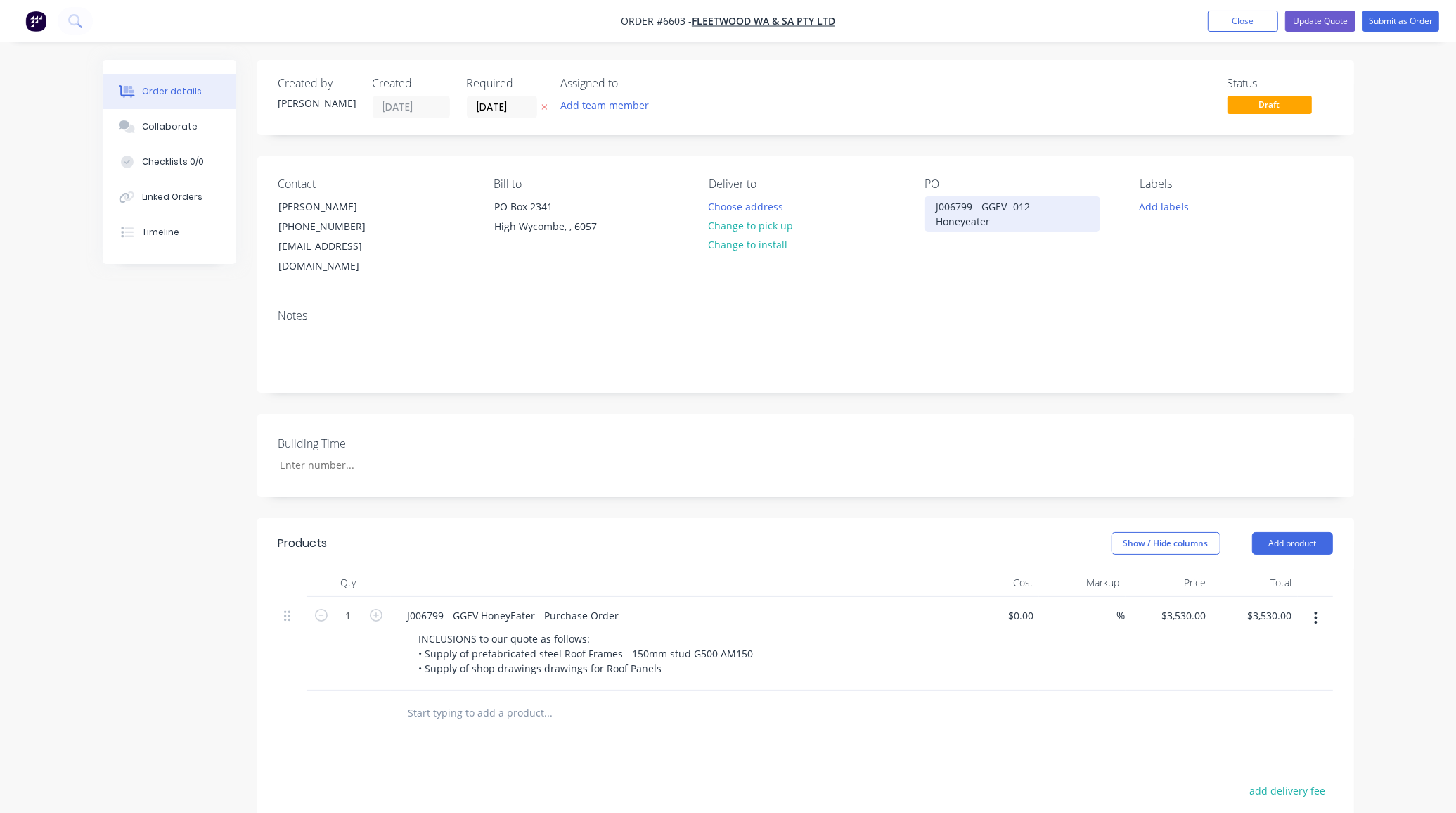
click at [1045, 209] on div "J006799 - GGEV -012 - Honeyeater" at bounding box center [1012, 214] width 175 height 35
click at [1037, 221] on div "J006799 - GGEV -012 - Honeyeater" at bounding box center [1012, 214] width 175 height 35
click at [633, 605] on div "J006799 - GGEV HoneyEater - Purchase Order" at bounding box center [672, 615] width 552 height 20
click at [614, 605] on div "J006799 - GGEV HoneyEater - Purchase Order" at bounding box center [514, 615] width 234 height 20
click at [1383, 26] on button "Submit as Order" at bounding box center [1400, 21] width 77 height 21
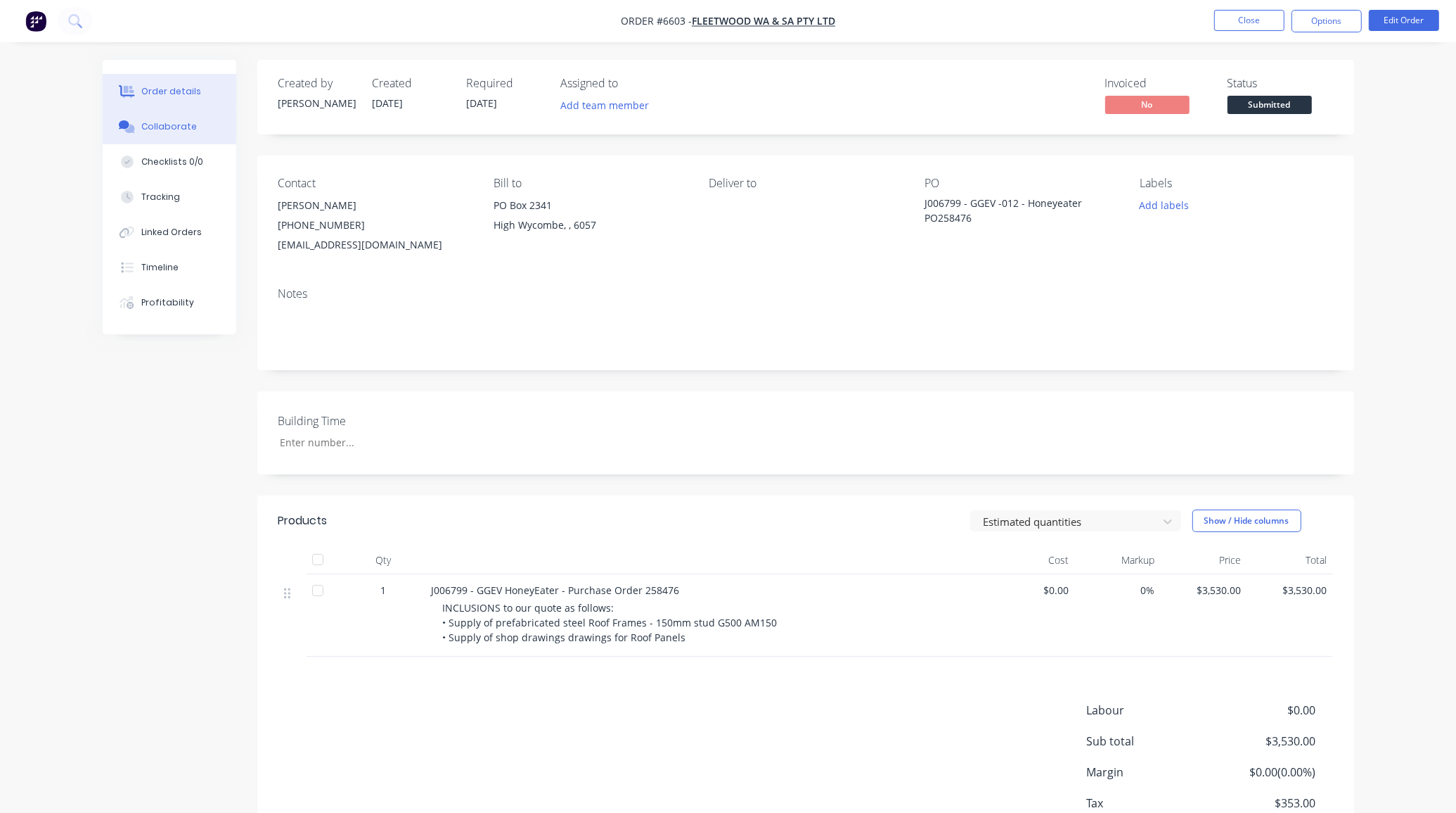
click at [145, 117] on button "Collaborate" at bounding box center [169, 127] width 134 height 35
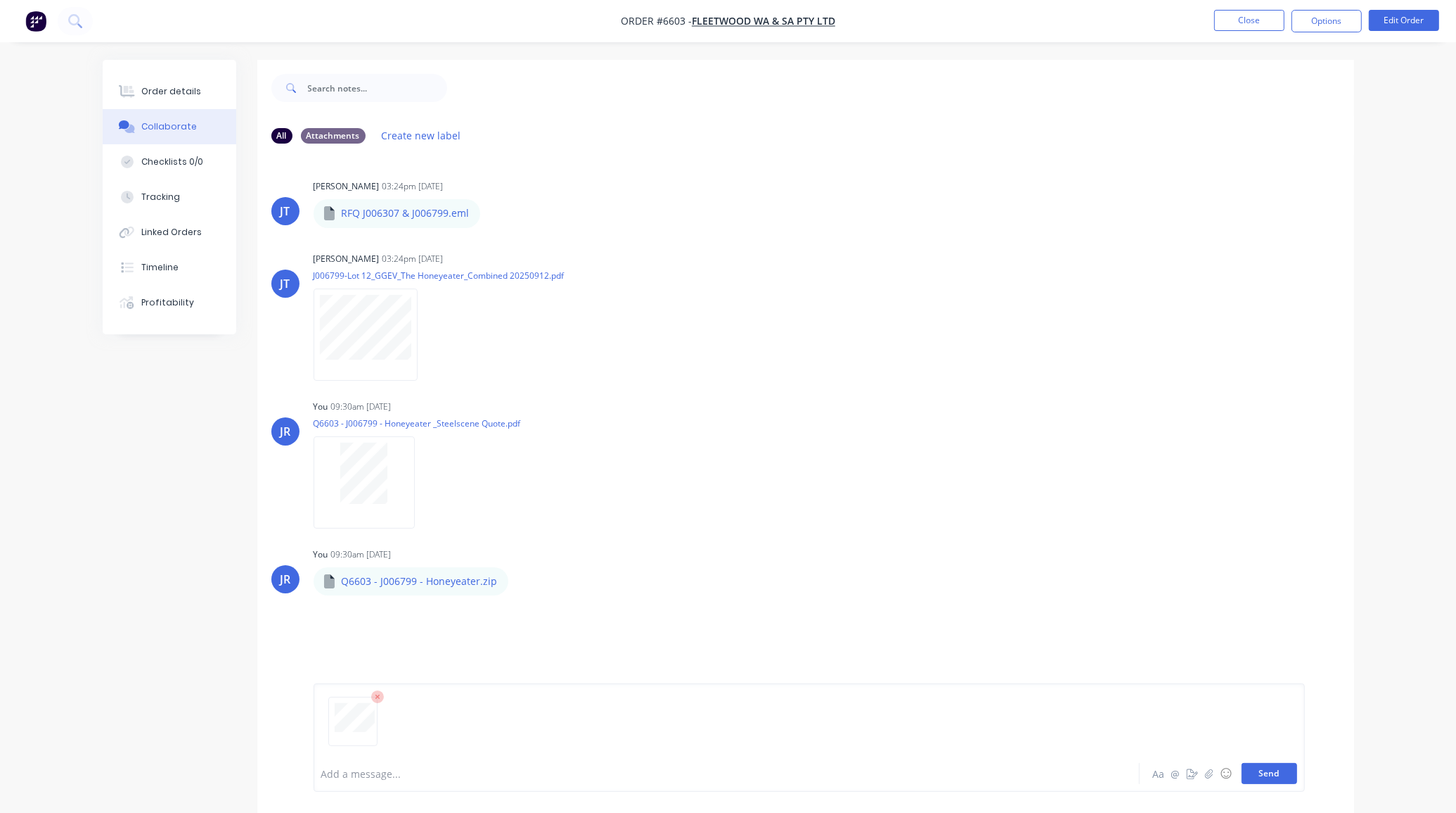
click at [1287, 769] on button "Send" at bounding box center [1269, 773] width 56 height 21
click at [127, 687] on div "All Attachments Create new label [PERSON_NAME] 03:24pm [DATE] RFQ J006307 & J00…" at bounding box center [728, 447] width 1252 height 774
click at [1237, 18] on button "Close" at bounding box center [1250, 20] width 71 height 21
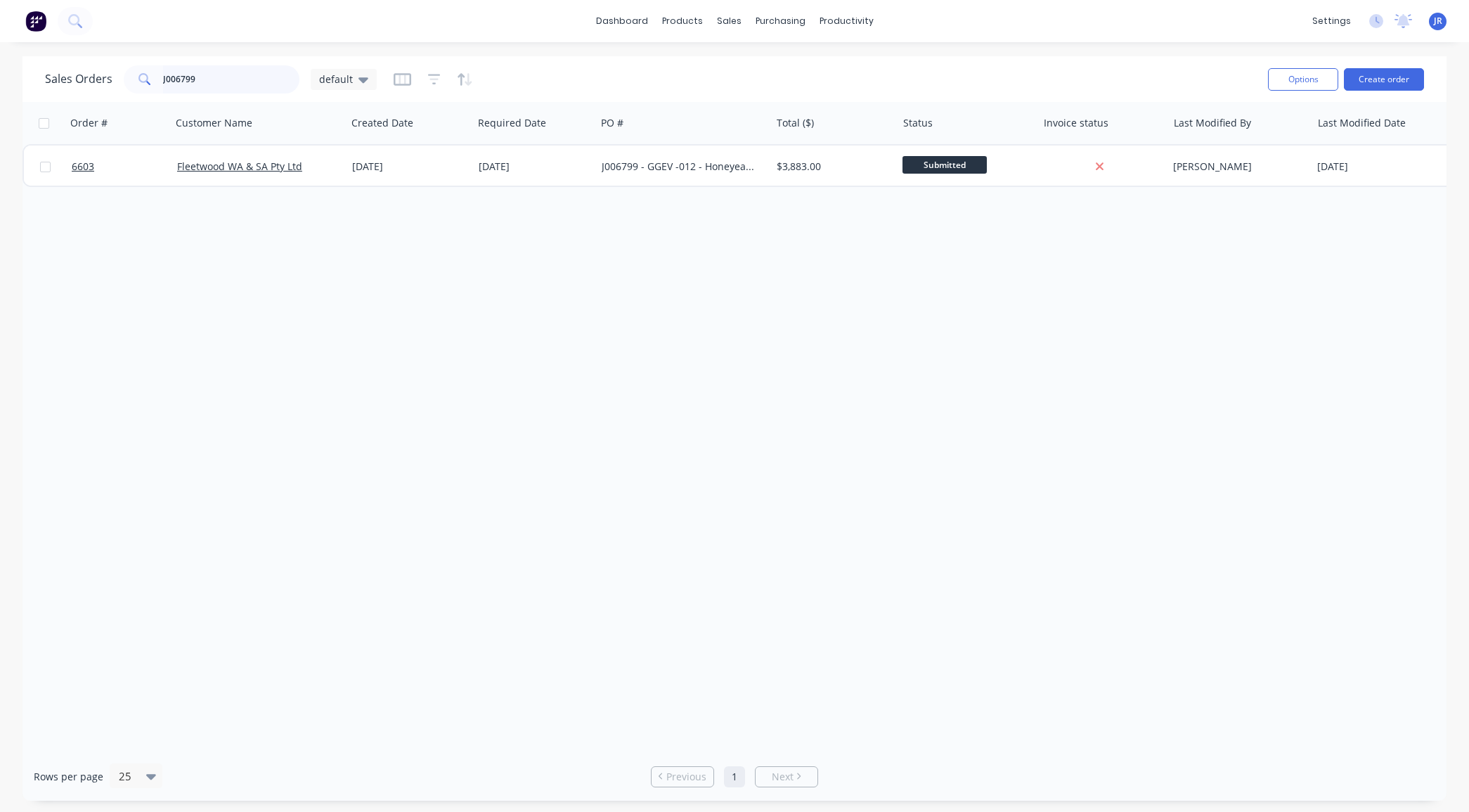
click at [240, 83] on input "J006799" at bounding box center [232, 79] width 137 height 28
click at [233, 78] on input "J006799" at bounding box center [232, 79] width 137 height 28
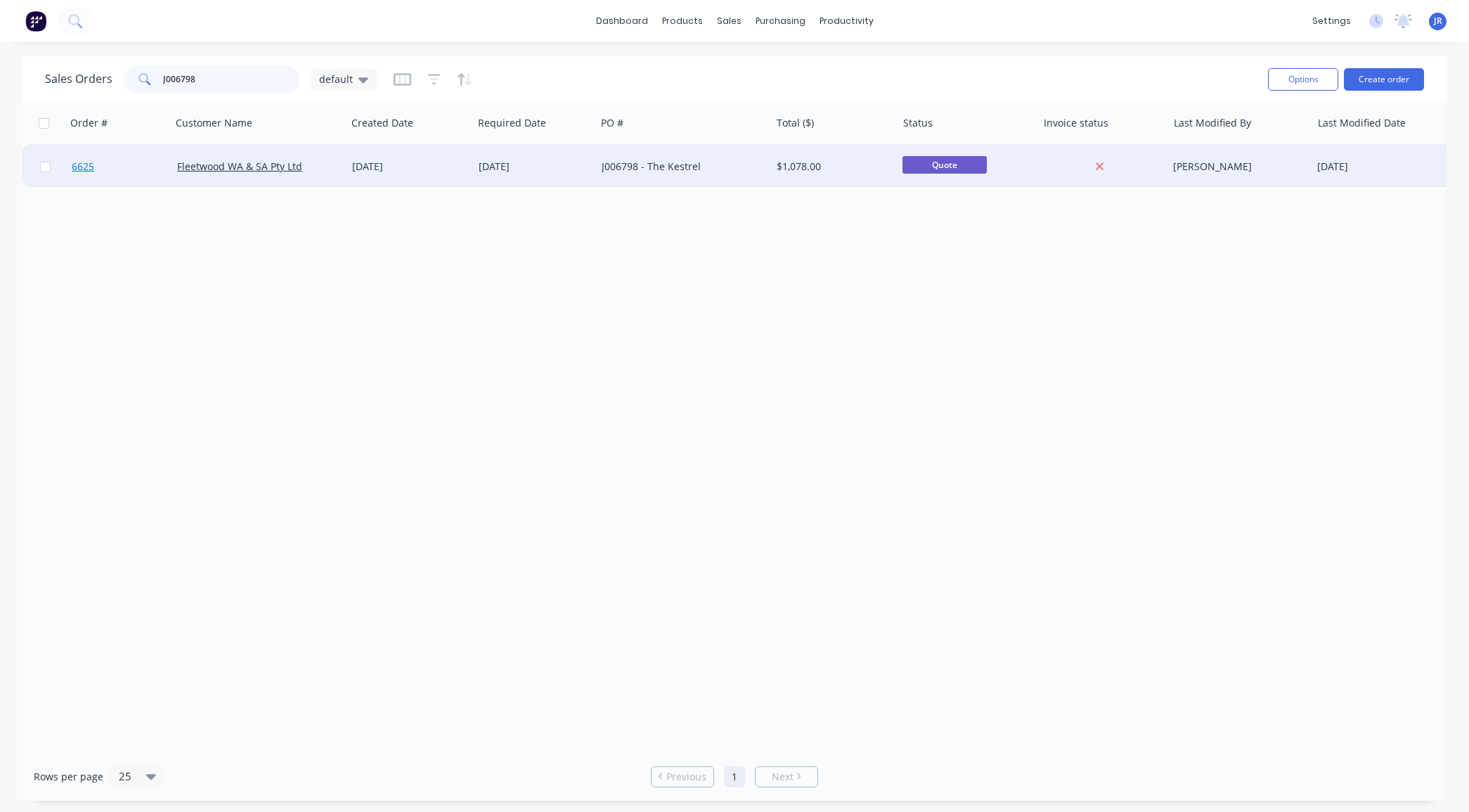
type input "J006798"
click at [88, 173] on link "6625" at bounding box center [124, 166] width 106 height 42
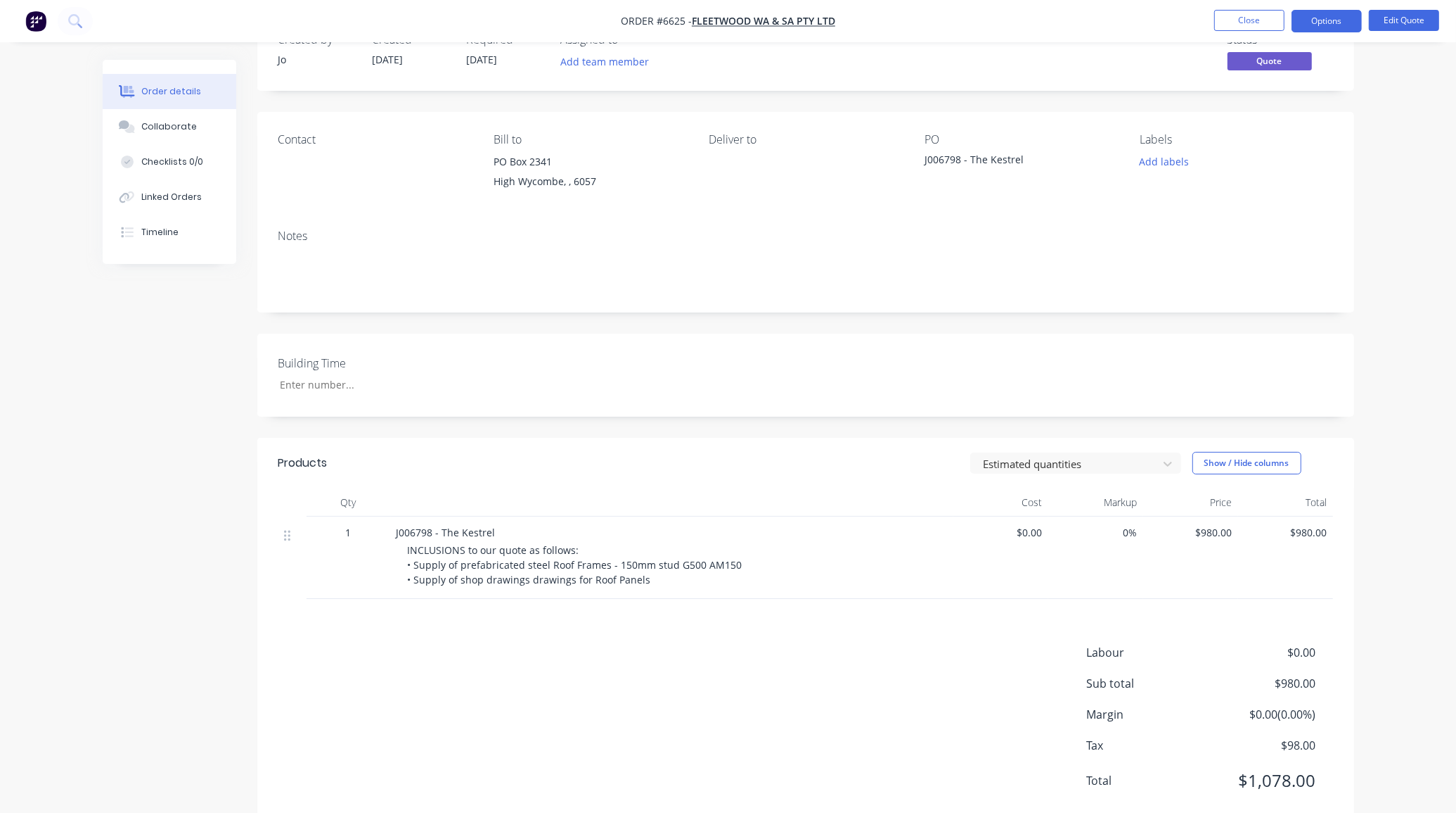
scroll to position [81, 0]
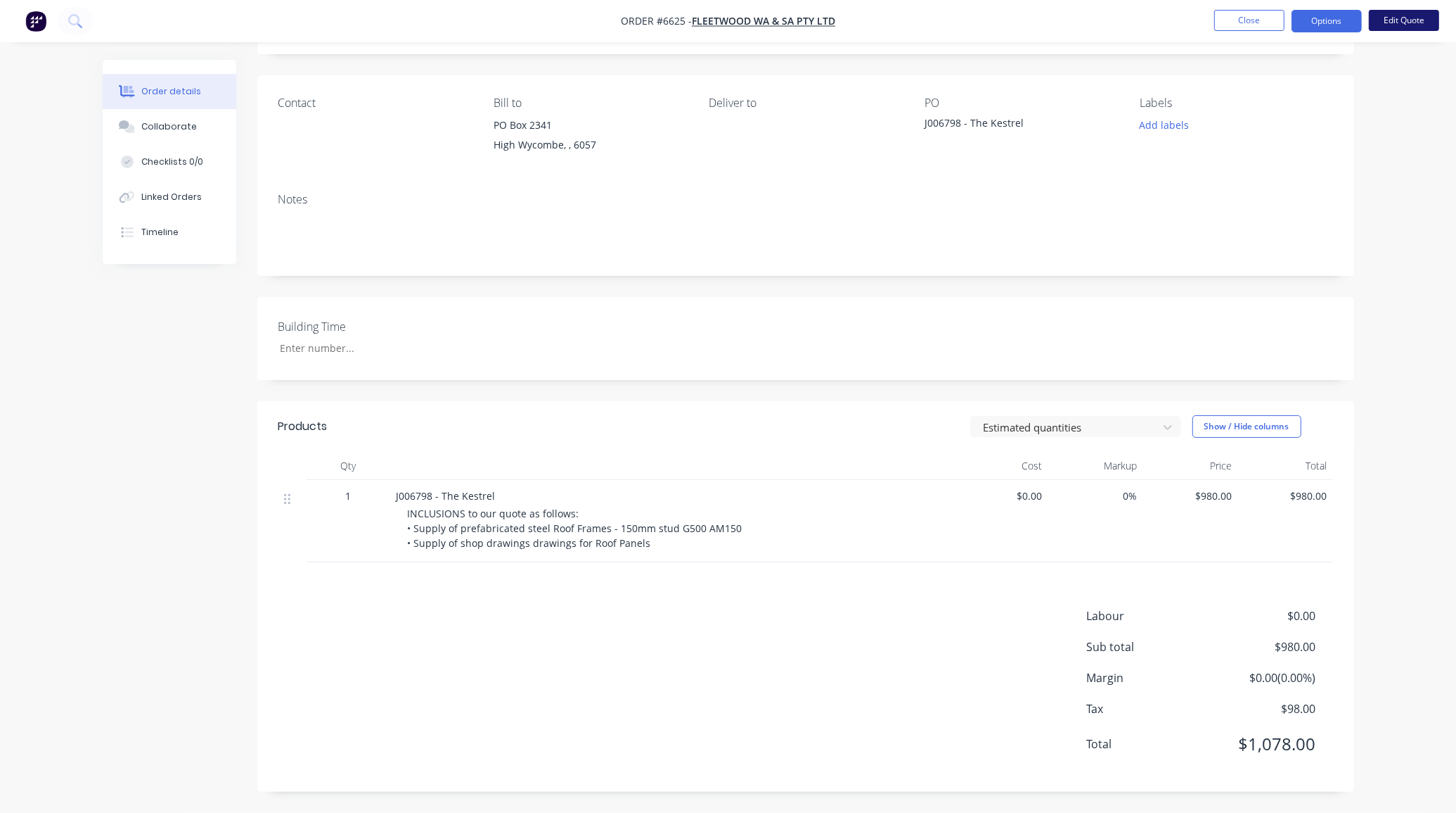
click at [1414, 19] on button "Edit Quote" at bounding box center [1404, 20] width 71 height 21
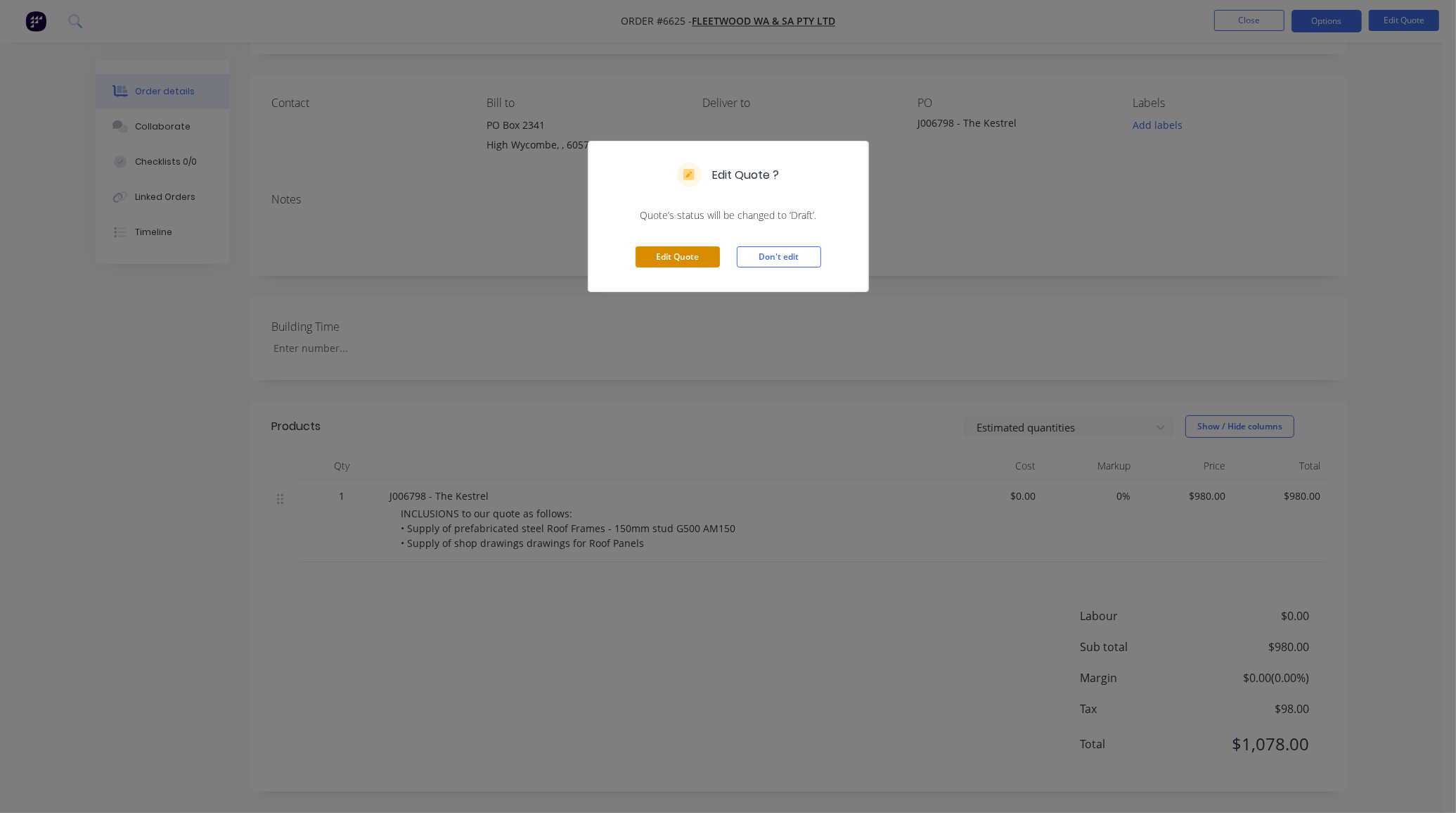
click at [659, 254] on button "Edit Quote" at bounding box center [678, 257] width 85 height 21
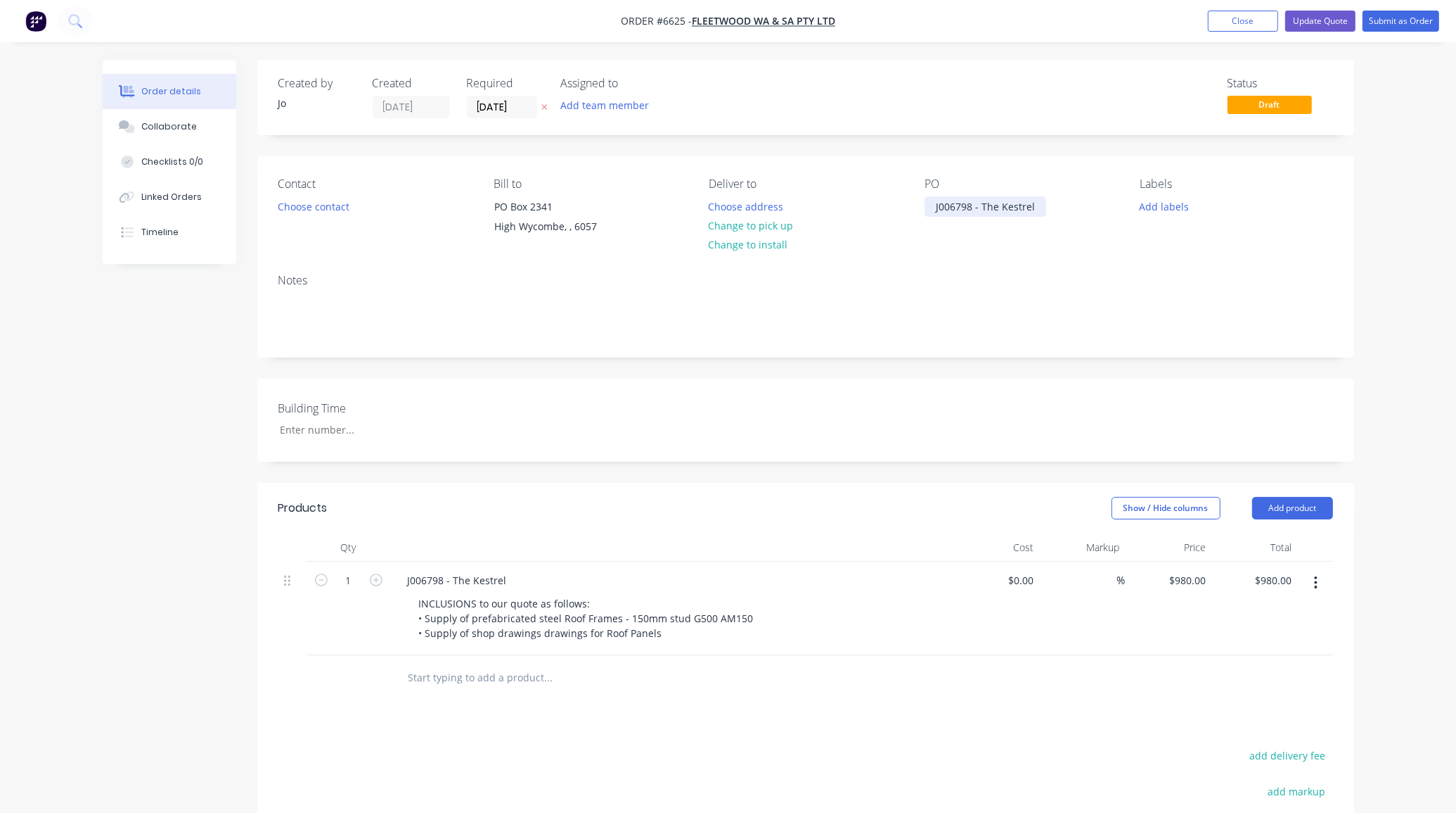
click at [1035, 211] on div "J006798 - The Kestrel" at bounding box center [985, 206] width 122 height 20
click at [508, 578] on div "J006798 - The Kestrel" at bounding box center [457, 579] width 122 height 20
click at [502, 588] on div "J006798 - The Kestrel" at bounding box center [457, 579] width 122 height 20
click at [156, 124] on div "Collaborate" at bounding box center [168, 126] width 56 height 12
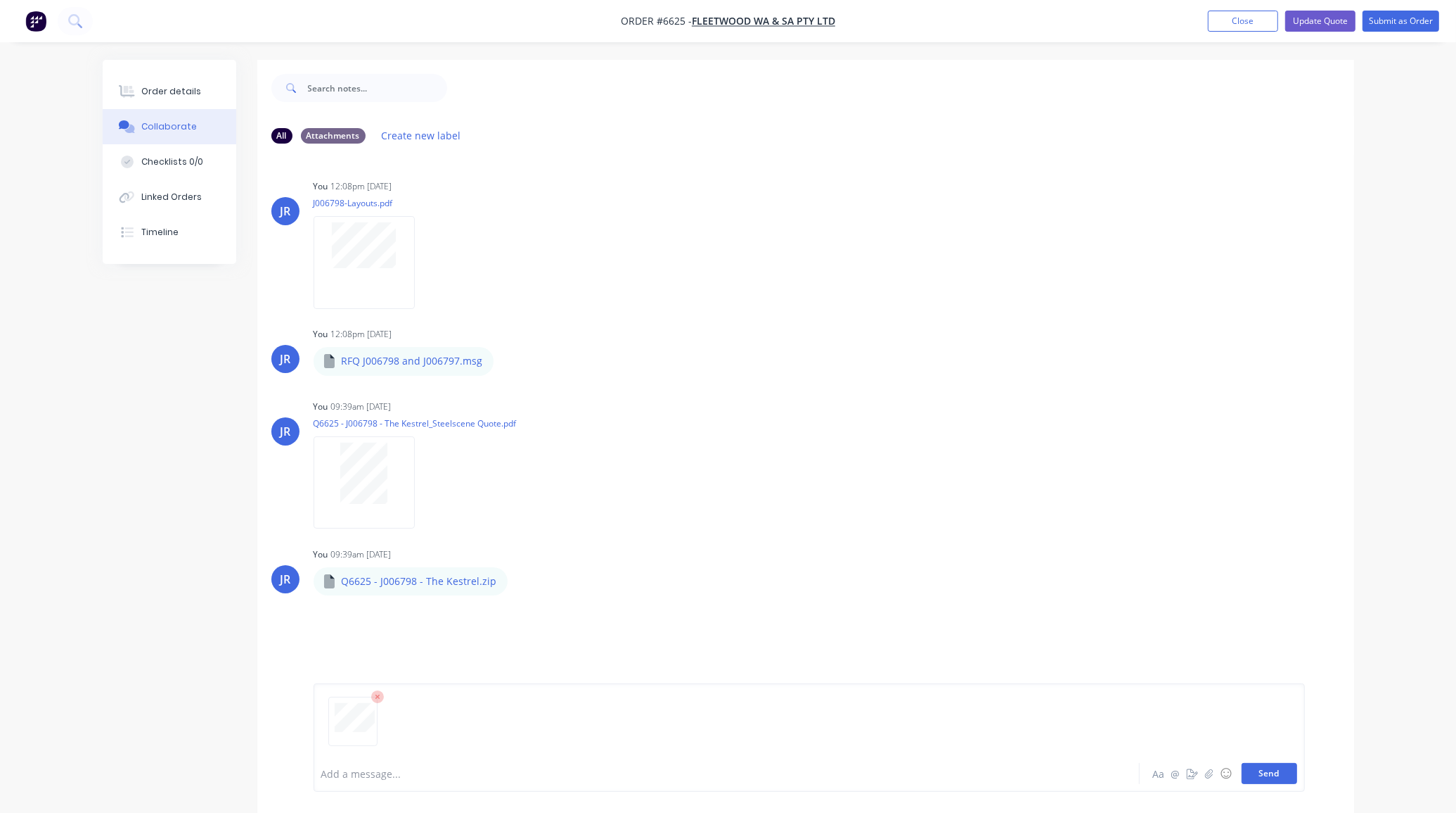
click at [1280, 772] on button "Send" at bounding box center [1269, 773] width 56 height 21
click at [179, 79] on button "Order details" at bounding box center [169, 92] width 134 height 35
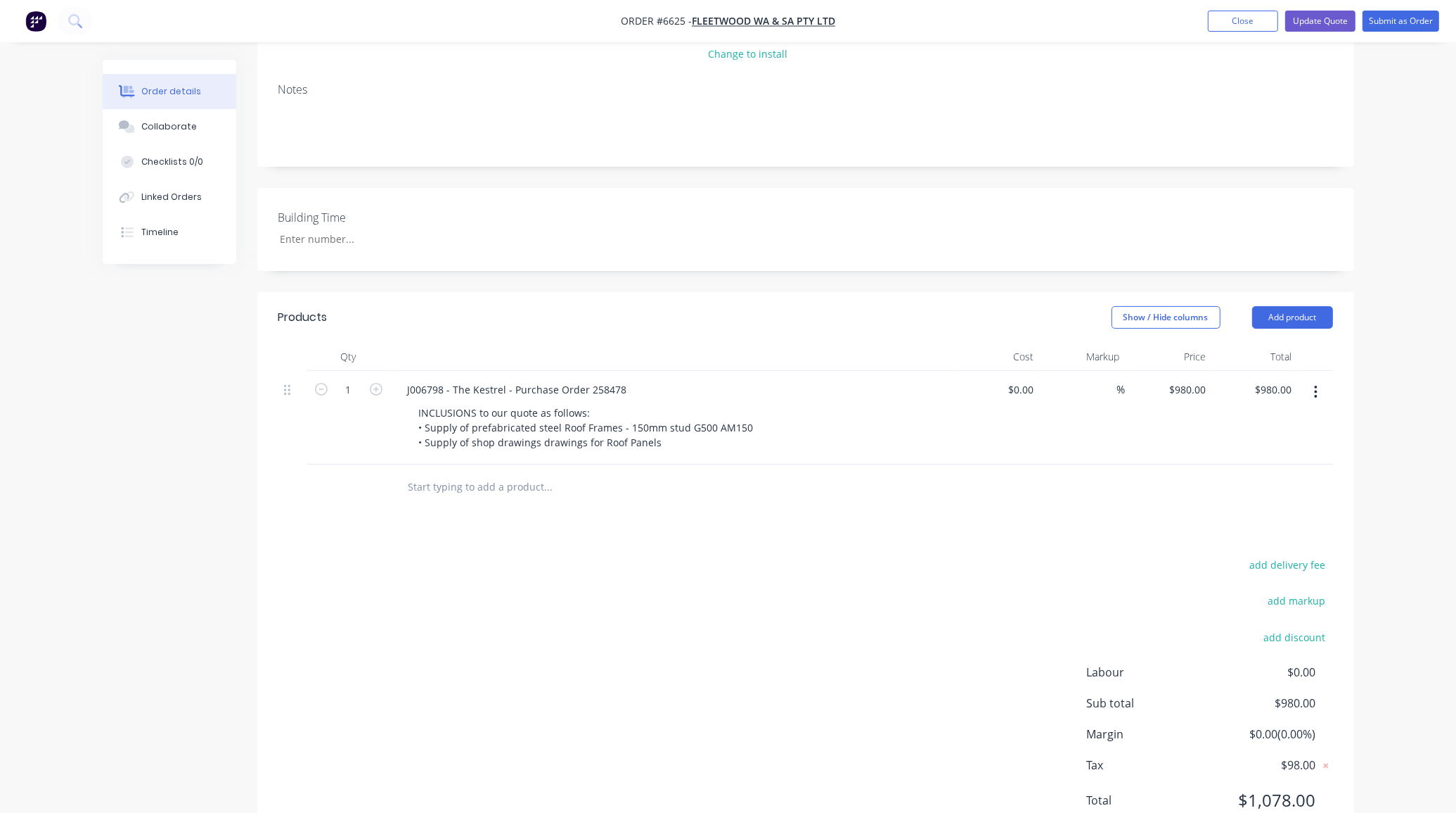
scroll to position [159, 0]
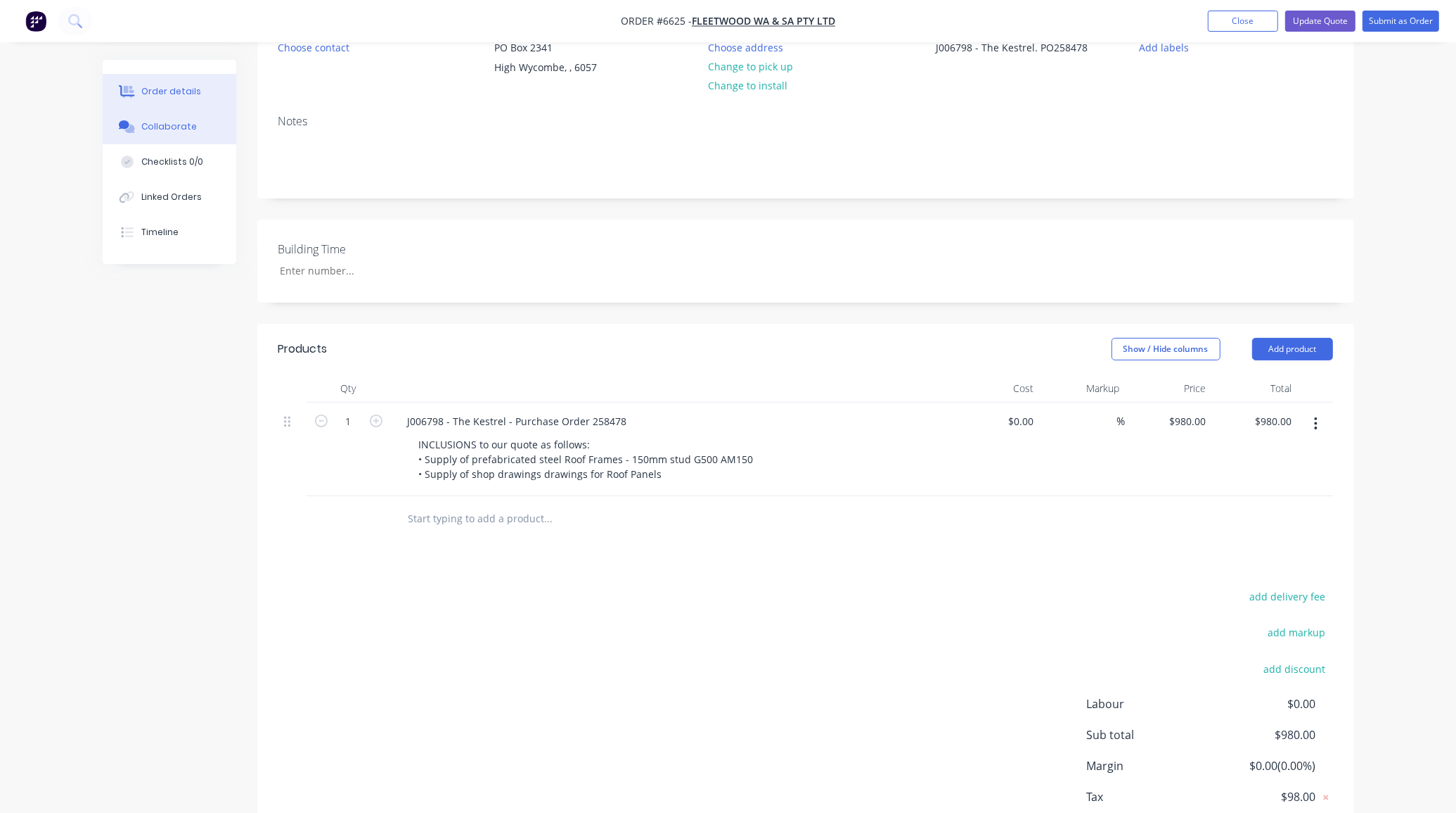
click at [171, 139] on button "Collaborate" at bounding box center [169, 127] width 134 height 35
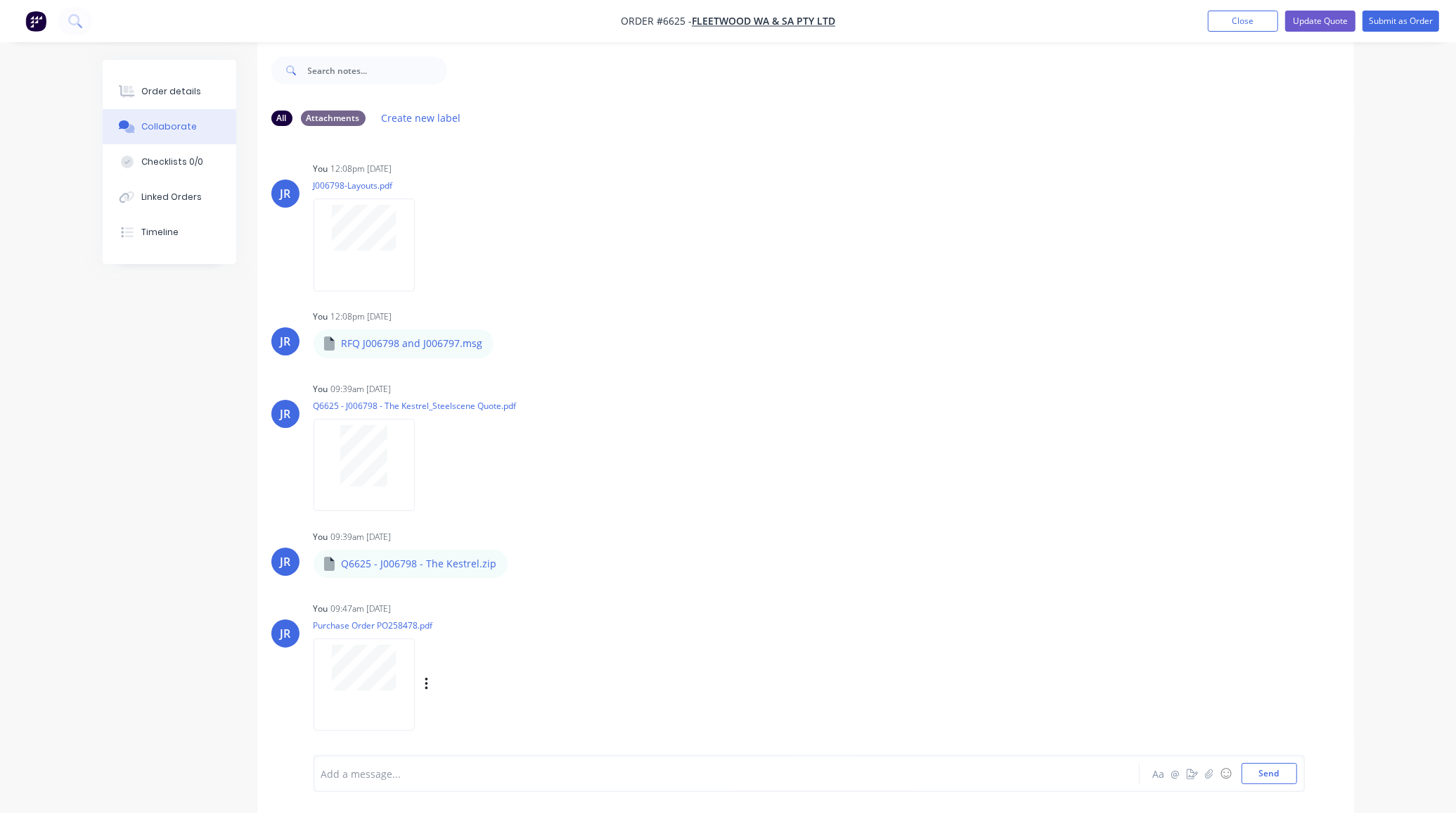
scroll to position [22, 0]
